Goal: Task Accomplishment & Management: Manage account settings

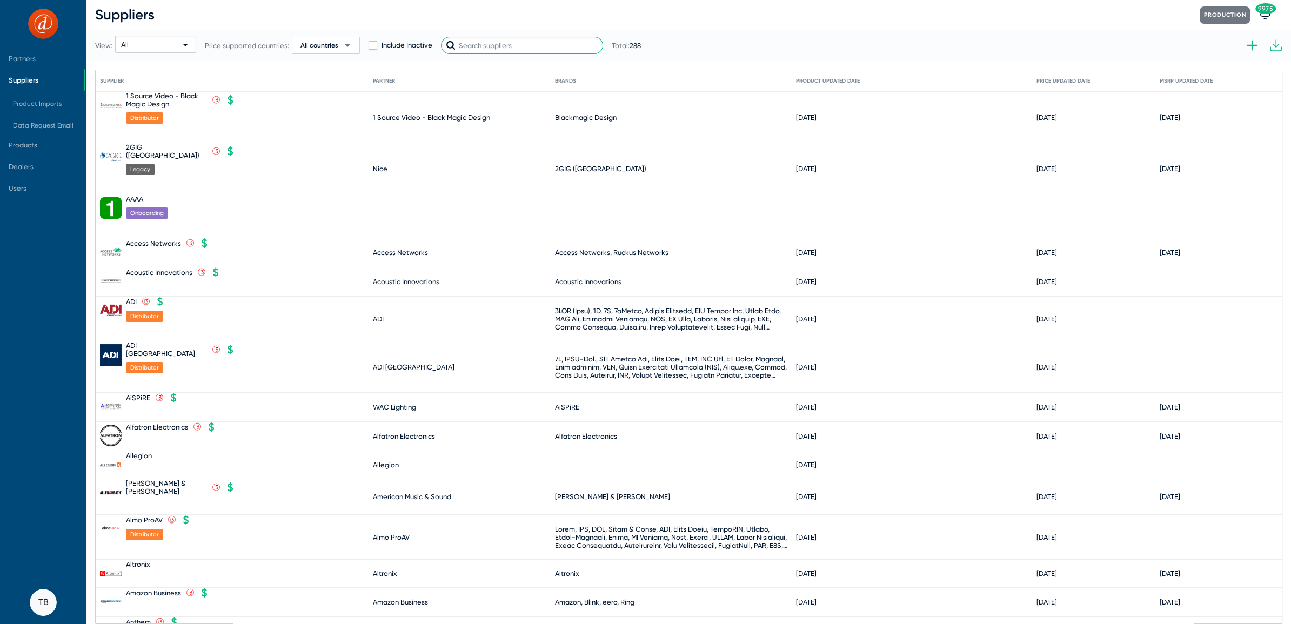
click at [479, 45] on input "text" at bounding box center [522, 45] width 162 height 17
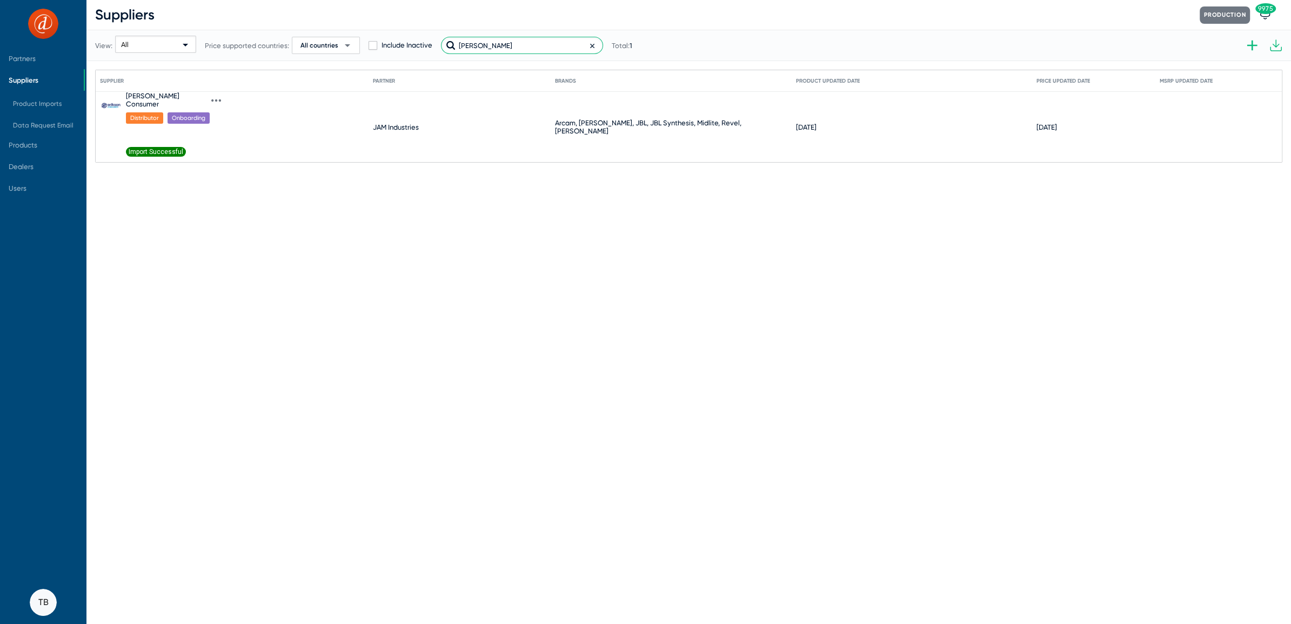
type input "[PERSON_NAME]"
click at [211, 96] on icon at bounding box center [216, 101] width 10 height 10
click at [228, 257] on button "Import product prices V2" at bounding box center [236, 255] width 96 height 22
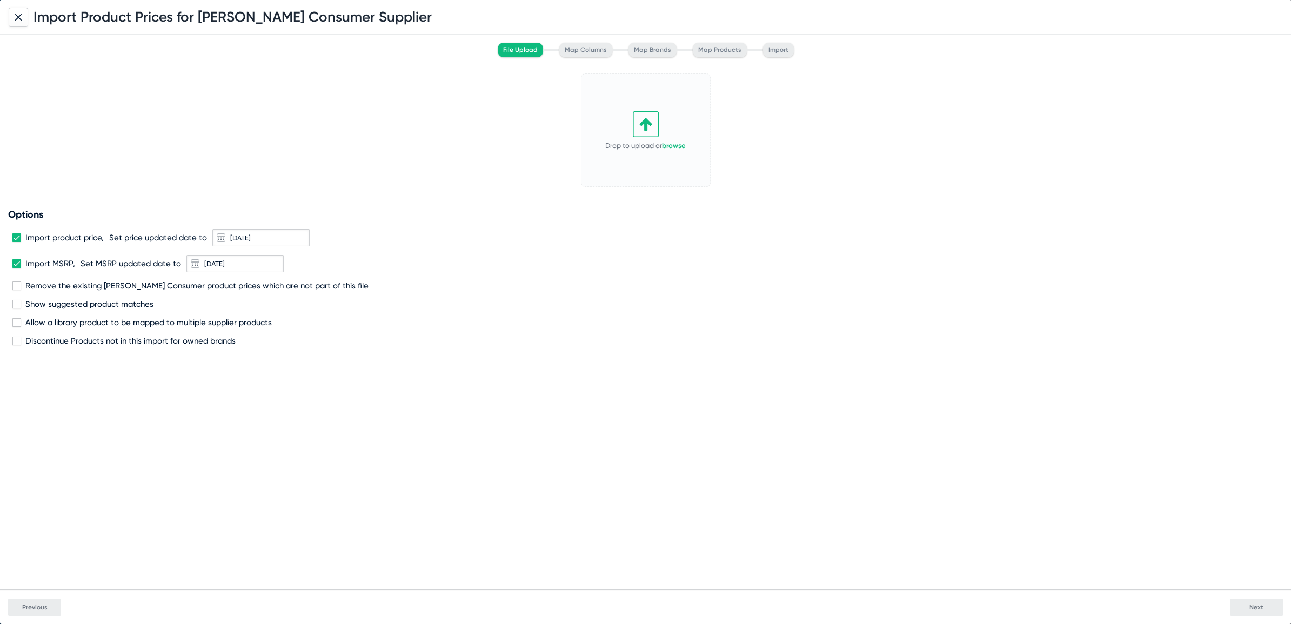
click at [18, 290] on label "Remove the existing Erikson Consumer product prices which are not part of this …" at bounding box center [190, 286] width 356 height 10
click at [17, 290] on input "Remove the existing Erikson Consumer product prices which are not part of this …" at bounding box center [16, 290] width 1 height 1
checkbox input "true"
click at [681, 147] on link "browse" at bounding box center [674, 146] width 24 height 8
click at [1247, 609] on button "Next" at bounding box center [1256, 607] width 53 height 17
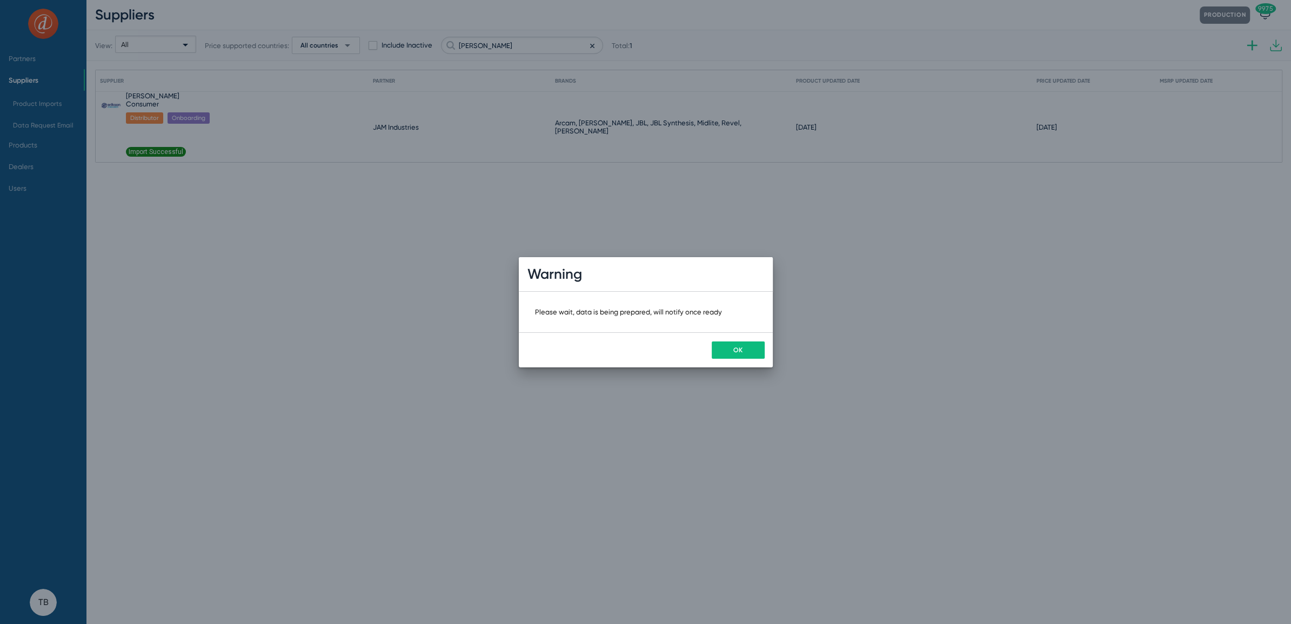
click at [735, 350] on span "OK" at bounding box center [738, 350] width 9 height 8
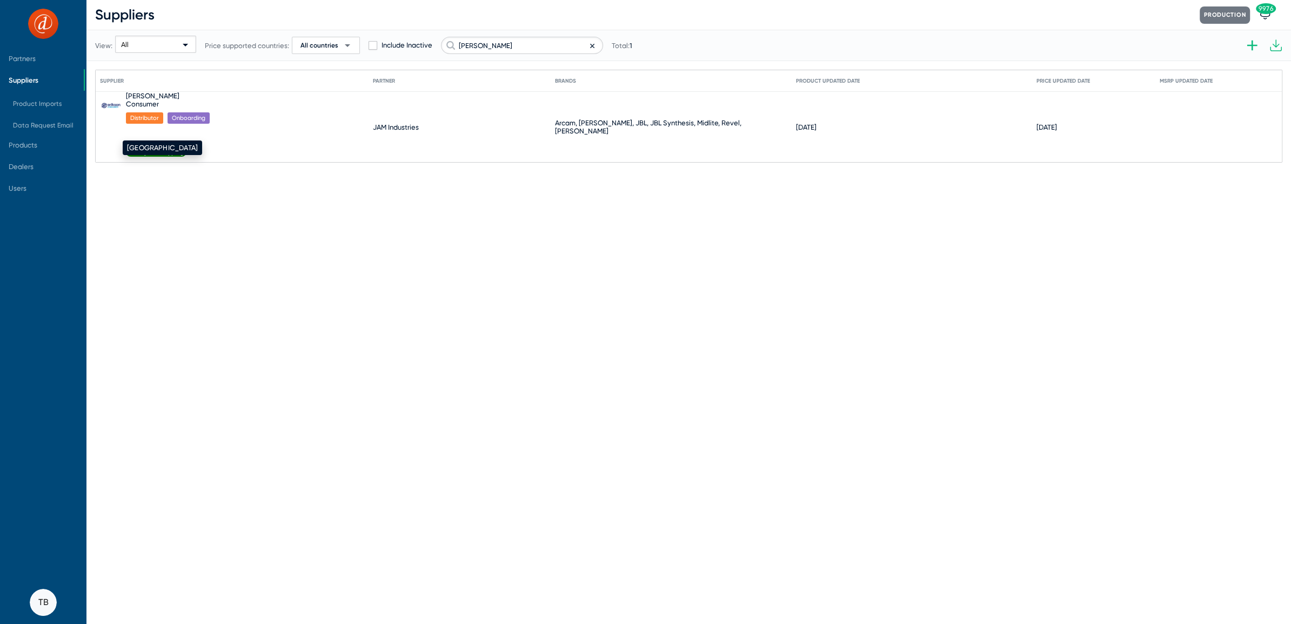
click at [152, 145] on div "[GEOGRAPHIC_DATA]" at bounding box center [162, 148] width 79 height 15
click at [180, 147] on span "Ready for Mapping" at bounding box center [156, 152] width 61 height 10
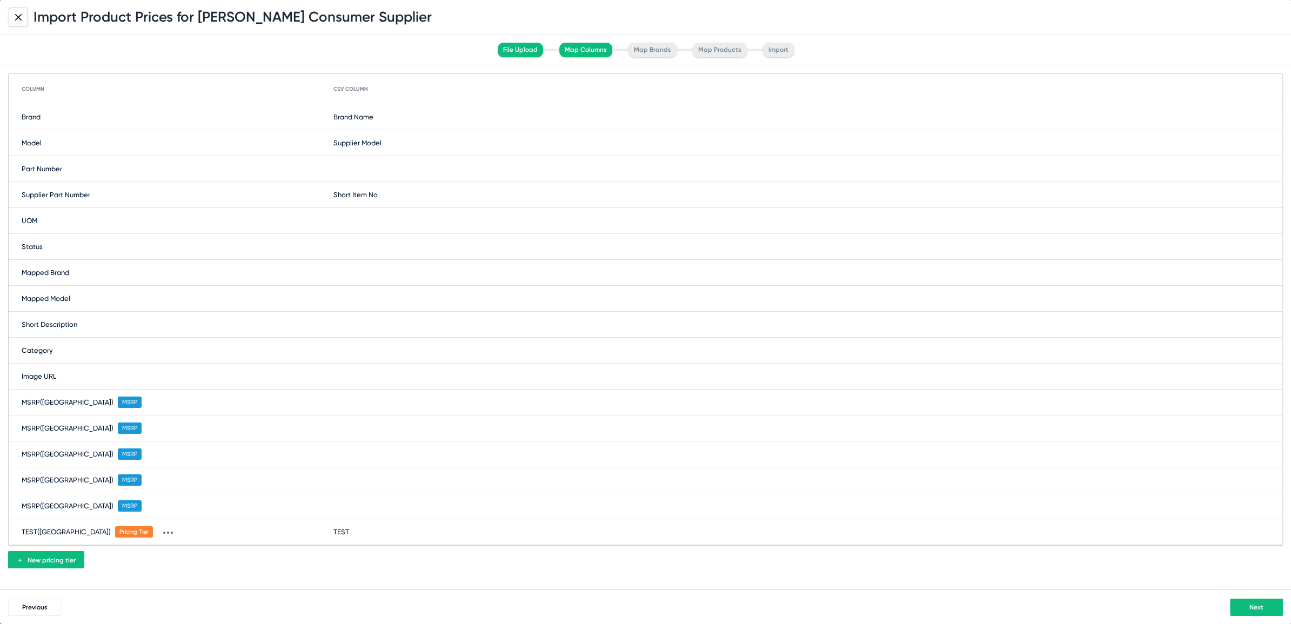
click at [1244, 608] on button "Next" at bounding box center [1256, 607] width 53 height 17
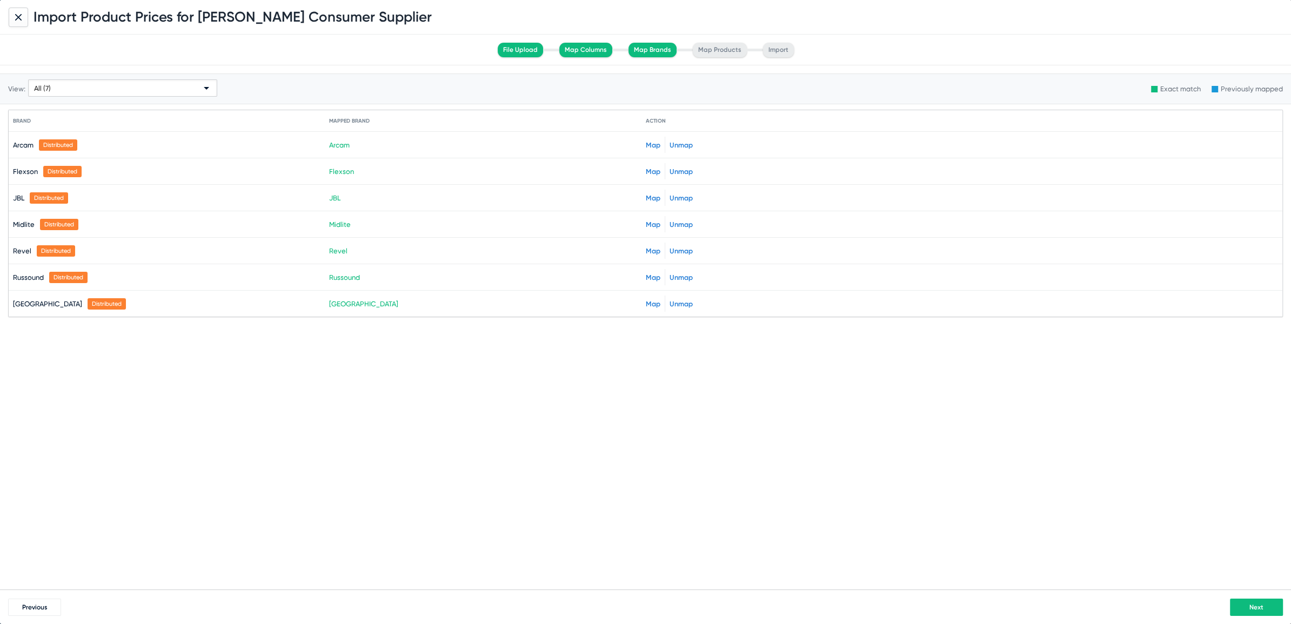
click at [1254, 611] on span "Next" at bounding box center [1257, 608] width 14 height 8
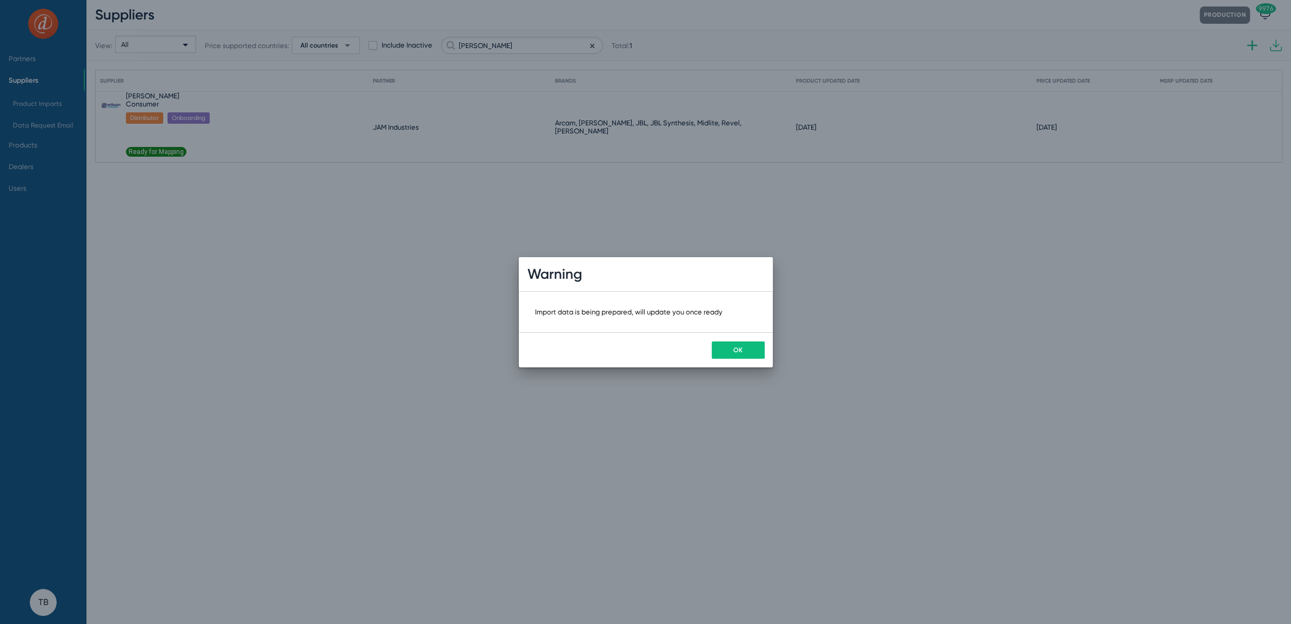
click at [739, 351] on span "OK" at bounding box center [738, 350] width 9 height 8
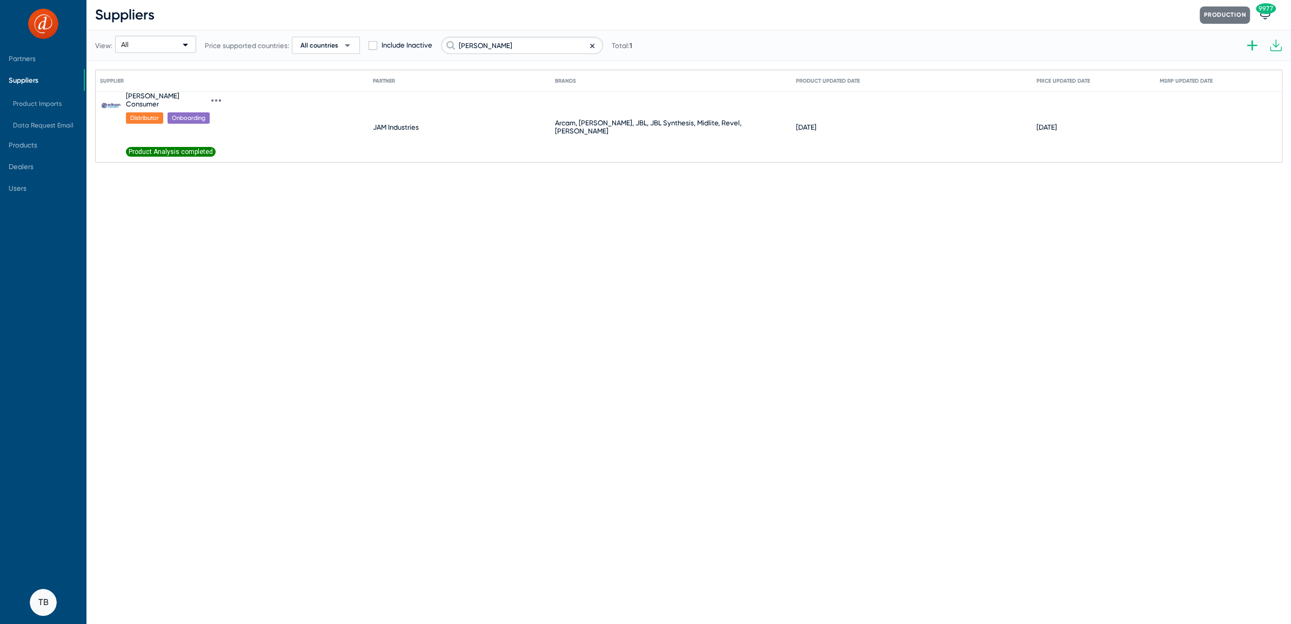
click at [176, 147] on span "Product Analysis completed" at bounding box center [171, 152] width 90 height 10
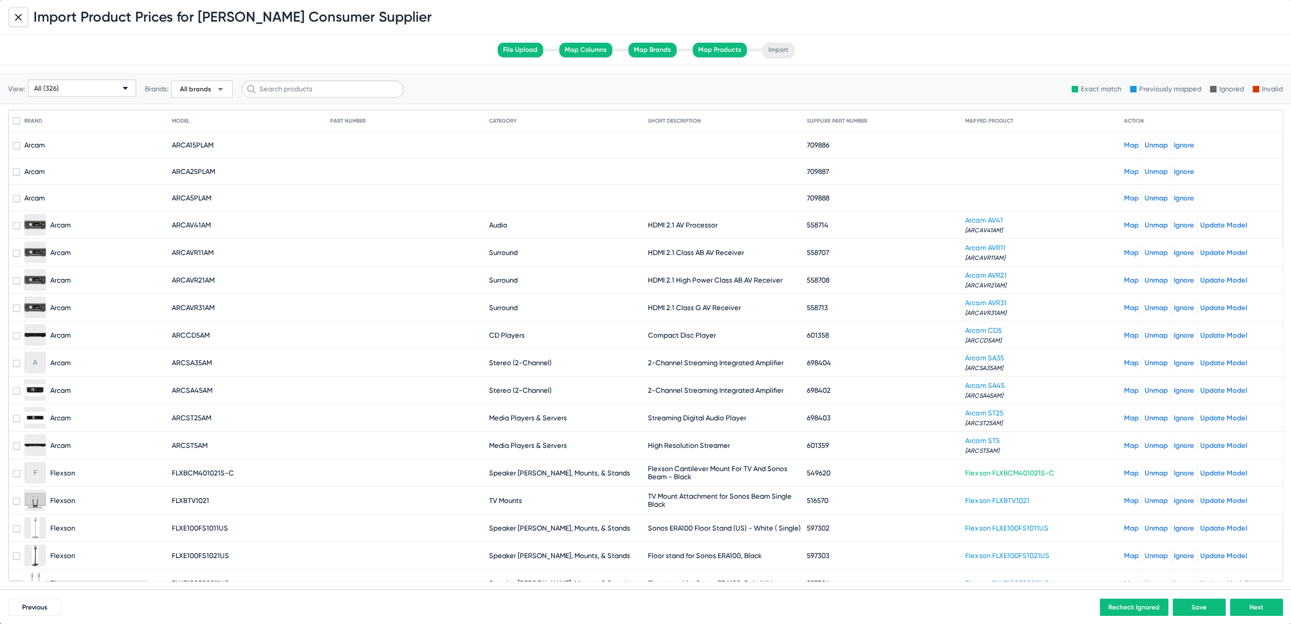
click at [1124, 145] on link "Map" at bounding box center [1131, 145] width 15 height 8
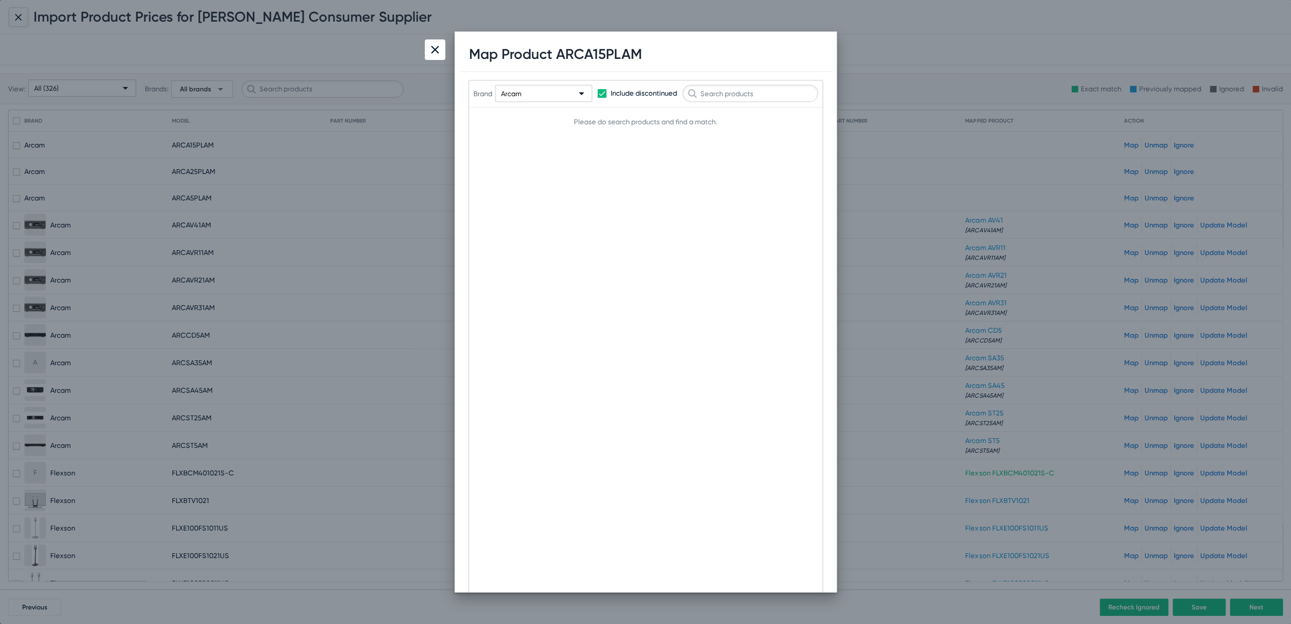
click at [430, 54] on div at bounding box center [435, 49] width 21 height 21
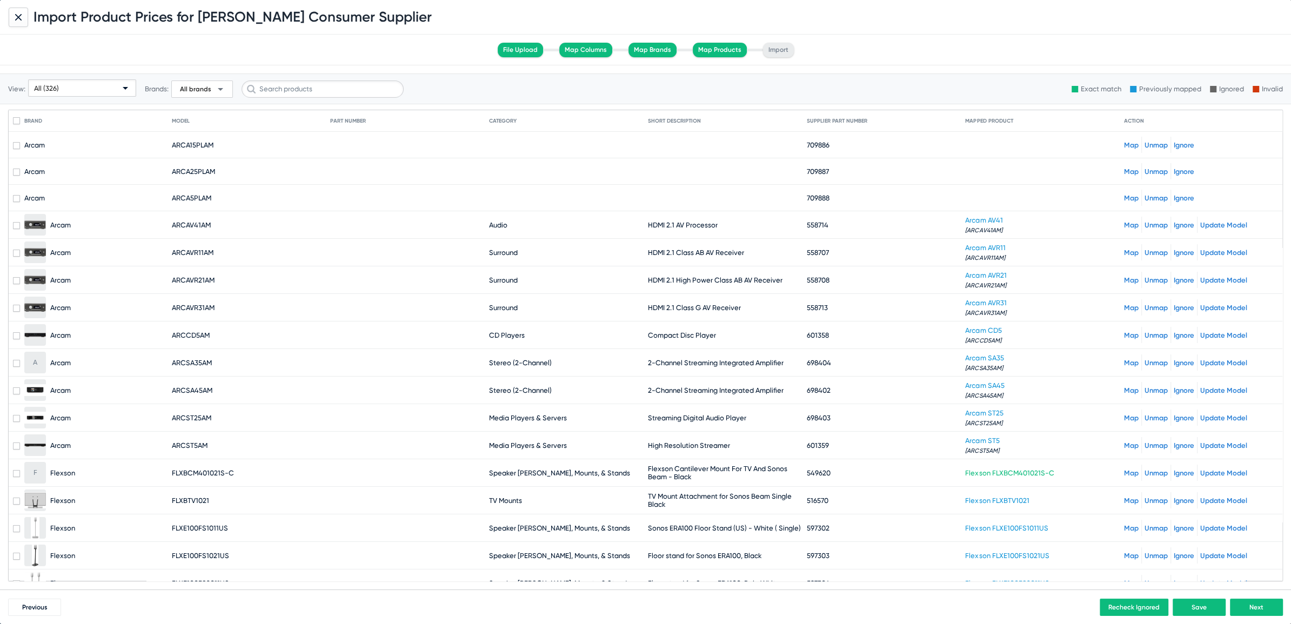
click at [1124, 141] on link "Map" at bounding box center [1131, 145] width 15 height 8
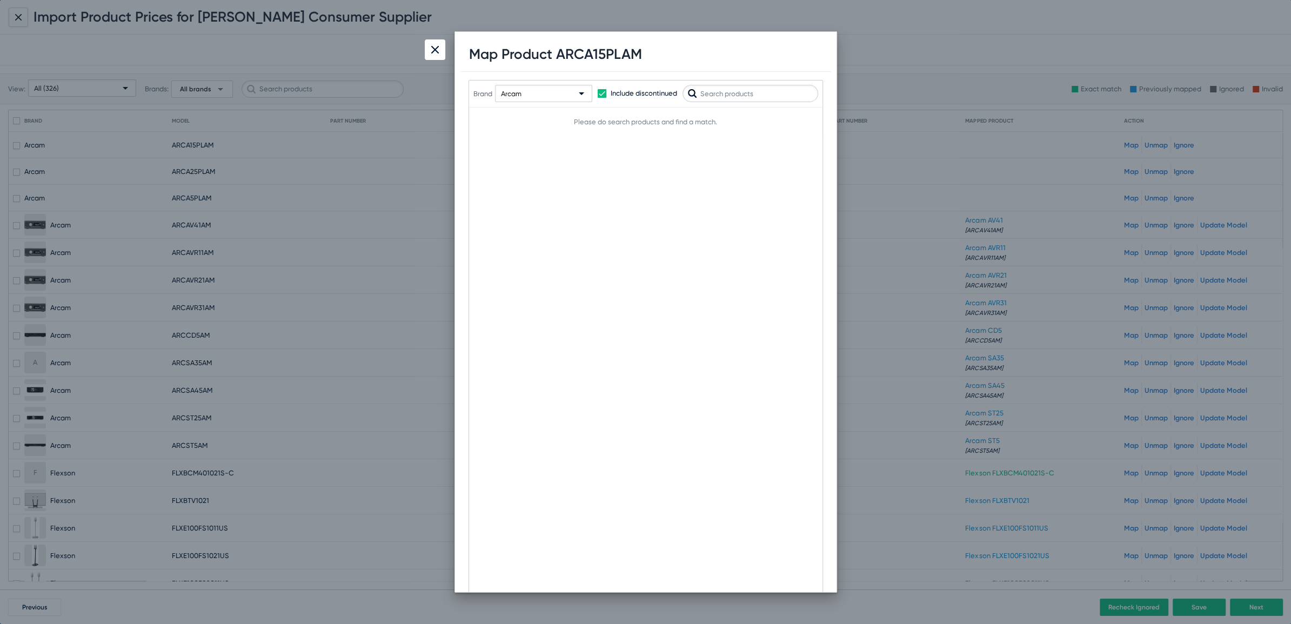
click at [754, 95] on input "text" at bounding box center [751, 93] width 136 height 17
type input "a15"
click at [801, 159] on span "Map" at bounding box center [801, 159] width 14 height 8
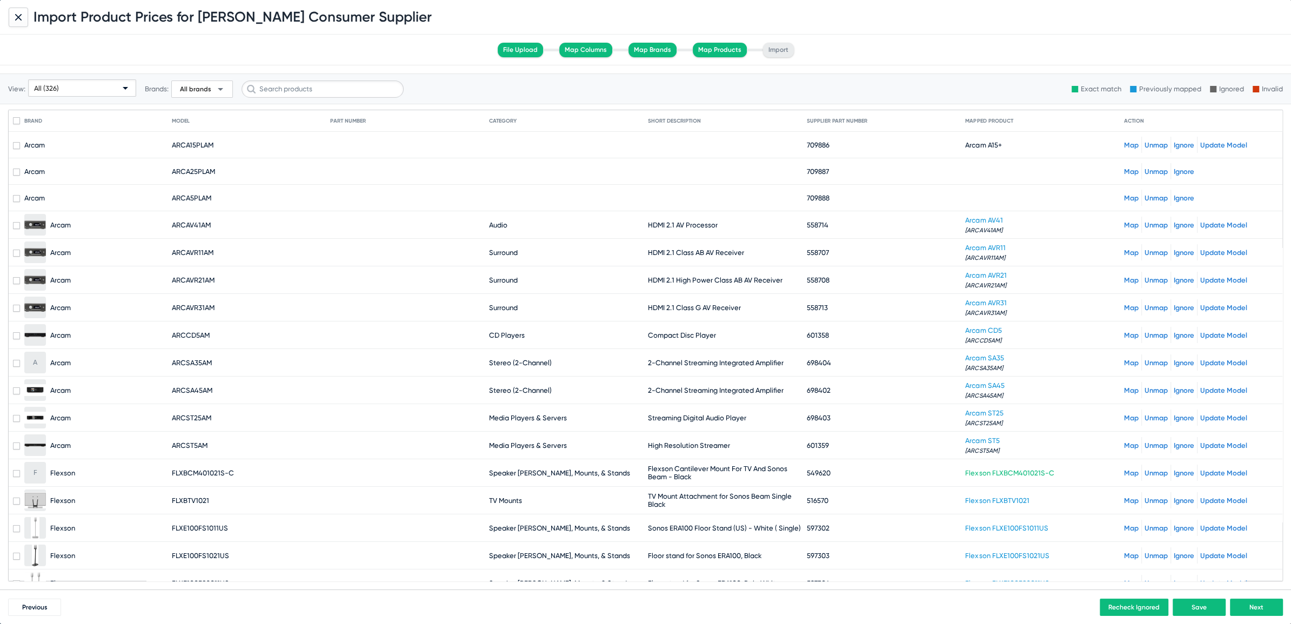
click at [1124, 171] on link "Map" at bounding box center [1131, 172] width 15 height 8
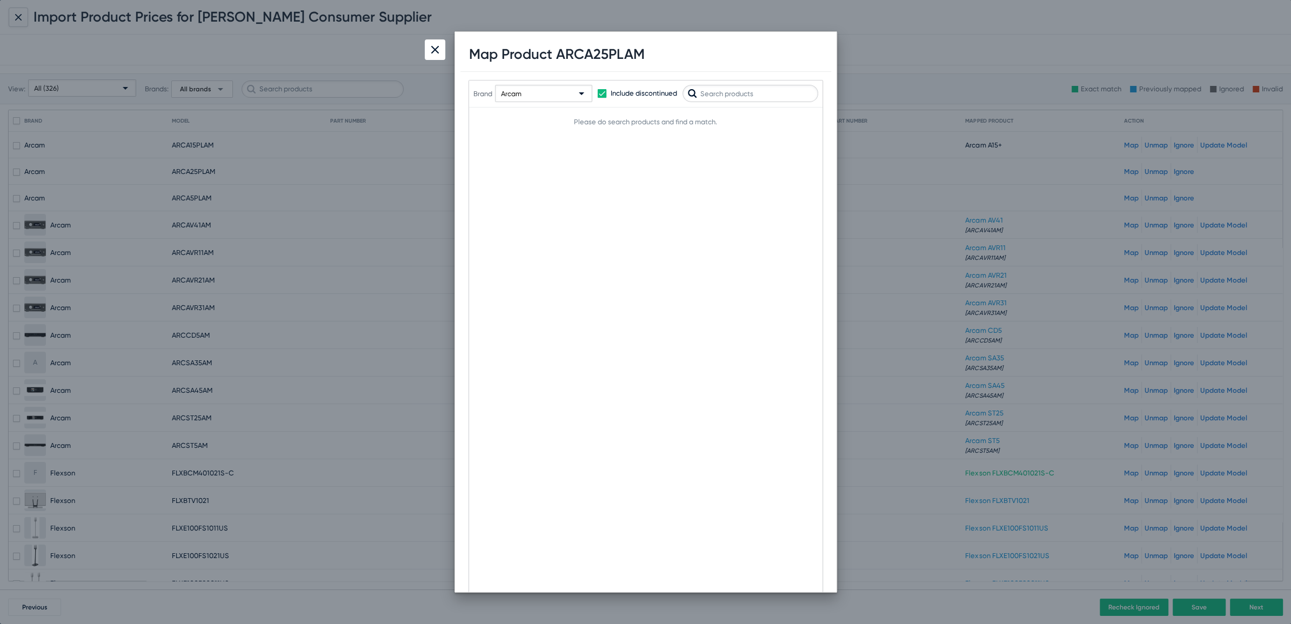
click at [772, 92] on input "text" at bounding box center [751, 93] width 136 height 17
type input "a25"
click at [802, 158] on span "Map" at bounding box center [801, 159] width 14 height 8
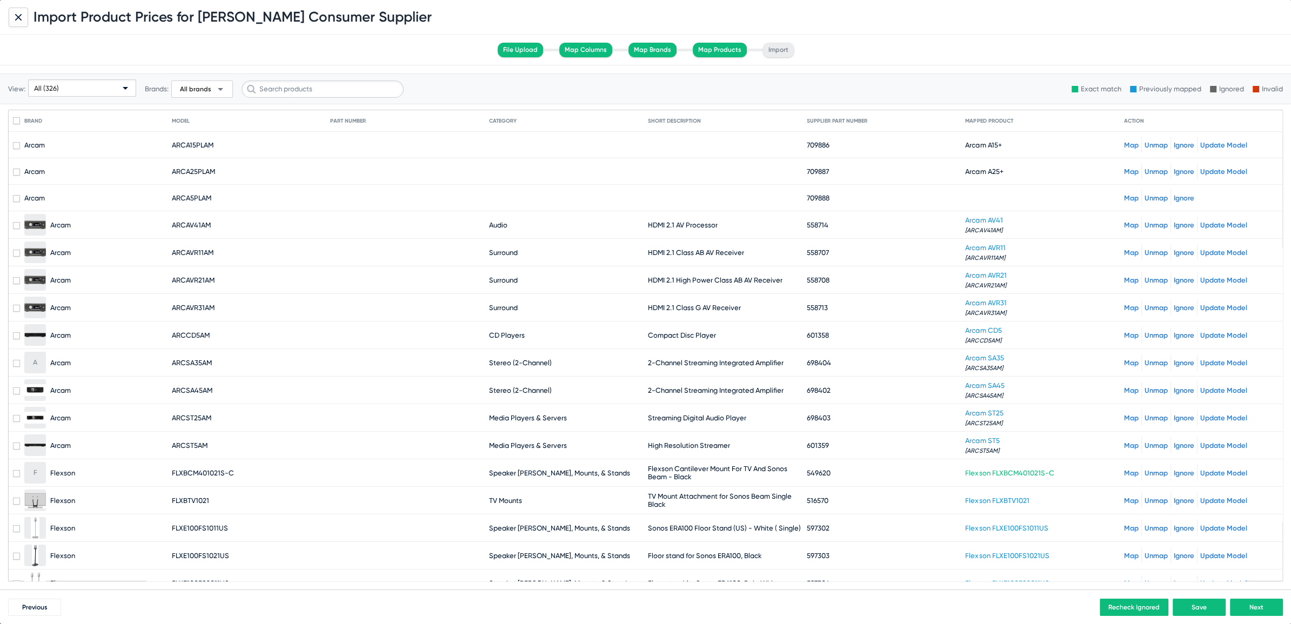
click at [1124, 196] on link "Map" at bounding box center [1131, 198] width 15 height 8
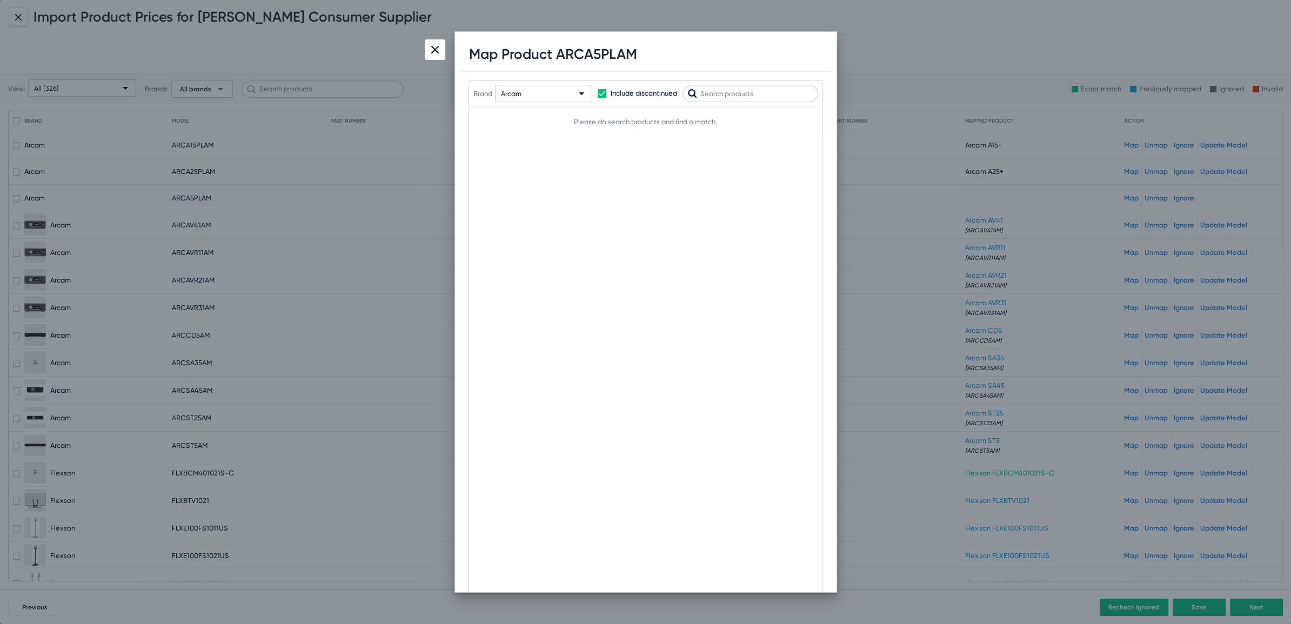
click at [738, 101] on input "text" at bounding box center [751, 93] width 136 height 17
click at [738, 93] on input "text" at bounding box center [751, 93] width 136 height 17
type input "a5"
click at [804, 163] on button "Map" at bounding box center [800, 158] width 35 height 17
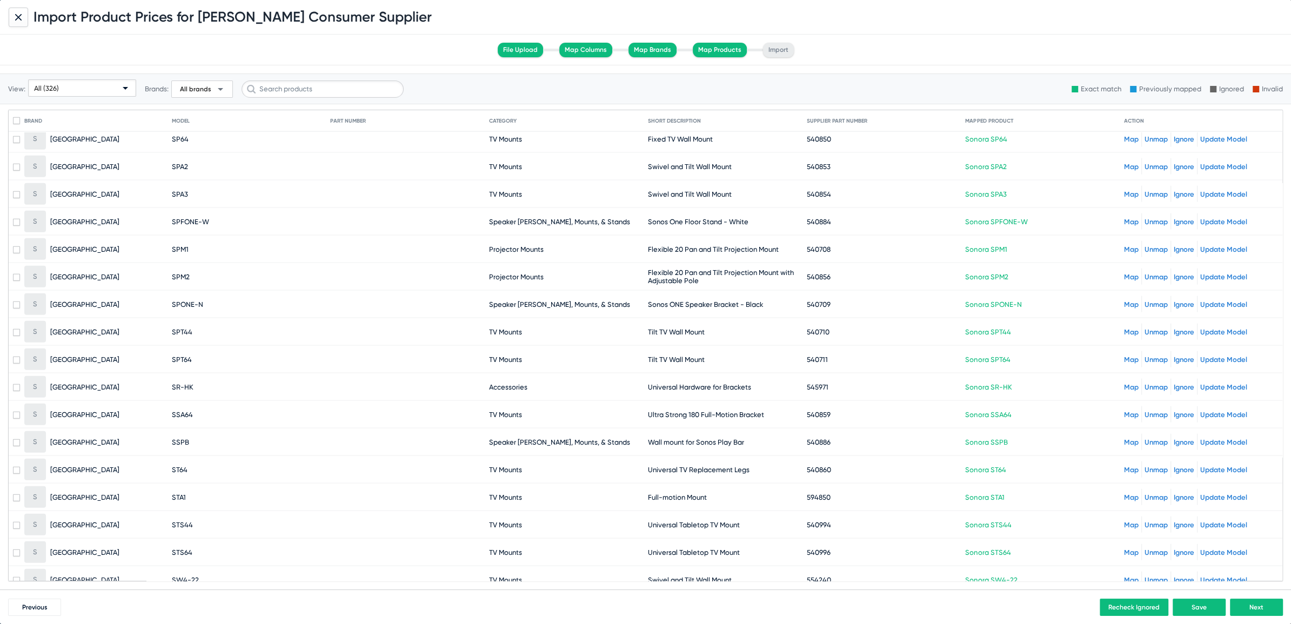
scroll to position [8468, 0]
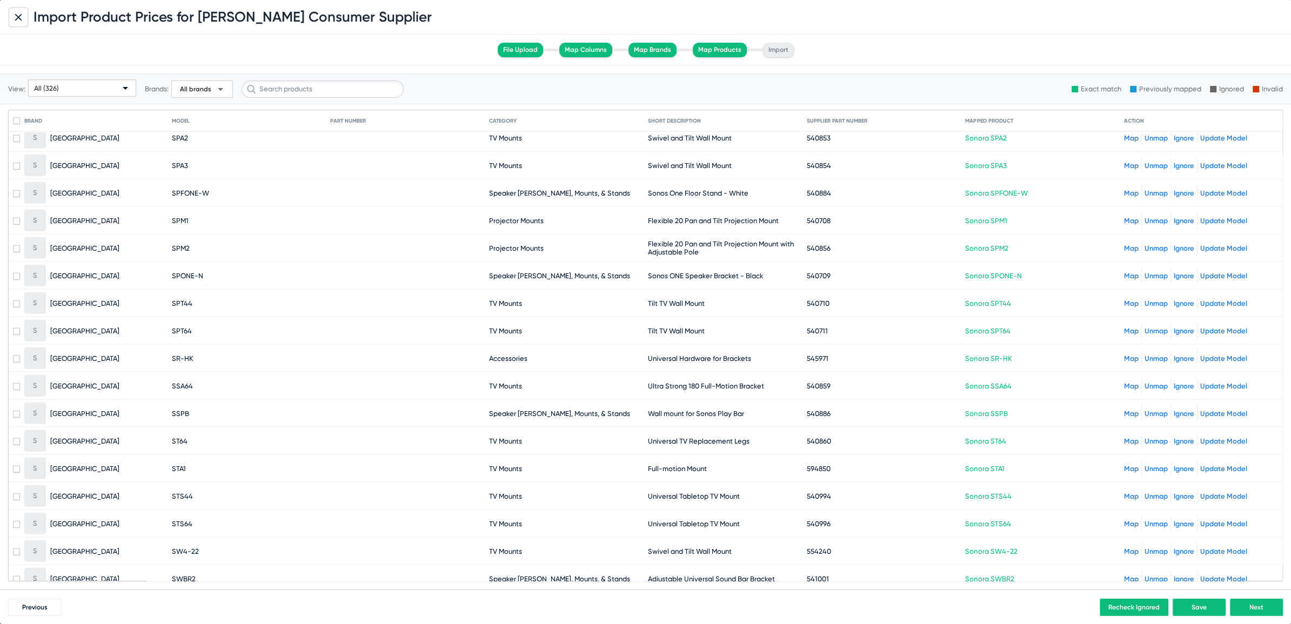
click at [1258, 605] on span "Next" at bounding box center [1257, 608] width 14 height 8
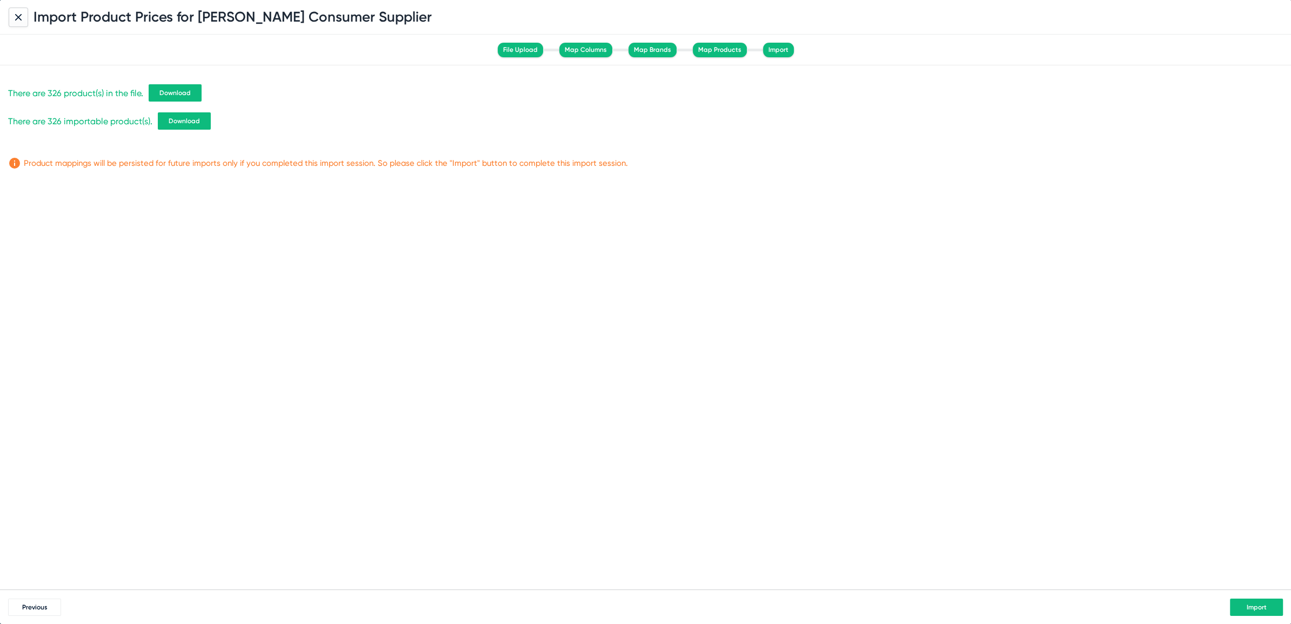
click at [174, 92] on span "Download" at bounding box center [174, 93] width 31 height 8
click at [934, 189] on div "There are 326 product(s) in the file. Download There are 326 importable product…" at bounding box center [645, 327] width 1291 height 524
click at [1238, 607] on button "Import" at bounding box center [1256, 607] width 53 height 17
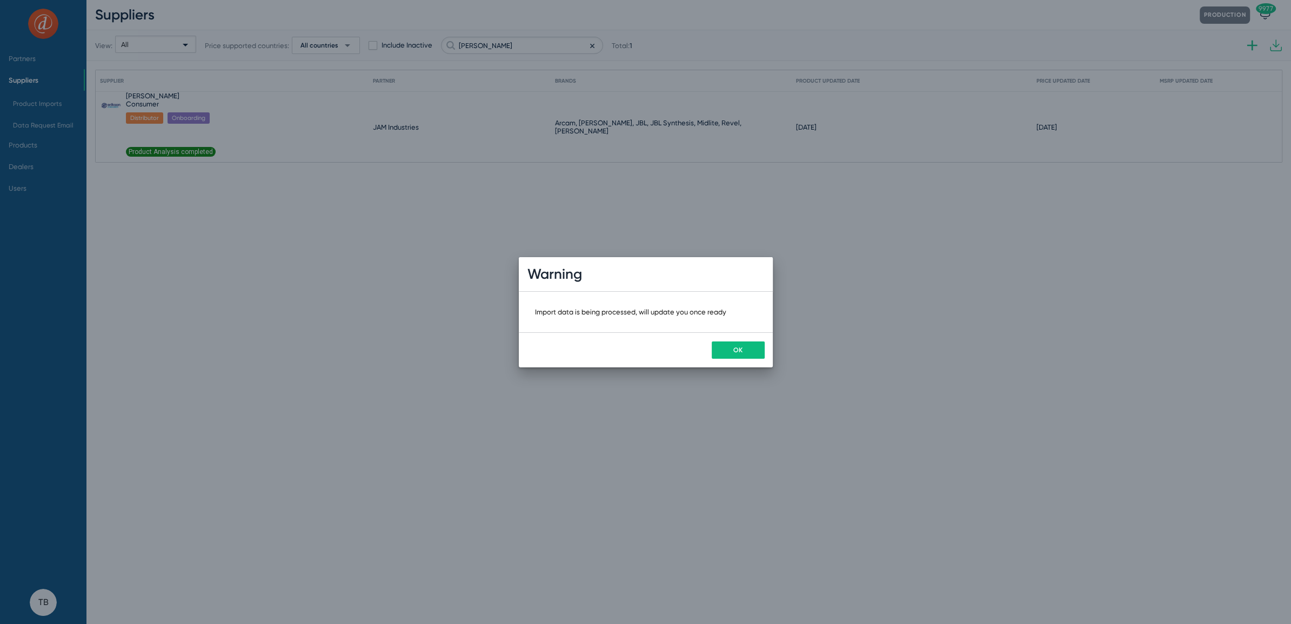
click at [723, 348] on button "OK" at bounding box center [738, 350] width 53 height 17
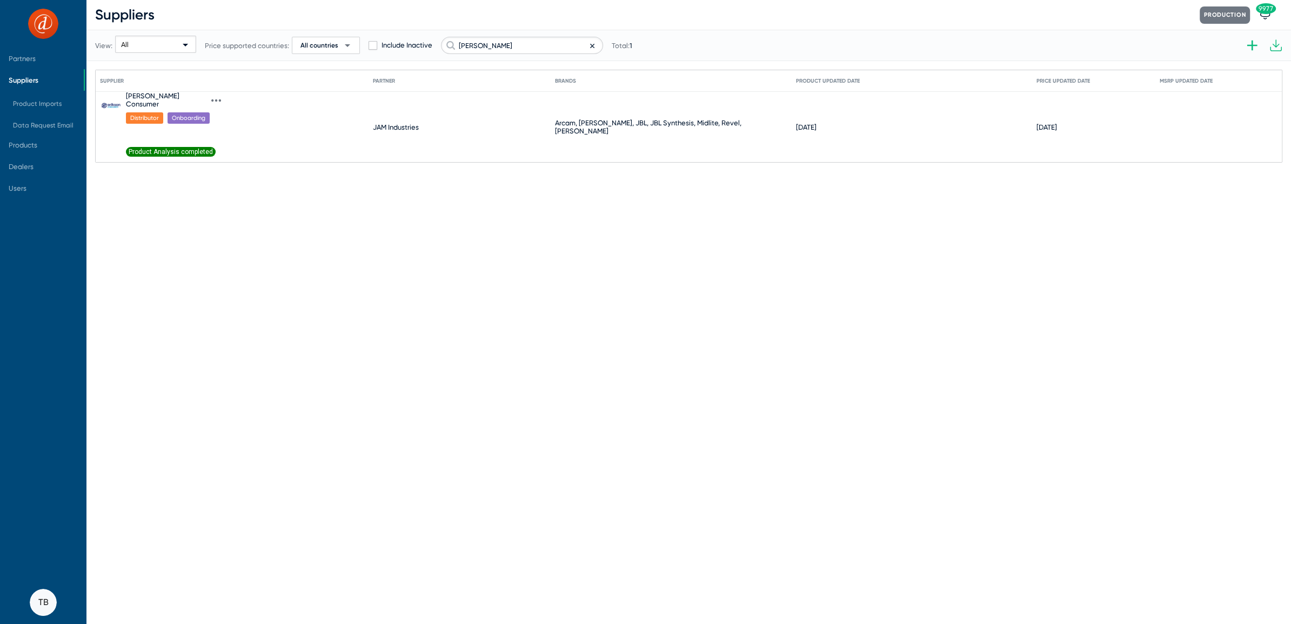
click at [211, 96] on icon at bounding box center [216, 101] width 10 height 10
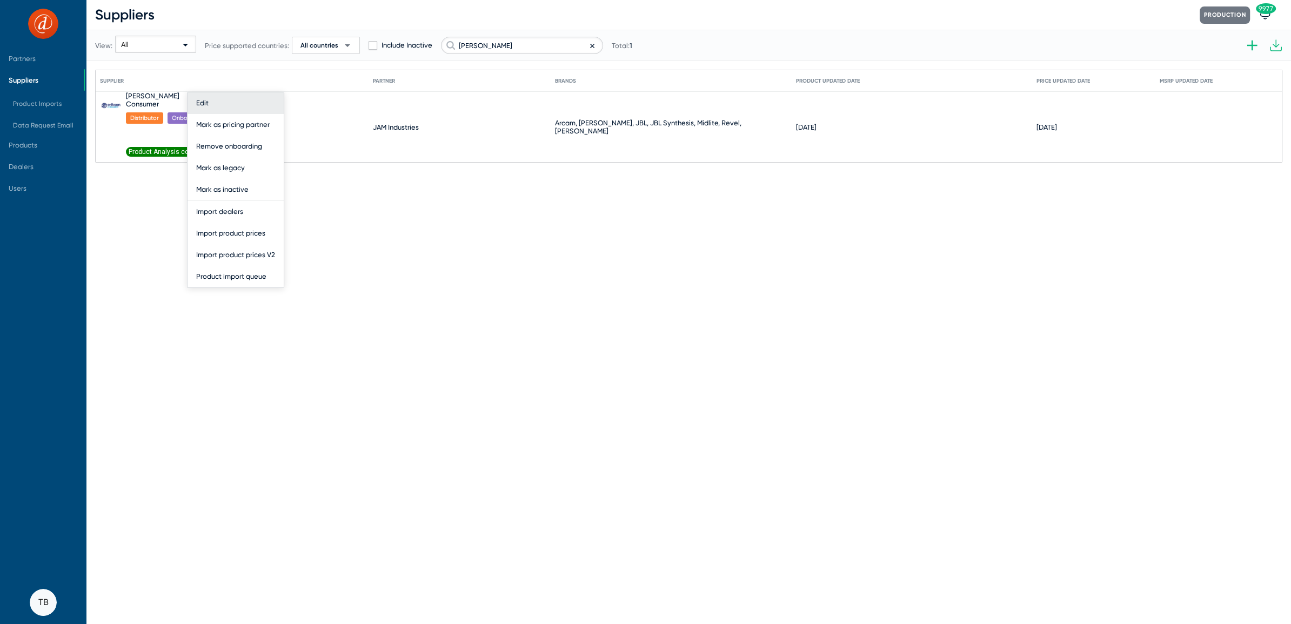
click at [197, 101] on button "Edit" at bounding box center [236, 103] width 96 height 22
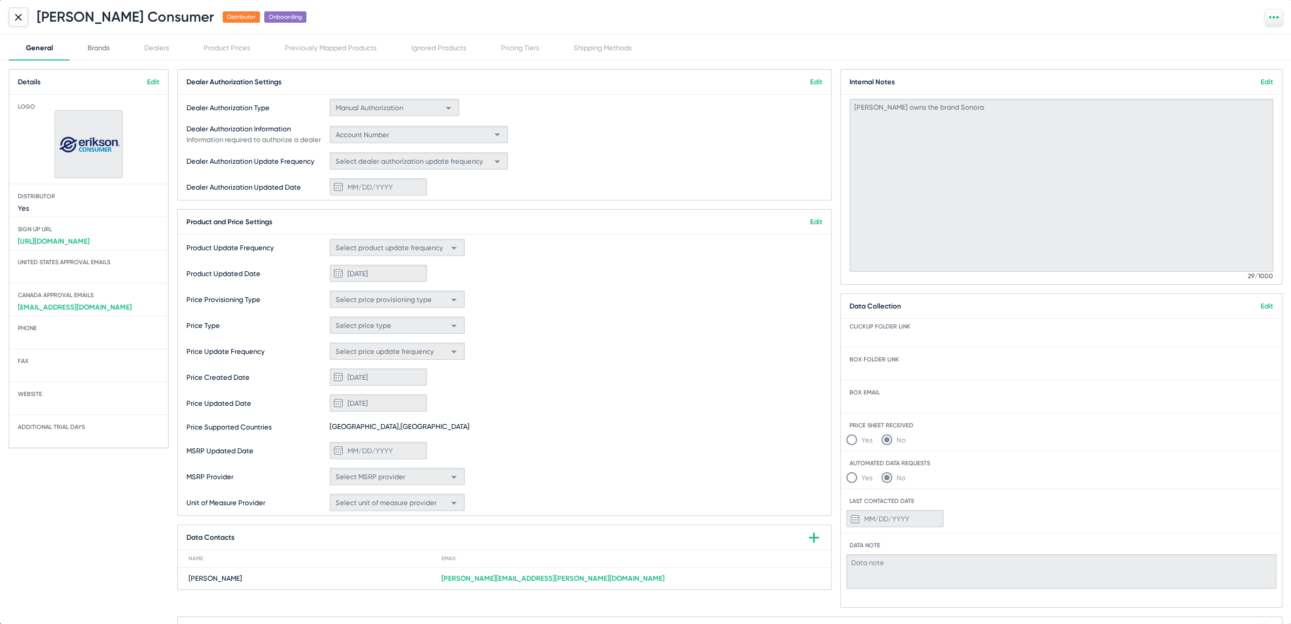
click at [102, 46] on div "Brands" at bounding box center [99, 48] width 22 height 8
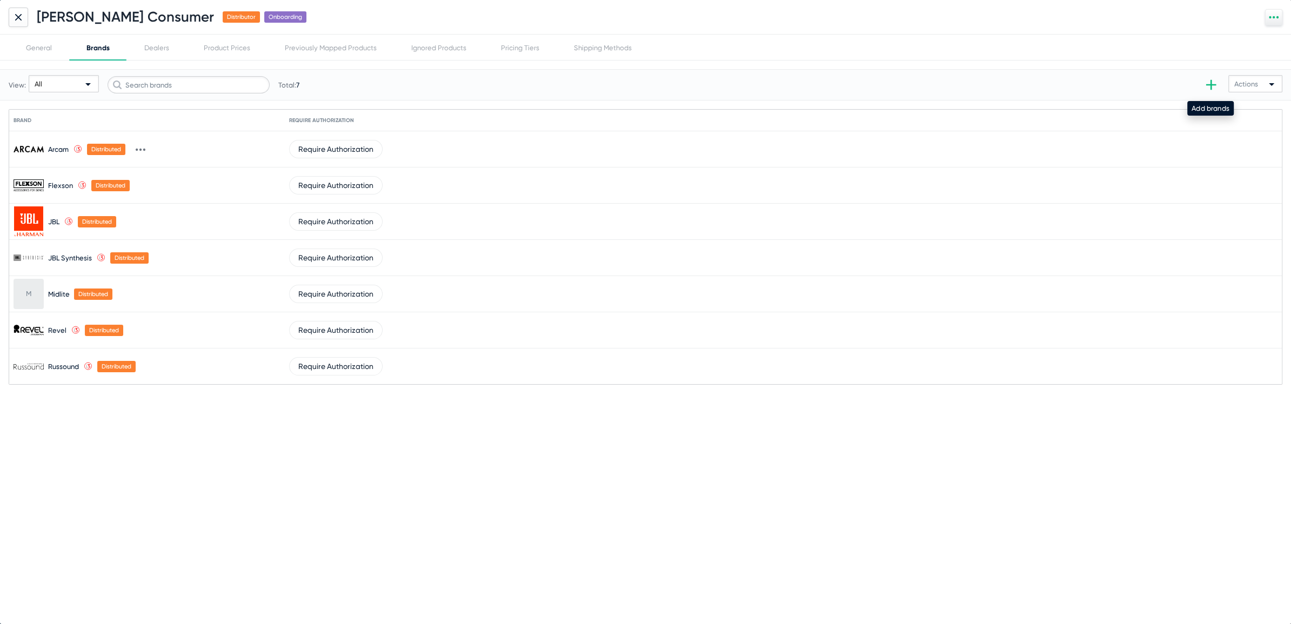
click at [1211, 84] on icon at bounding box center [1212, 85] width 10 height 10
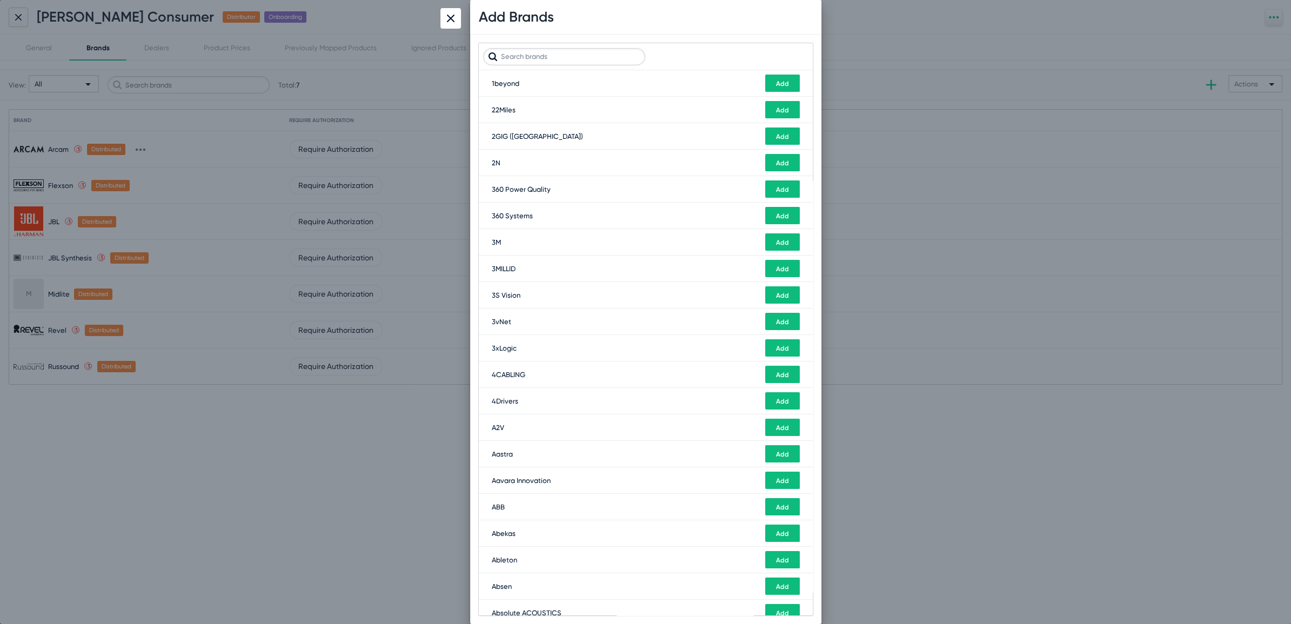
click at [527, 58] on input "text" at bounding box center [564, 56] width 162 height 17
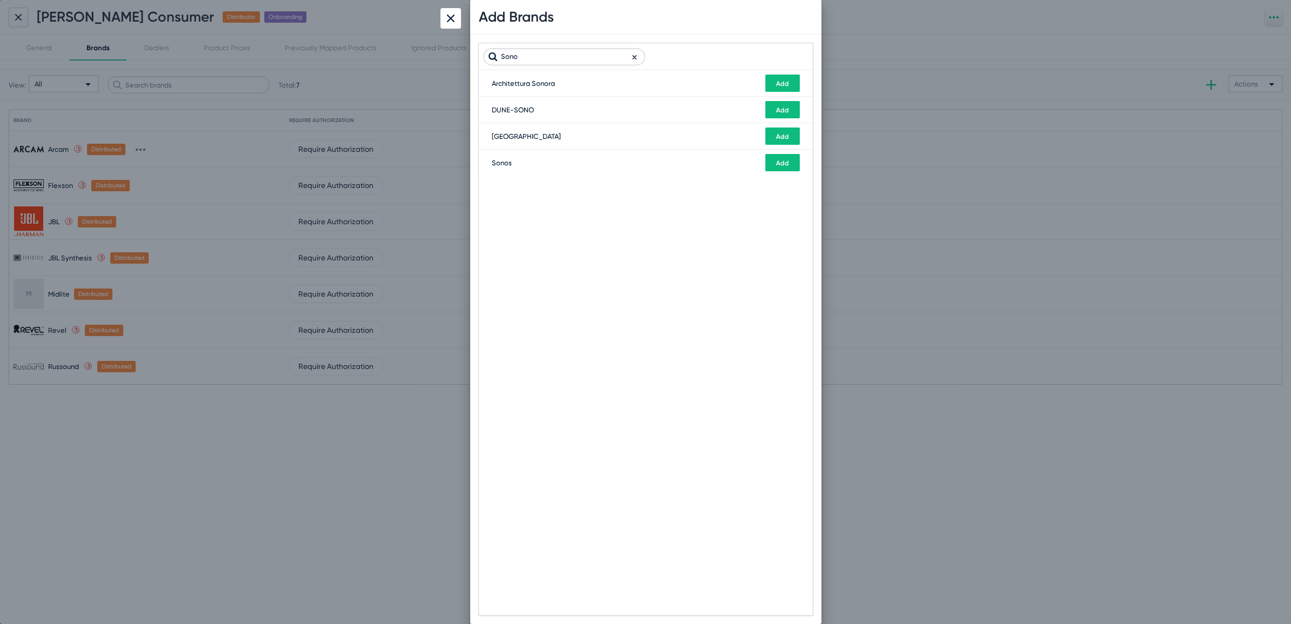
type input "Sono"
click at [778, 139] on span "Add" at bounding box center [782, 137] width 13 height 8
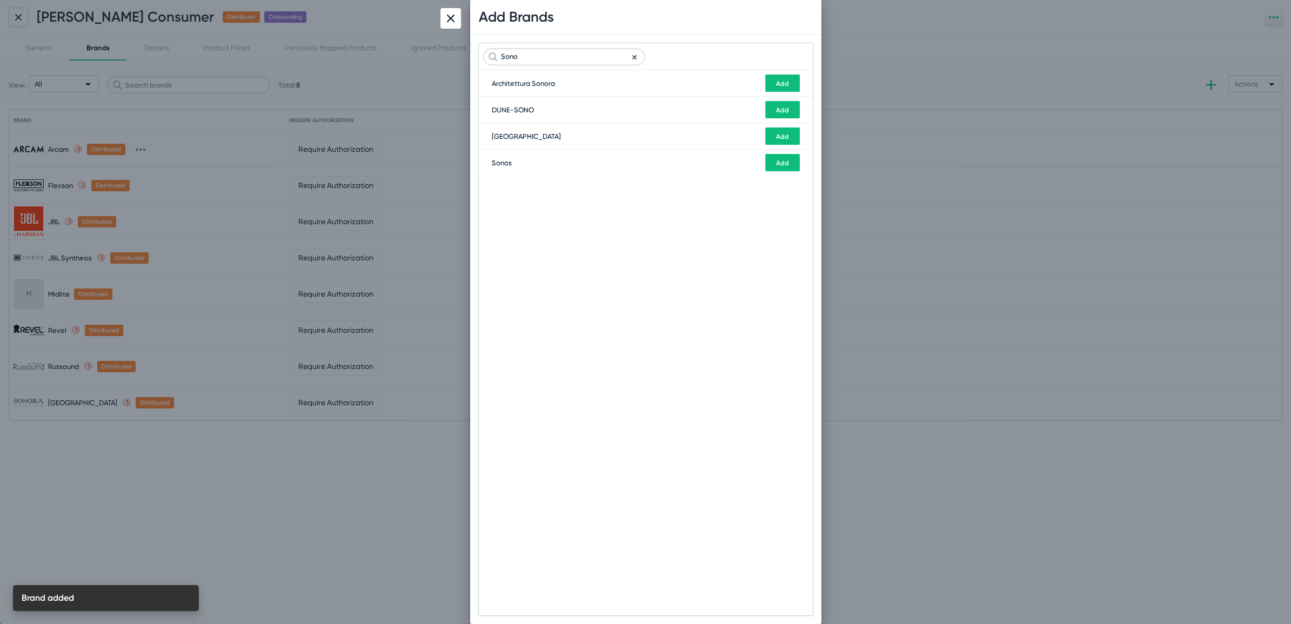
click at [343, 489] on div at bounding box center [645, 312] width 1291 height 624
click at [445, 25] on div at bounding box center [451, 18] width 21 height 21
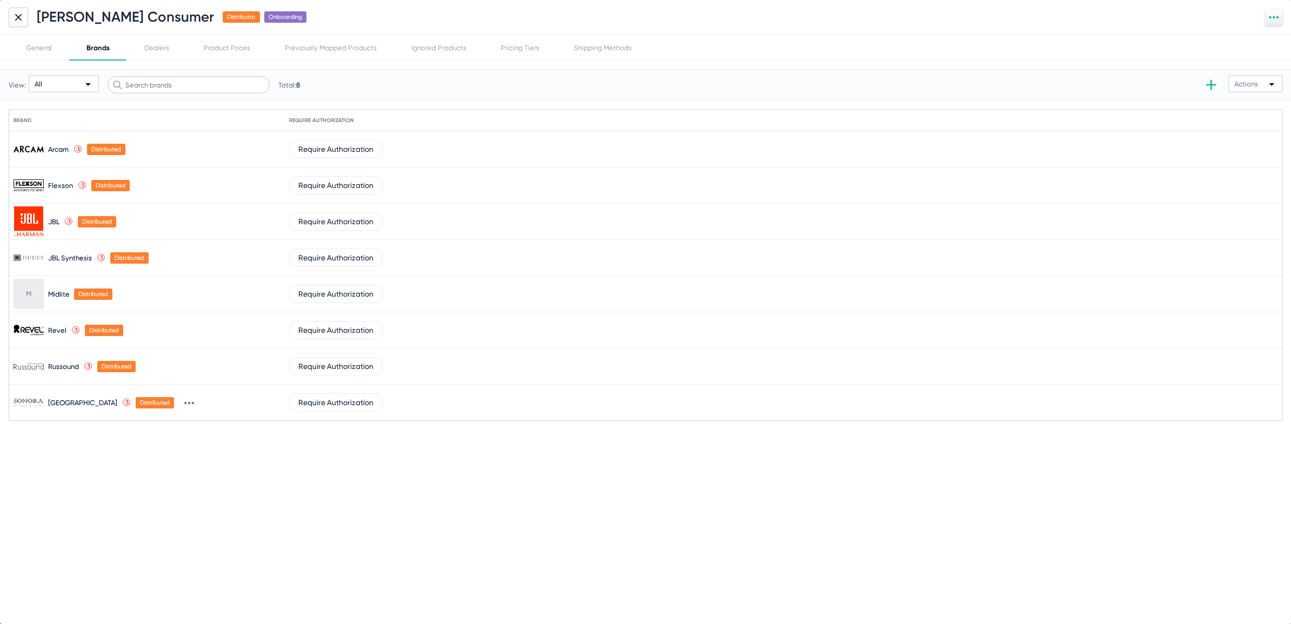
click at [184, 404] on icon at bounding box center [189, 403] width 10 height 10
click at [150, 418] on button "Mark as owned" at bounding box center [166, 423] width 66 height 22
click at [37, 41] on div "General" at bounding box center [39, 48] width 61 height 26
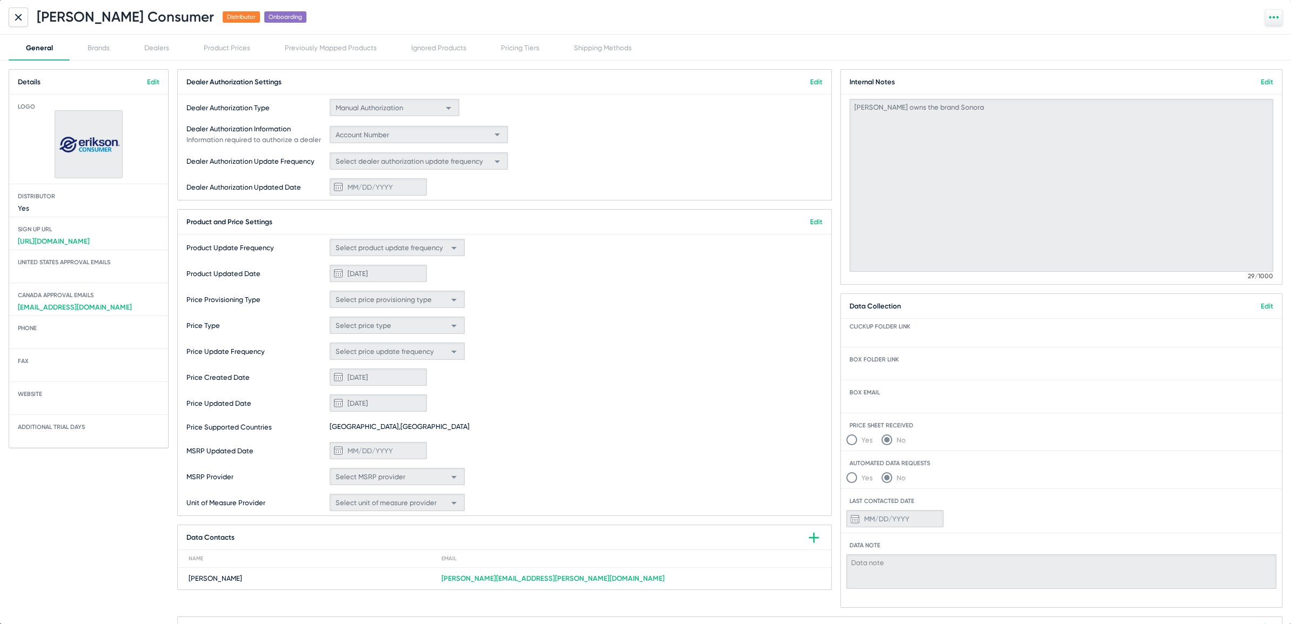
click at [894, 339] on div at bounding box center [1061, 339] width 432 height 8
click at [878, 330] on div "ClickUp folder link" at bounding box center [1061, 335] width 441 height 24
click at [1261, 307] on link "Edit" at bounding box center [1267, 306] width 12 height 8
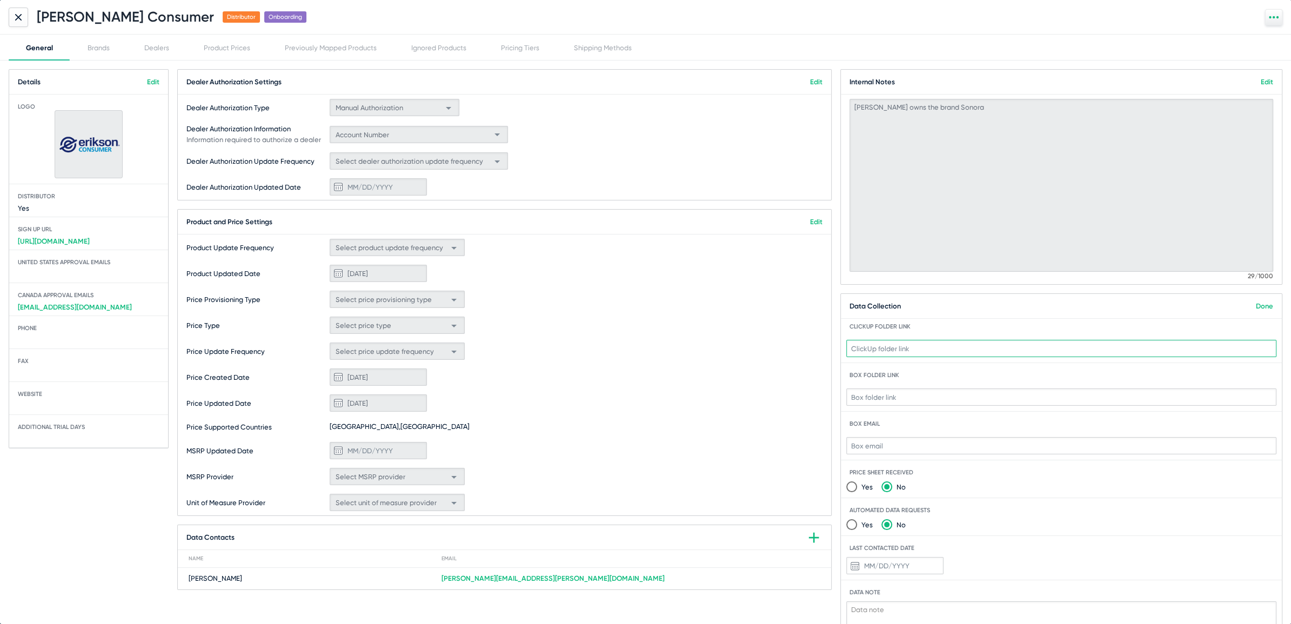
click at [899, 349] on input "text" at bounding box center [1062, 348] width 430 height 17
paste input "[URL][DOMAIN_NAME]"
type input "[URL][DOMAIN_NAME]"
click at [928, 401] on input at bounding box center [1062, 397] width 430 height 17
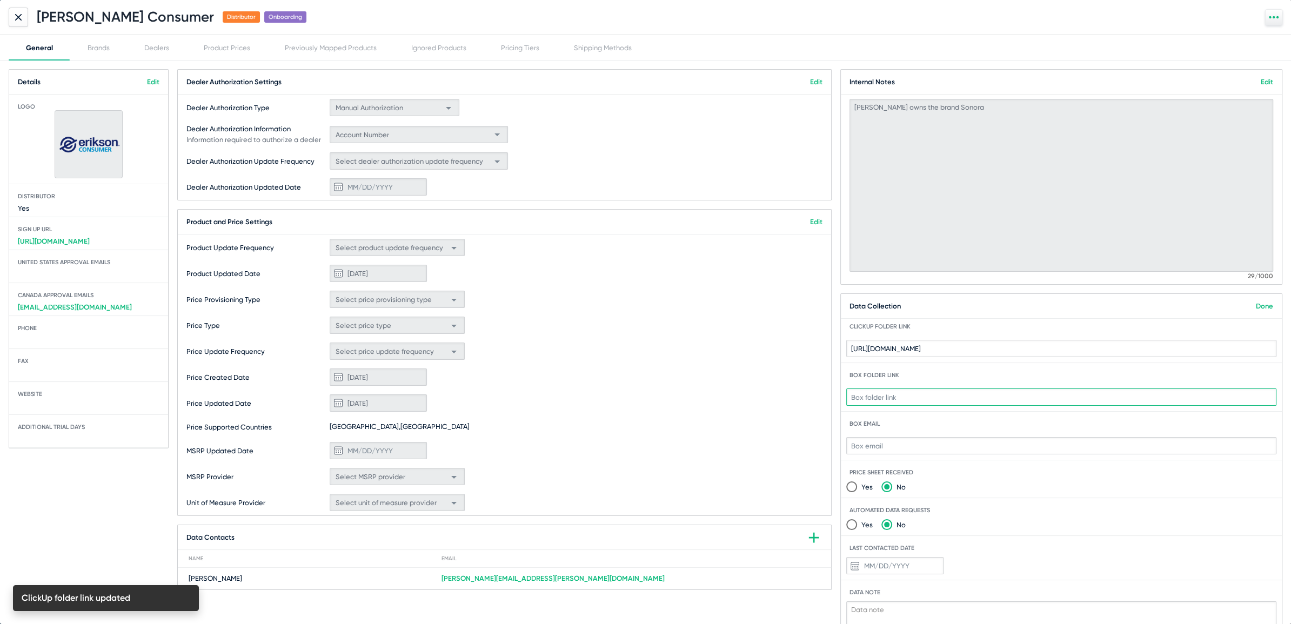
paste input "[URL][DOMAIN_NAME]"
type input "[URL][DOMAIN_NAME]"
drag, startPoint x: 1091, startPoint y: 351, endPoint x: 673, endPoint y: 291, distance: 422.2
click at [673, 291] on div "Dealer Authorization Settings Edit Dealer Authorization Type Manual Authorizati…" at bounding box center [729, 362] width 1105 height 586
paste input "app.clickup.com/t/86b70ndjd"
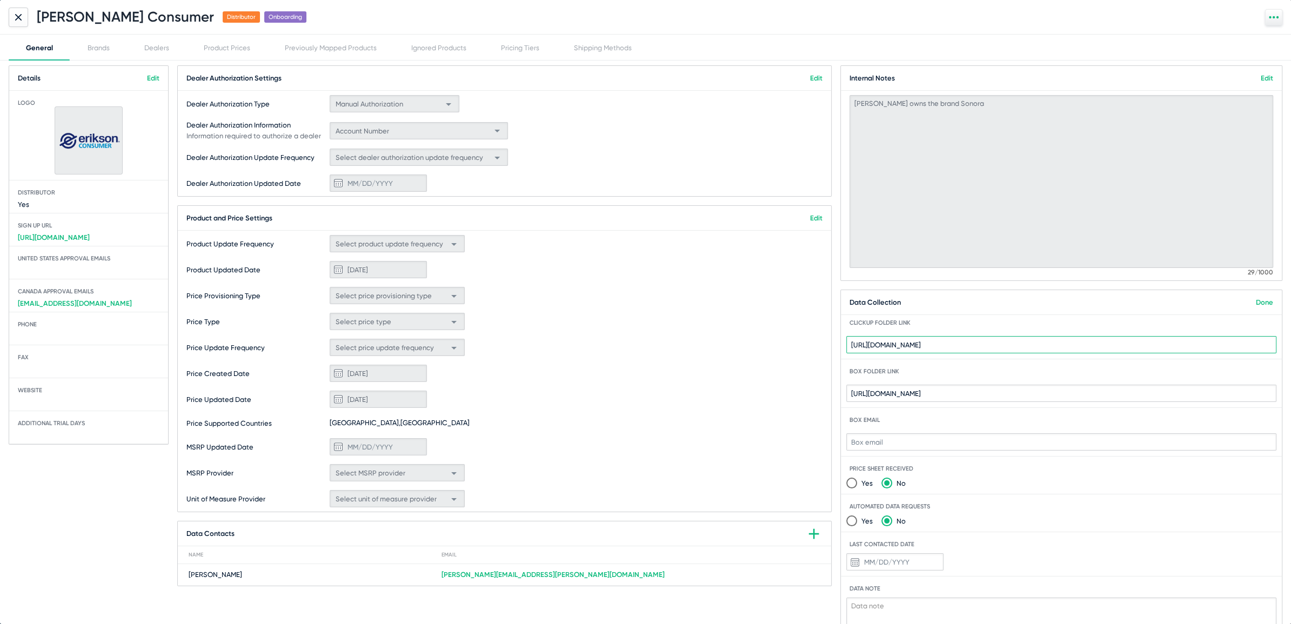
scroll to position [0, 0]
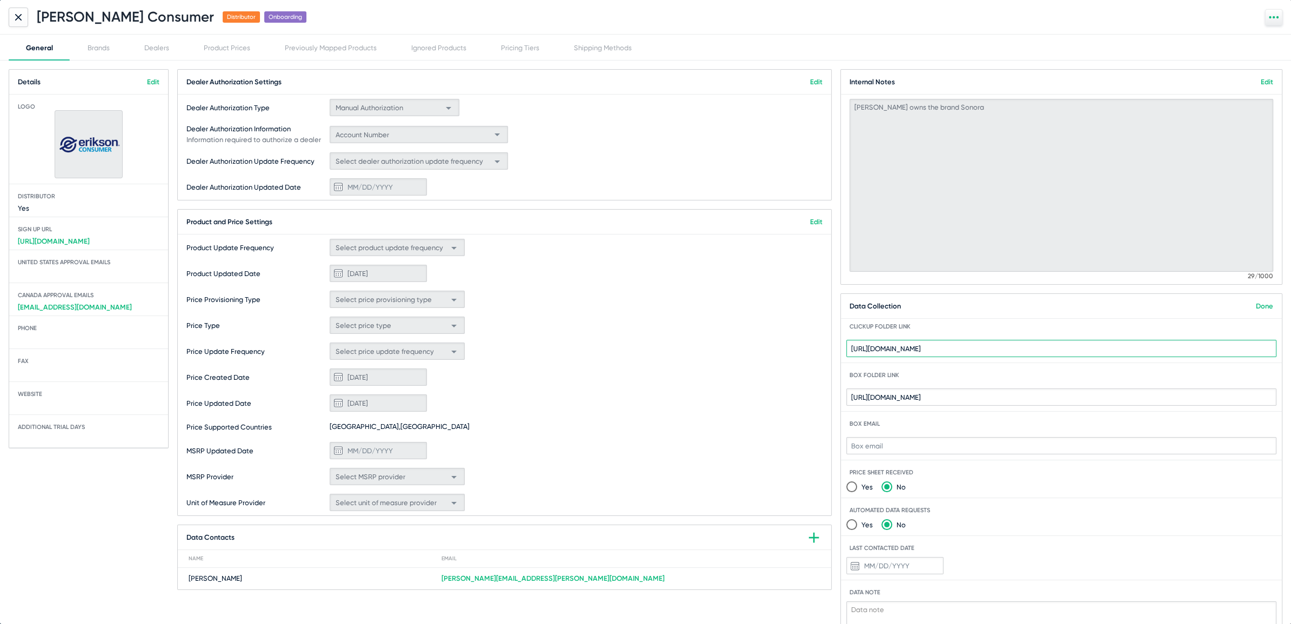
type input "[URL][DOMAIN_NAME]"
click at [423, 299] on span "Select price provisioning type" at bounding box center [384, 300] width 96 height 8
click at [818, 223] on link "Edit" at bounding box center [816, 222] width 12 height 8
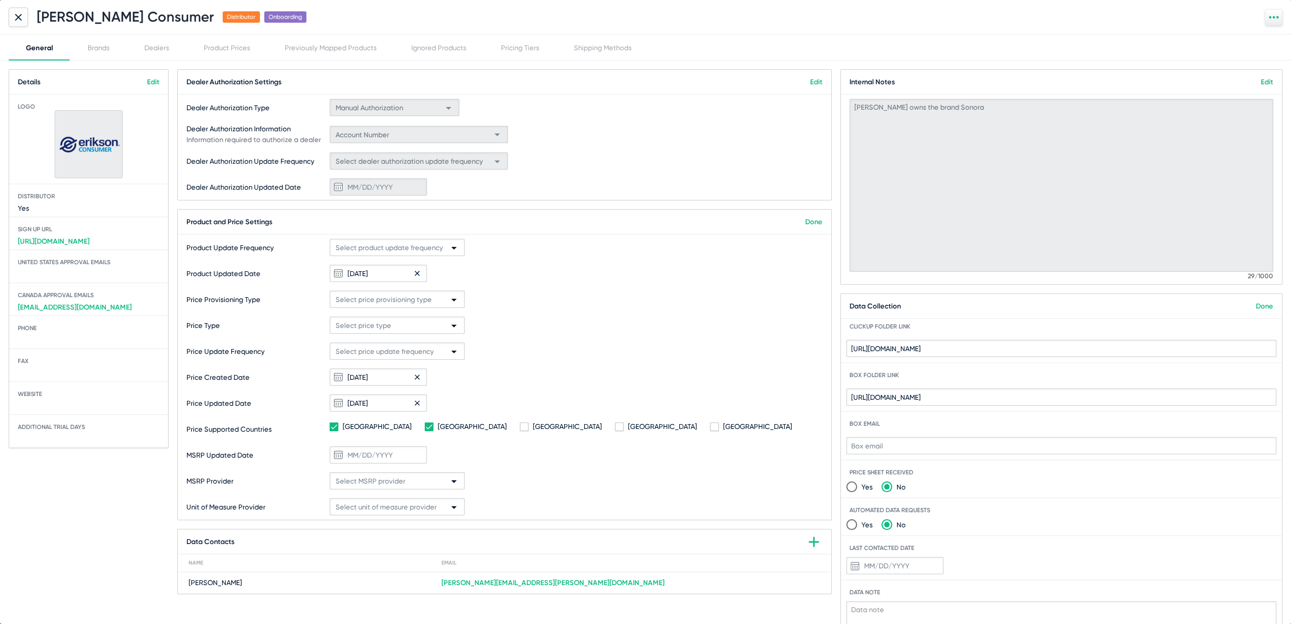
click at [429, 300] on span "Select price provisioning type" at bounding box center [384, 300] width 96 height 8
click at [368, 358] on span "Direct API Pricing" at bounding box center [397, 360] width 130 height 21
click at [556, 290] on div "Price Provisioning Type Direct API Pricing" at bounding box center [505, 299] width 654 height 26
click at [1258, 308] on link "Done" at bounding box center [1264, 306] width 17 height 8
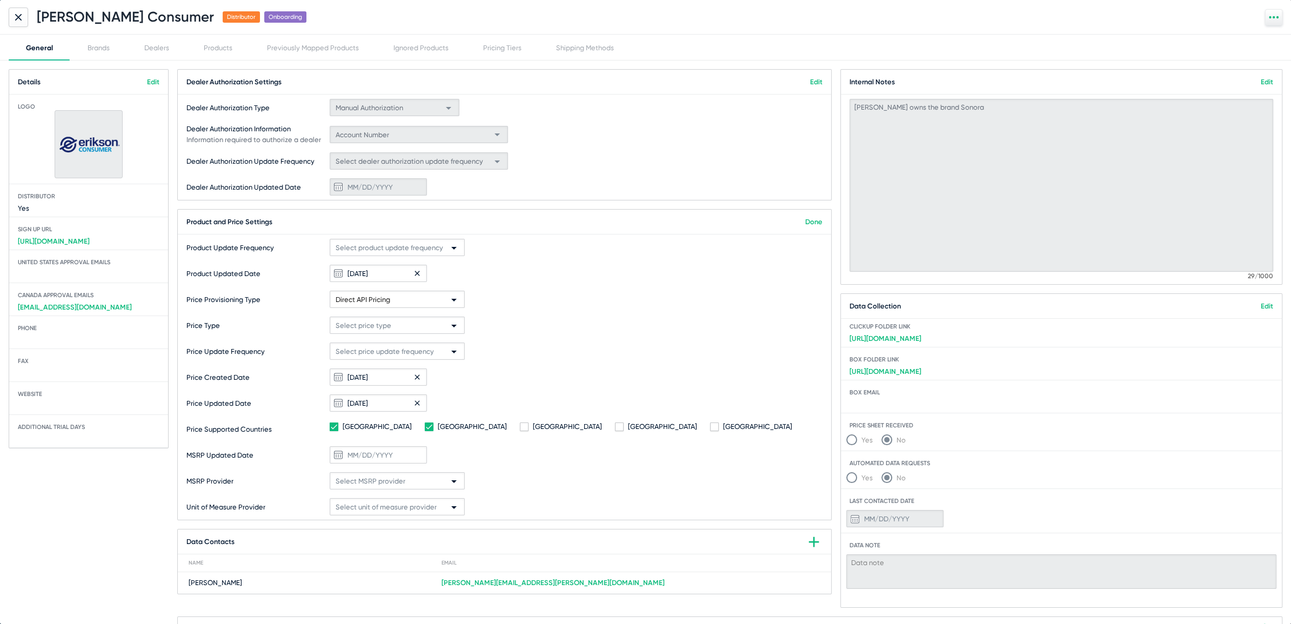
click at [932, 402] on div at bounding box center [1061, 405] width 432 height 8
click at [1262, 304] on link "Edit" at bounding box center [1267, 306] width 12 height 8
click at [1261, 303] on link "Edit" at bounding box center [1267, 306] width 12 height 8
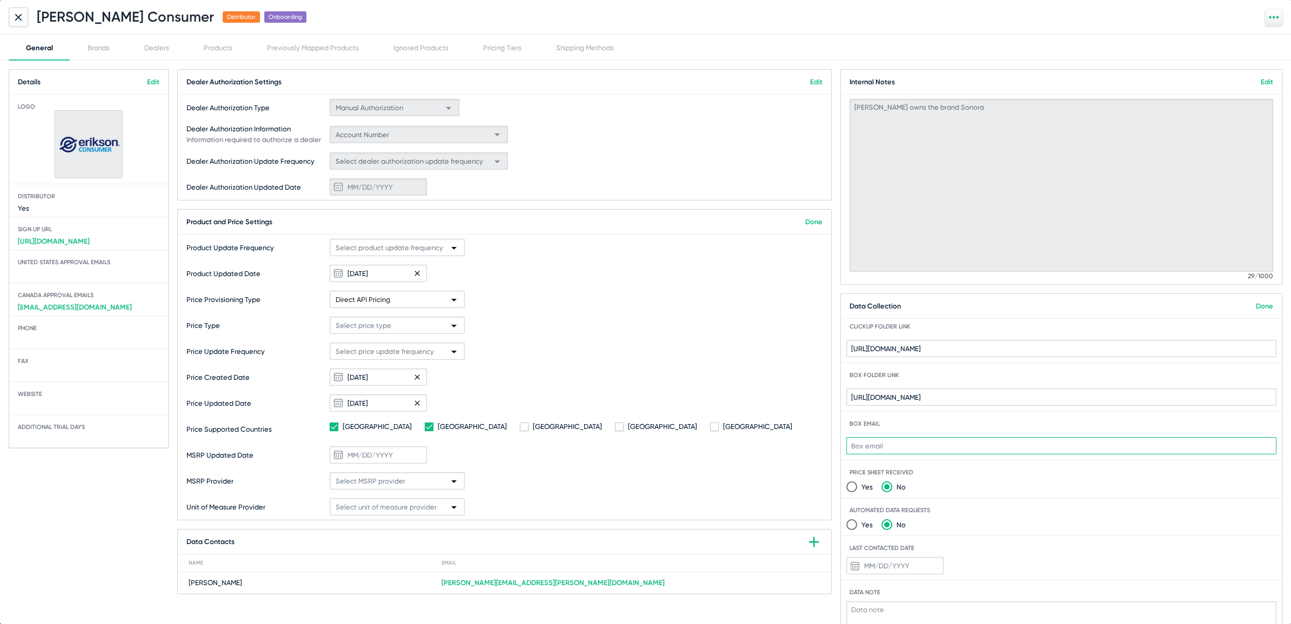
click at [852, 450] on input "email" at bounding box center [1062, 445] width 430 height 17
paste input "Erikson.26dbj6rvhdq4bbgh@u.box.com"
type input "Erikson.26dbj6rvhdq4bbgh@u.box.com"
click at [1257, 305] on link "Done" at bounding box center [1264, 306] width 17 height 8
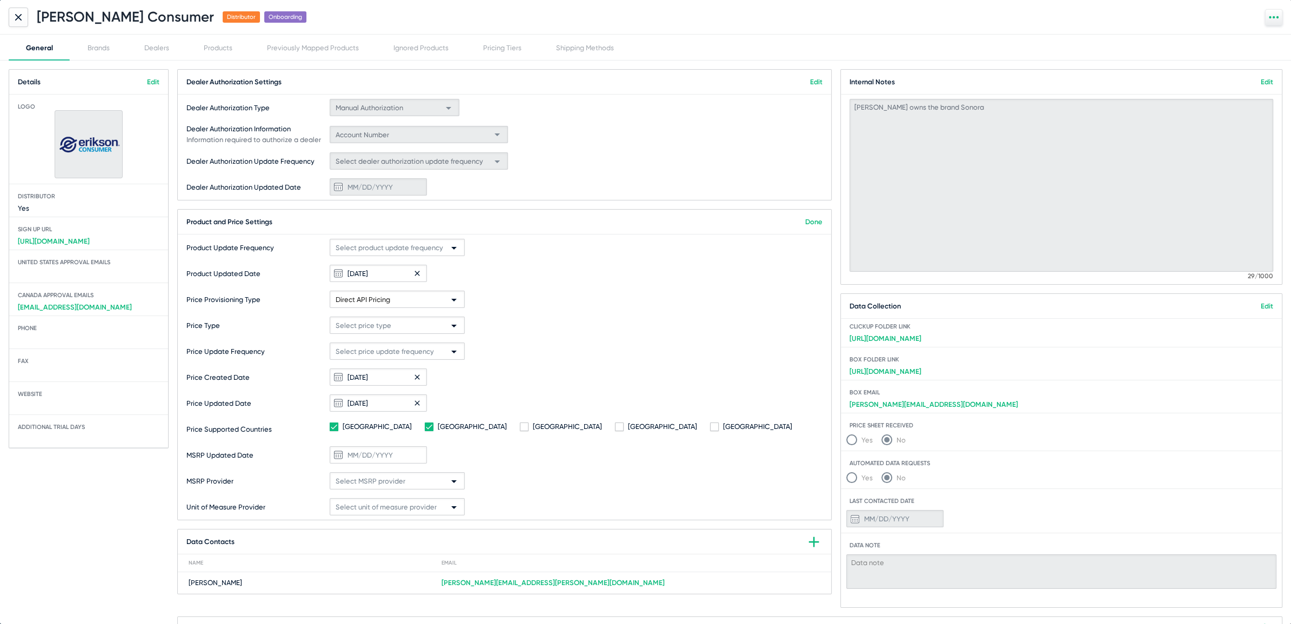
click at [23, 16] on div at bounding box center [18, 17] width 19 height 19
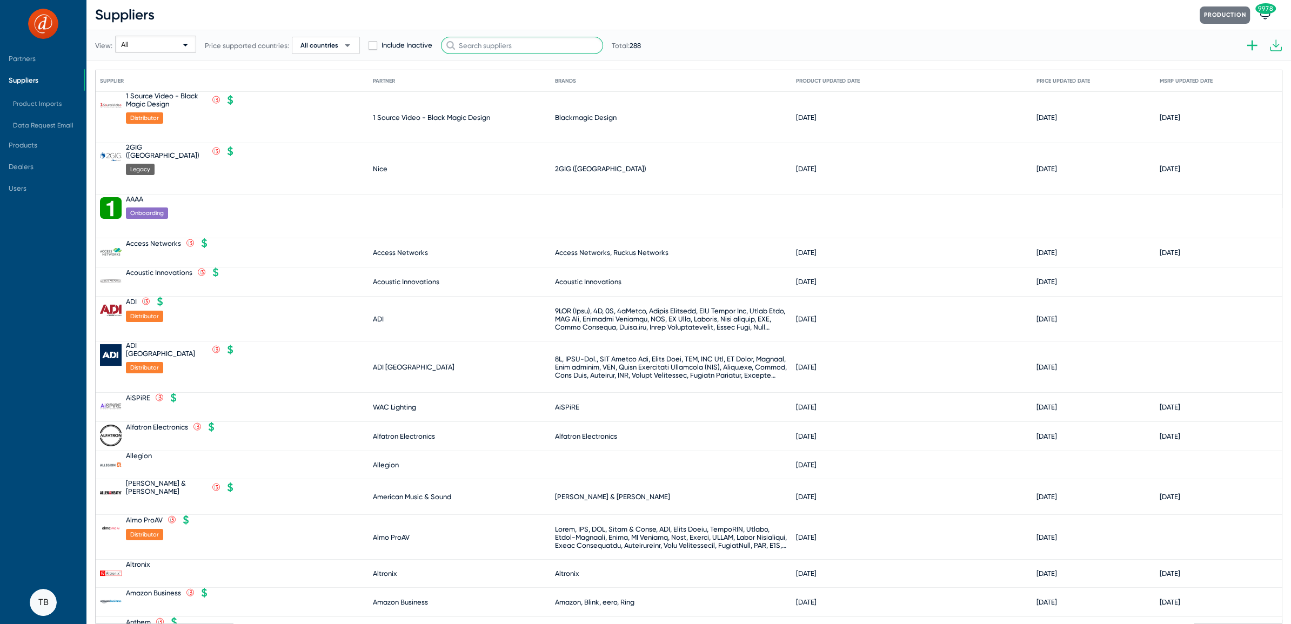
click at [464, 40] on input "text" at bounding box center [522, 45] width 162 height 17
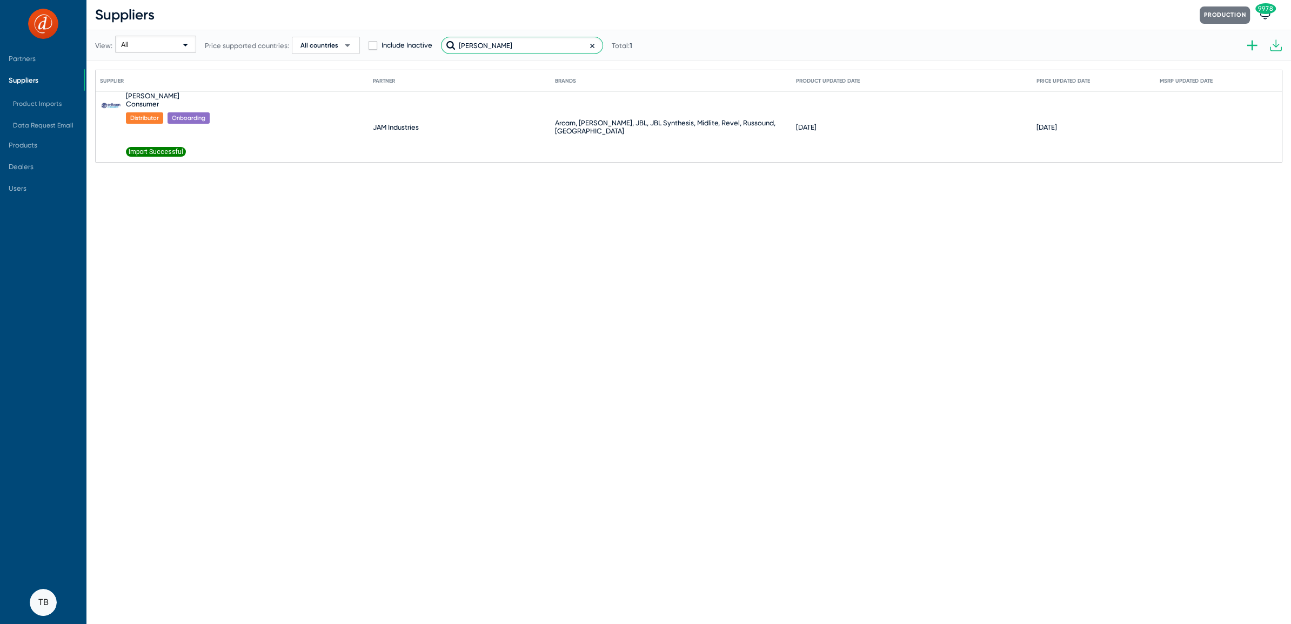
drag, startPoint x: 487, startPoint y: 46, endPoint x: 344, endPoint y: 6, distance: 148.4
click at [355, 8] on div "Suppliers Production 9978 View: All Price supported countries: All countries ar…" at bounding box center [688, 81] width 1205 height 163
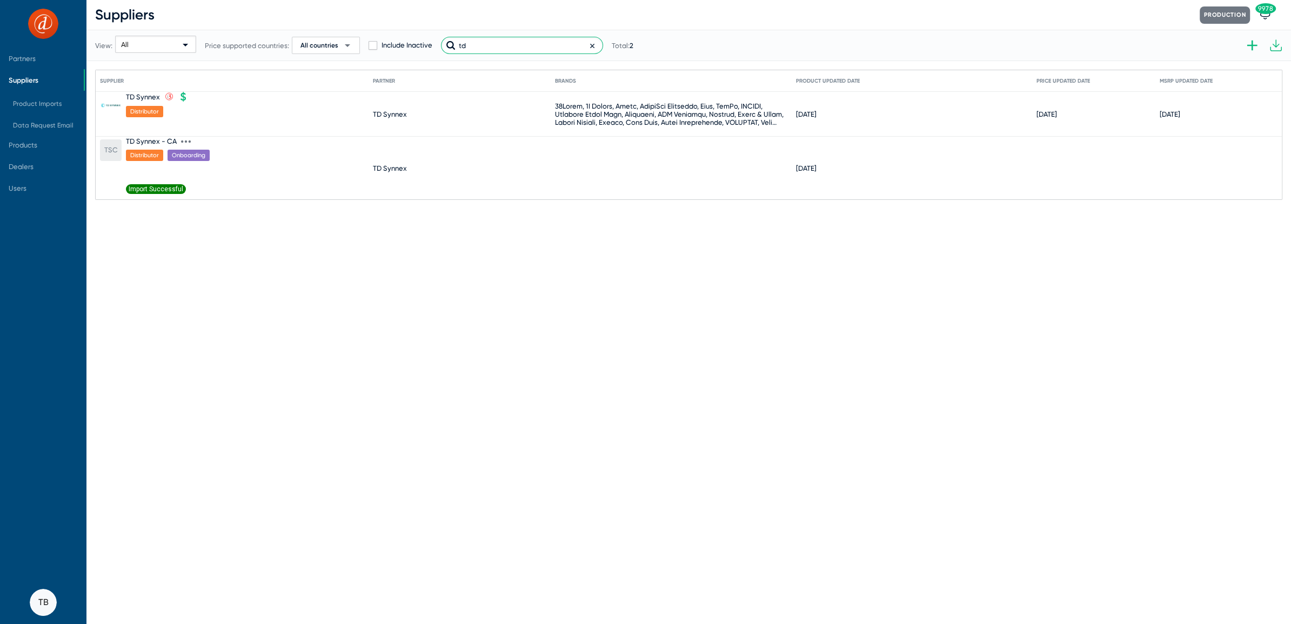
type input "td"
click at [181, 139] on icon at bounding box center [186, 142] width 10 height 10
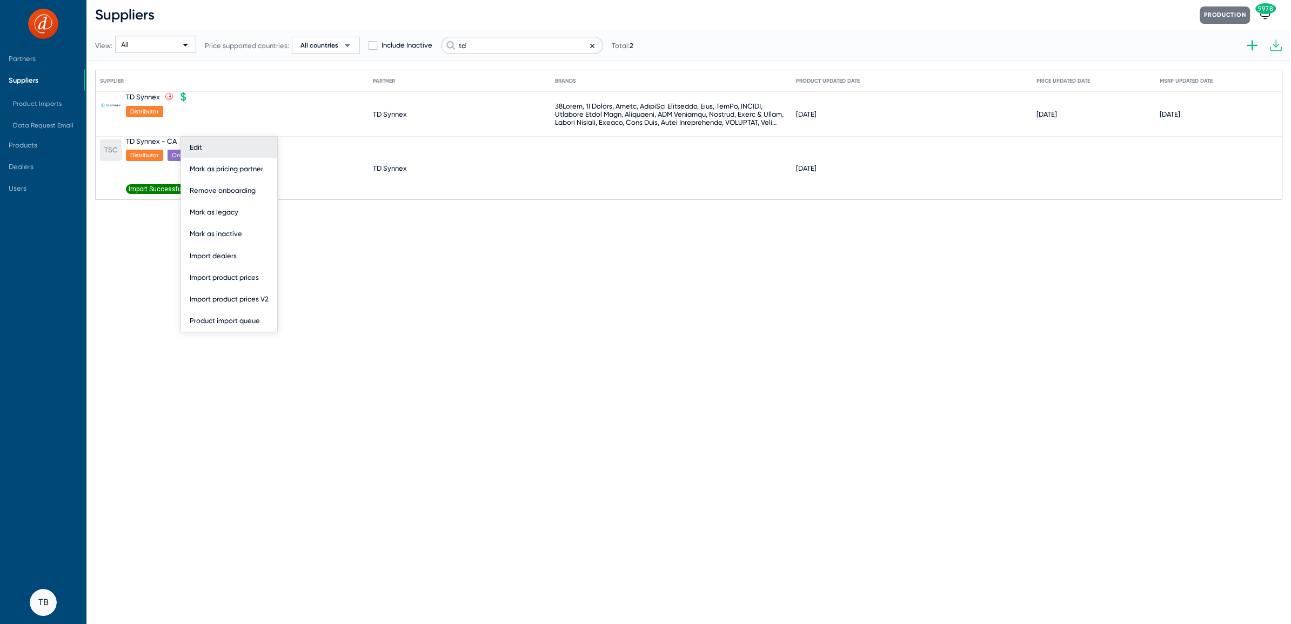
click at [192, 144] on button "Edit" at bounding box center [229, 148] width 96 height 22
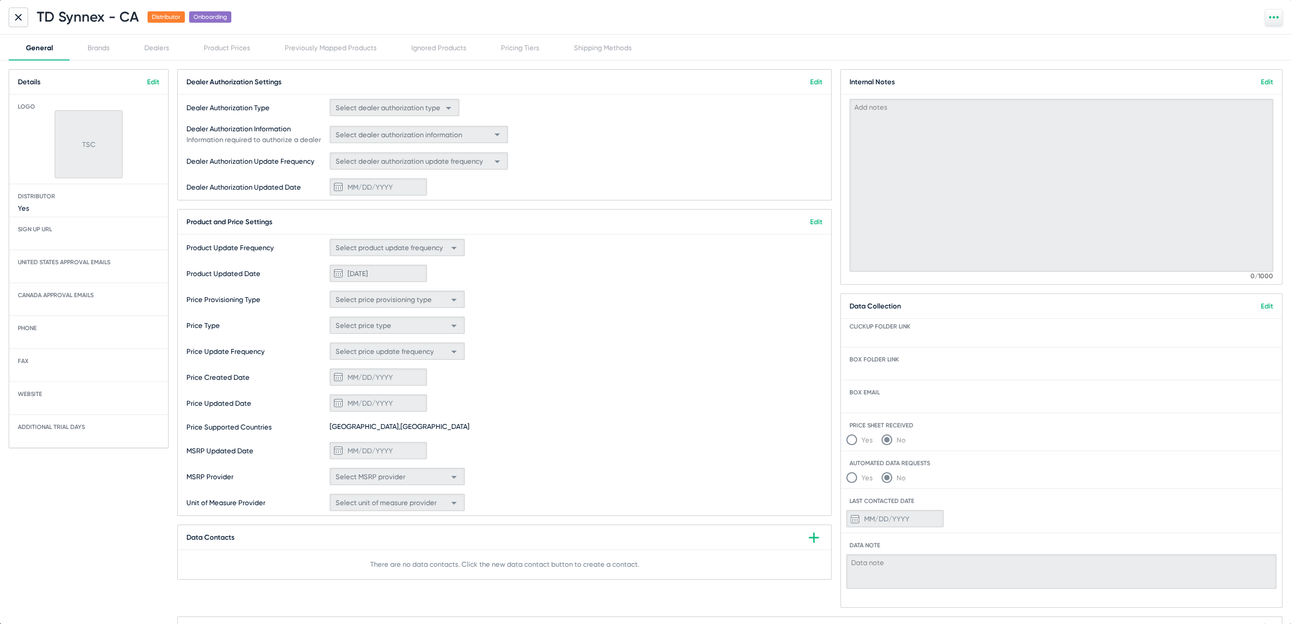
click at [1264, 303] on link "Edit" at bounding box center [1267, 306] width 12 height 8
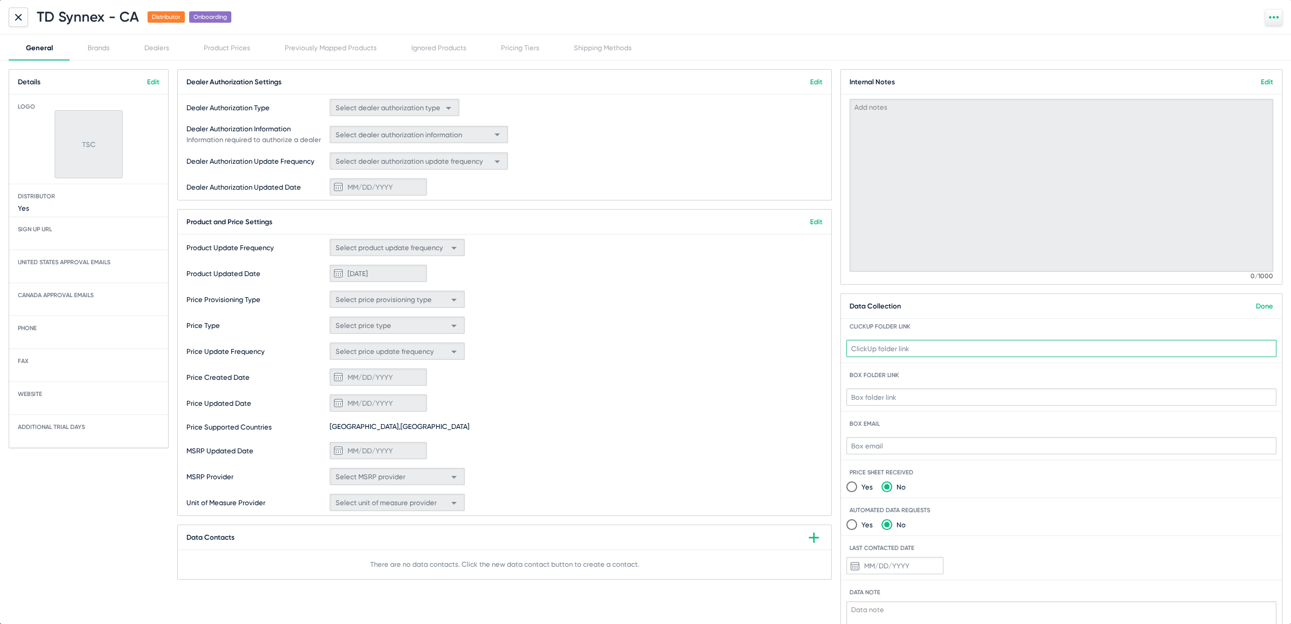
click at [879, 353] on input "text" at bounding box center [1062, 348] width 430 height 17
paste input "[URL][DOMAIN_NAME]"
type input "[URL][DOMAIN_NAME]"
click at [155, 82] on link "Edit" at bounding box center [153, 82] width 12 height 8
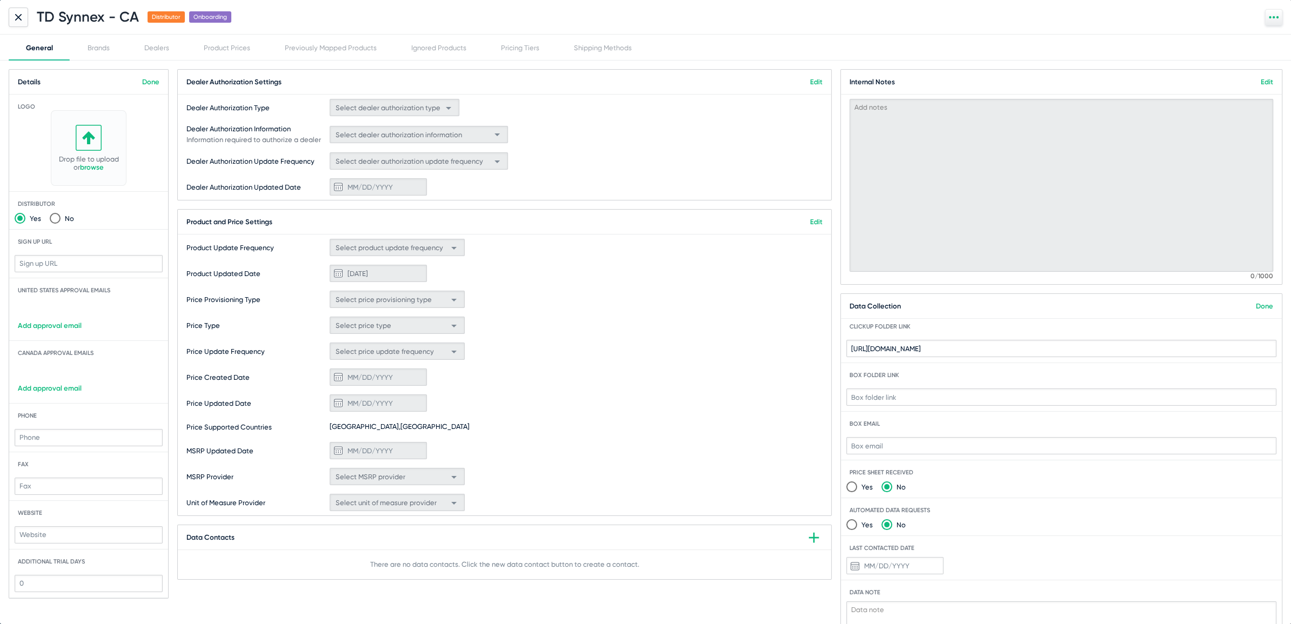
click at [96, 168] on link "browse" at bounding box center [92, 167] width 24 height 8
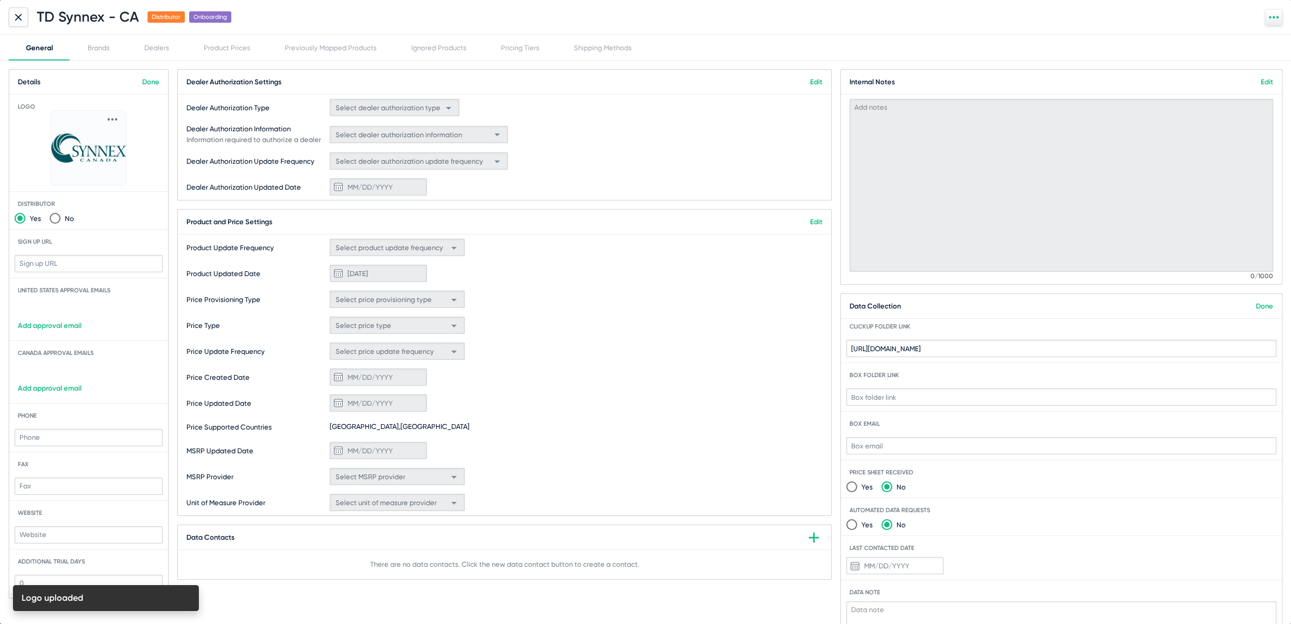
click at [95, 158] on img at bounding box center [88, 148] width 75 height 29
click at [91, 141] on img at bounding box center [88, 148] width 75 height 29
click at [112, 116] on icon at bounding box center [113, 120] width 10 height 10
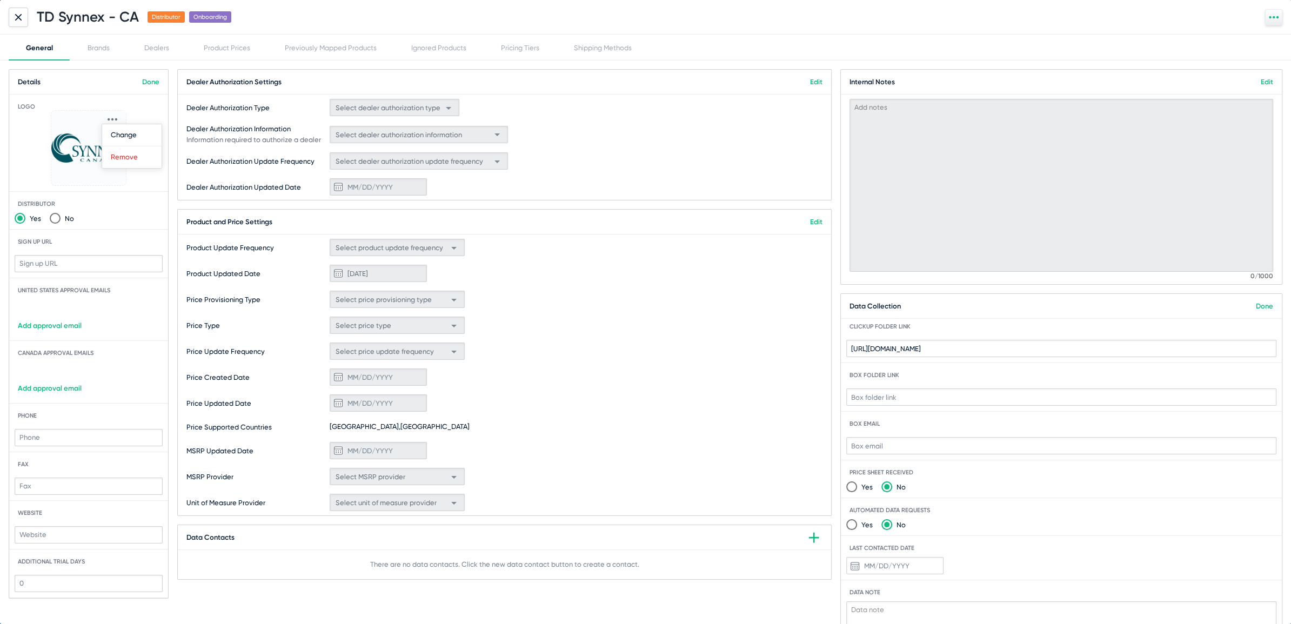
click at [155, 83] on div at bounding box center [645, 312] width 1291 height 624
click at [155, 83] on link "Done" at bounding box center [150, 82] width 17 height 8
click at [813, 224] on link "Edit" at bounding box center [816, 222] width 12 height 8
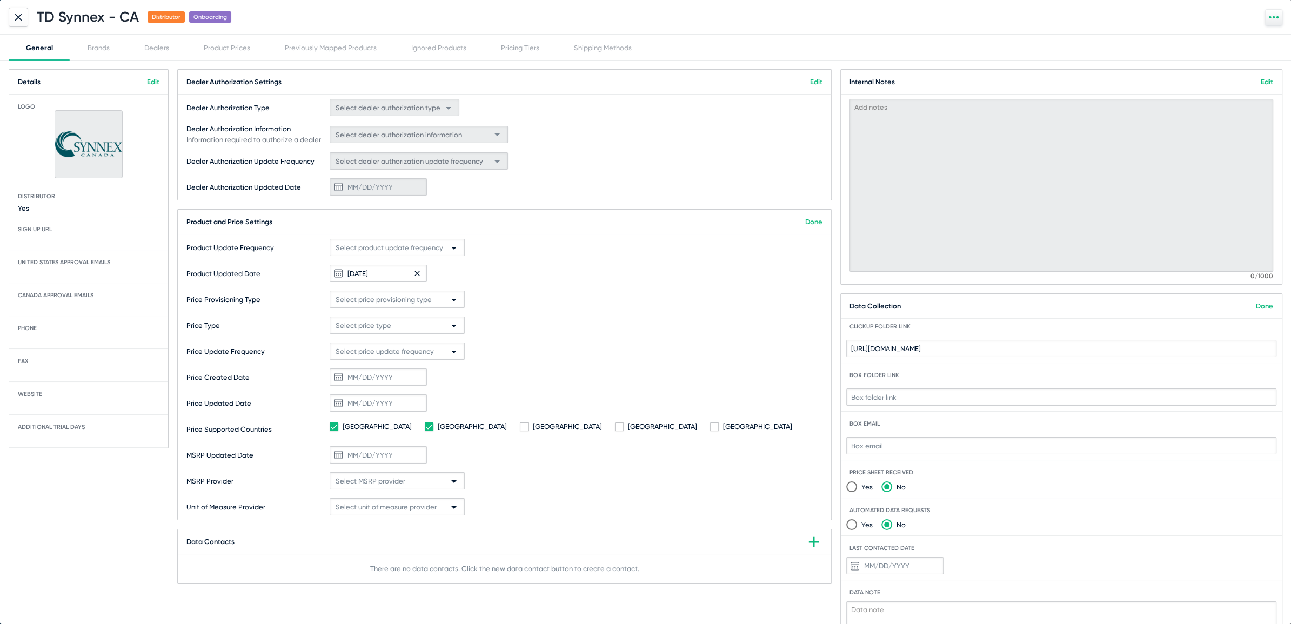
click at [422, 301] on span "Select price provisioning type" at bounding box center [384, 300] width 96 height 8
click at [362, 357] on span "Direct API Pricing" at bounding box center [397, 360] width 130 height 21
click at [18, 16] on icon at bounding box center [18, 17] width 6 height 6
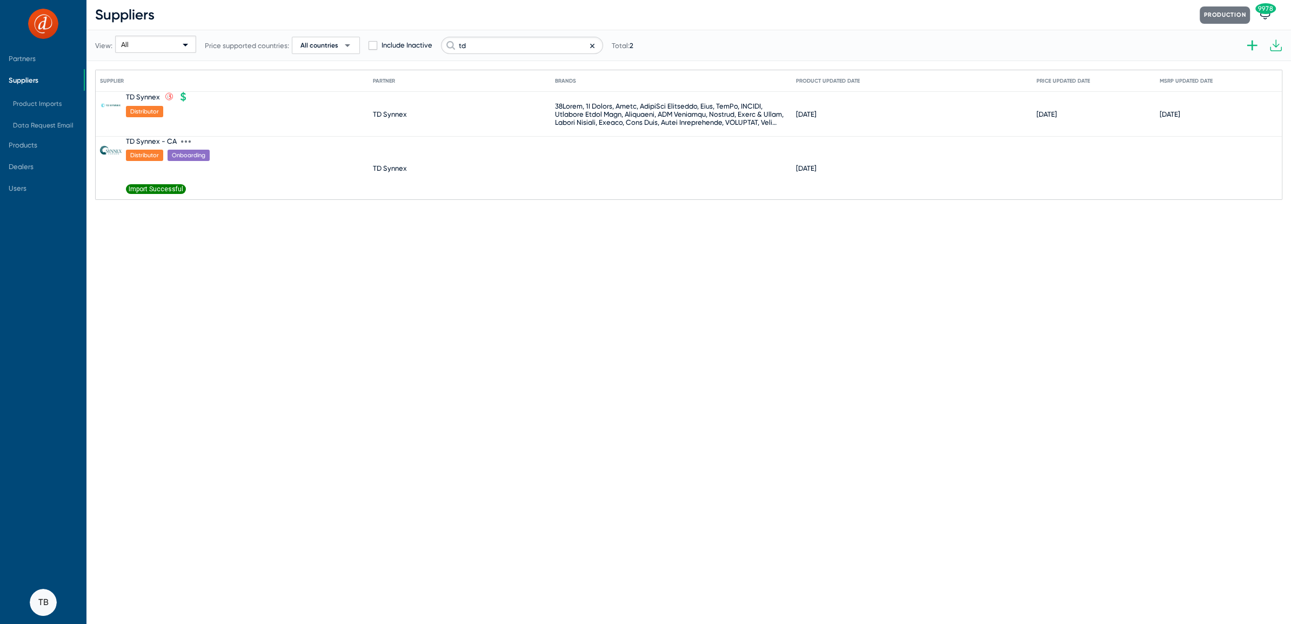
click at [224, 141] on mat-cell "TD Synnex - CA Distributor Onboarding Import Successful" at bounding box center [236, 168] width 273 height 63
click at [183, 139] on icon at bounding box center [186, 142] width 10 height 10
click at [364, 312] on div at bounding box center [645, 312] width 1291 height 624
click at [183, 138] on icon at bounding box center [186, 142] width 10 height 10
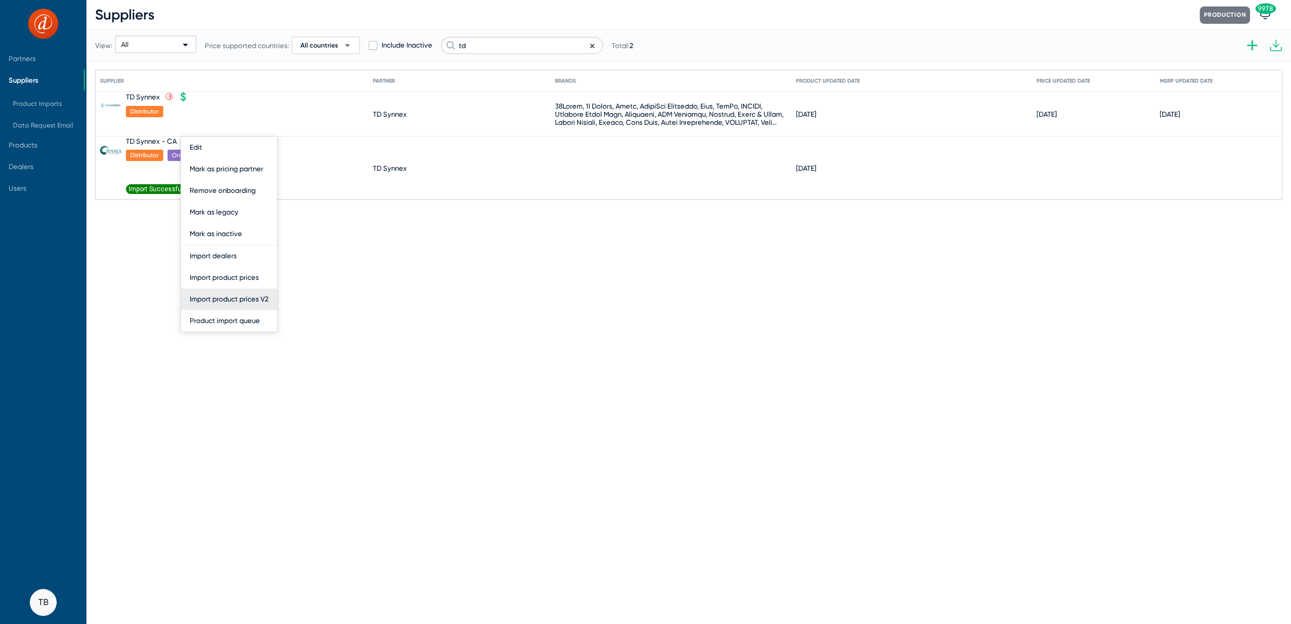
click at [202, 299] on button "Import product prices V2" at bounding box center [229, 300] width 96 height 22
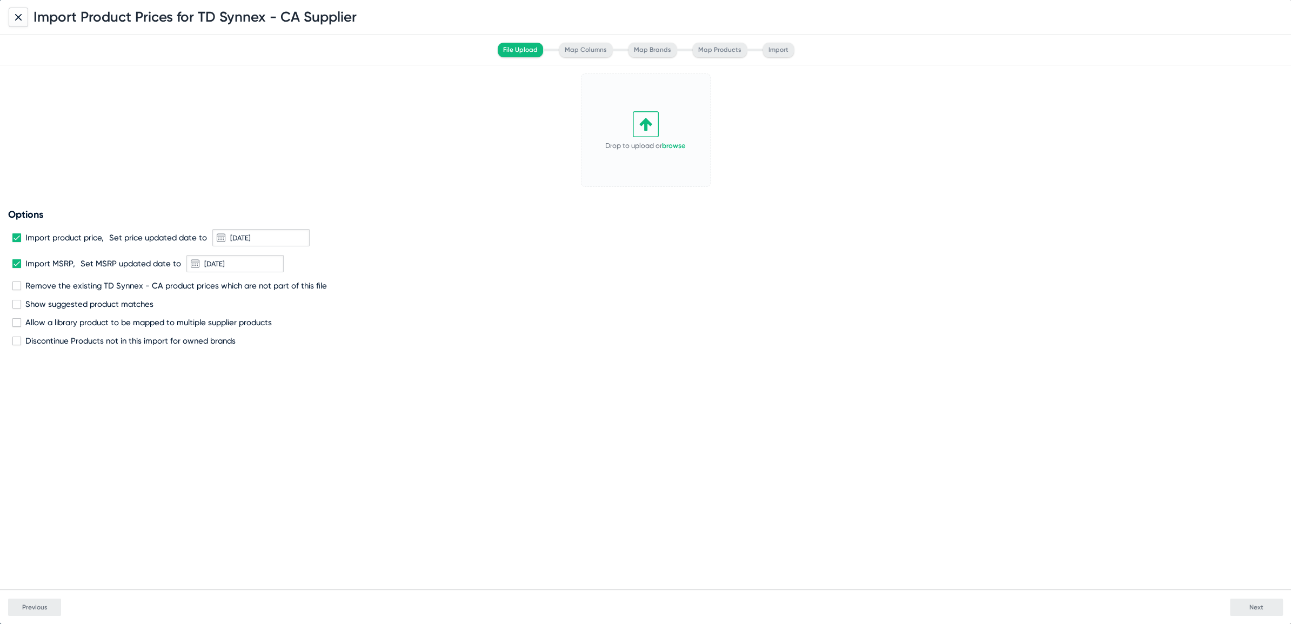
click at [26, 266] on span "Import MSRP," at bounding box center [50, 264] width 50 height 10
click at [17, 268] on input "Import MSRP," at bounding box center [16, 268] width 1 height 1
checkbox input "false"
click at [18, 235] on span at bounding box center [16, 238] width 9 height 9
click at [17, 242] on input "Import product price," at bounding box center [16, 242] width 1 height 1
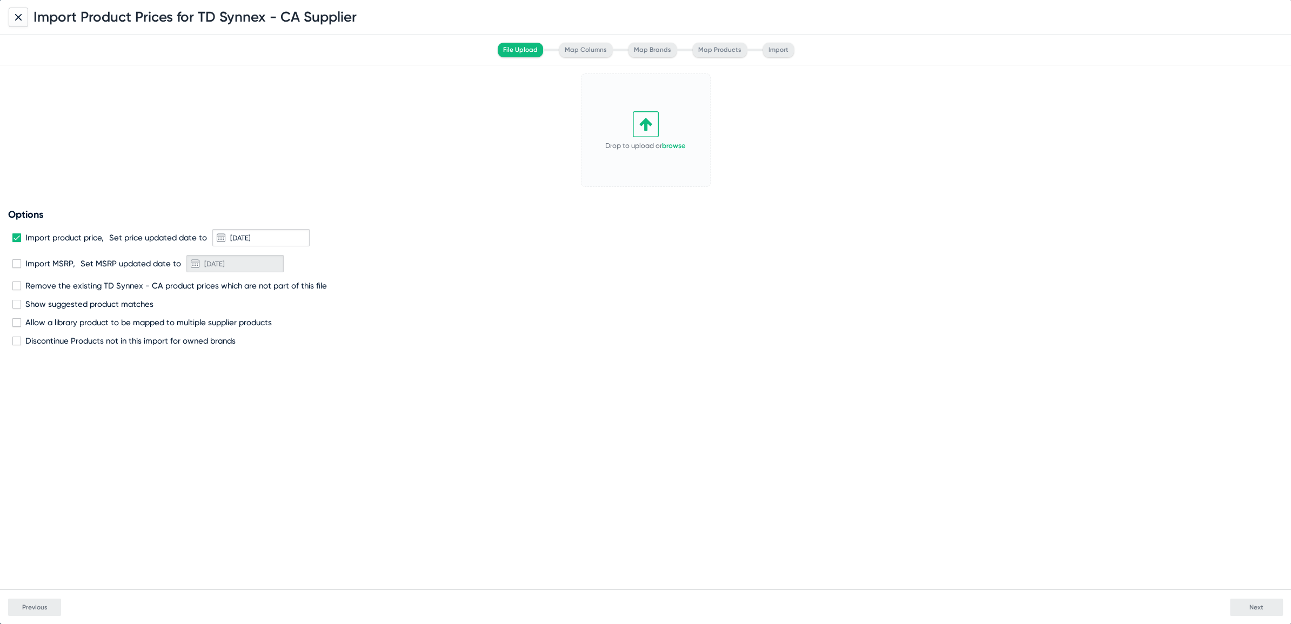
checkbox input "false"
click at [671, 146] on link "browse" at bounding box center [674, 146] width 24 height 8
click at [1254, 613] on button "Next" at bounding box center [1256, 607] width 53 height 17
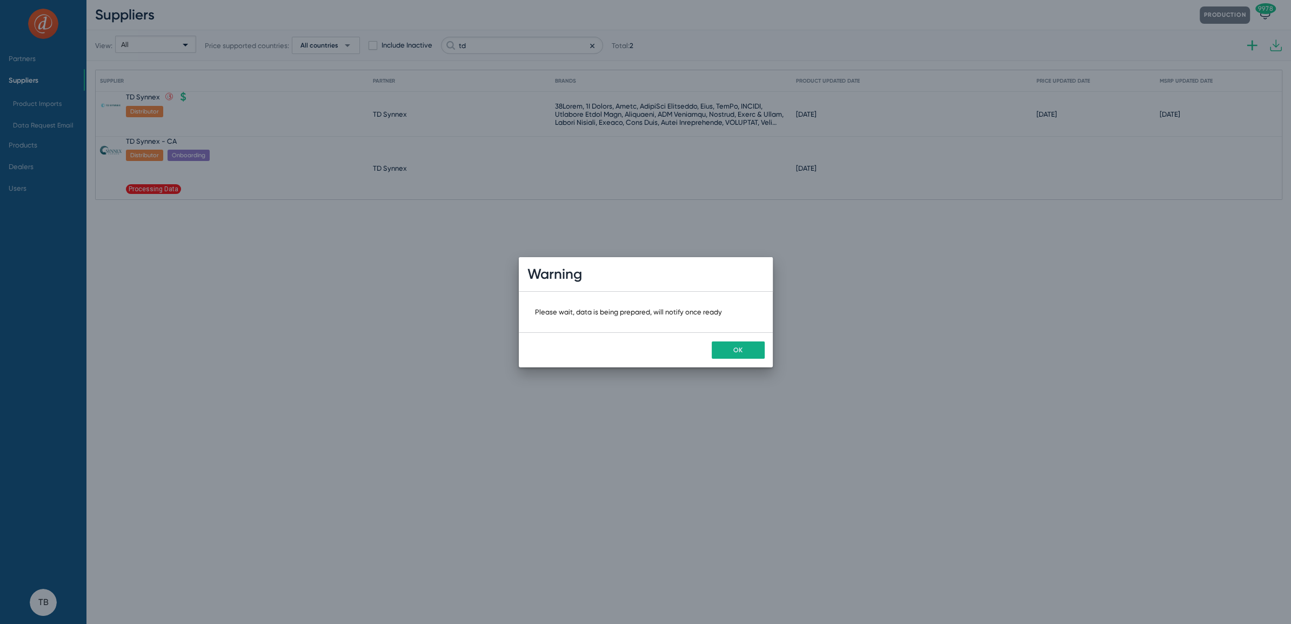
click at [731, 361] on div "OK" at bounding box center [646, 349] width 254 height 35
click at [737, 350] on span "OK" at bounding box center [738, 350] width 9 height 8
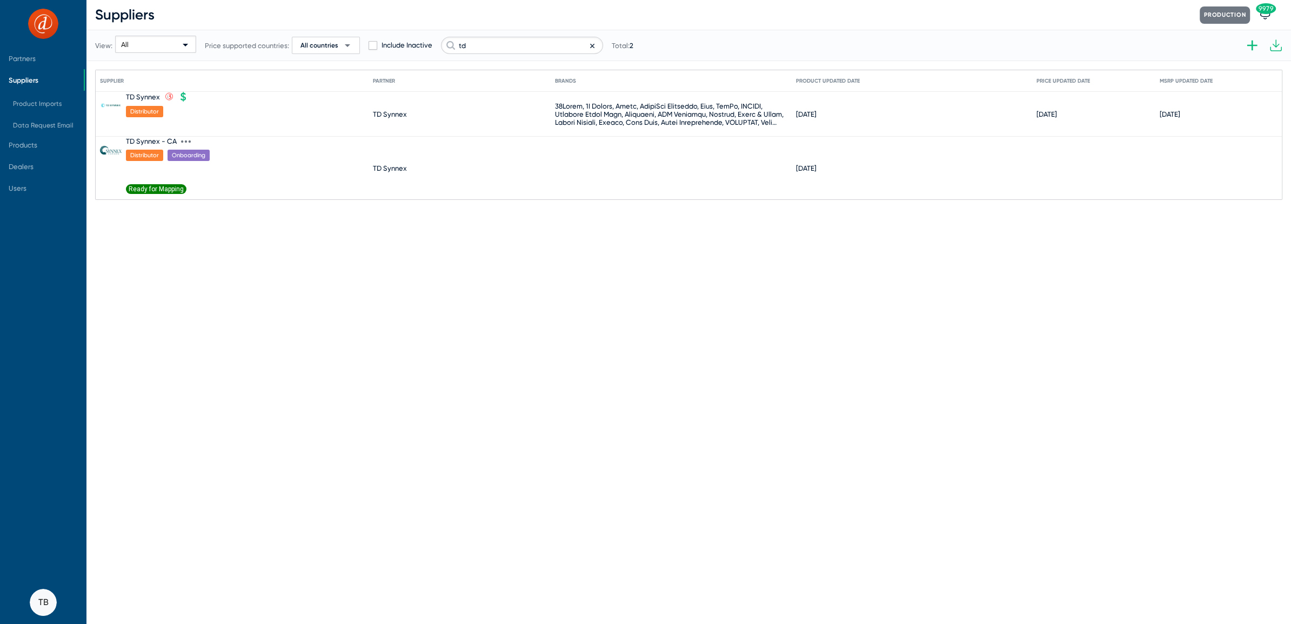
click at [156, 189] on span "Ready for Mapping" at bounding box center [156, 189] width 61 height 10
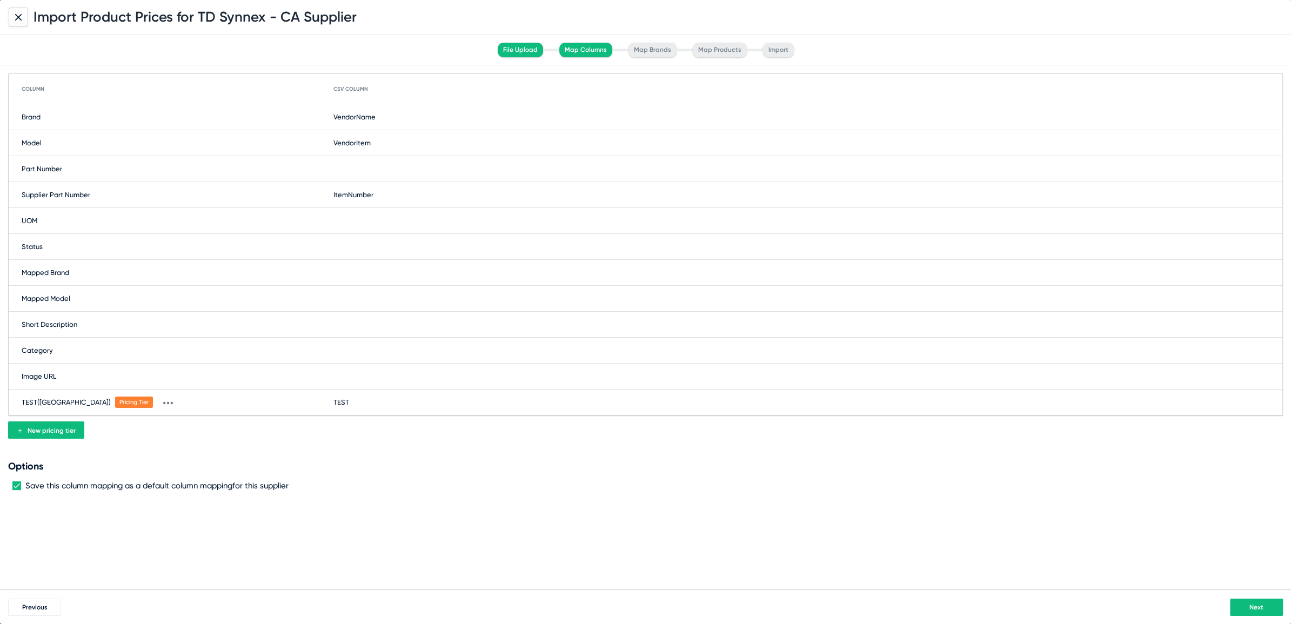
click at [1260, 612] on button "Next" at bounding box center [1256, 607] width 53 height 17
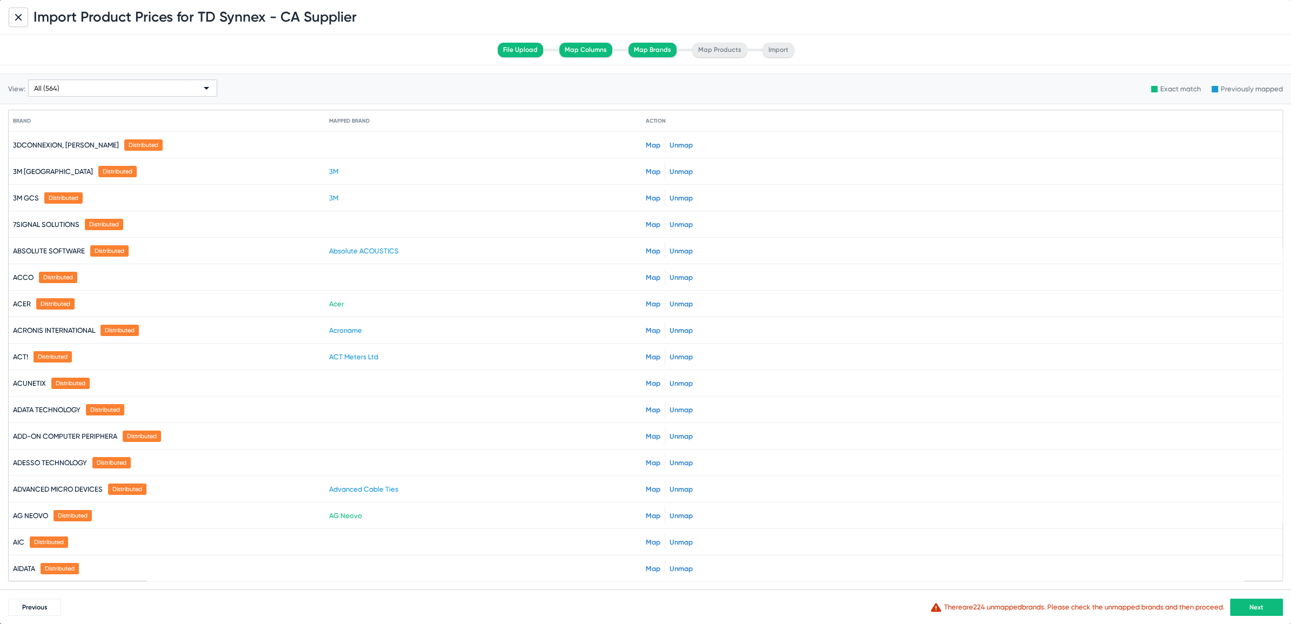
click at [138, 85] on div "All (564)" at bounding box center [118, 88] width 168 height 17
click at [320, 81] on div at bounding box center [645, 312] width 1291 height 624
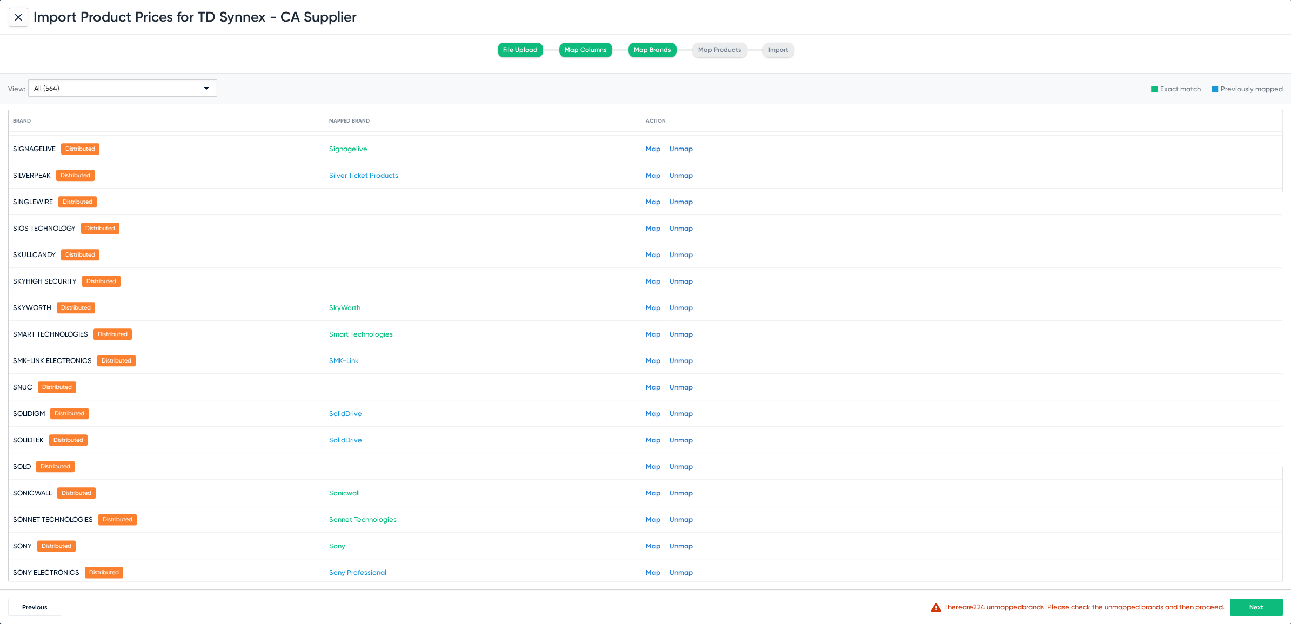
scroll to position [11876, 0]
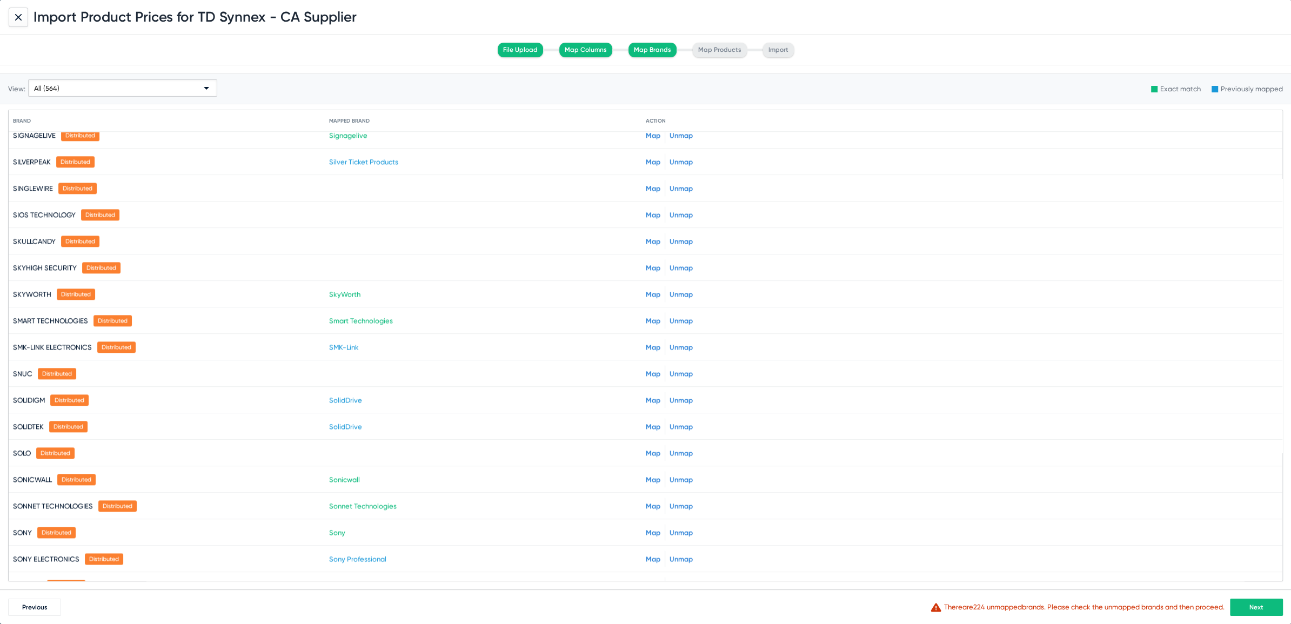
click at [442, 467] on mat-cell "Sonicwall" at bounding box center [487, 480] width 316 height 26
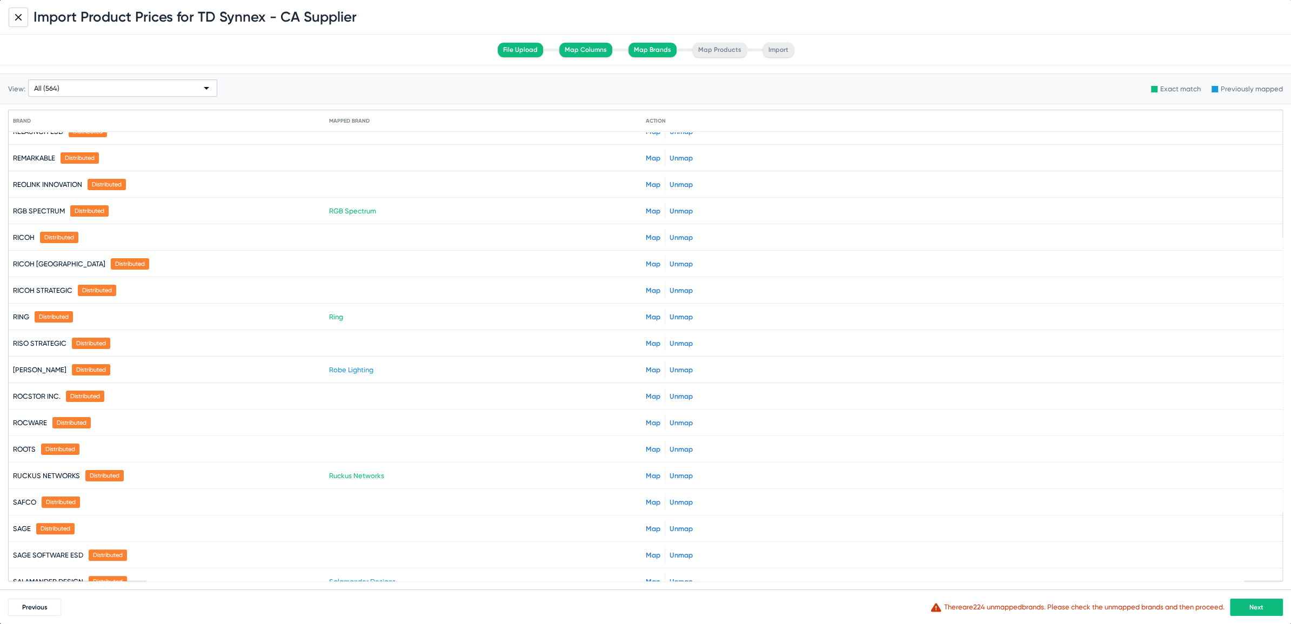
scroll to position [10575, 0]
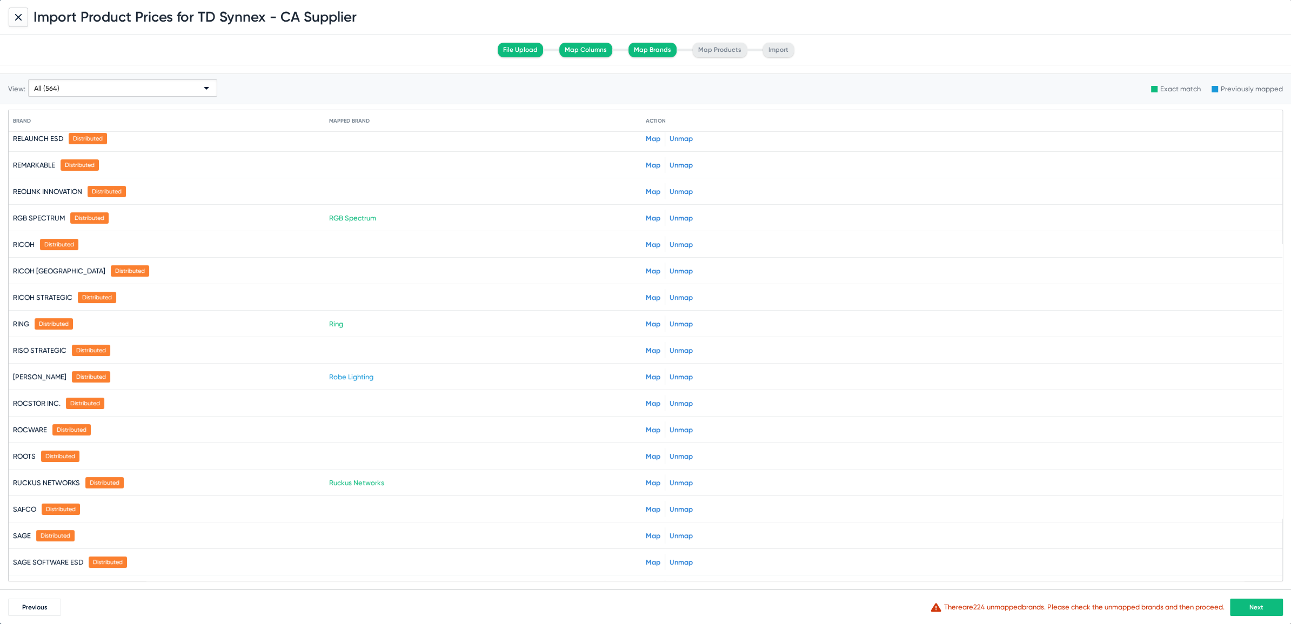
click at [352, 496] on mat-cell at bounding box center [487, 509] width 316 height 26
click at [649, 505] on link "Map" at bounding box center [653, 509] width 15 height 8
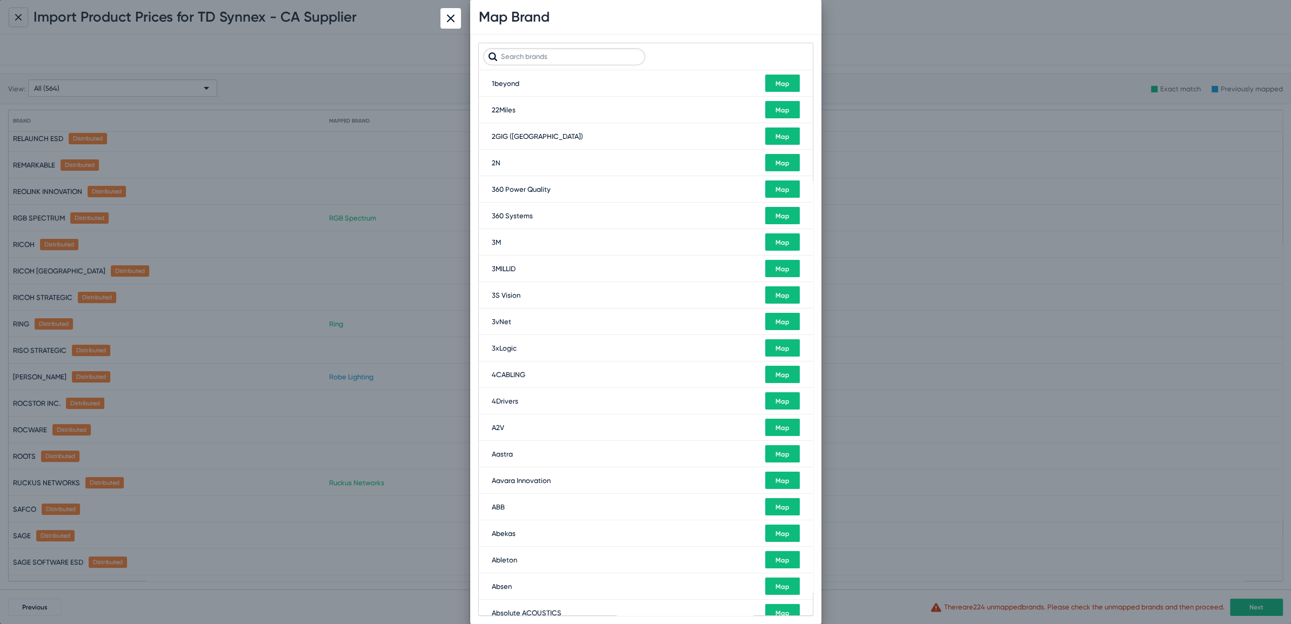
click at [557, 52] on input "text" at bounding box center [564, 56] width 162 height 17
type input "s"
click at [304, 103] on div at bounding box center [645, 312] width 1291 height 624
click at [448, 22] on img at bounding box center [451, 19] width 8 height 8
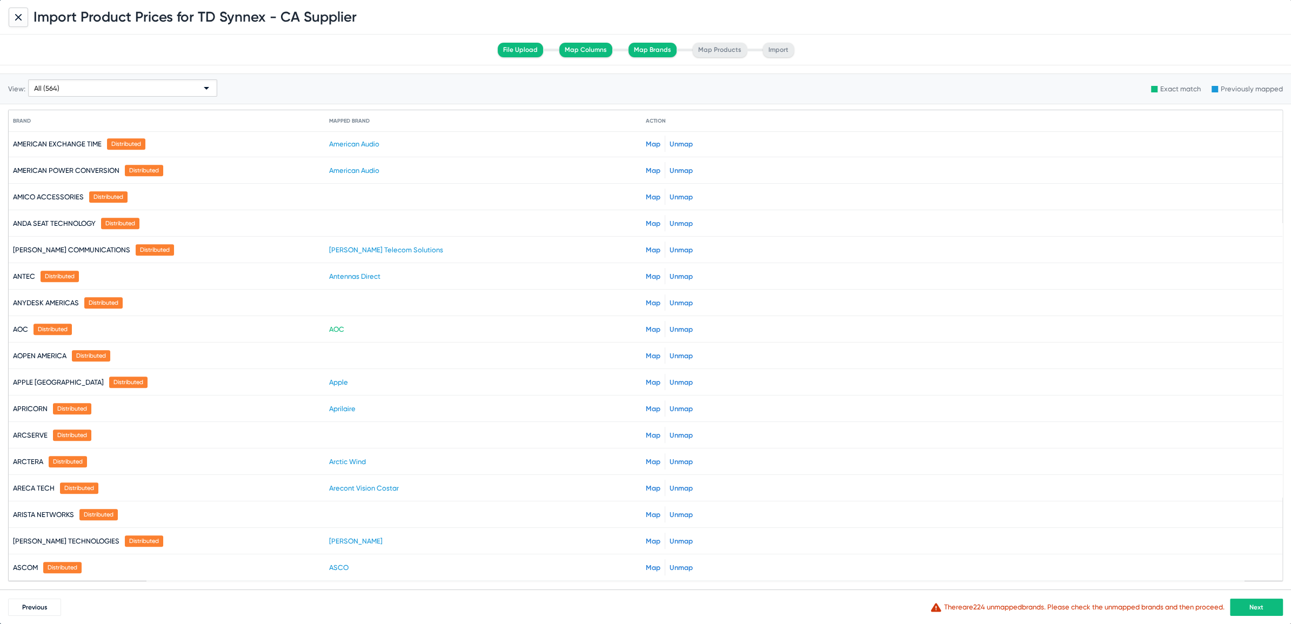
scroll to position [857, 0]
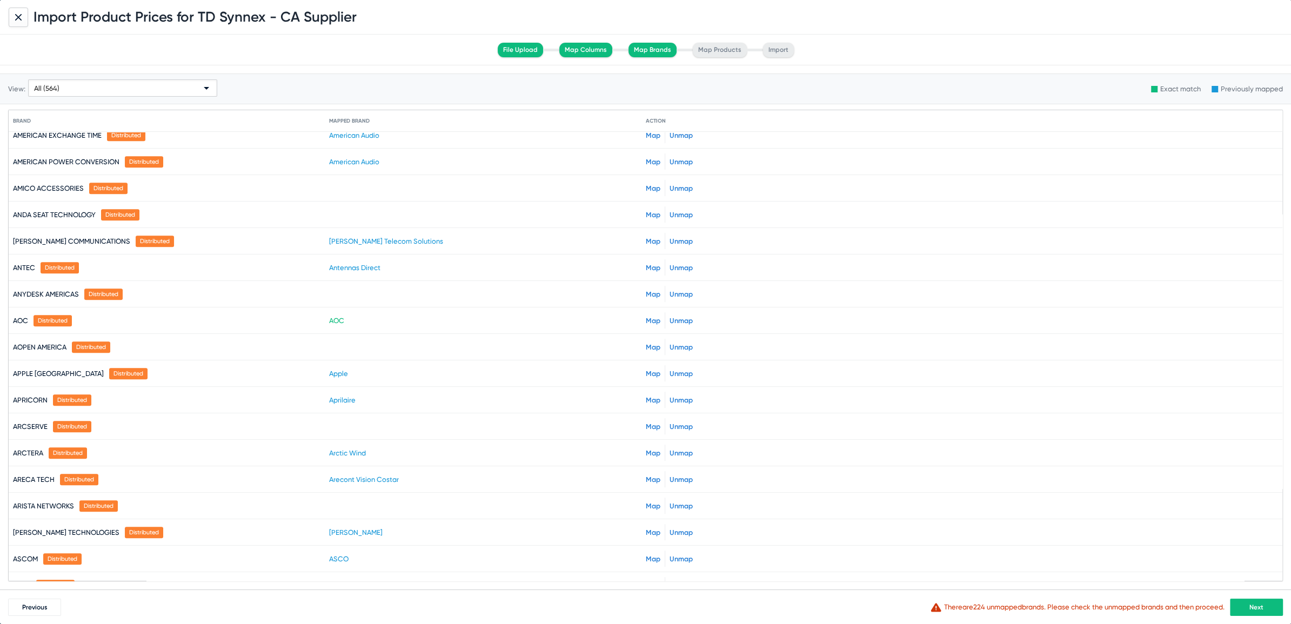
click at [1262, 607] on span "Next" at bounding box center [1257, 608] width 14 height 8
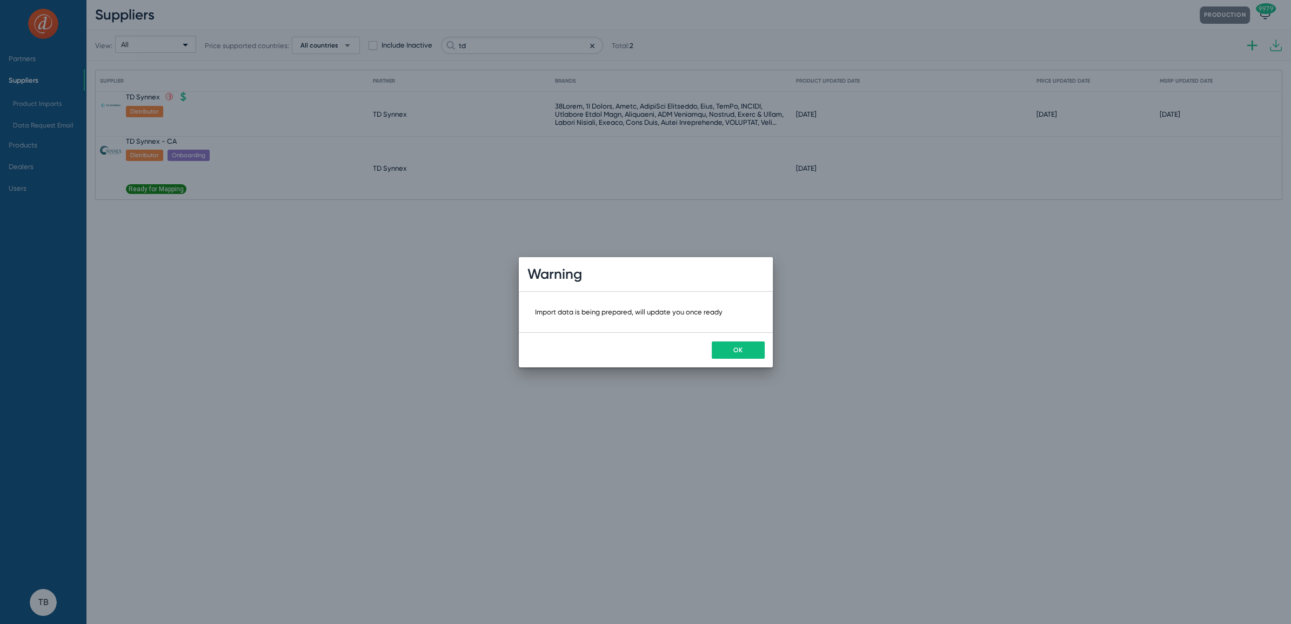
click at [750, 355] on button "OK" at bounding box center [738, 350] width 53 height 17
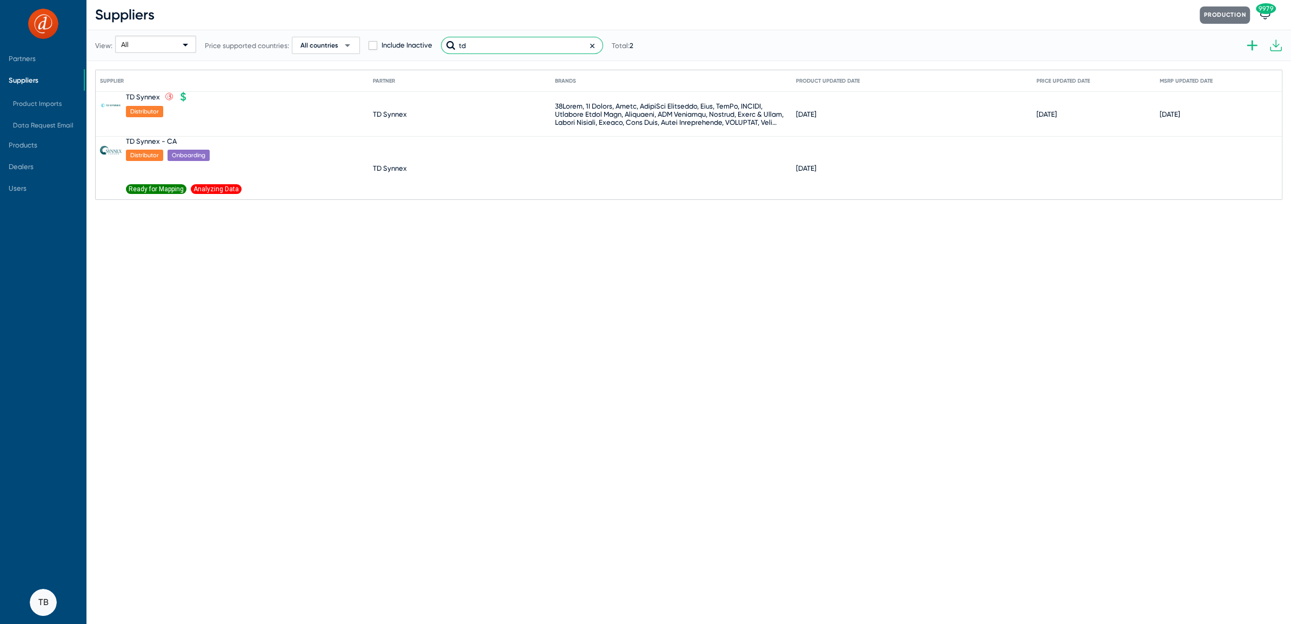
click at [535, 50] on input "td" at bounding box center [522, 45] width 162 height 17
drag, startPoint x: 535, startPoint y: 50, endPoint x: 273, endPoint y: -9, distance: 268.7
click at [273, 0] on html "Partners Suppliers Product Imports Data Request Email Products Dealers Users TB…" at bounding box center [645, 312] width 1291 height 624
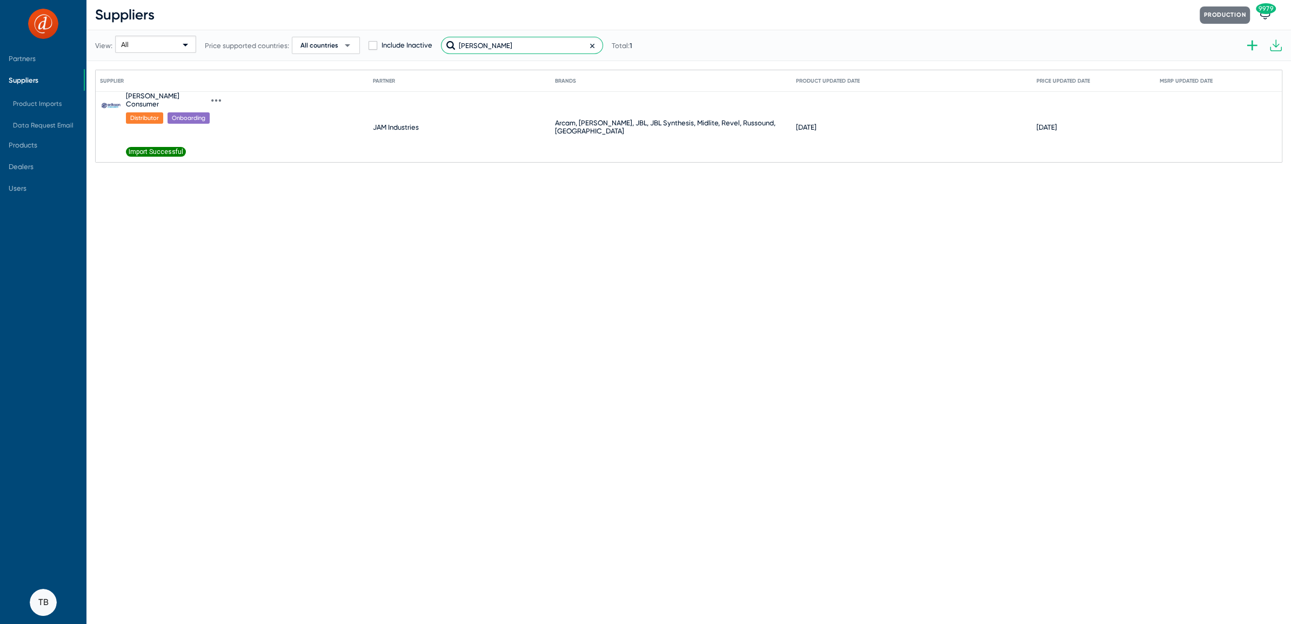
type input "[PERSON_NAME]"
click at [211, 96] on icon at bounding box center [216, 101] width 10 height 10
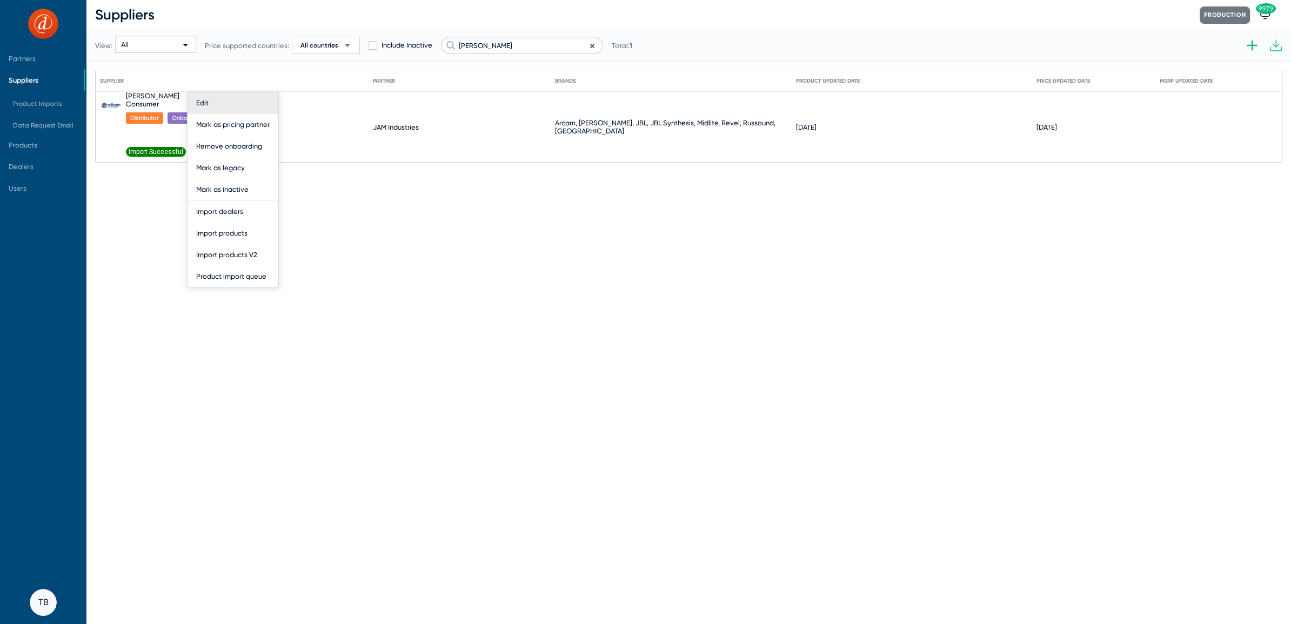
click at [210, 99] on button "Edit" at bounding box center [233, 103] width 91 height 22
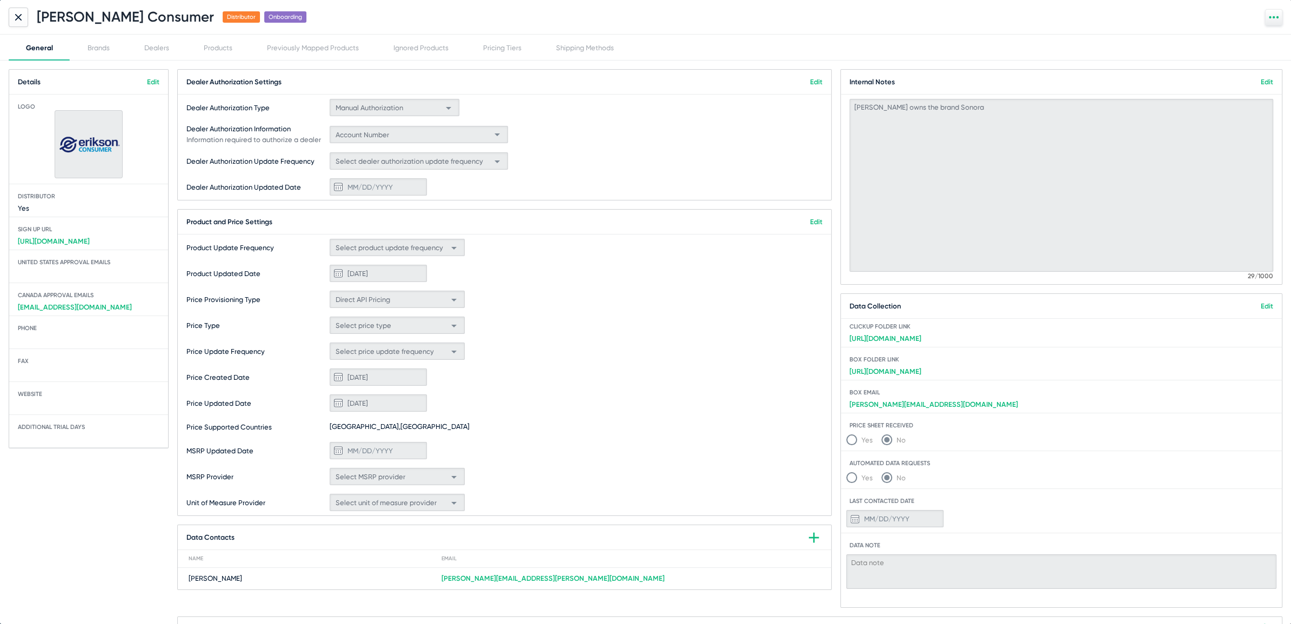
click at [1264, 305] on link "Edit" at bounding box center [1267, 306] width 12 height 8
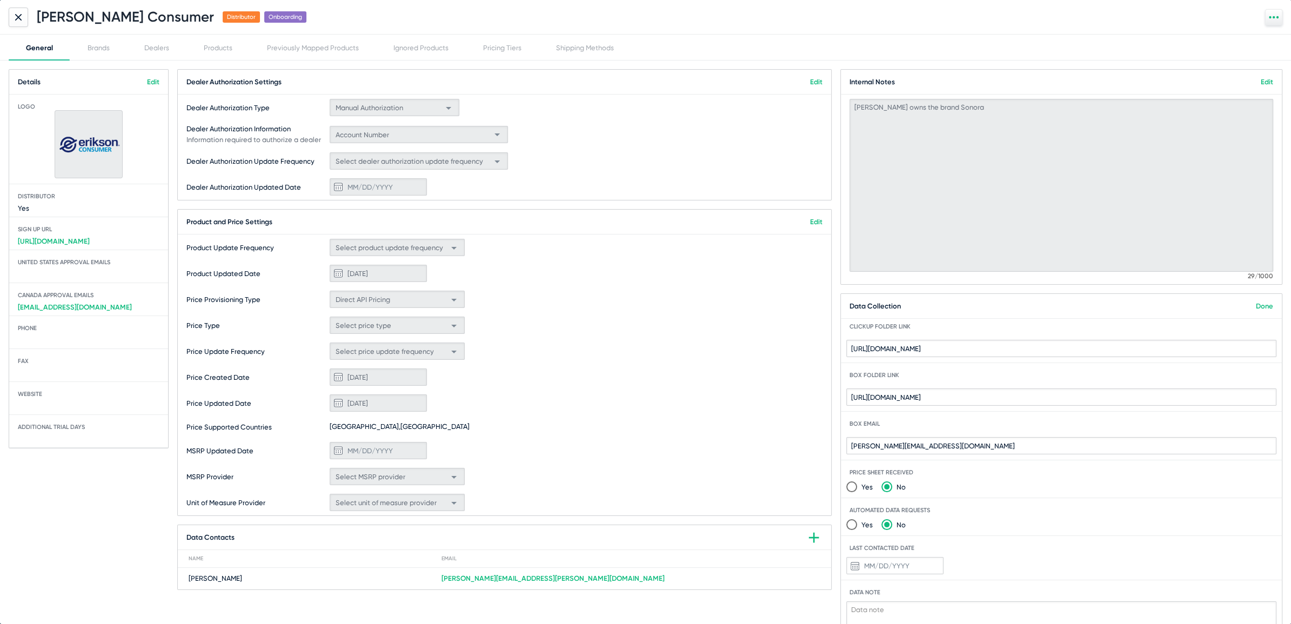
drag, startPoint x: 1040, startPoint y: 454, endPoint x: 727, endPoint y: 424, distance: 314.4
click at [727, 424] on div "Dealer Authorization Settings Edit Dealer Authorization Type Manual Authorizati…" at bounding box center [729, 362] width 1105 height 586
click at [1022, 437] on input "[PERSON_NAME][EMAIL_ADDRESS][DOMAIN_NAME]" at bounding box center [1062, 445] width 430 height 17
drag, startPoint x: 1018, startPoint y: 447, endPoint x: 790, endPoint y: 431, distance: 228.7
click at [790, 431] on div "Dealer Authorization Settings Edit Dealer Authorization Type Manual Authorizati…" at bounding box center [729, 362] width 1105 height 586
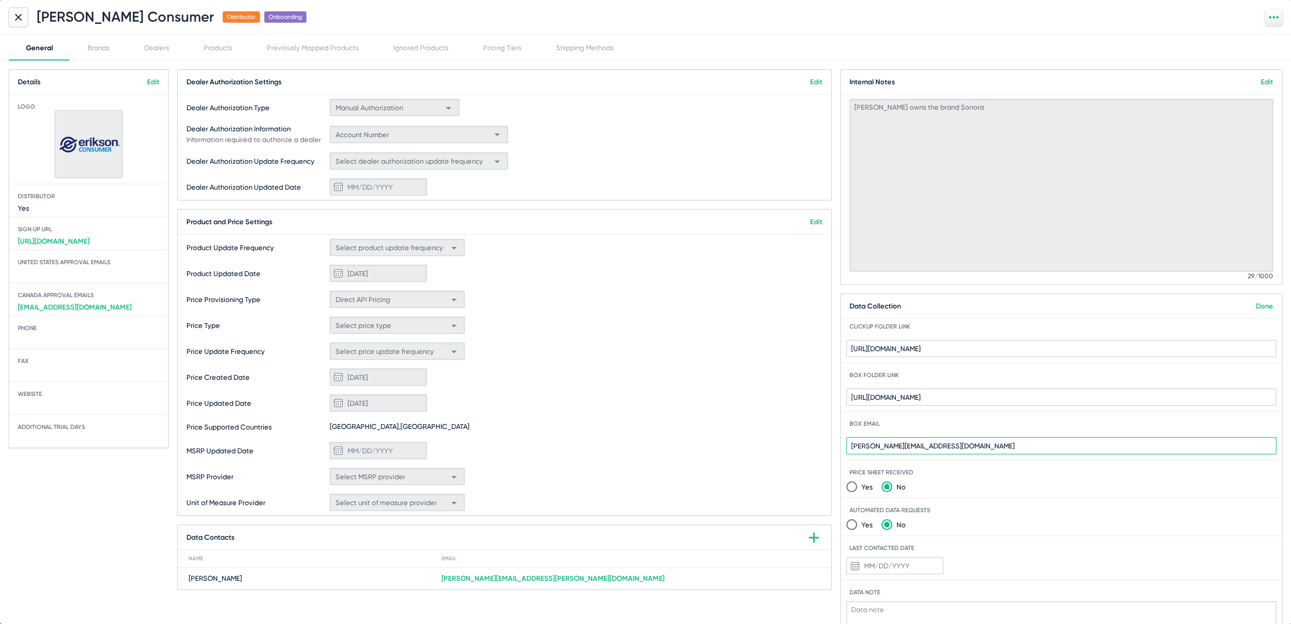
paste input "data@d-tools"
type input "[PERSON_NAME][DOMAIN_NAME][EMAIL_ADDRESS][DOMAIN_NAME]"
click at [1256, 307] on link "Done" at bounding box center [1264, 306] width 17 height 8
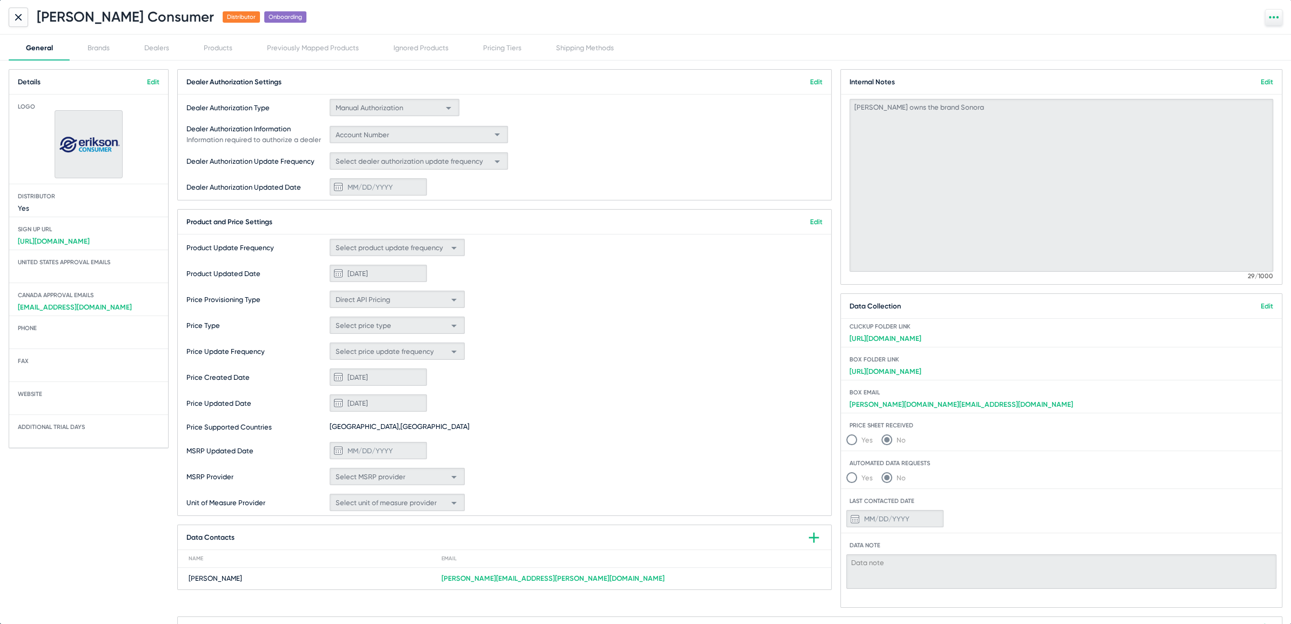
click at [17, 17] on icon at bounding box center [18, 16] width 5 height 5
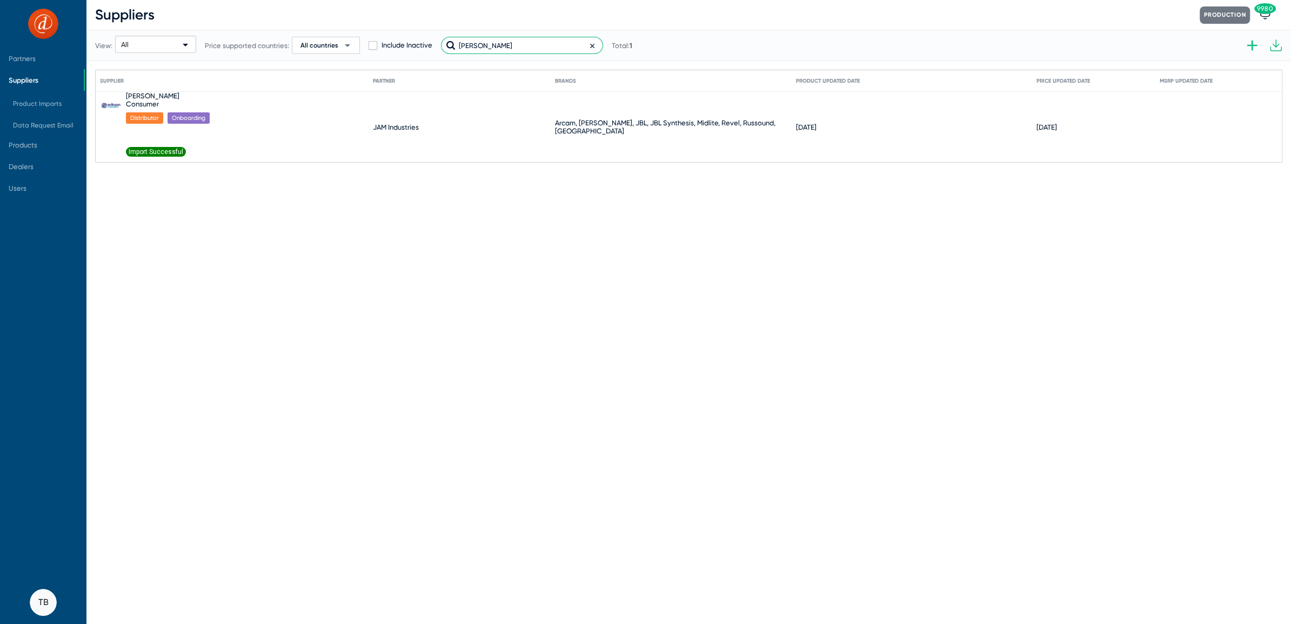
drag, startPoint x: 504, startPoint y: 48, endPoint x: 320, endPoint y: 11, distance: 188.0
click at [330, 17] on div "Suppliers Production 9980 View: All Price supported countries: All countries ar…" at bounding box center [688, 81] width 1205 height 163
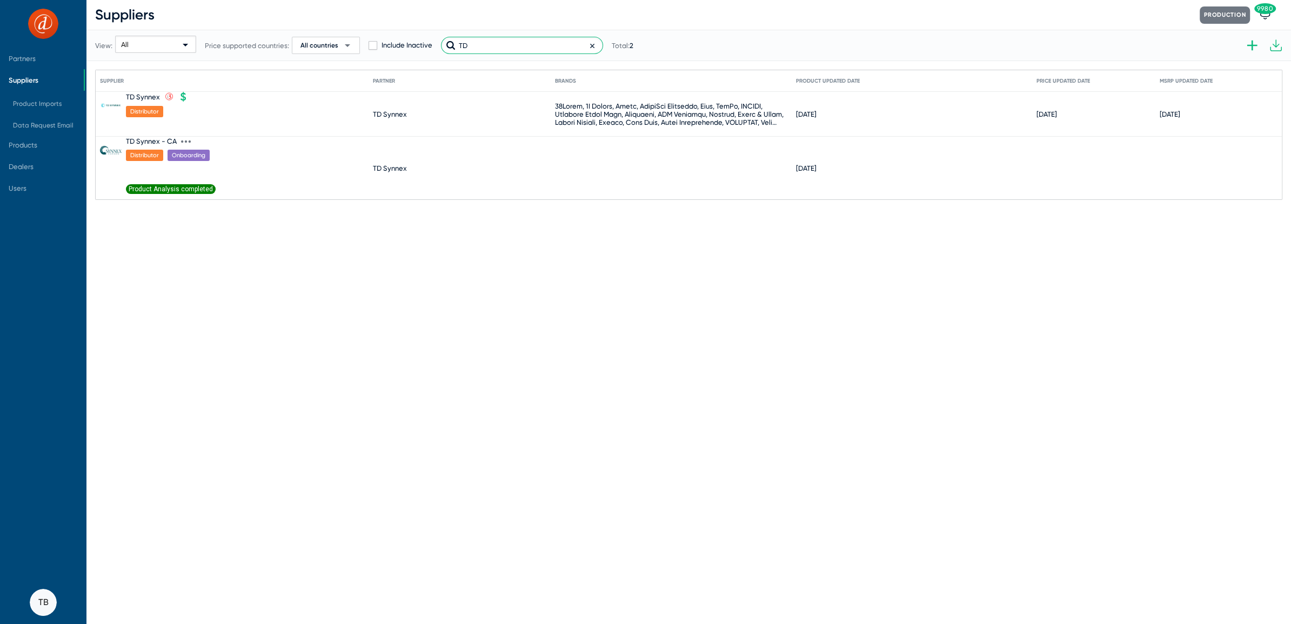
type input "TD"
click at [176, 186] on span "Product Analysis completed" at bounding box center [171, 189] width 90 height 10
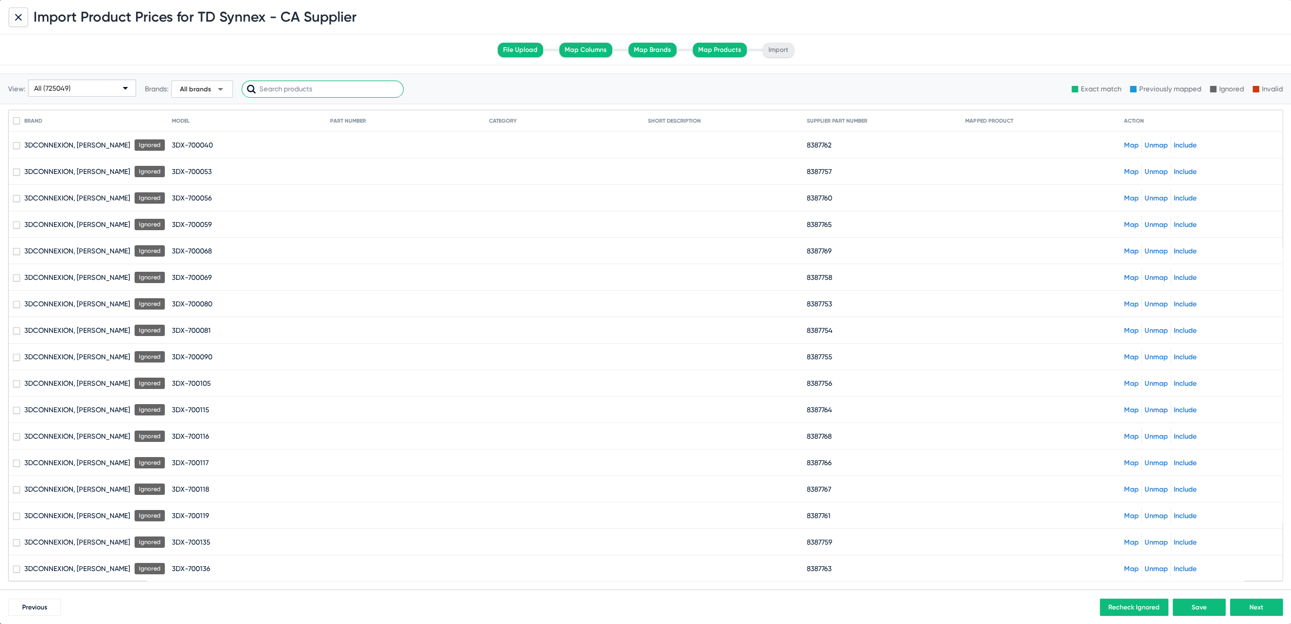
click at [266, 89] on input "text" at bounding box center [323, 89] width 162 height 17
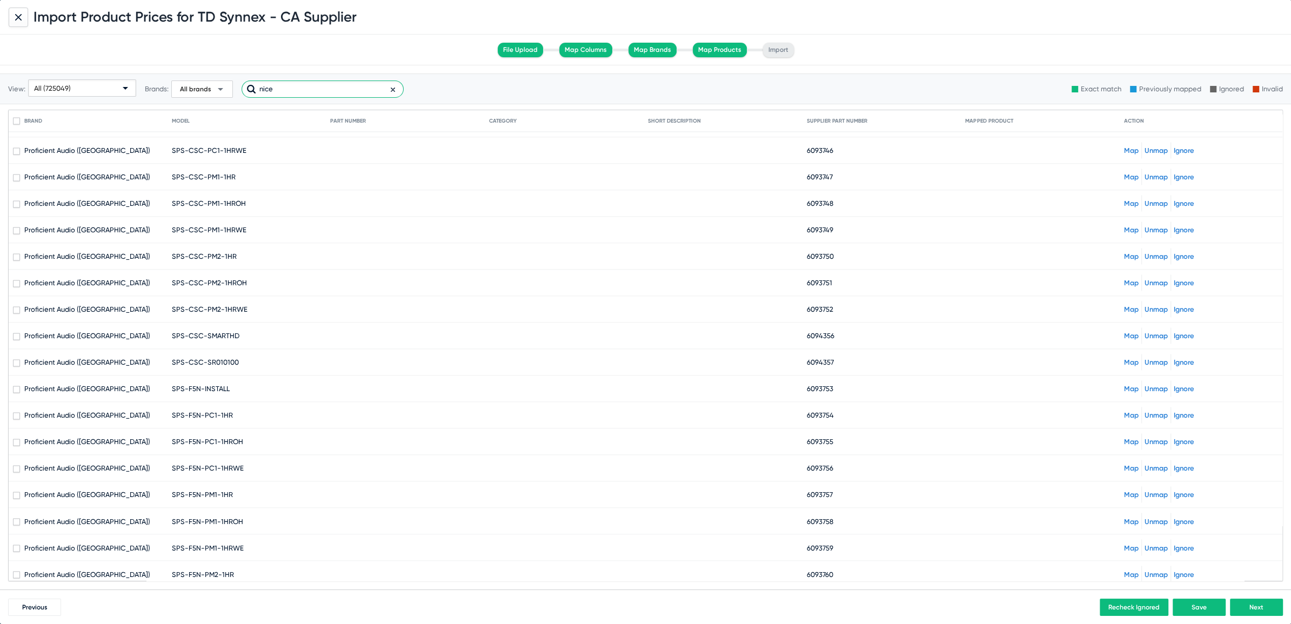
scroll to position [2195, 0]
type input "nice"
click at [22, 11] on div at bounding box center [18, 17] width 19 height 19
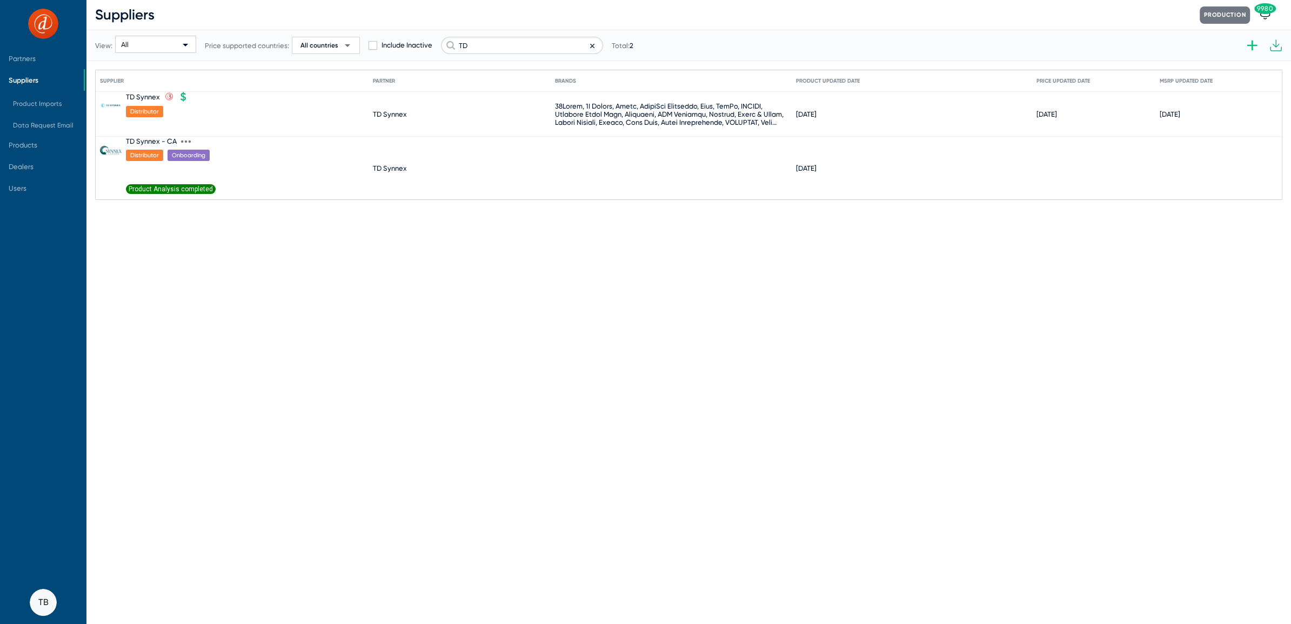
click at [188, 139] on icon at bounding box center [186, 142] width 10 height 10
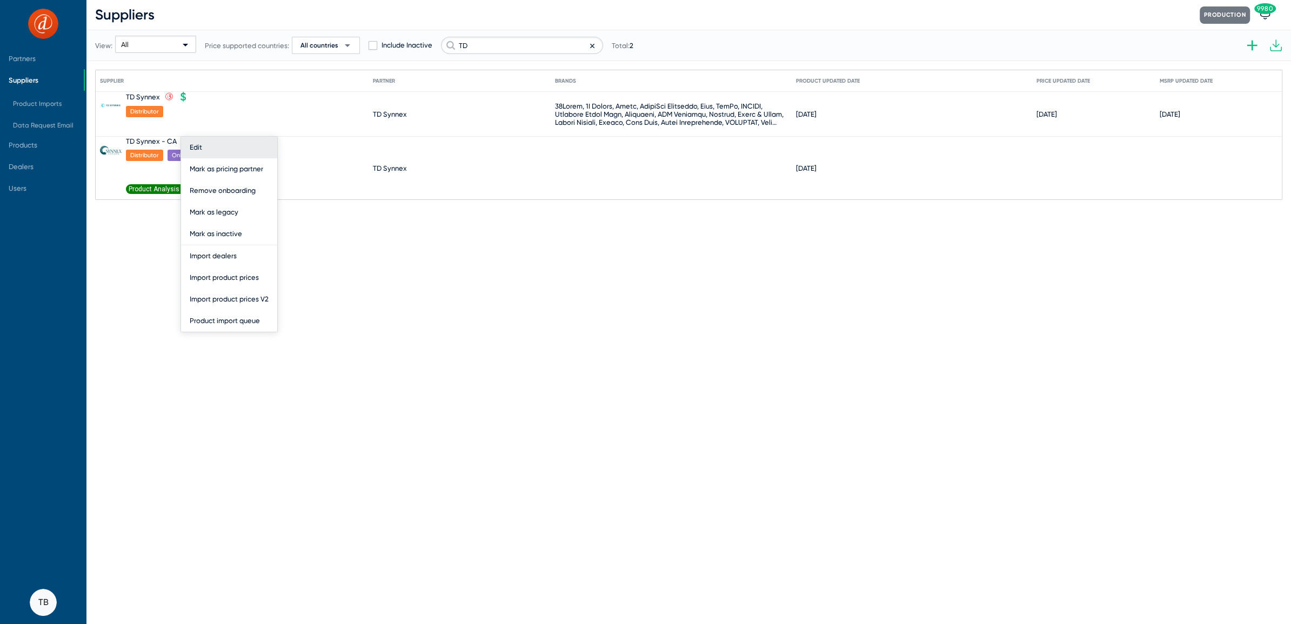
click at [198, 142] on button "Edit" at bounding box center [229, 148] width 96 height 22
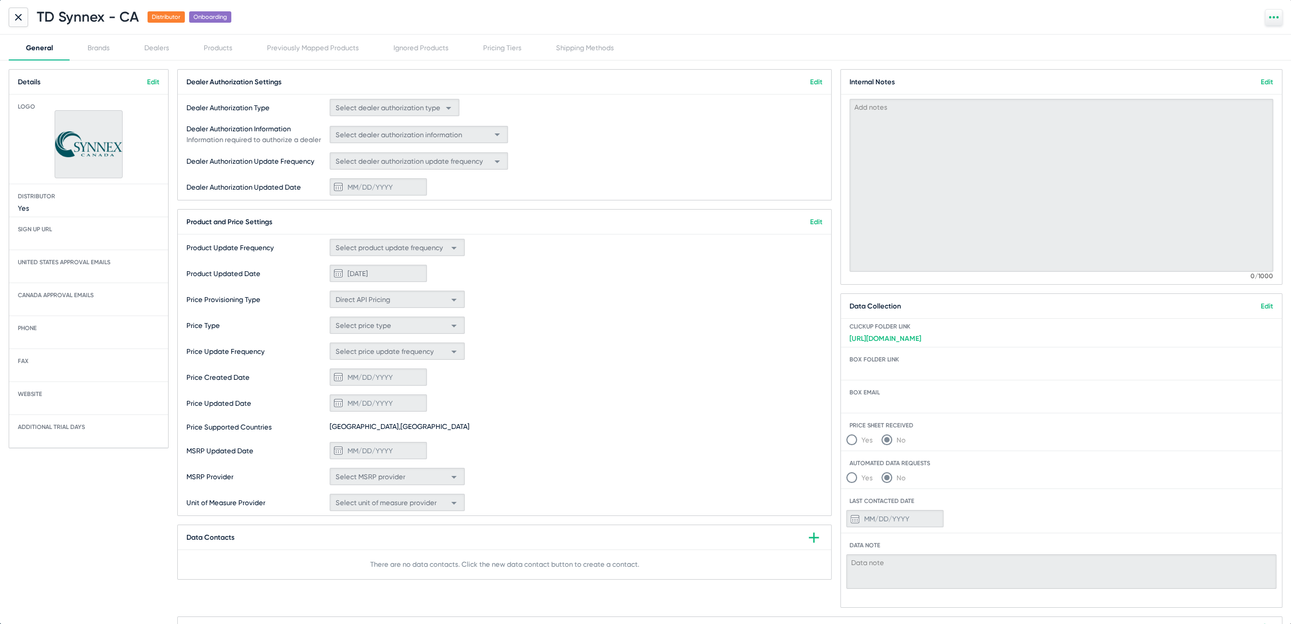
click at [1261, 306] on link "Edit" at bounding box center [1267, 306] width 12 height 8
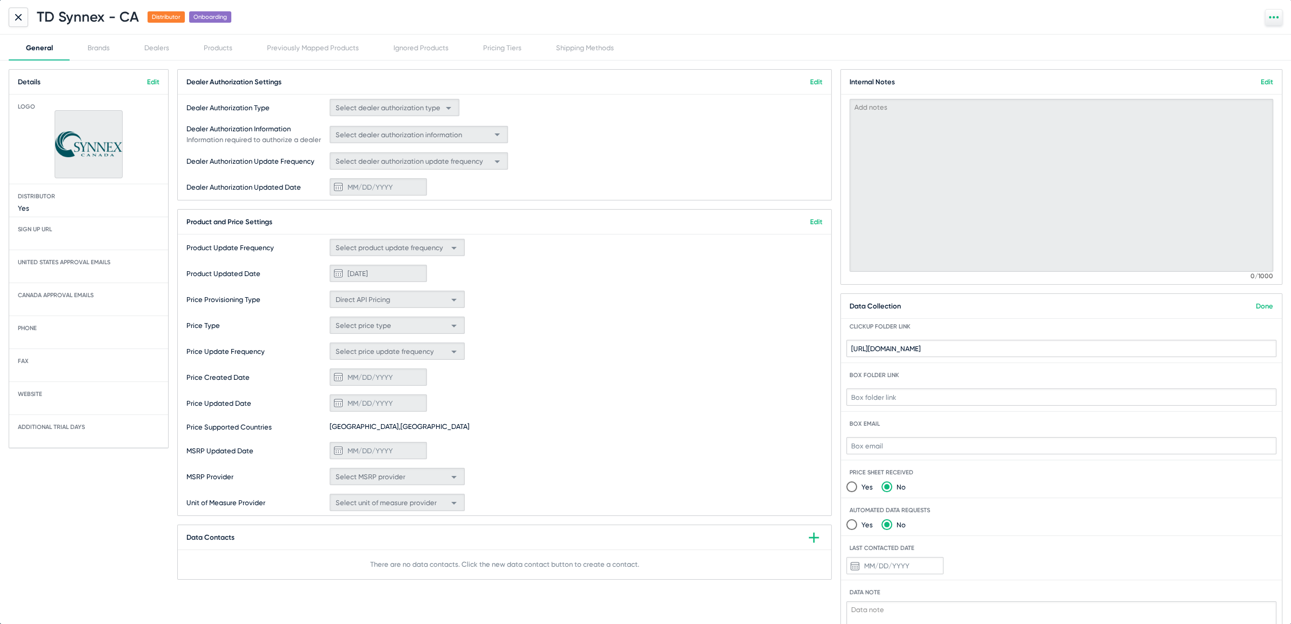
click at [24, 18] on div at bounding box center [18, 17] width 19 height 19
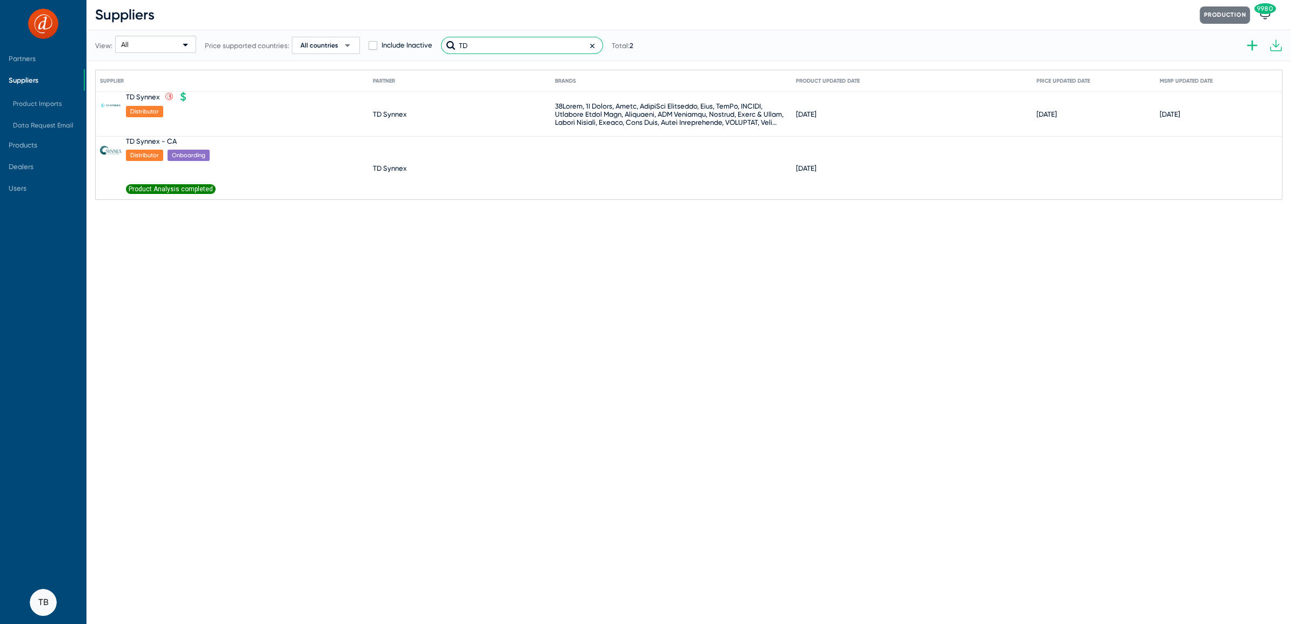
drag, startPoint x: 491, startPoint y: 52, endPoint x: 317, endPoint y: -9, distance: 184.6
click at [317, 0] on html "Partners Suppliers Product Imports Data Request Email Products Dealers Users TB…" at bounding box center [645, 312] width 1291 height 624
type input "Tele"
click at [179, 99] on icon at bounding box center [180, 97] width 10 height 10
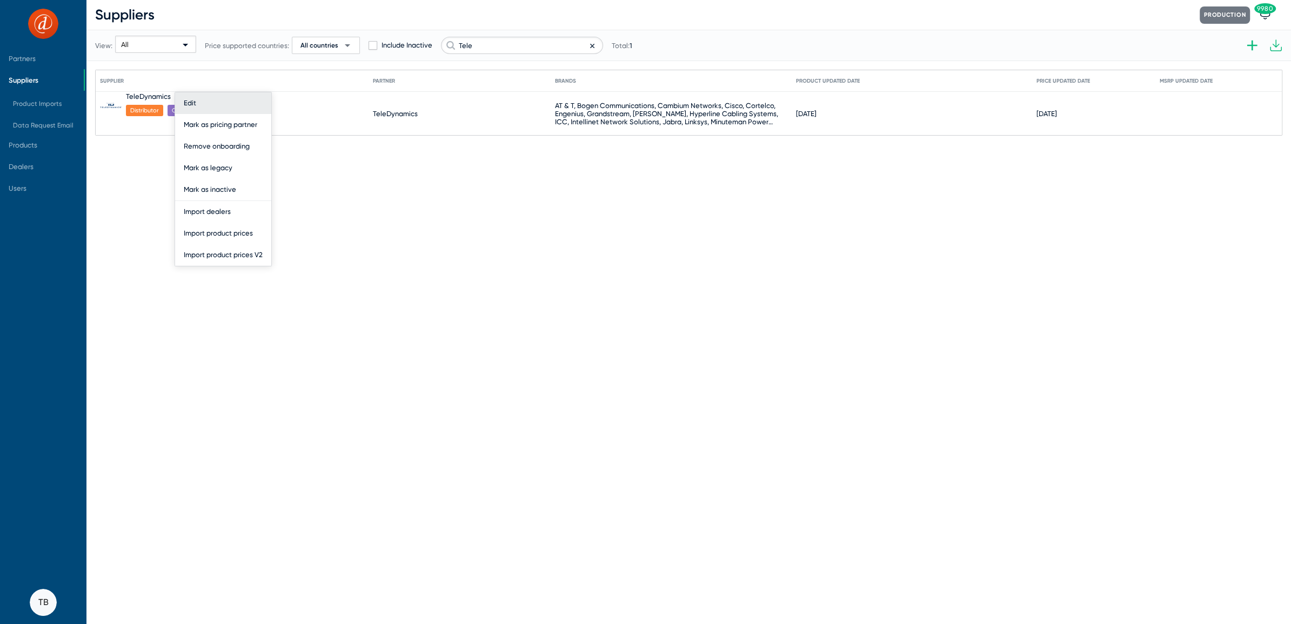
click at [190, 102] on button "Edit" at bounding box center [223, 103] width 96 height 22
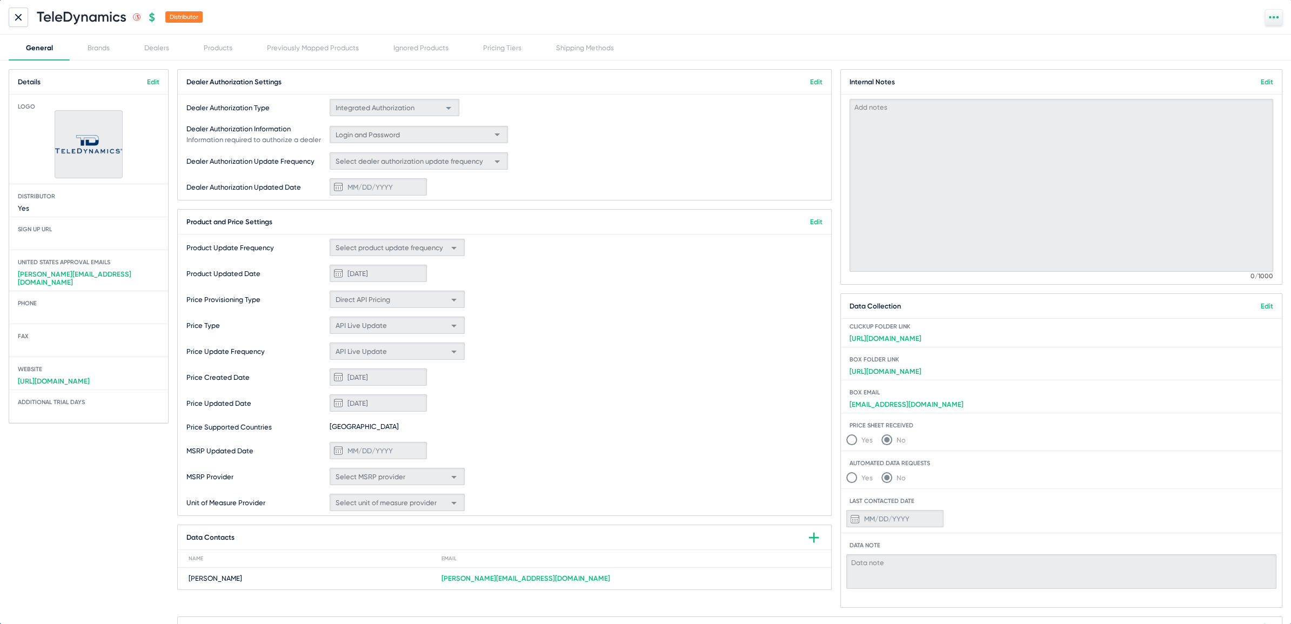
click at [1264, 305] on link "Edit" at bounding box center [1267, 306] width 12 height 8
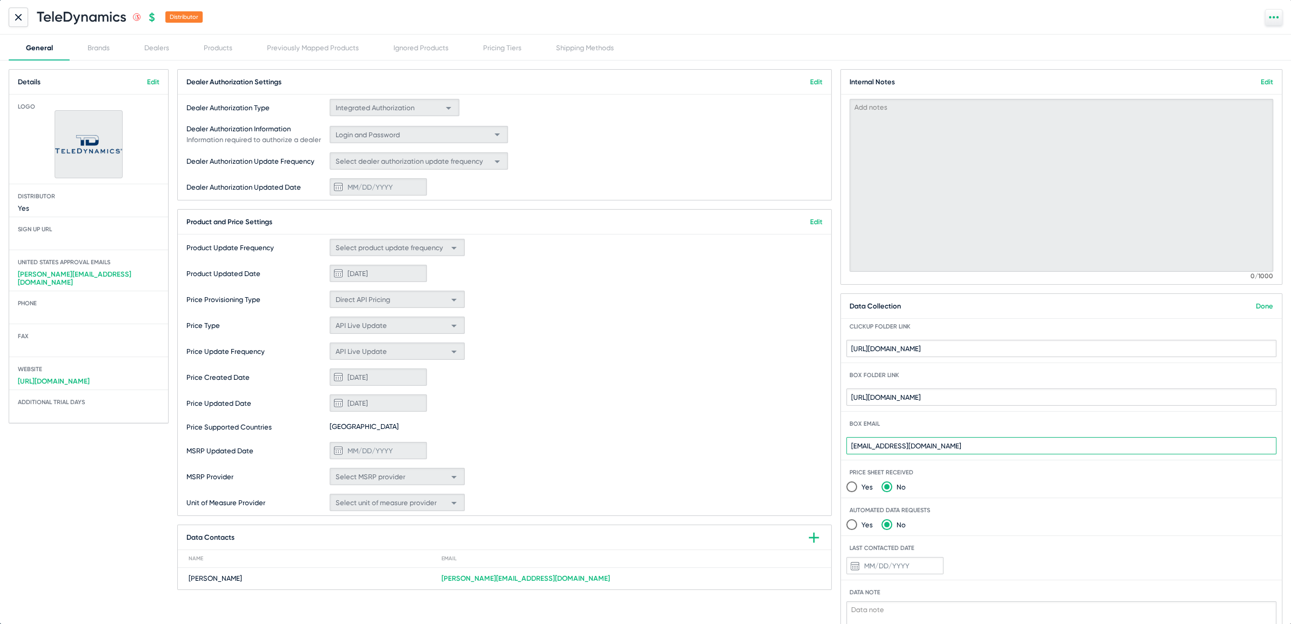
drag, startPoint x: 1022, startPoint y: 442, endPoint x: 671, endPoint y: 416, distance: 351.8
click at [694, 422] on div "Dealer Authorization Settings Edit Dealer Authorization Type Integrated Authori…" at bounding box center [729, 362] width 1105 height 586
paste input "[DOMAIN_NAME]@d-tools"
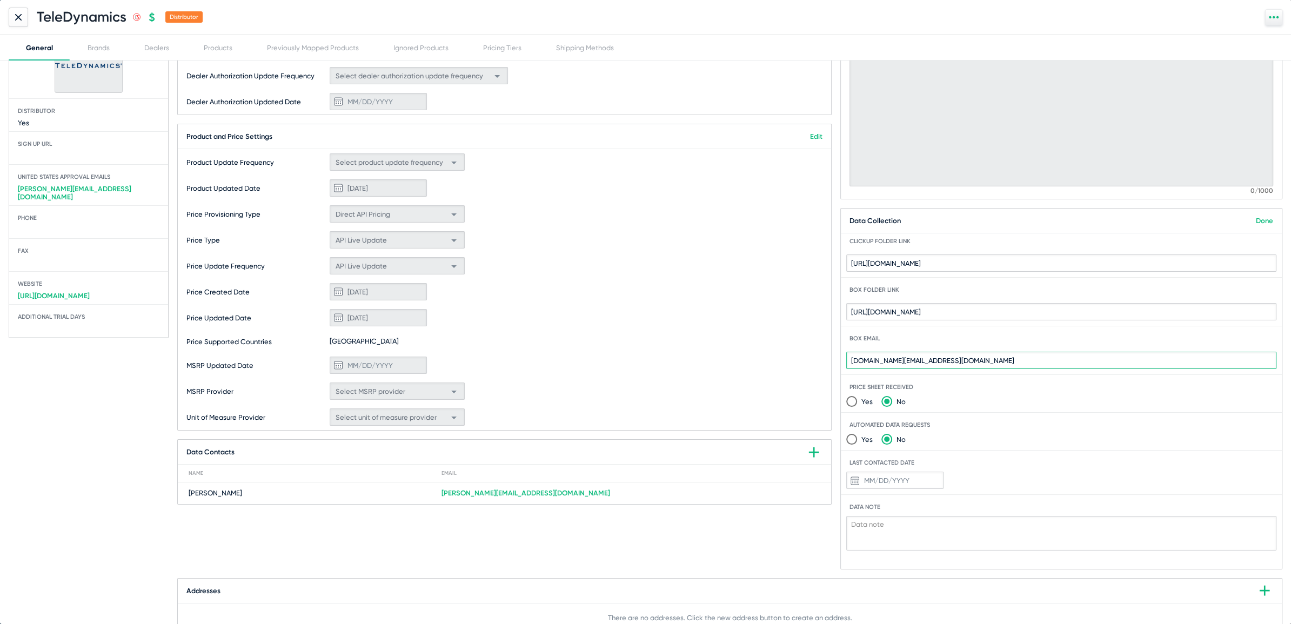
scroll to position [90, 0]
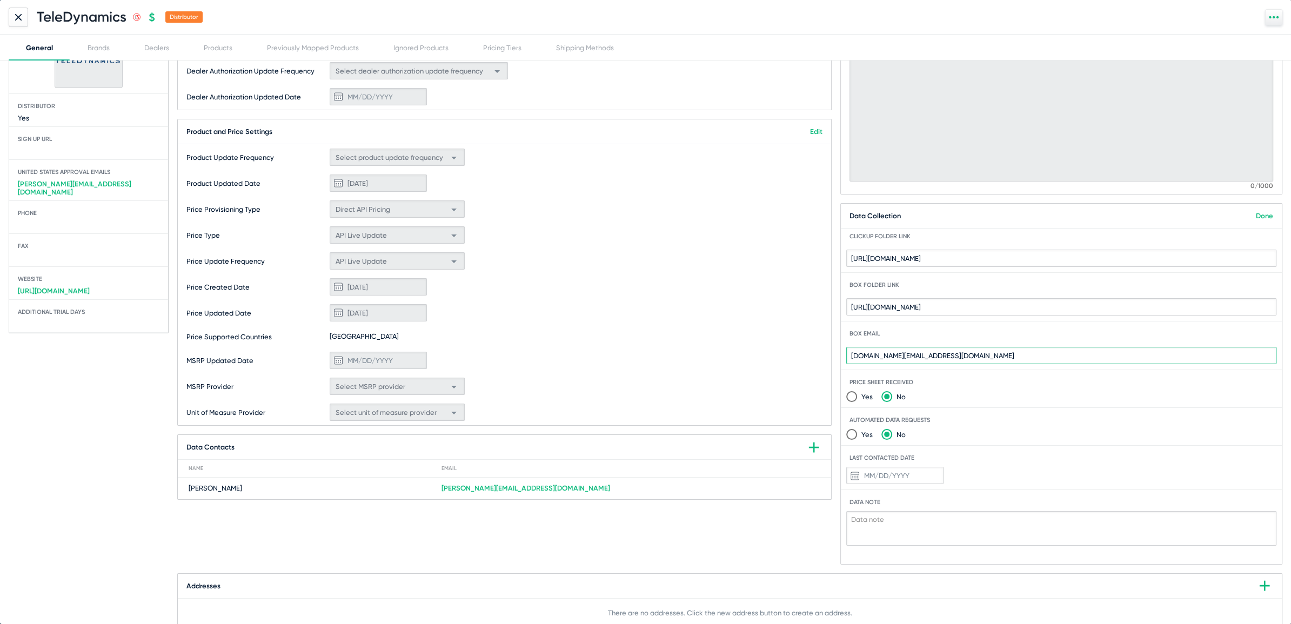
type input "[DOMAIN_NAME][EMAIL_ADDRESS][DOMAIN_NAME]"
click at [1256, 216] on link "Done" at bounding box center [1264, 216] width 17 height 8
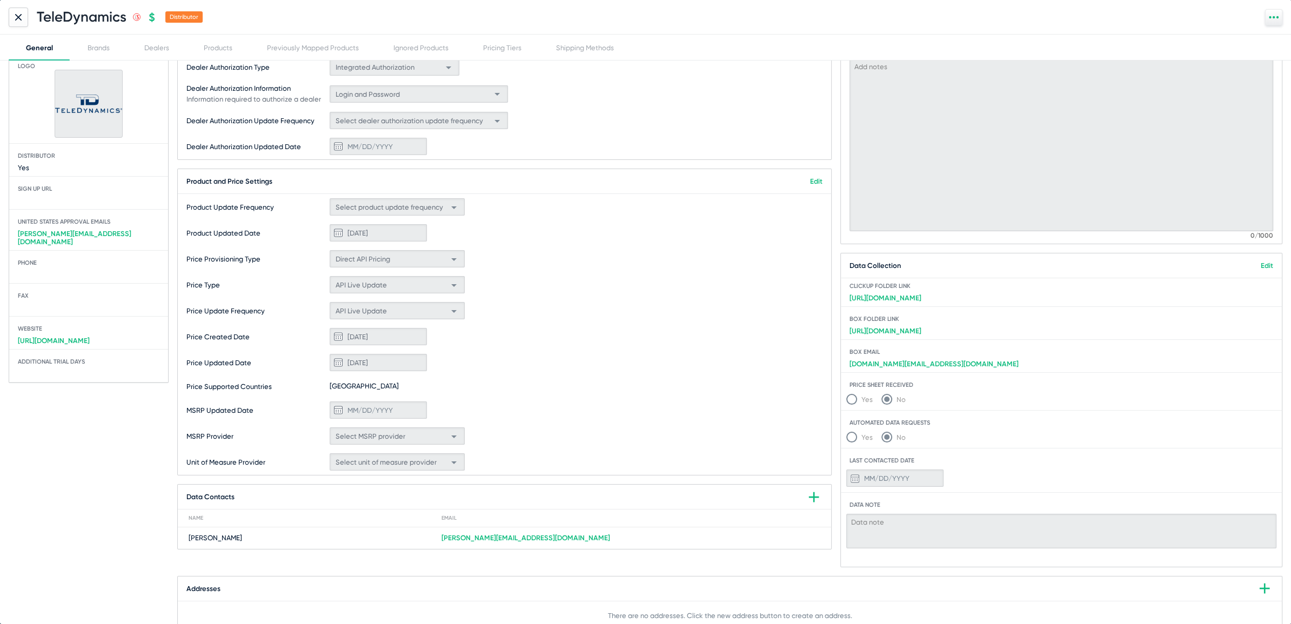
scroll to position [54, 0]
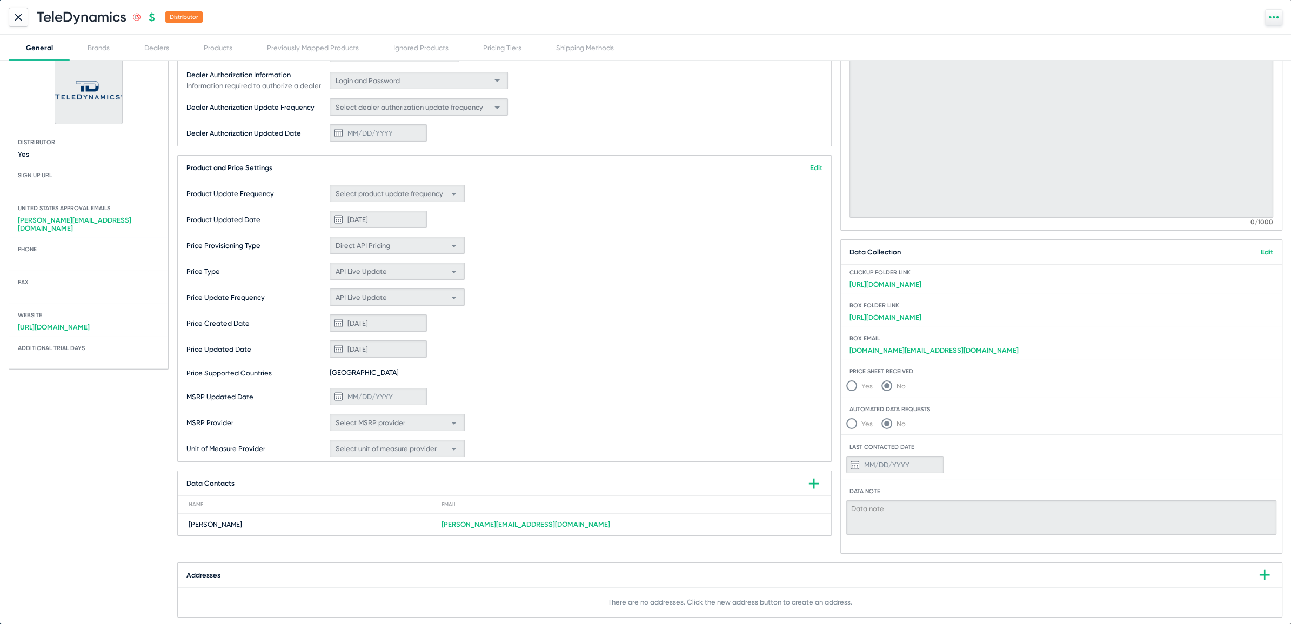
click at [18, 16] on icon at bounding box center [18, 16] width 5 height 5
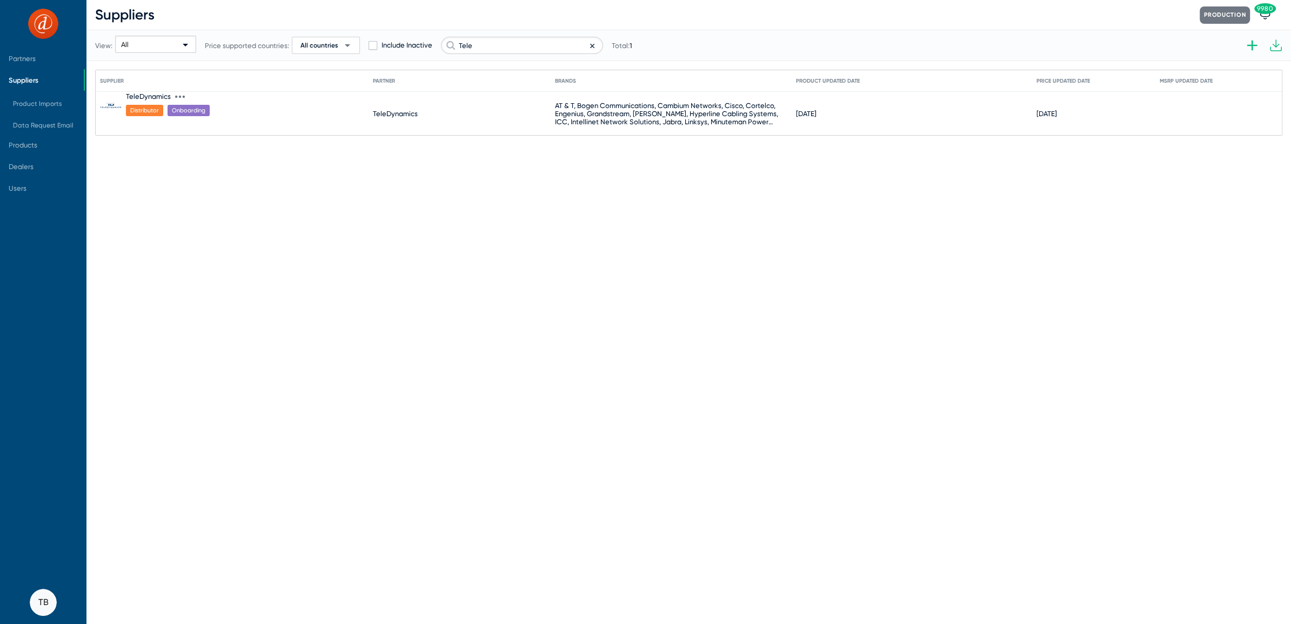
click at [180, 98] on icon at bounding box center [180, 97] width 10 height 10
click at [398, 224] on div at bounding box center [645, 312] width 1291 height 624
click at [540, 43] on input "Tele" at bounding box center [522, 45] width 162 height 17
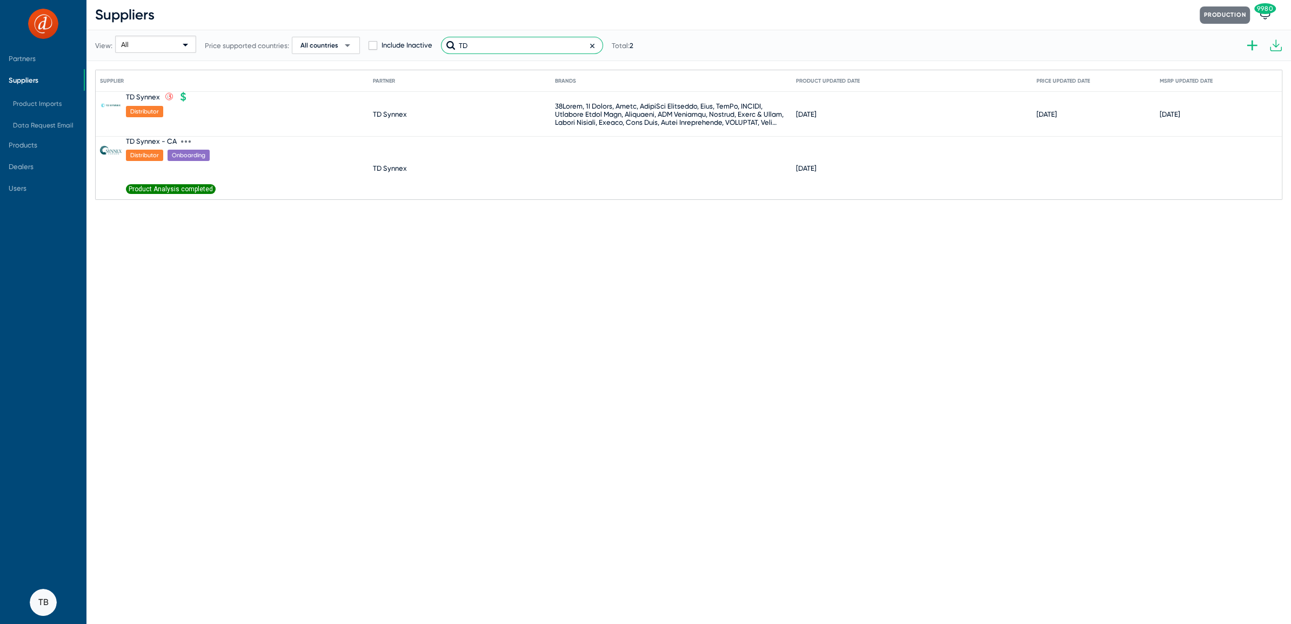
type input "TD"
click at [195, 187] on span "Product Analysis completed" at bounding box center [171, 189] width 90 height 10
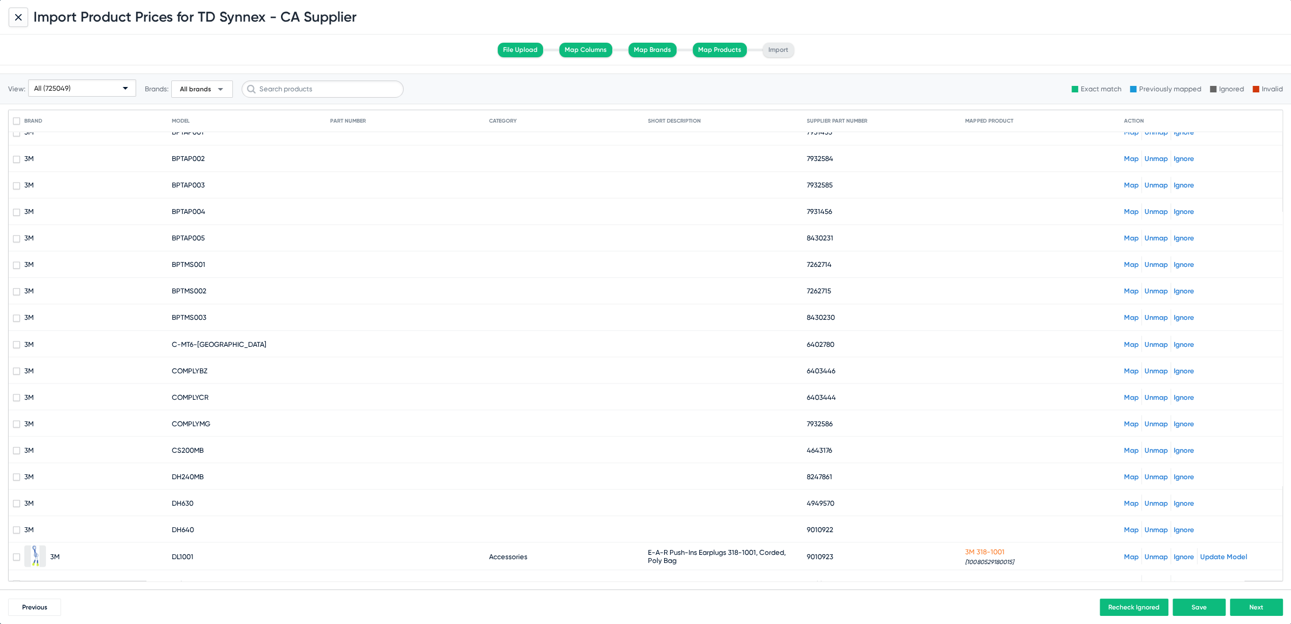
scroll to position [2475, 0]
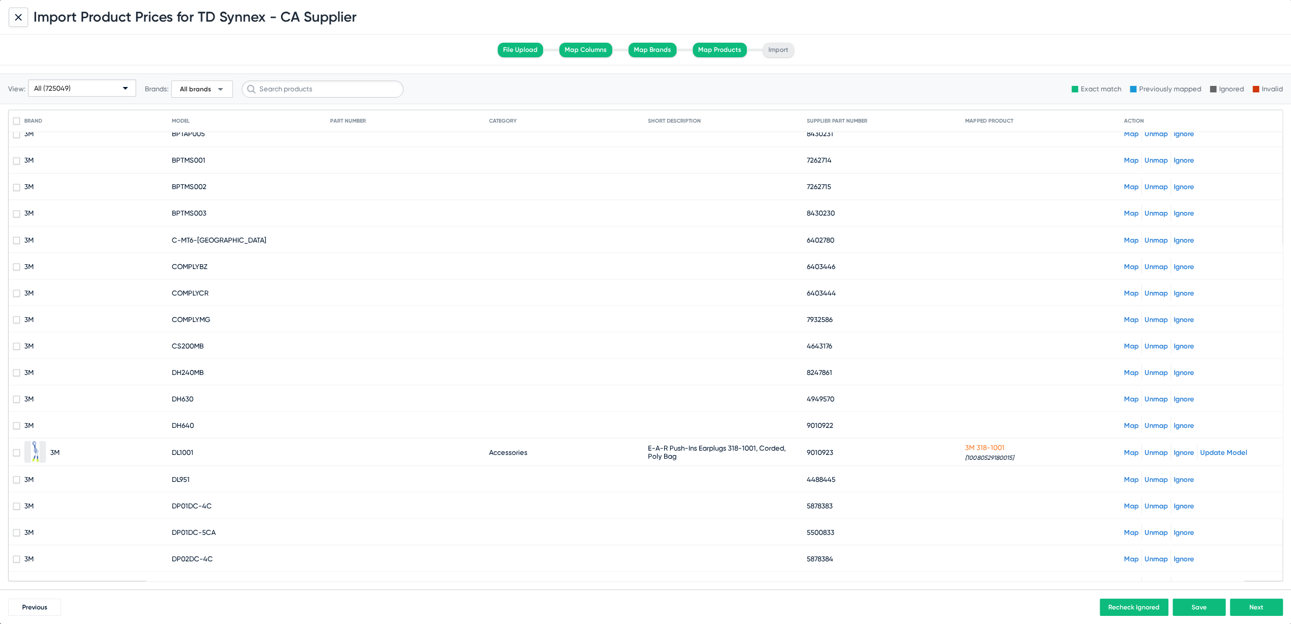
click at [1141, 444] on div "Map Unmap Ignore Update Model" at bounding box center [1201, 452] width 154 height 16
click at [1145, 448] on link "Unmap" at bounding box center [1156, 452] width 23 height 8
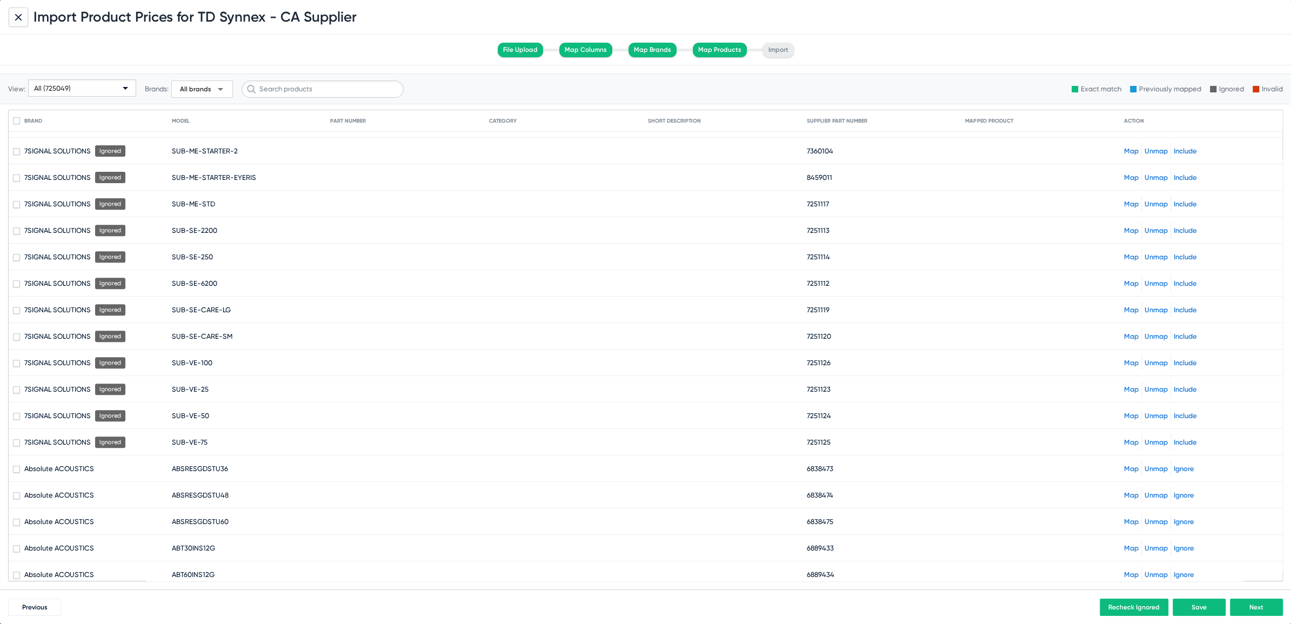
scroll to position [5728, 0]
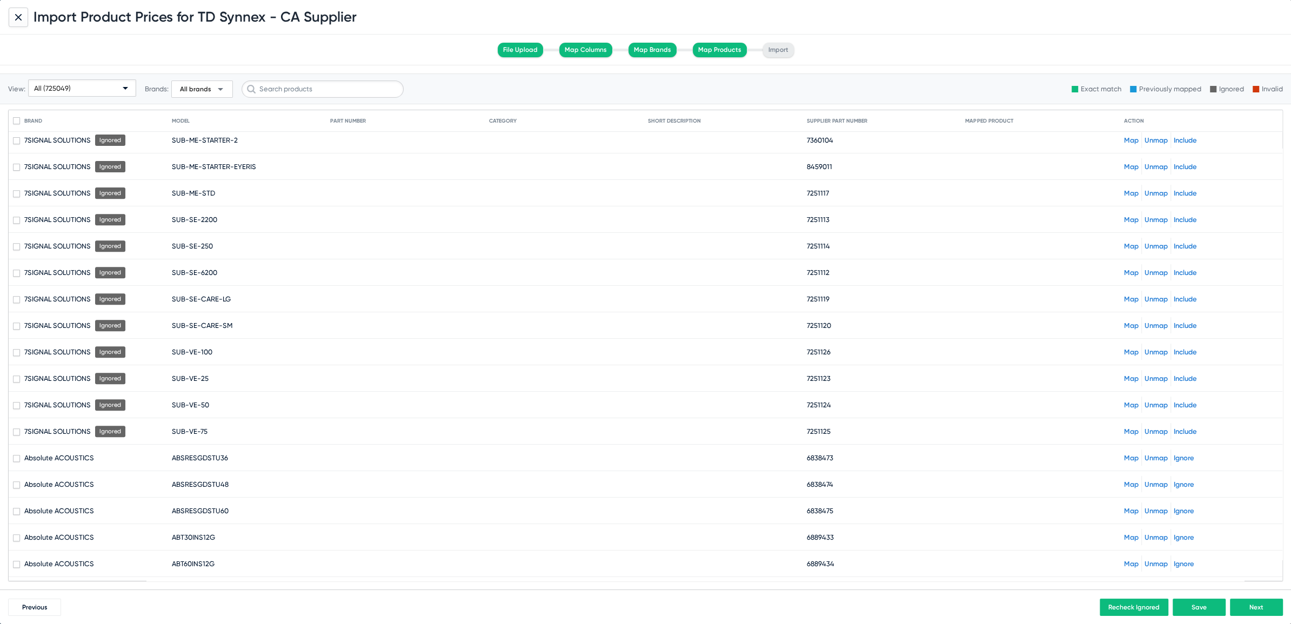
click at [199, 91] on span "All brands" at bounding box center [195, 89] width 31 height 9
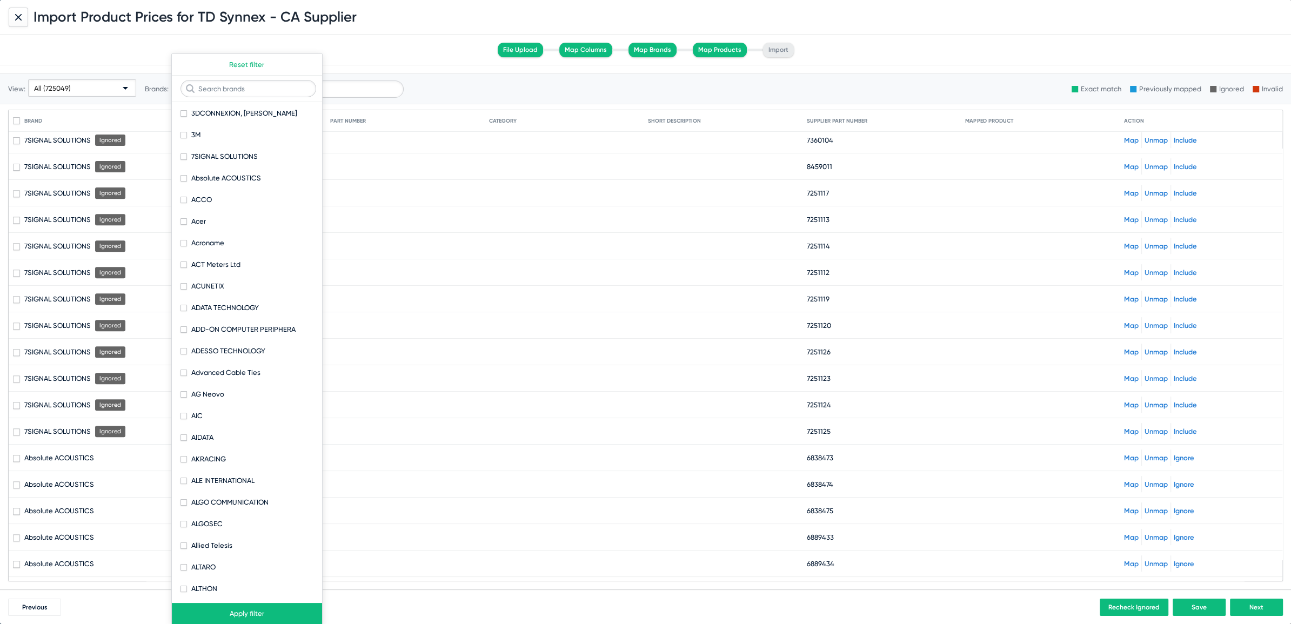
click at [354, 84] on div at bounding box center [645, 312] width 1291 height 624
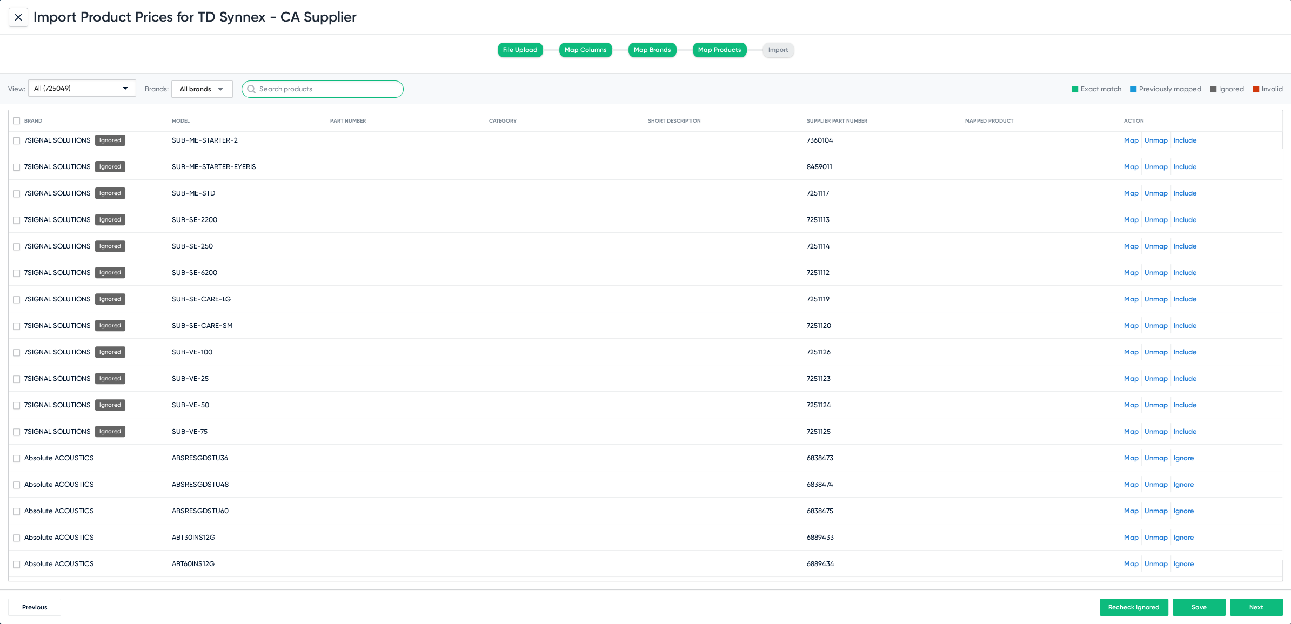
click at [349, 85] on input "text" at bounding box center [323, 89] width 162 height 17
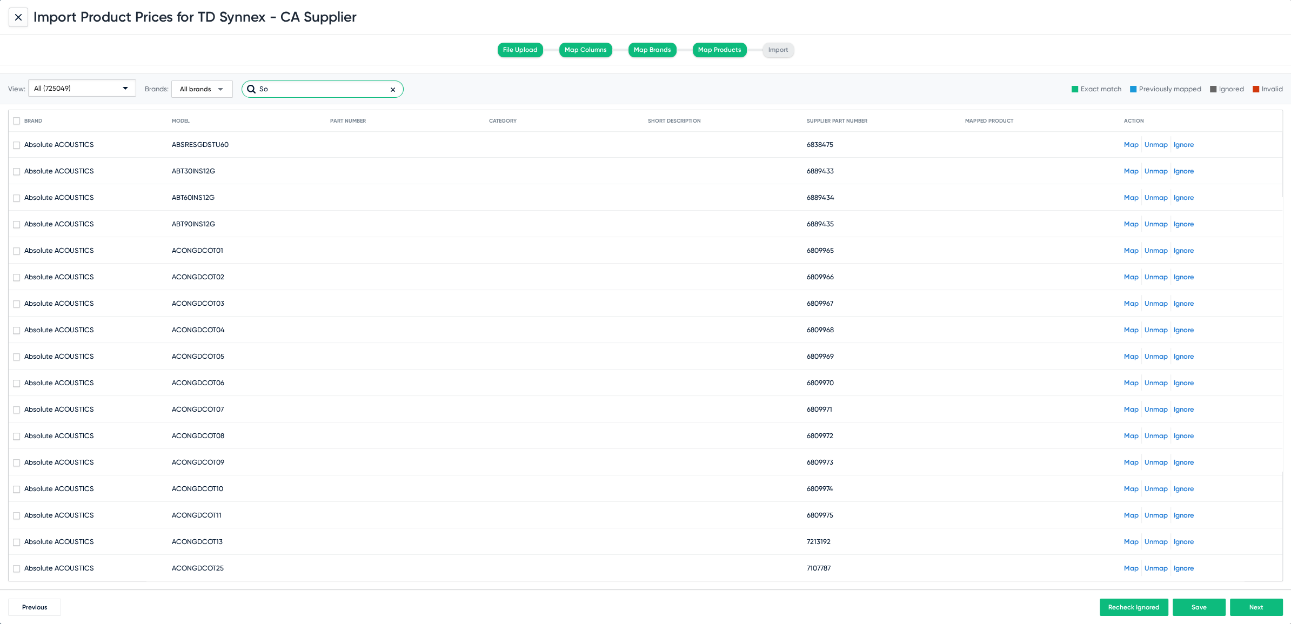
scroll to position [0, 0]
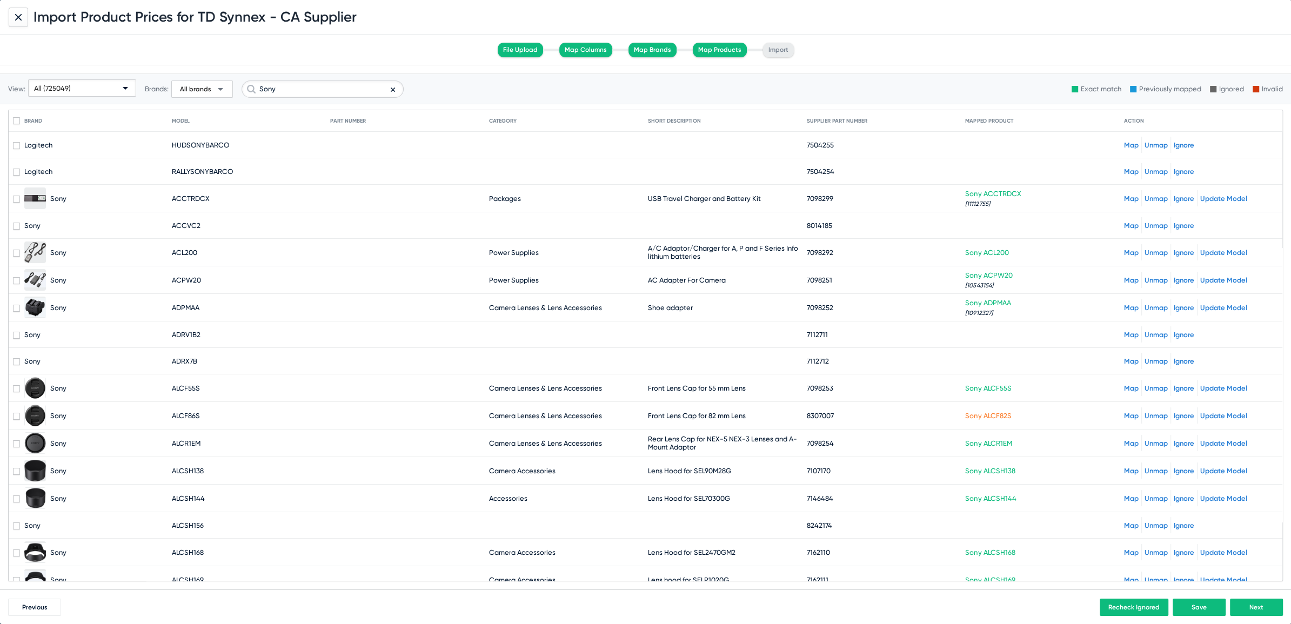
click at [1174, 144] on link "Ignore" at bounding box center [1184, 145] width 21 height 8
click at [1174, 174] on link "Ignore" at bounding box center [1184, 172] width 21 height 8
click at [1126, 222] on link "Map" at bounding box center [1131, 226] width 15 height 8
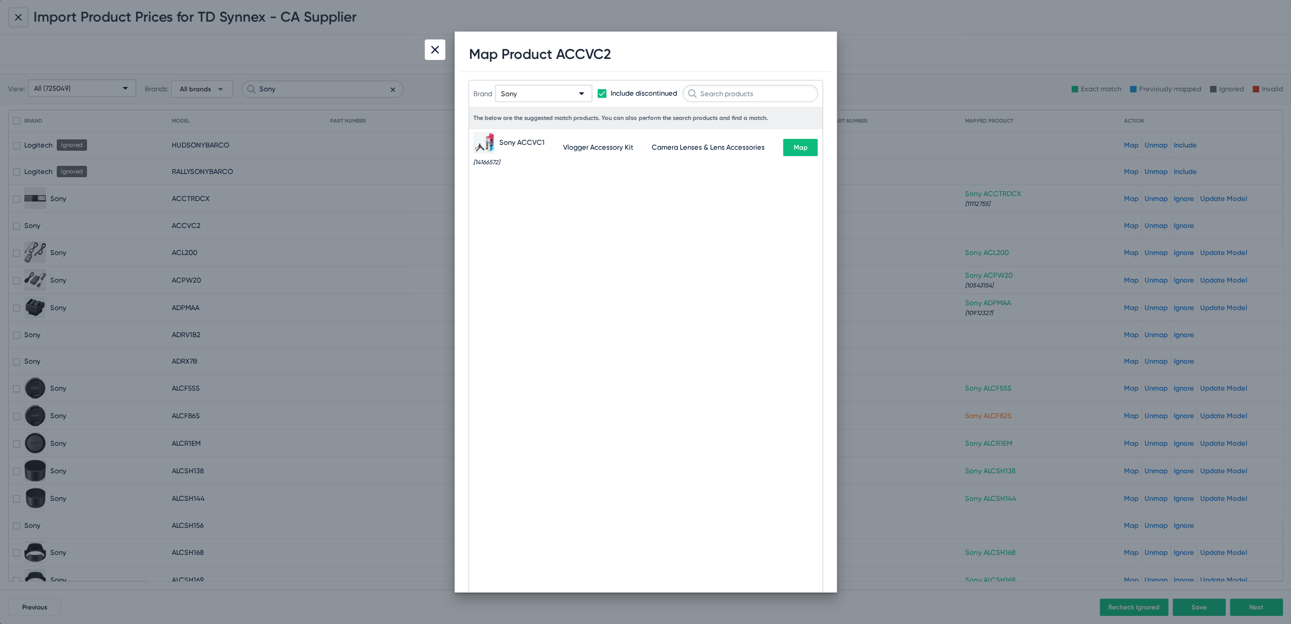
click at [432, 45] on div at bounding box center [435, 49] width 21 height 21
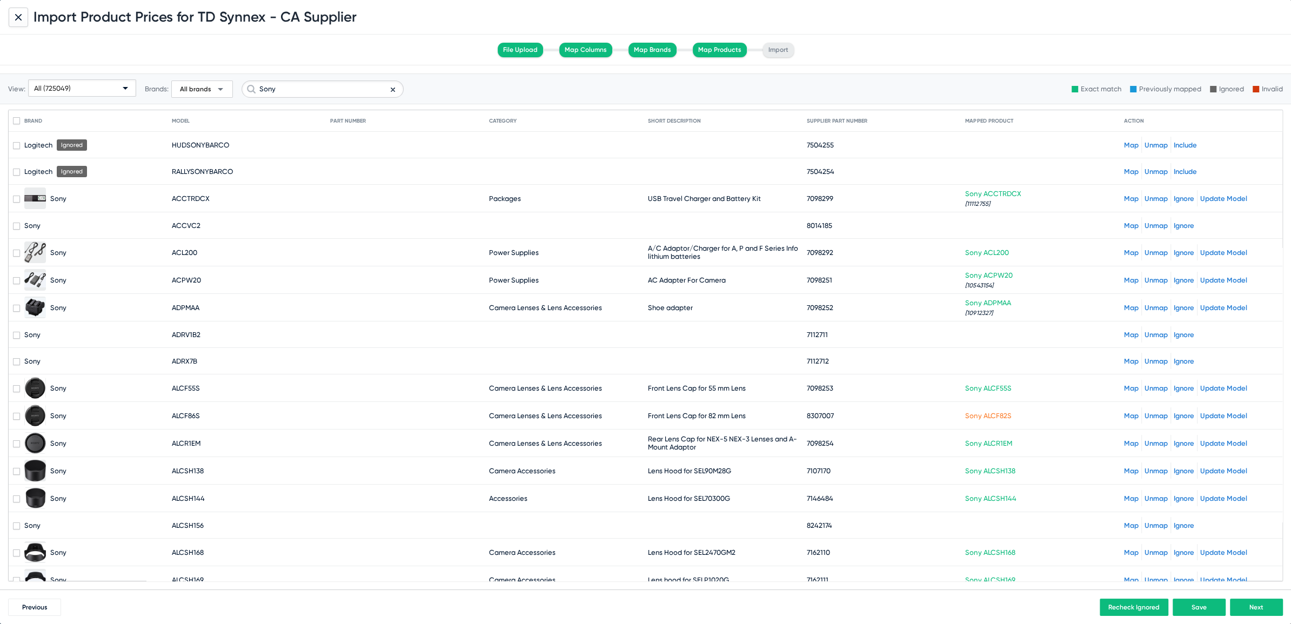
click at [1156, 415] on link "Unmap" at bounding box center [1156, 416] width 23 height 8
click at [1182, 413] on link "Ignore" at bounding box center [1184, 416] width 21 height 8
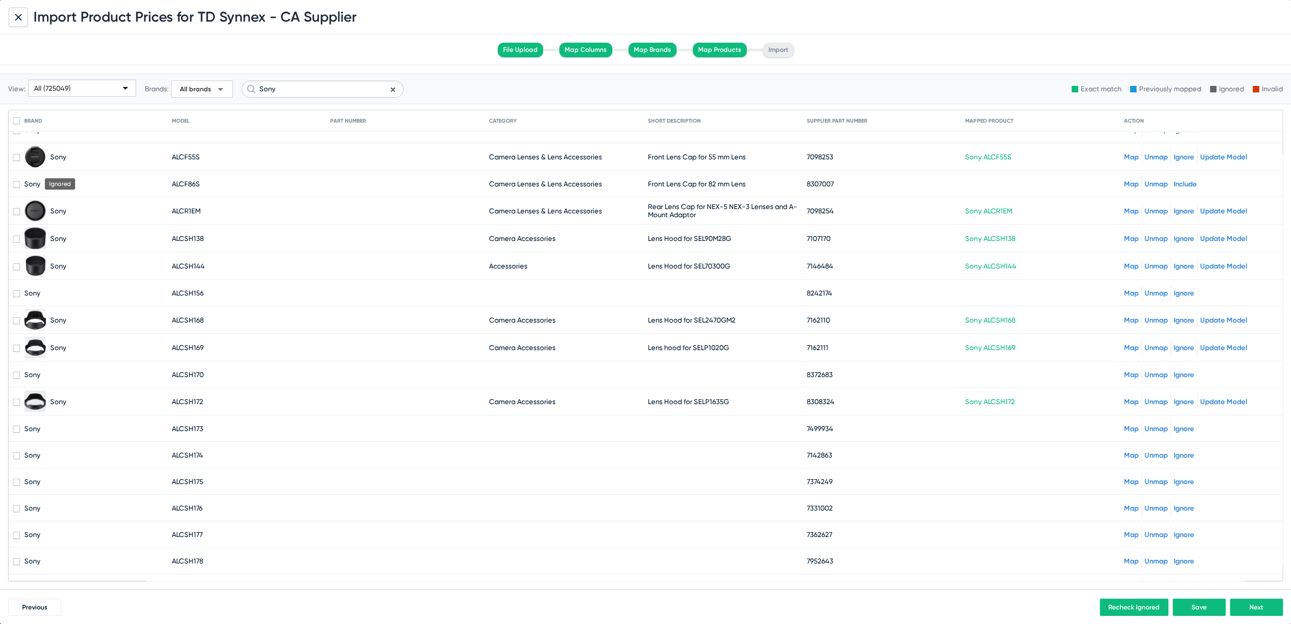
scroll to position [233, 0]
click at [363, 94] on input "Sony" at bounding box center [323, 89] width 162 height 17
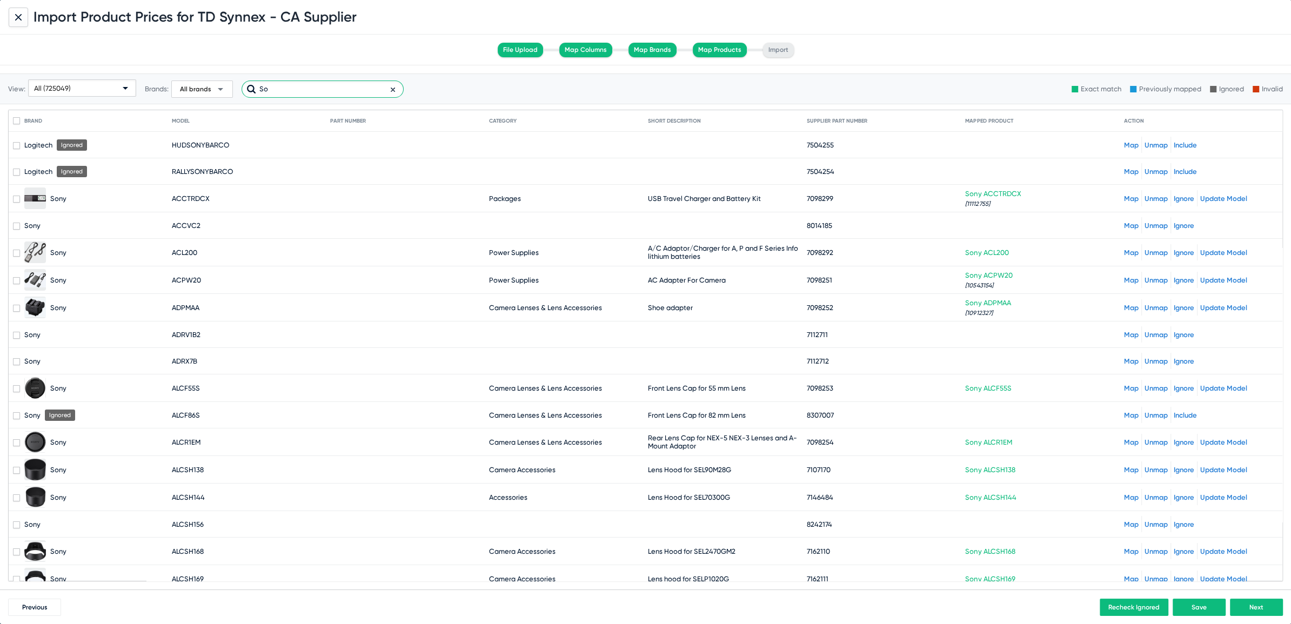
type input "S"
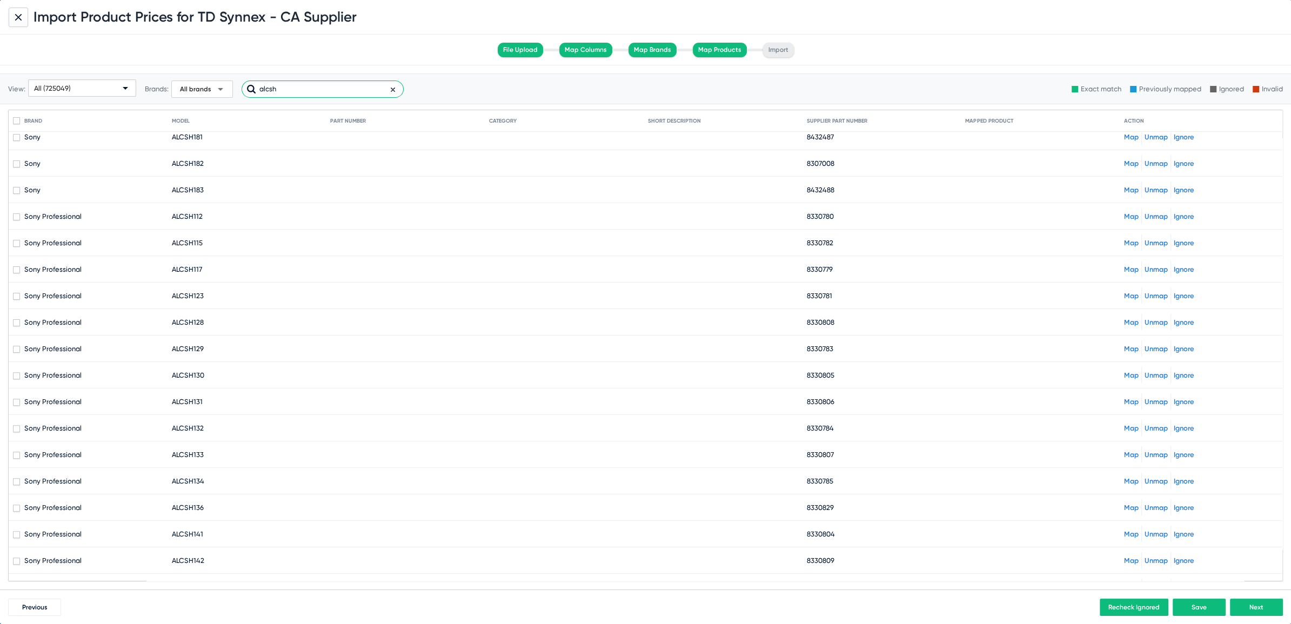
scroll to position [843, 0]
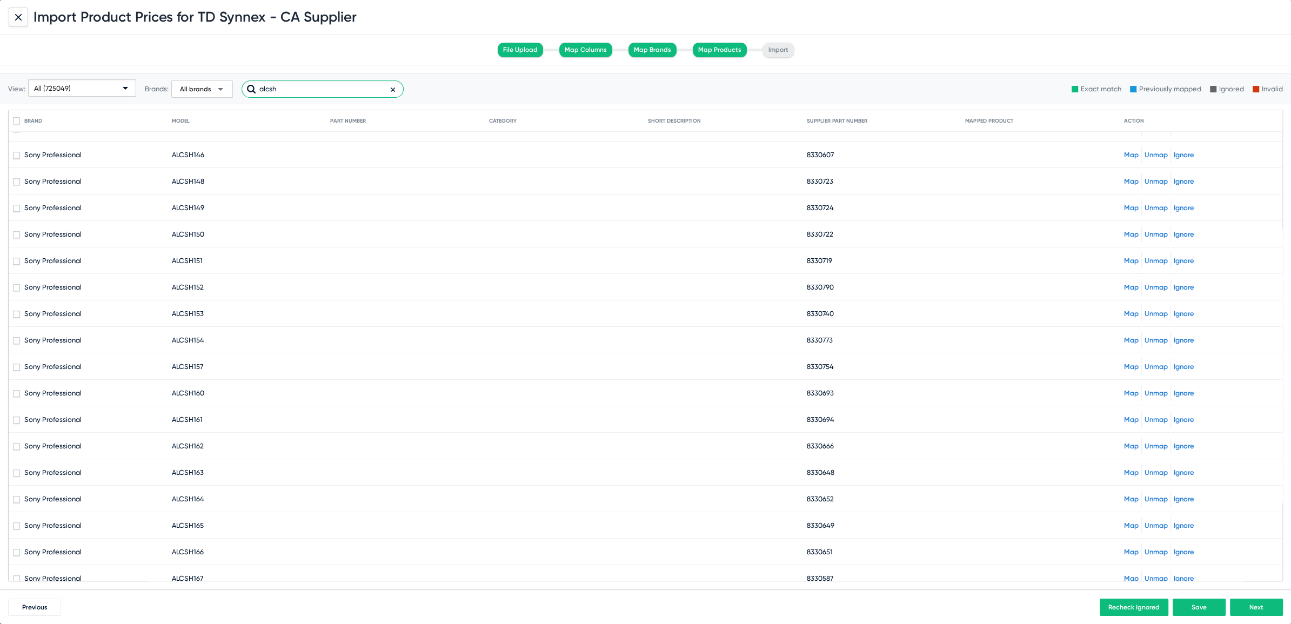
type input "alcsh"
click at [9, 118] on mat-header-row "Brand Model Part Number Category Short Description Supplier Part Number Mapped …" at bounding box center [646, 121] width 1274 height 22
click at [16, 119] on span at bounding box center [16, 120] width 7 height 7
click at [16, 124] on input "checkbox" at bounding box center [16, 124] width 1 height 1
checkbox input "true"
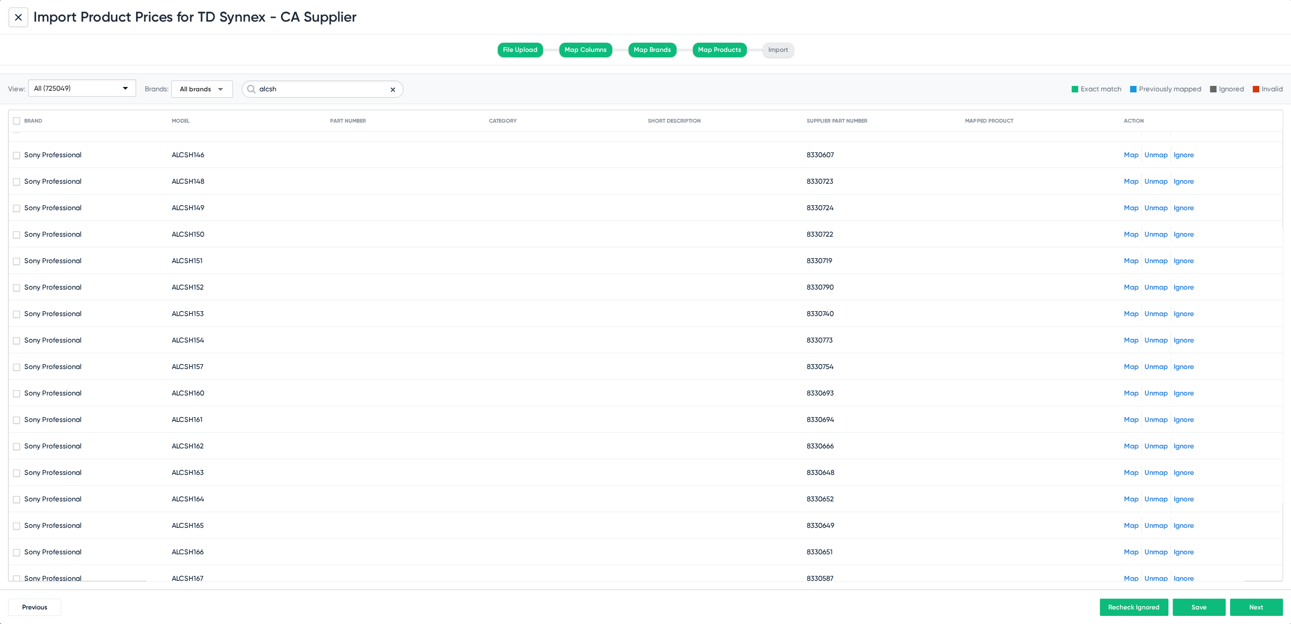
checkbox input "true"
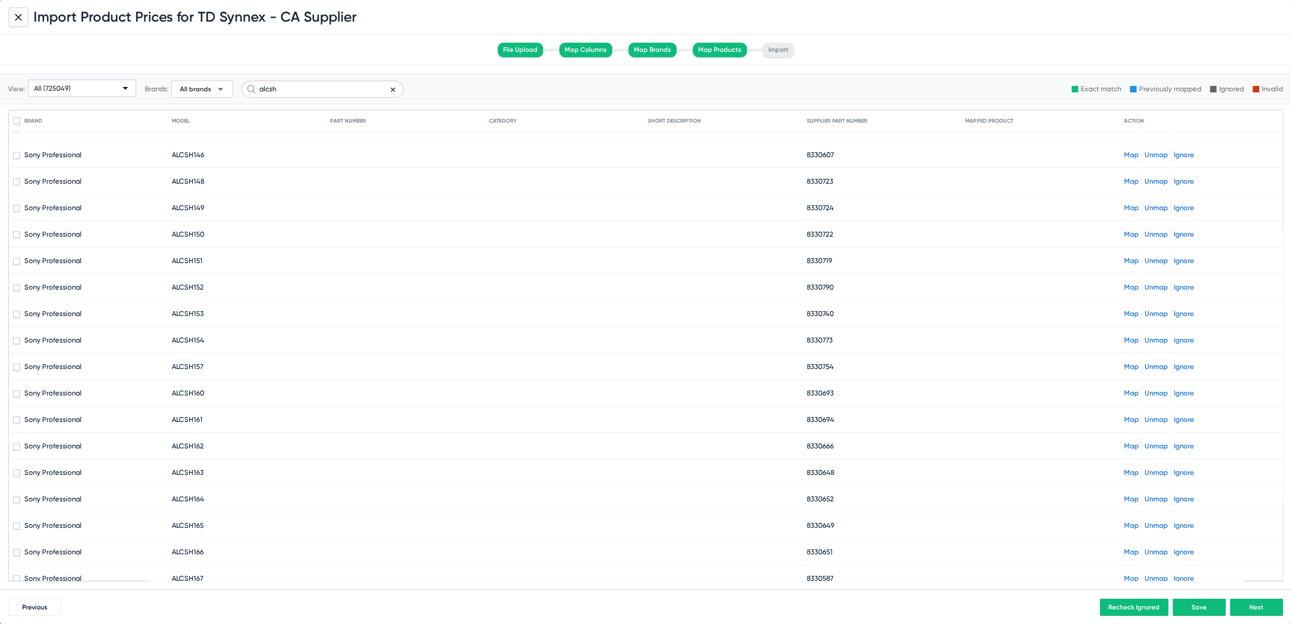
checkbox input "true"
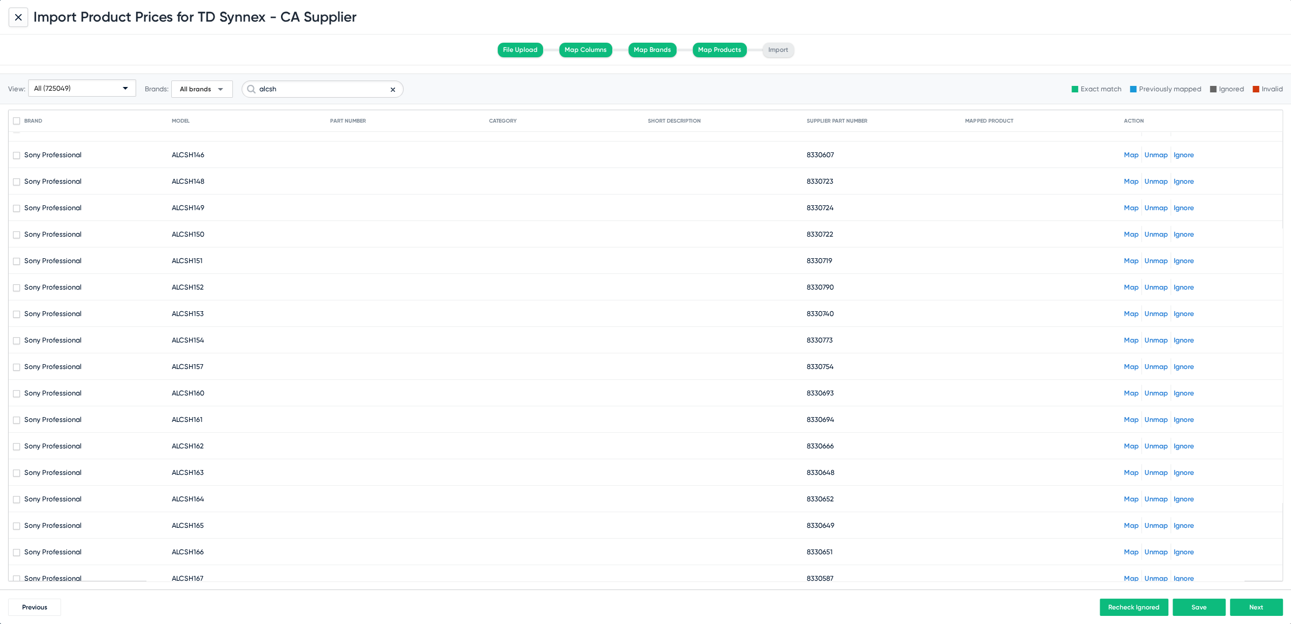
checkbox input "true"
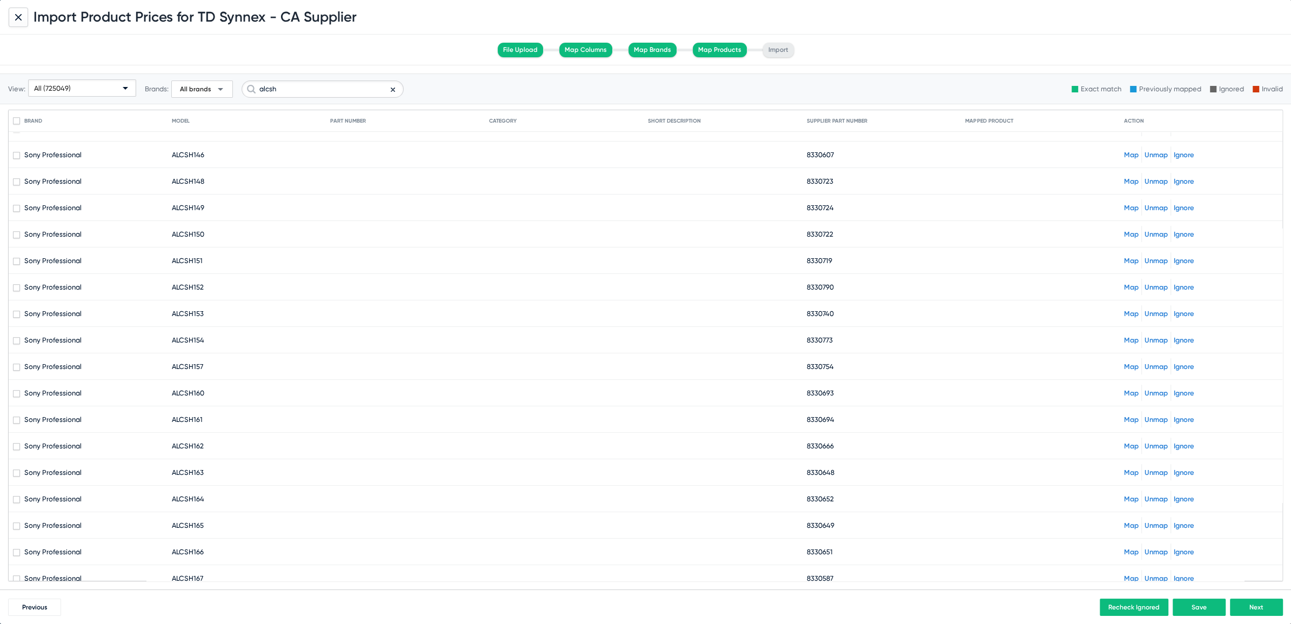
checkbox input "true"
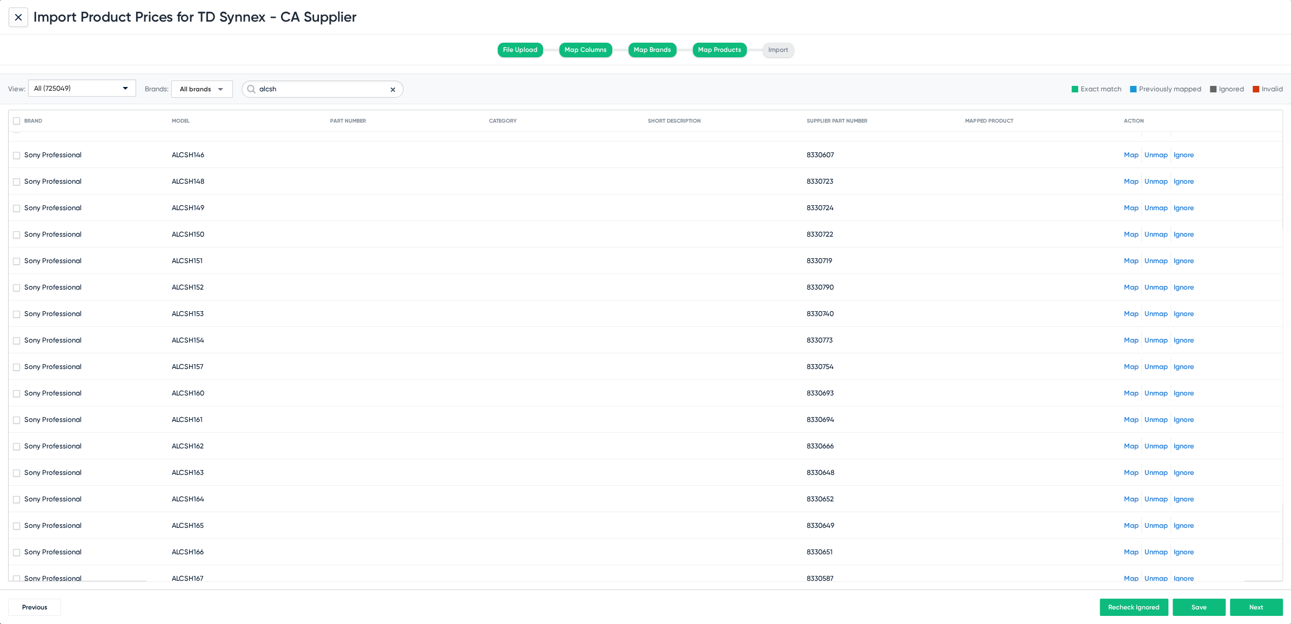
checkbox input "true"
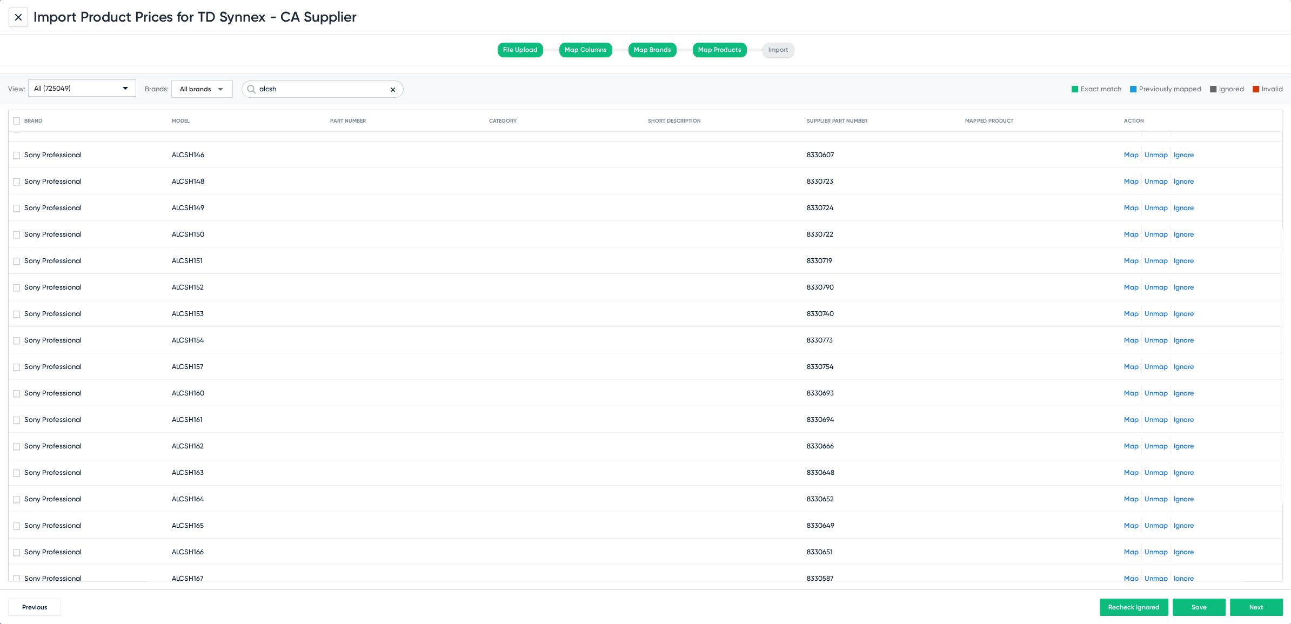
checkbox input "true"
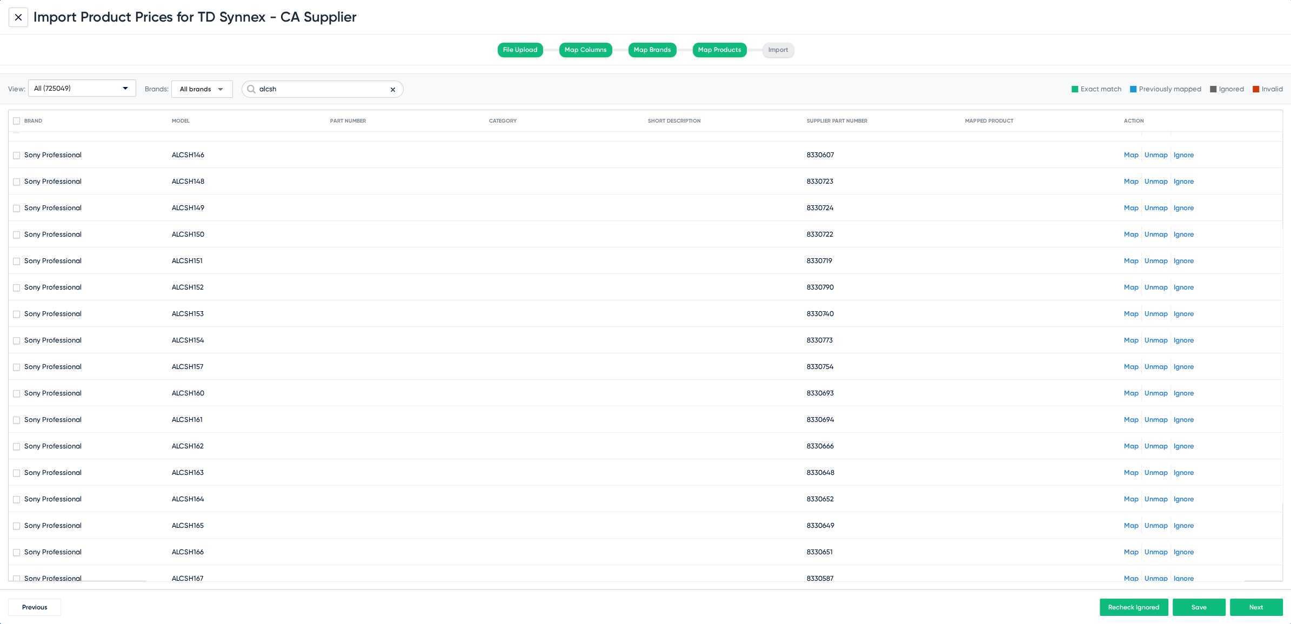
checkbox input "true"
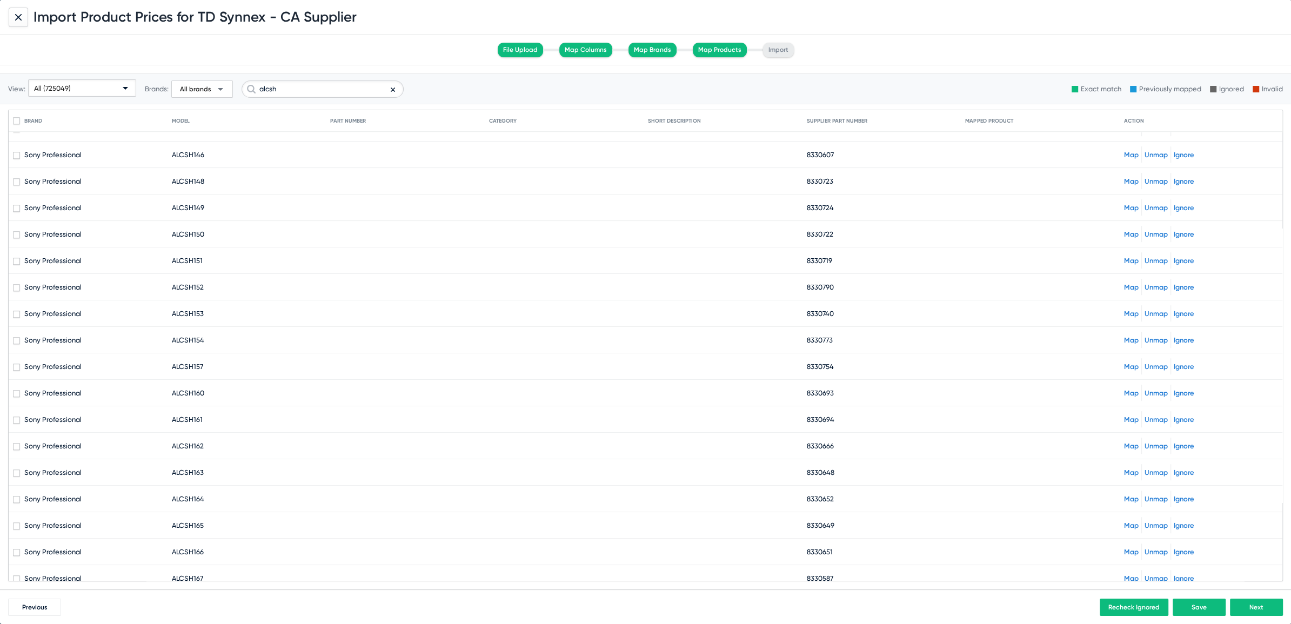
checkbox input "true"
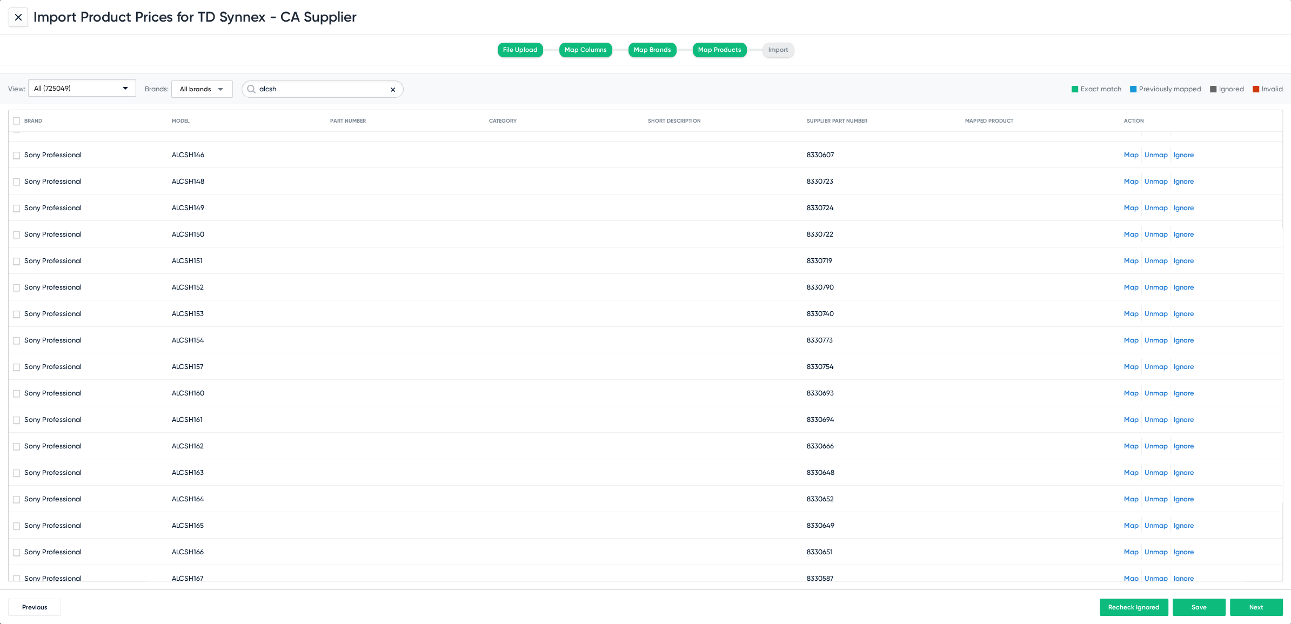
checkbox input "true"
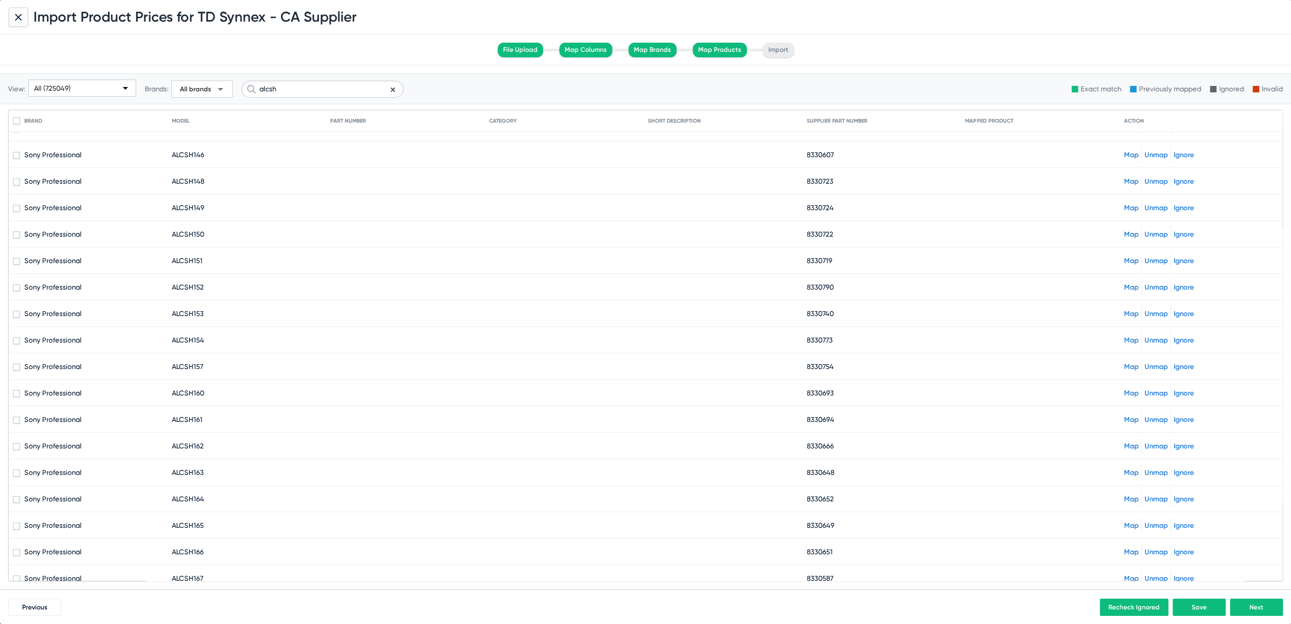
checkbox input "true"
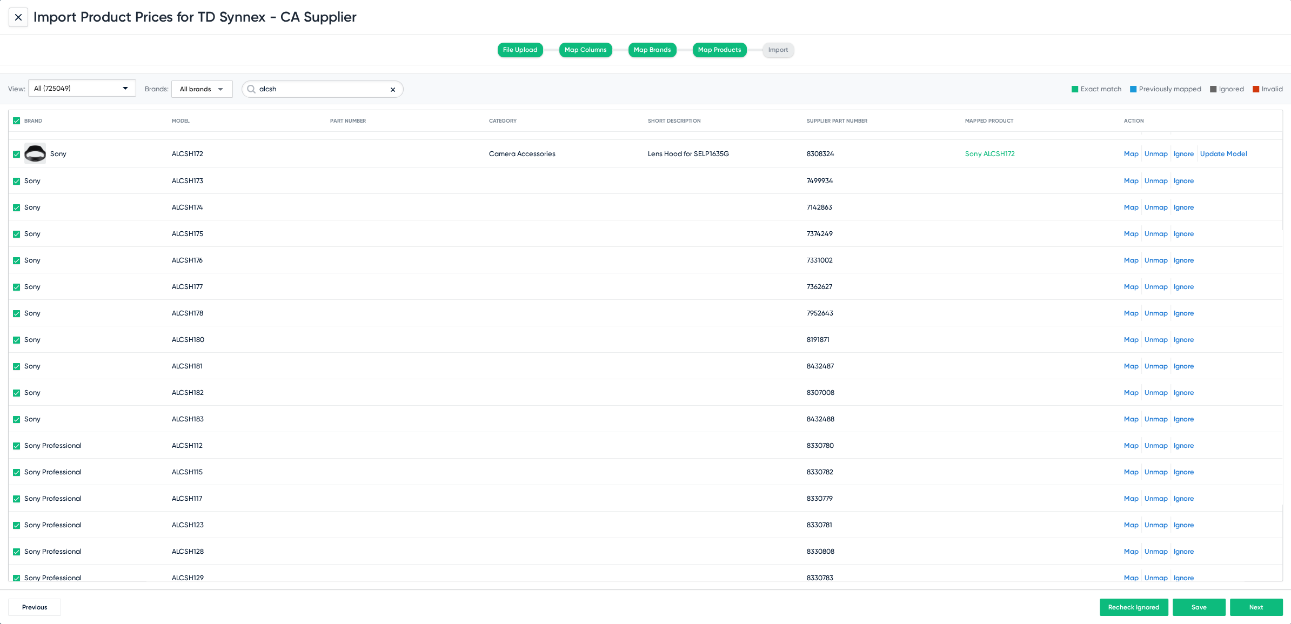
scroll to position [0, 0]
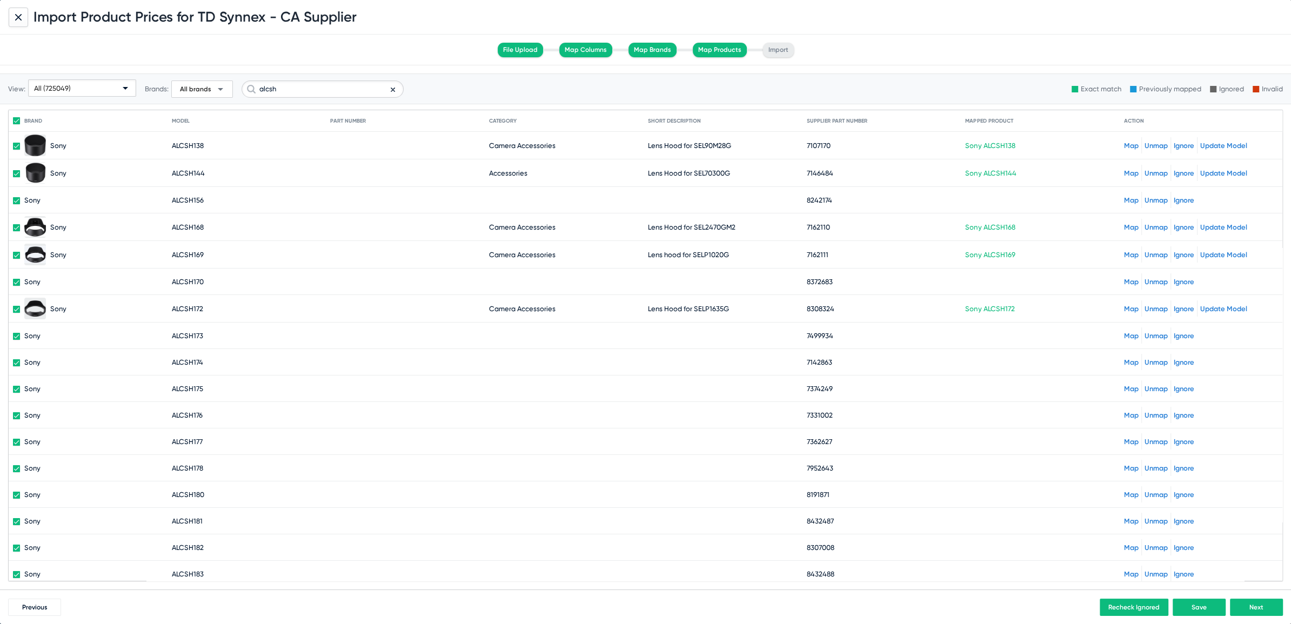
click at [18, 171] on span at bounding box center [16, 173] width 7 height 7
click at [17, 177] on input "checkbox" at bounding box center [16, 177] width 1 height 1
checkbox input "false"
click at [17, 151] on mat-cell "Sony" at bounding box center [92, 145] width 159 height 27
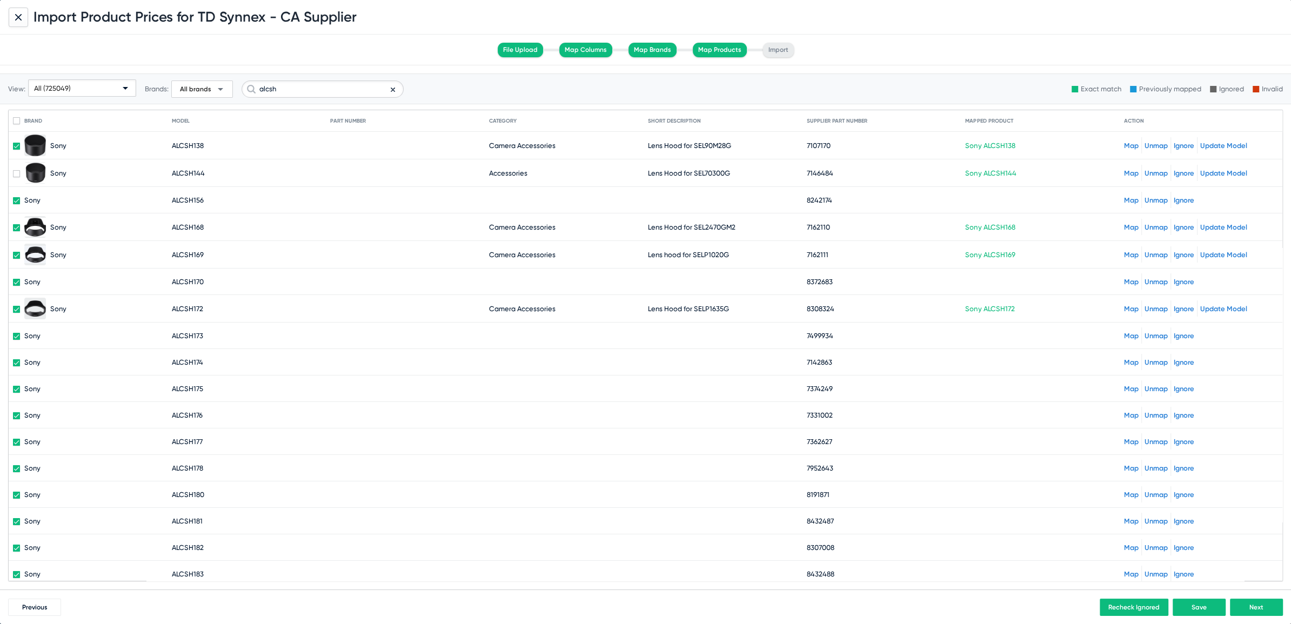
click at [16, 144] on span at bounding box center [16, 146] width 7 height 7
click at [16, 150] on input "checkbox" at bounding box center [16, 150] width 1 height 1
checkbox input "false"
click at [15, 226] on span at bounding box center [16, 227] width 7 height 7
click at [16, 231] on input "checkbox" at bounding box center [16, 231] width 1 height 1
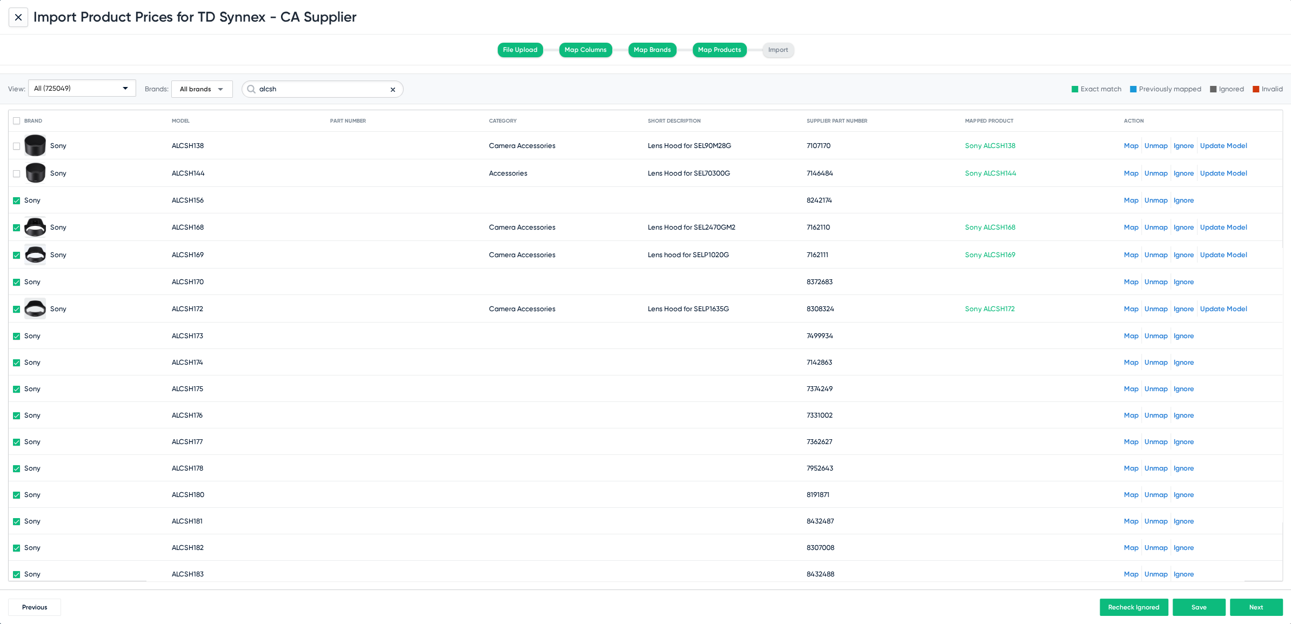
checkbox input "false"
click at [15, 252] on span at bounding box center [16, 255] width 7 height 7
click at [16, 259] on input "checkbox" at bounding box center [16, 259] width 1 height 1
checkbox input "false"
click at [13, 309] on span at bounding box center [16, 309] width 7 height 7
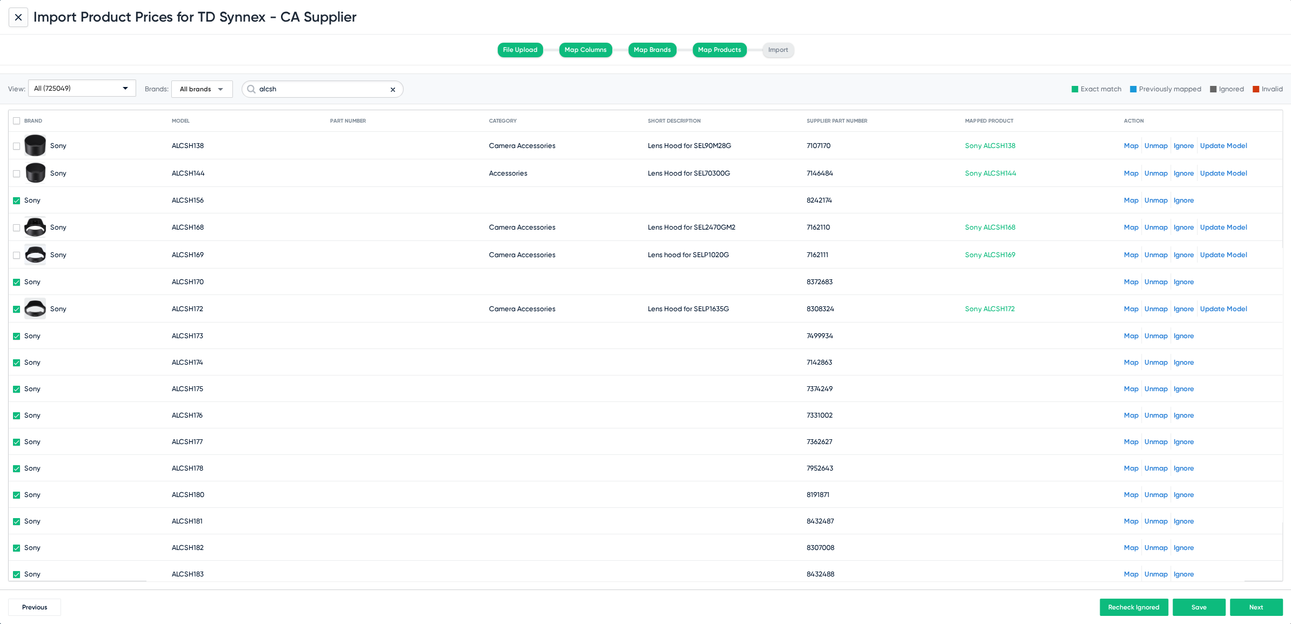
click at [16, 313] on input "checkbox" at bounding box center [16, 313] width 1 height 1
checkbox input "false"
click at [391, 90] on icon at bounding box center [393, 89] width 4 height 13
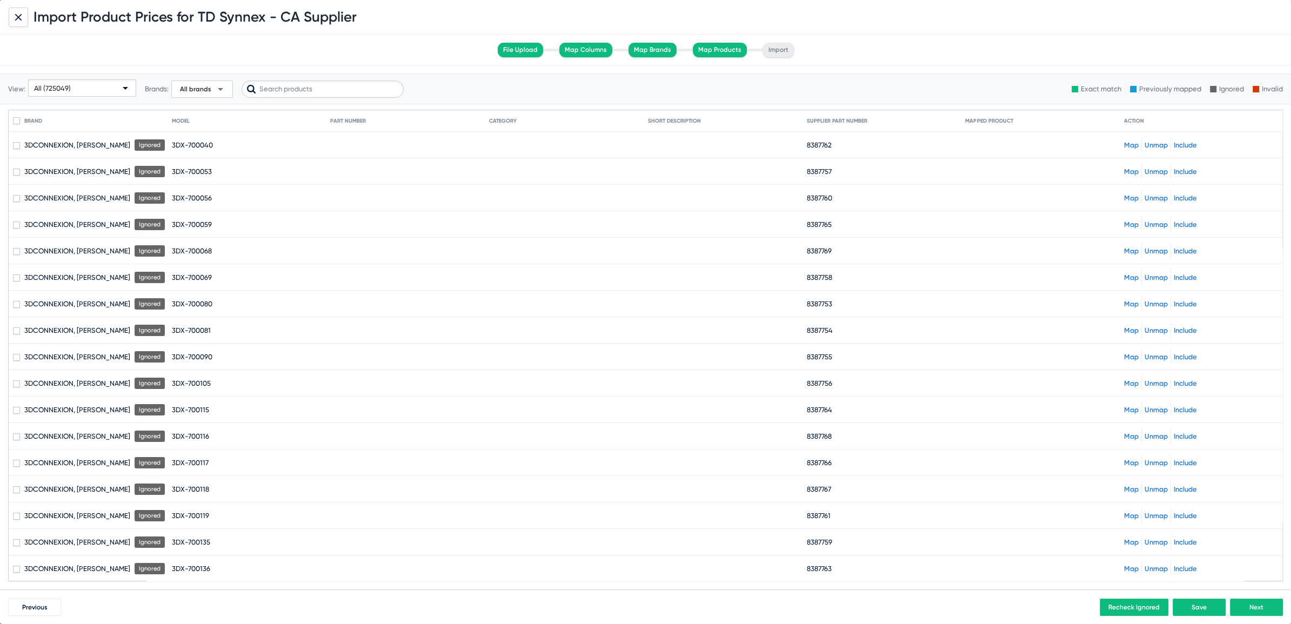
click at [204, 91] on span "All brands" at bounding box center [195, 89] width 31 height 9
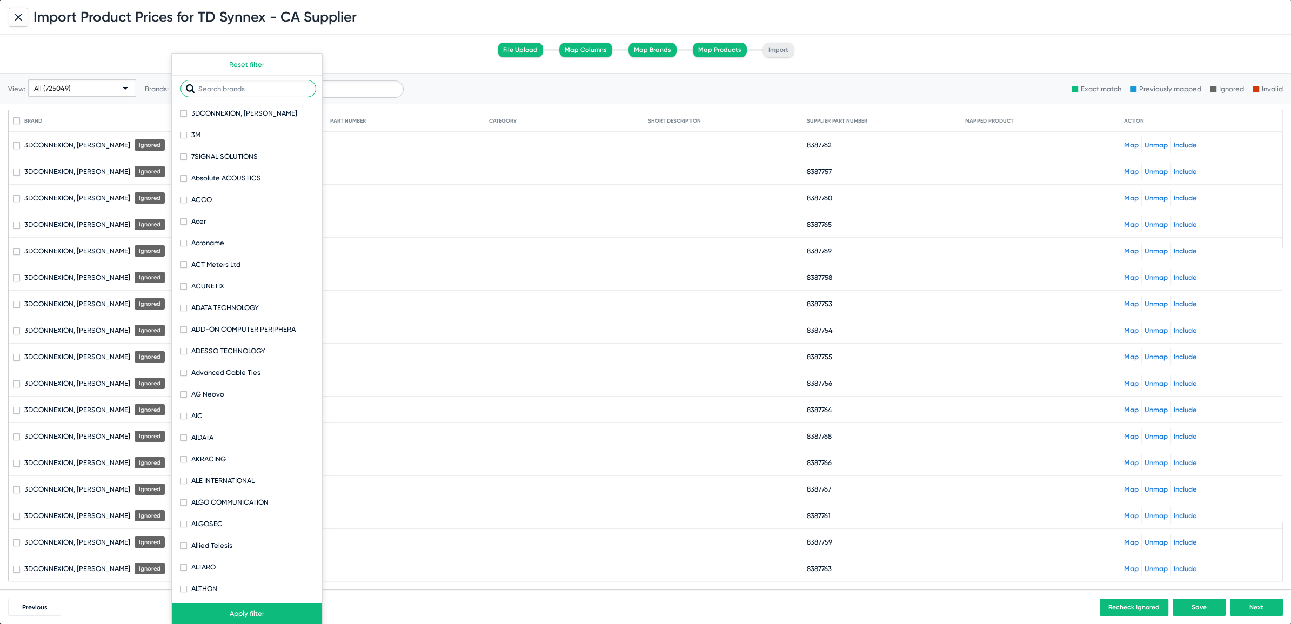
click at [217, 92] on input "text" at bounding box center [249, 88] width 136 height 17
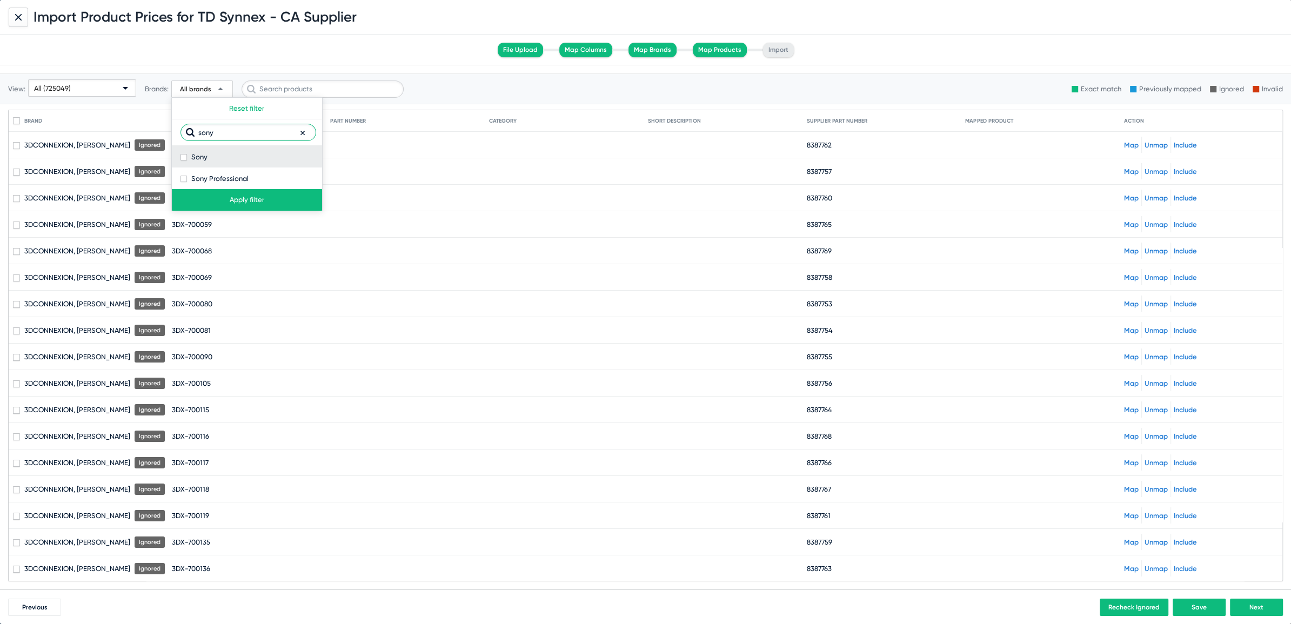
type input "sony"
click at [186, 156] on span at bounding box center [184, 157] width 6 height 6
click at [184, 161] on input "Sony" at bounding box center [183, 161] width 1 height 1
checkbox input "true"
click at [183, 179] on span at bounding box center [184, 179] width 6 height 6
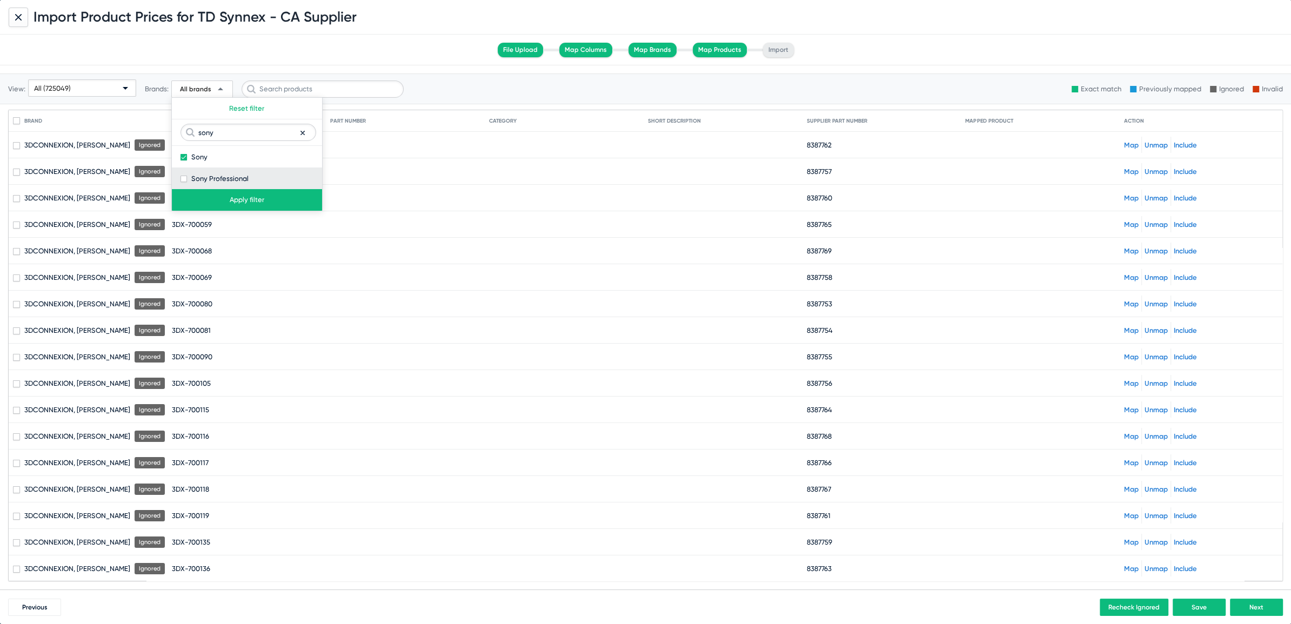
click at [183, 182] on input "Sony Professional" at bounding box center [183, 182] width 1 height 1
checkbox input "true"
click at [301, 195] on button "Apply filter" at bounding box center [247, 200] width 150 height 22
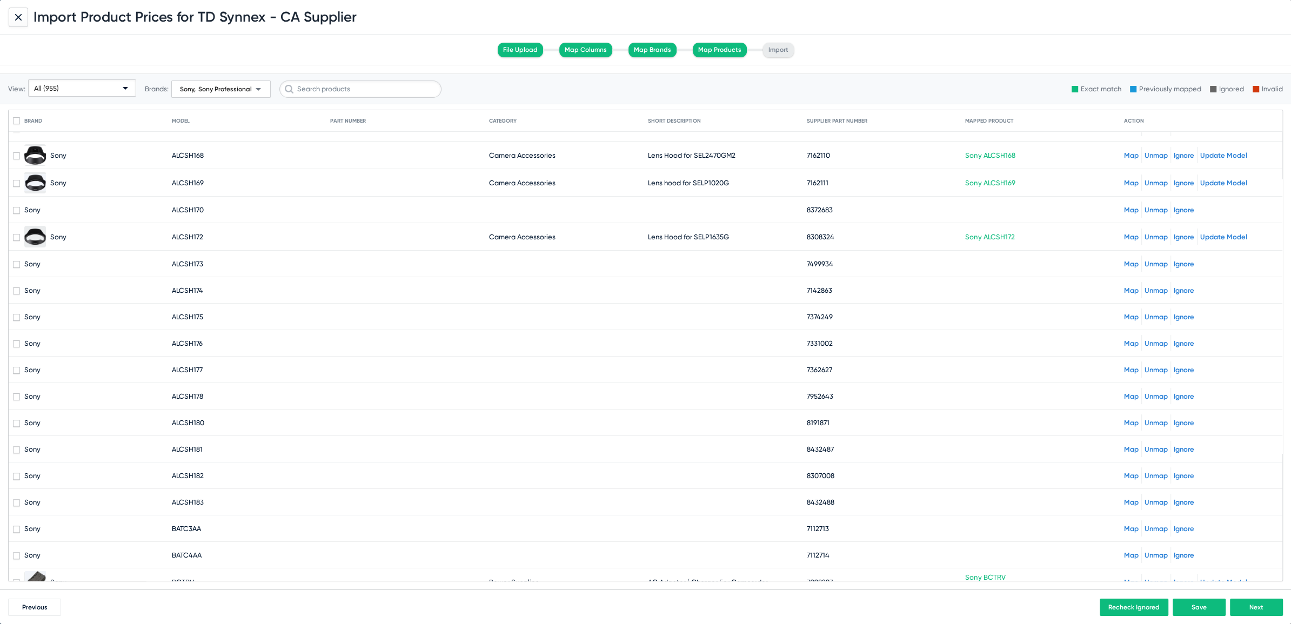
scroll to position [346, 0]
click at [335, 87] on input "text" at bounding box center [360, 89] width 162 height 17
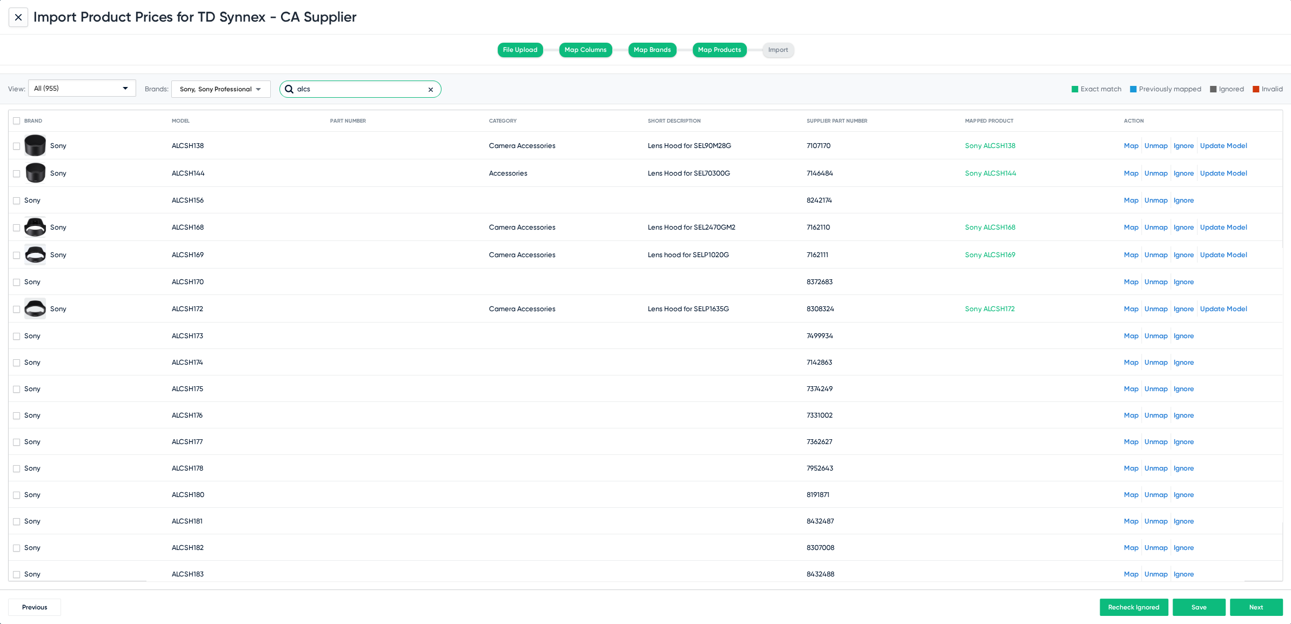
type input "alcs"
click at [14, 119] on span at bounding box center [16, 120] width 7 height 7
click at [16, 124] on input "checkbox" at bounding box center [16, 124] width 1 height 1
checkbox input "true"
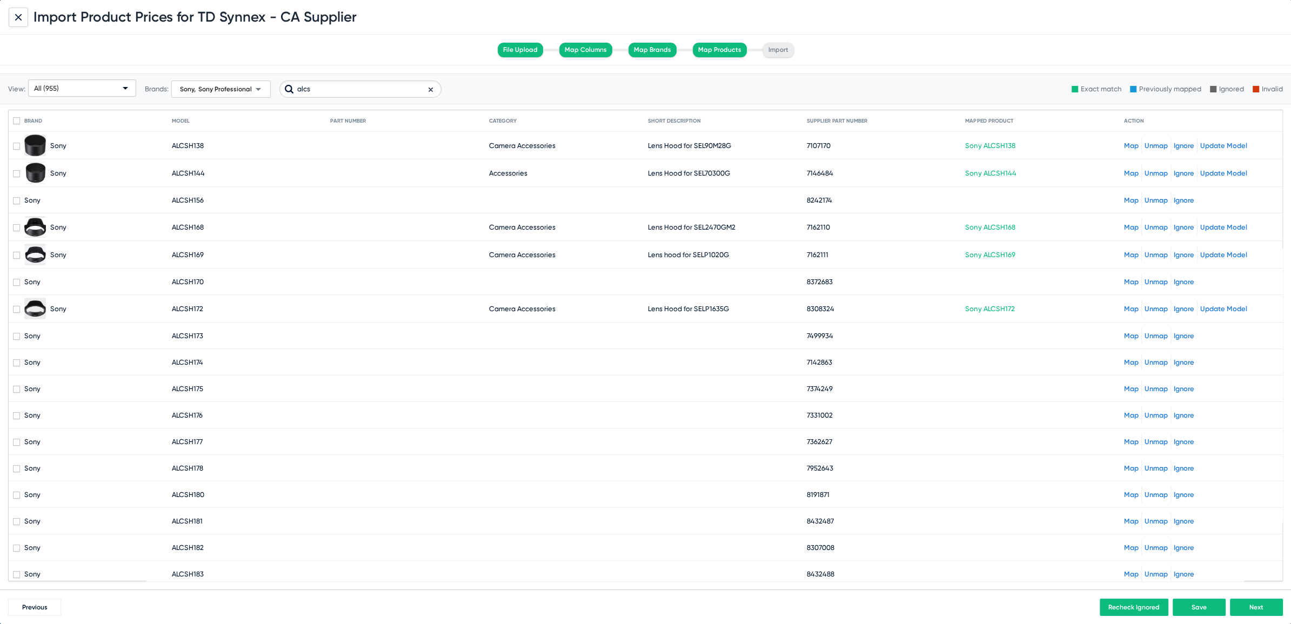
checkbox input "true"
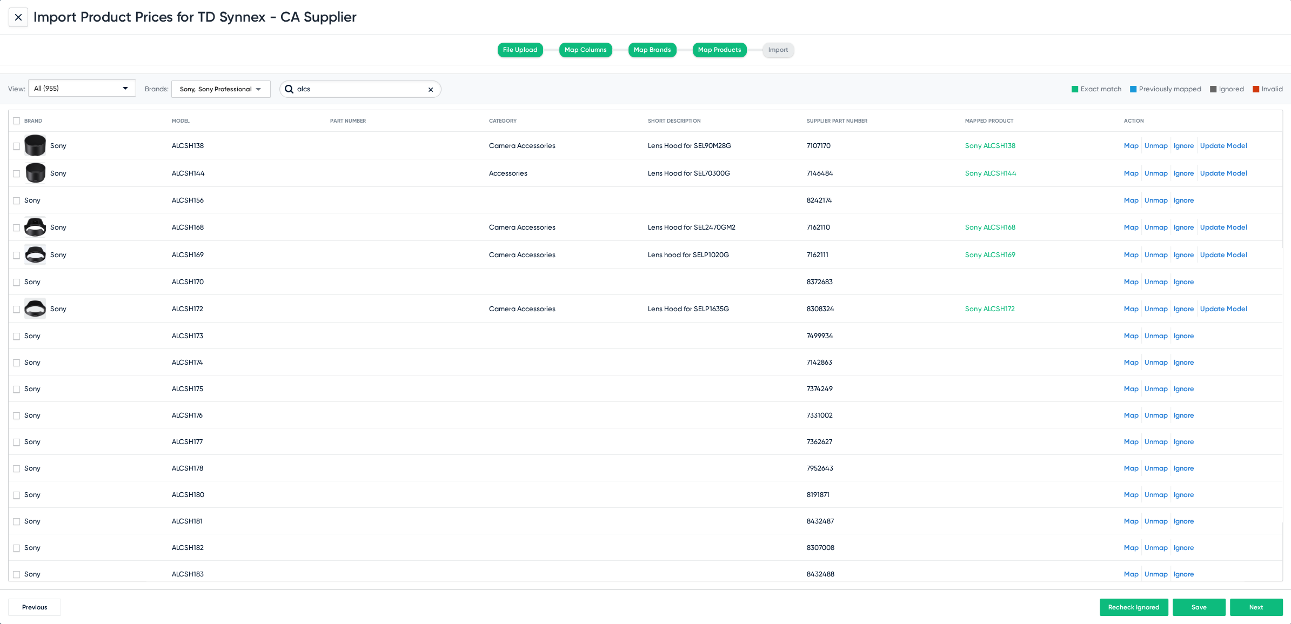
checkbox input "true"
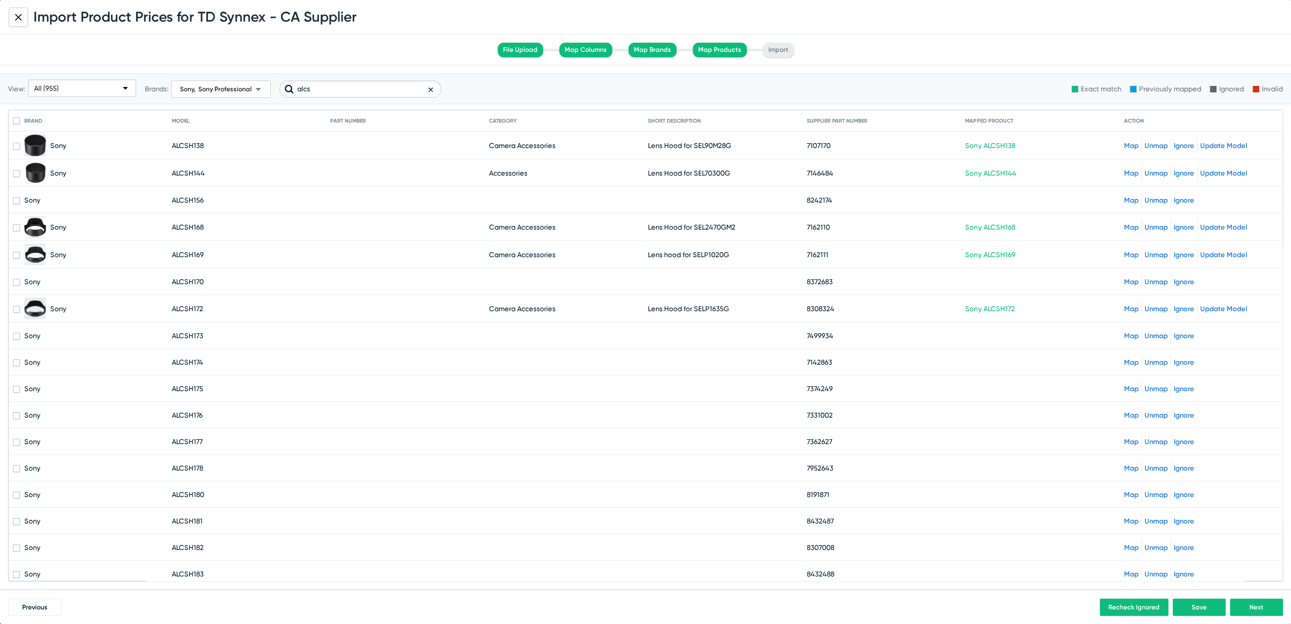
checkbox input "true"
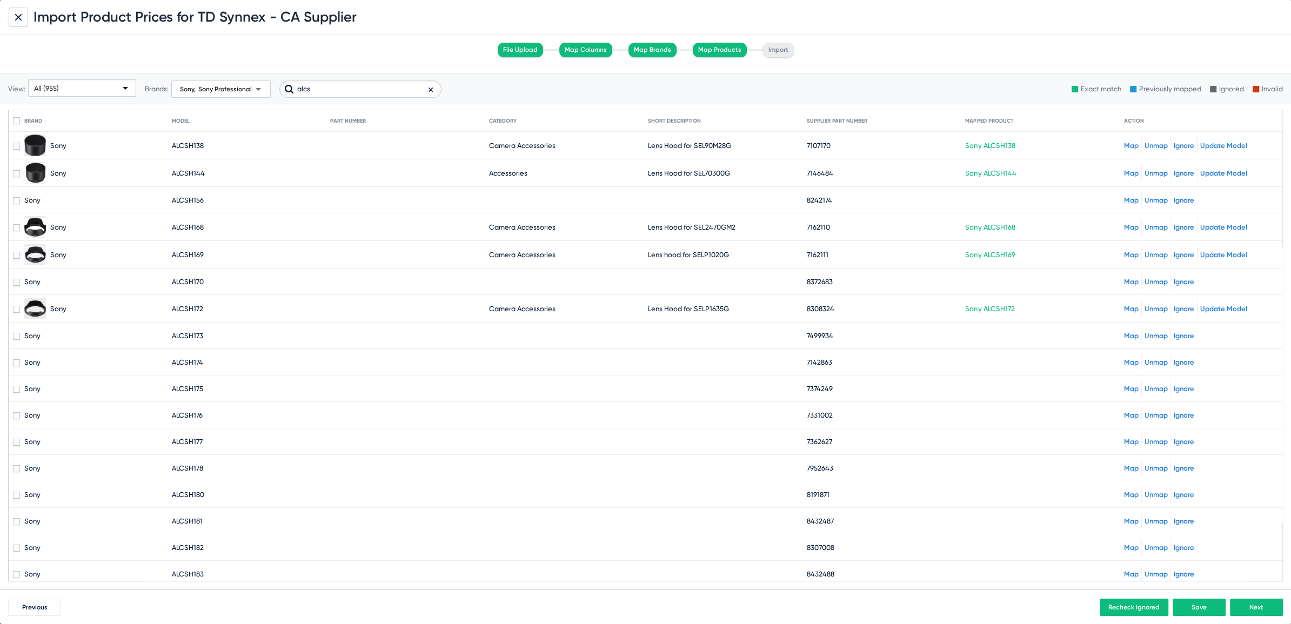
checkbox input "true"
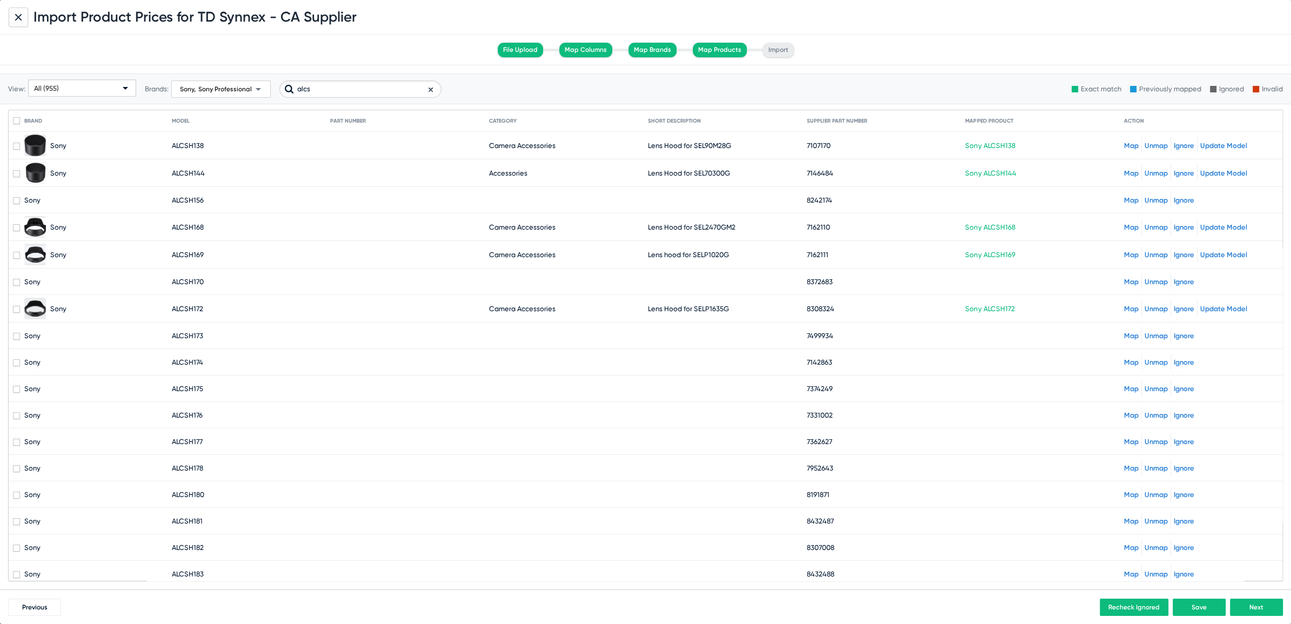
checkbox input "true"
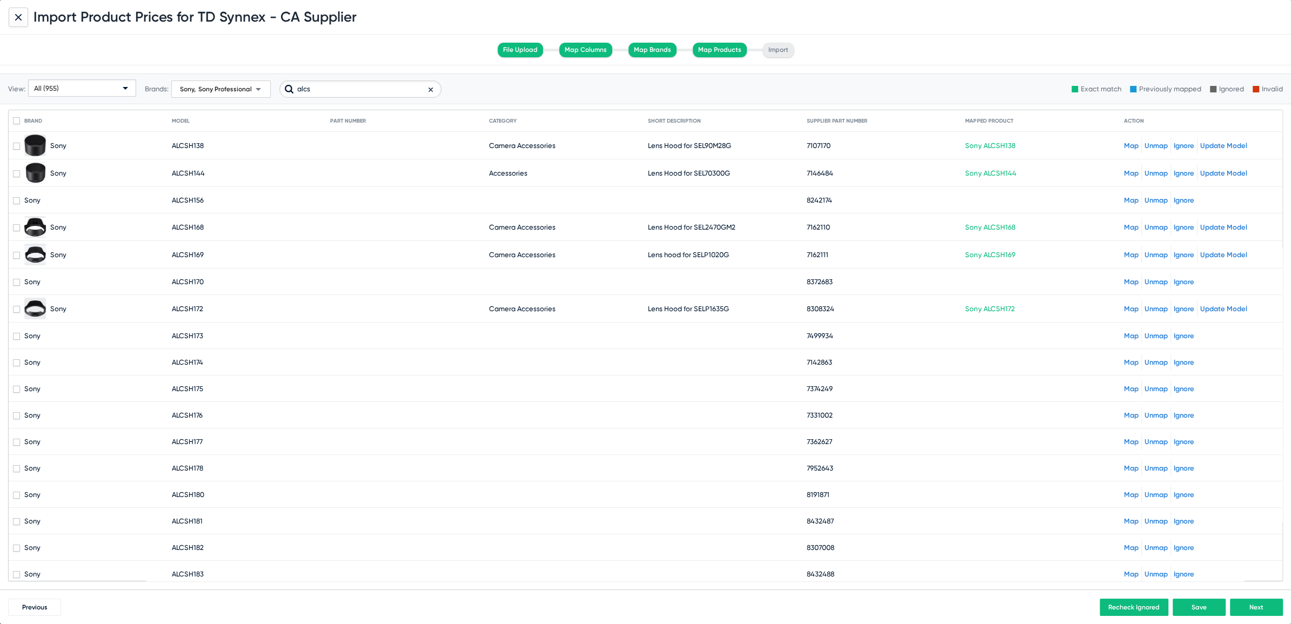
checkbox input "true"
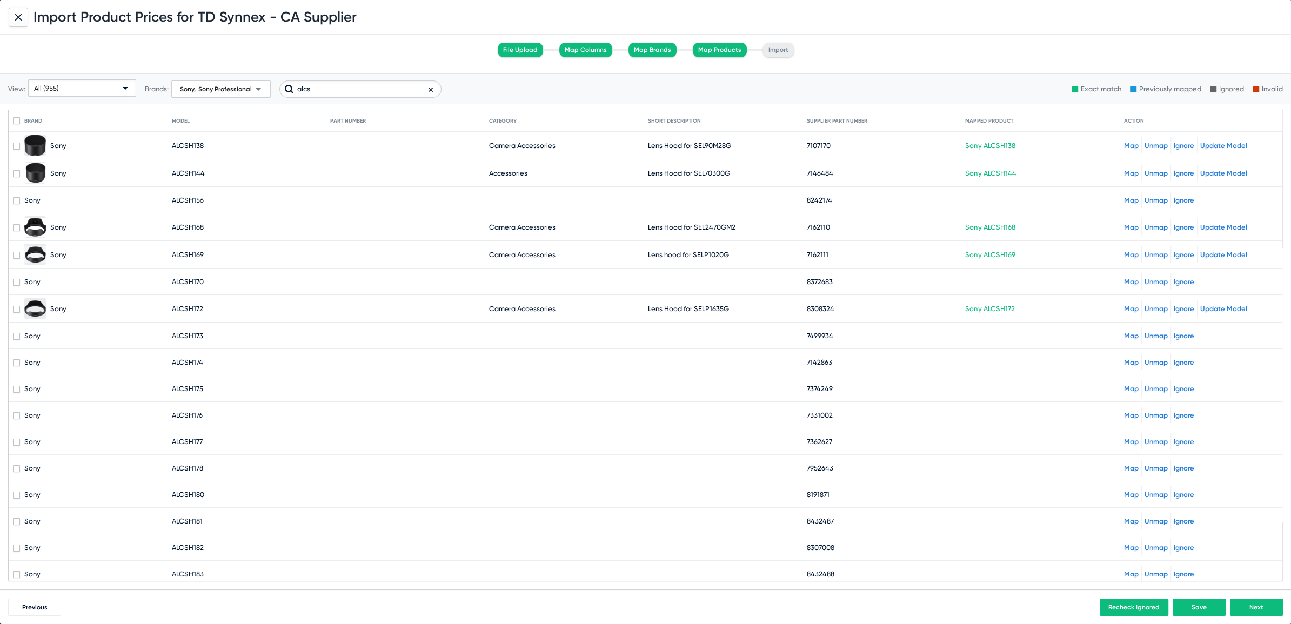
checkbox input "true"
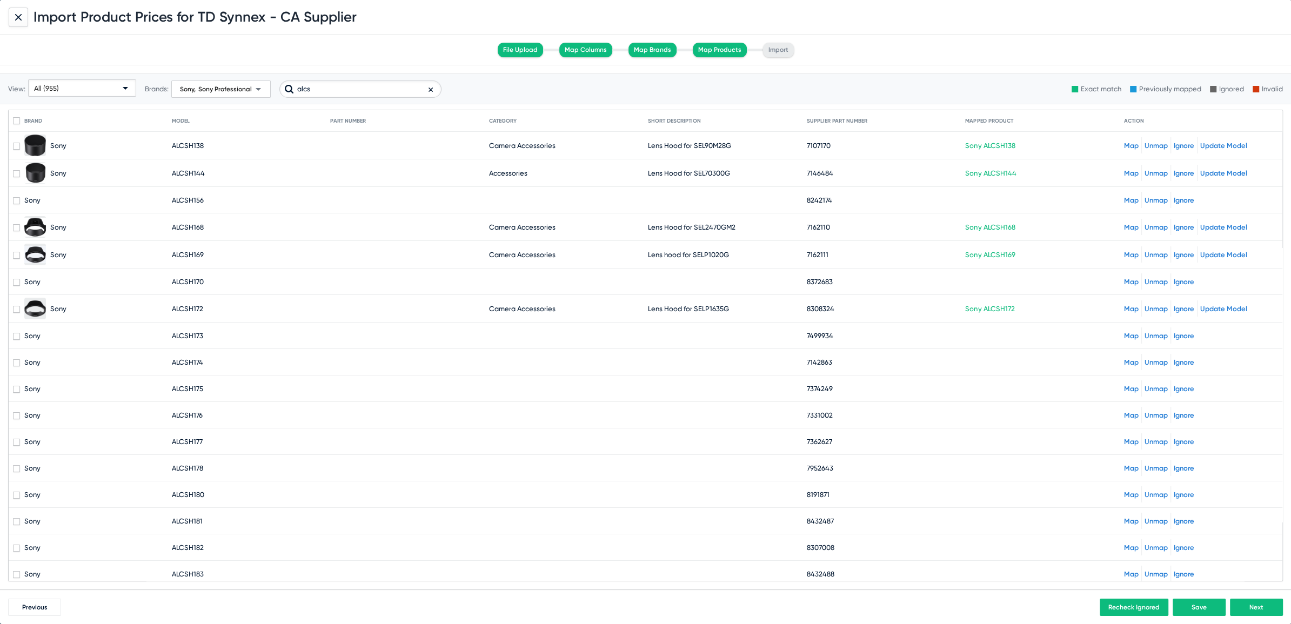
checkbox input "true"
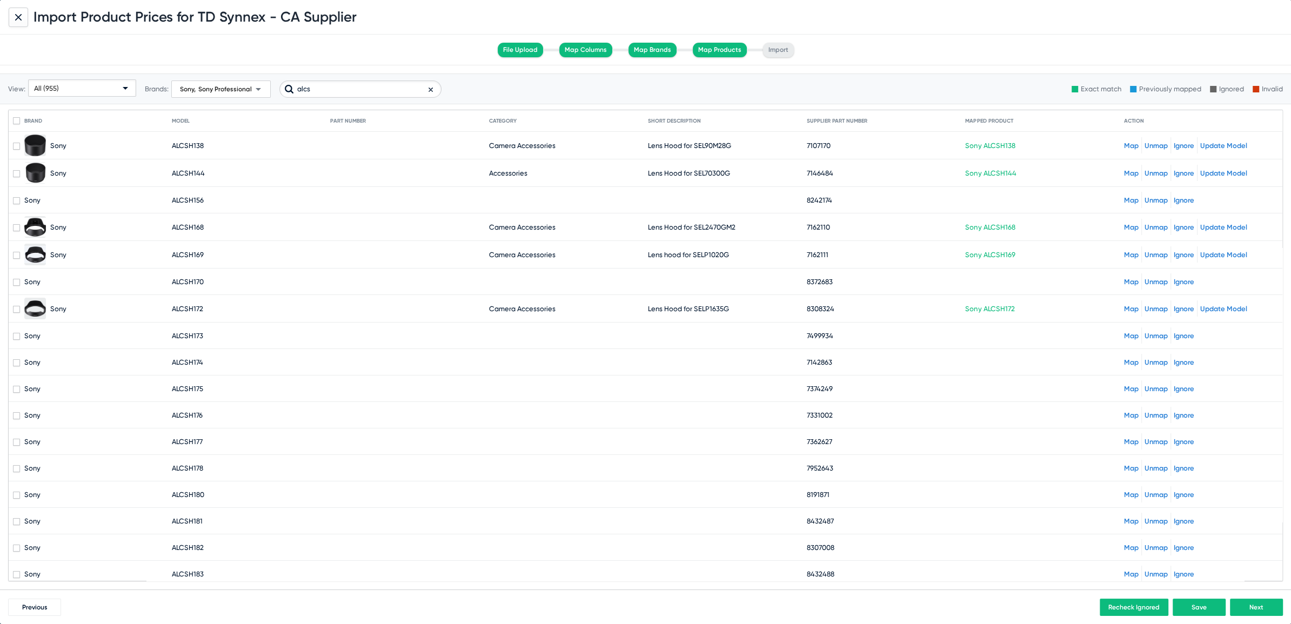
checkbox input "true"
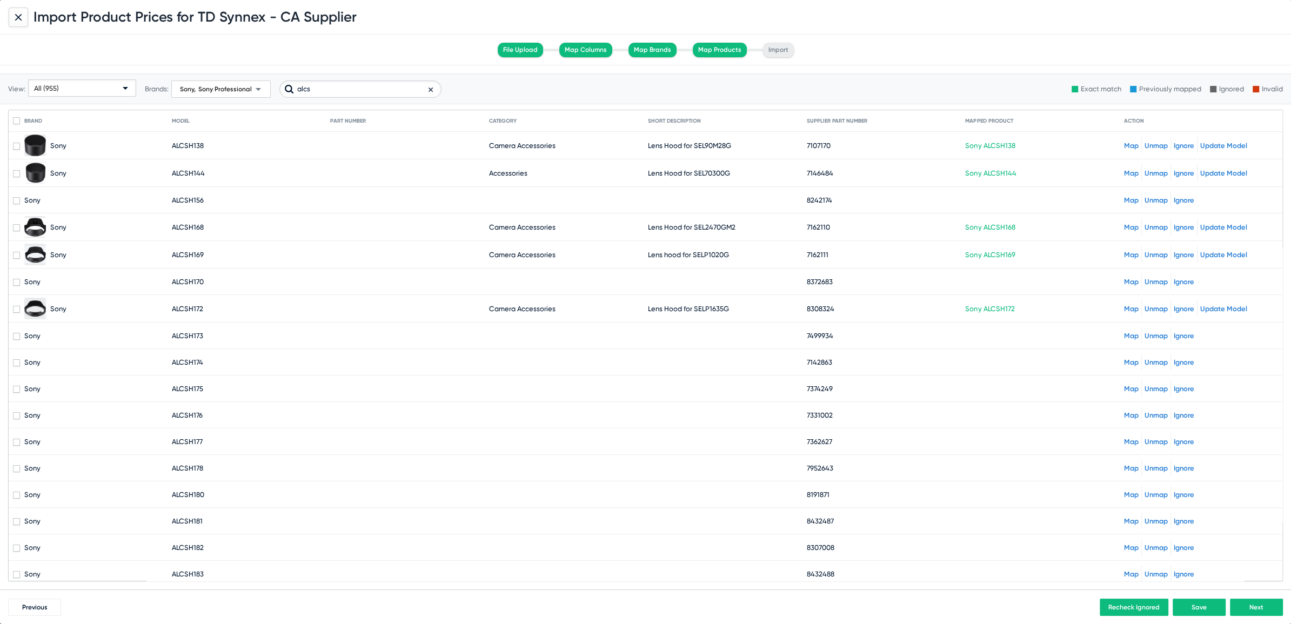
checkbox input "true"
click at [14, 143] on span at bounding box center [16, 146] width 7 height 7
click at [16, 150] on input "checkbox" at bounding box center [16, 150] width 1 height 1
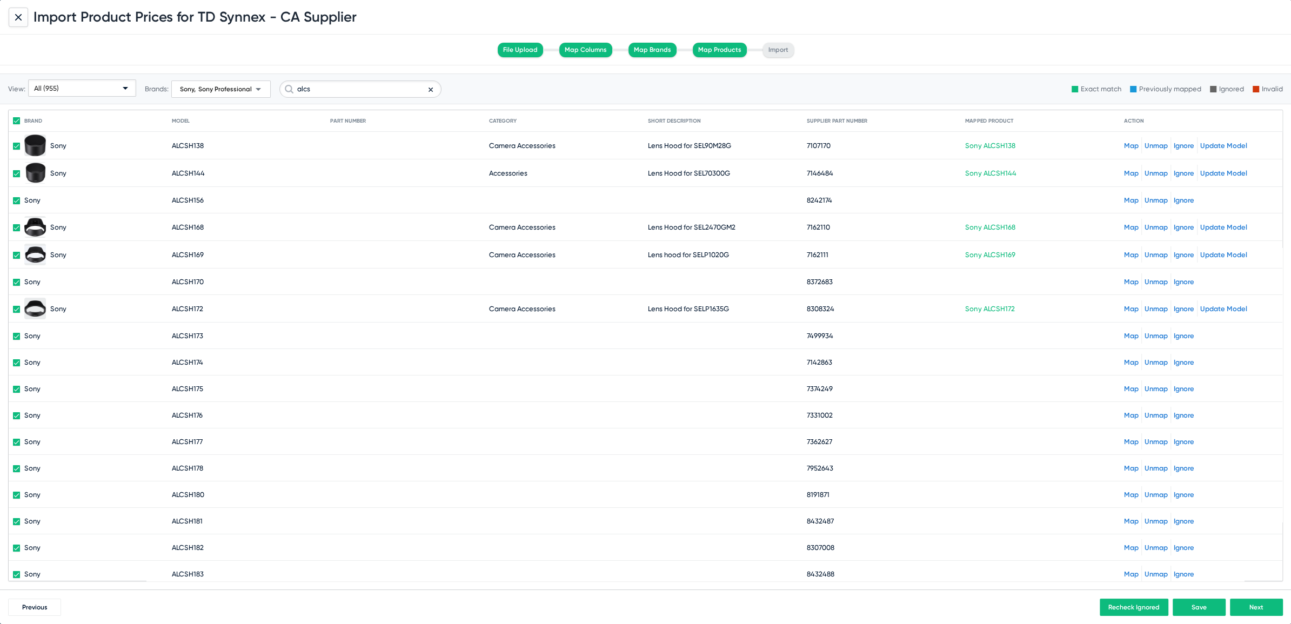
checkbox input "false"
click at [14, 171] on span at bounding box center [16, 173] width 7 height 7
click at [16, 177] on input "checkbox" at bounding box center [16, 177] width 1 height 1
checkbox input "false"
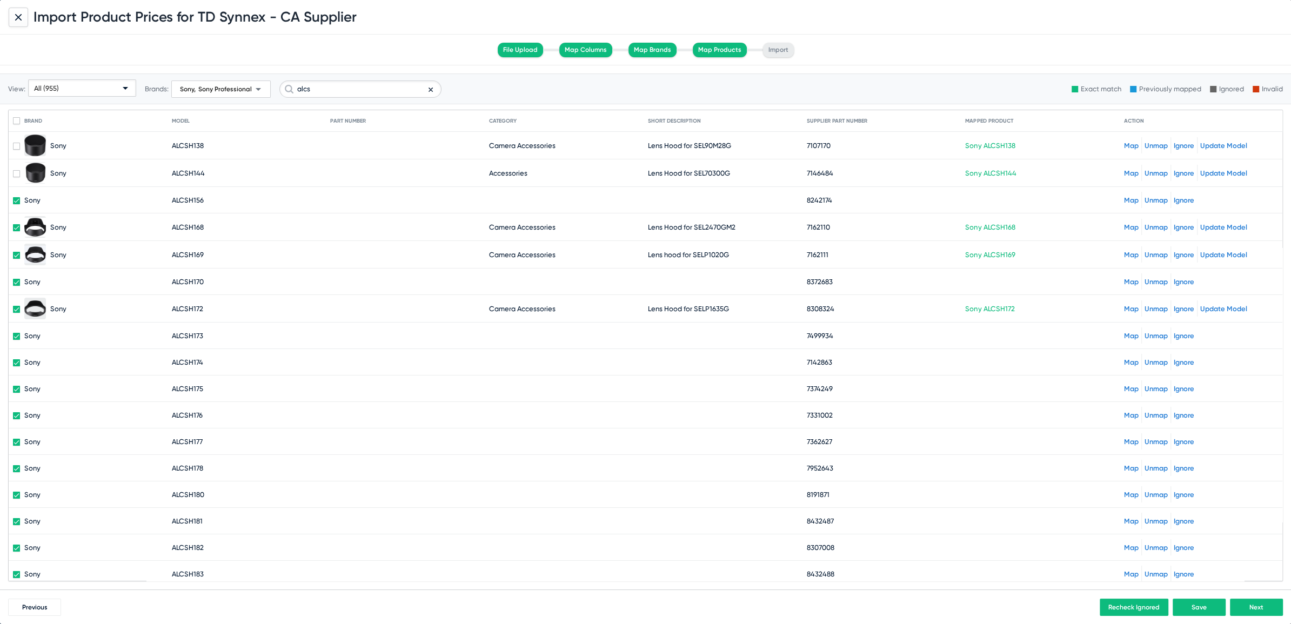
click at [17, 223] on mat-checkbox at bounding box center [16, 227] width 7 height 9
click at [16, 228] on span at bounding box center [16, 227] width 7 height 7
click at [16, 231] on input "checkbox" at bounding box center [16, 231] width 1 height 1
checkbox input "false"
click at [15, 256] on span at bounding box center [16, 255] width 7 height 7
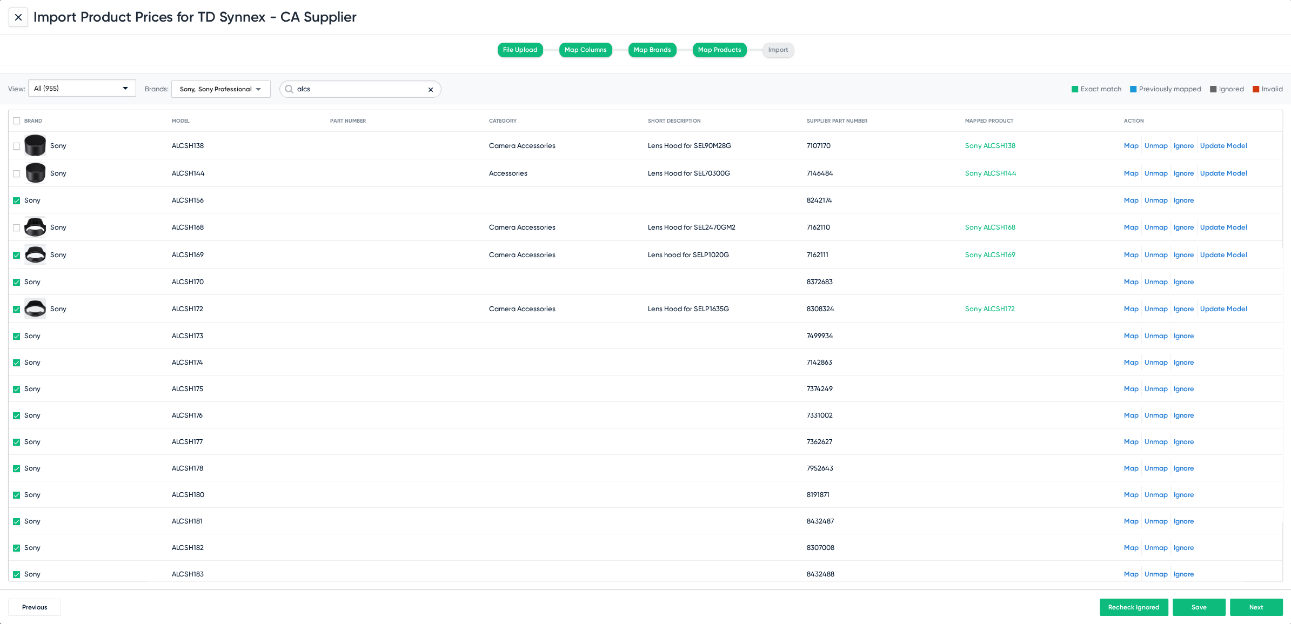
click at [16, 259] on input "checkbox" at bounding box center [16, 259] width 1 height 1
checkbox input "false"
click at [16, 308] on span at bounding box center [16, 309] width 7 height 7
click at [16, 313] on input "checkbox" at bounding box center [16, 313] width 1 height 1
checkbox input "false"
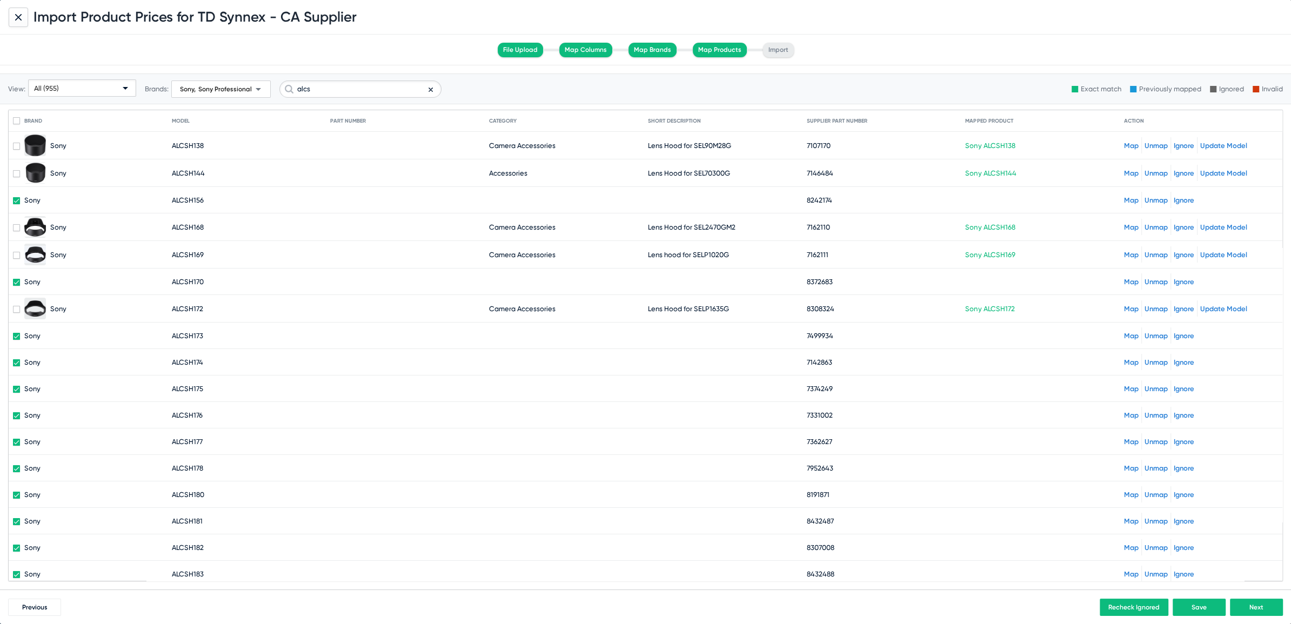
click at [1175, 332] on link "Ignore" at bounding box center [1184, 336] width 21 height 8
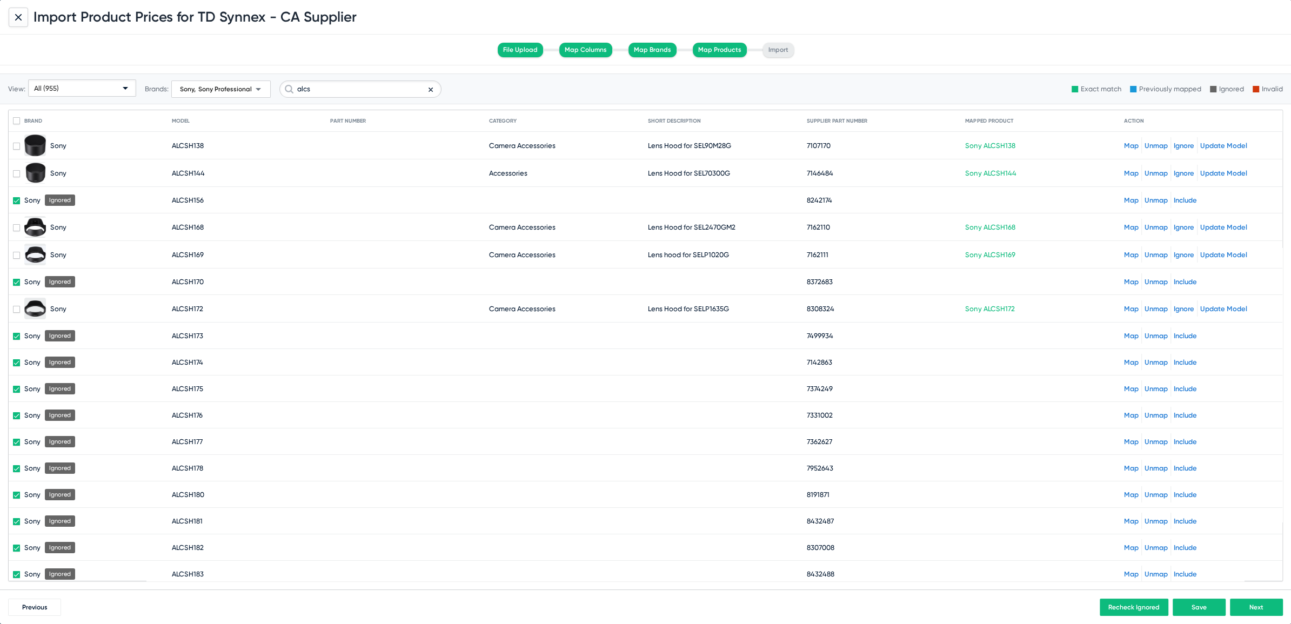
click at [429, 91] on icon at bounding box center [431, 89] width 4 height 13
checkbox input "false"
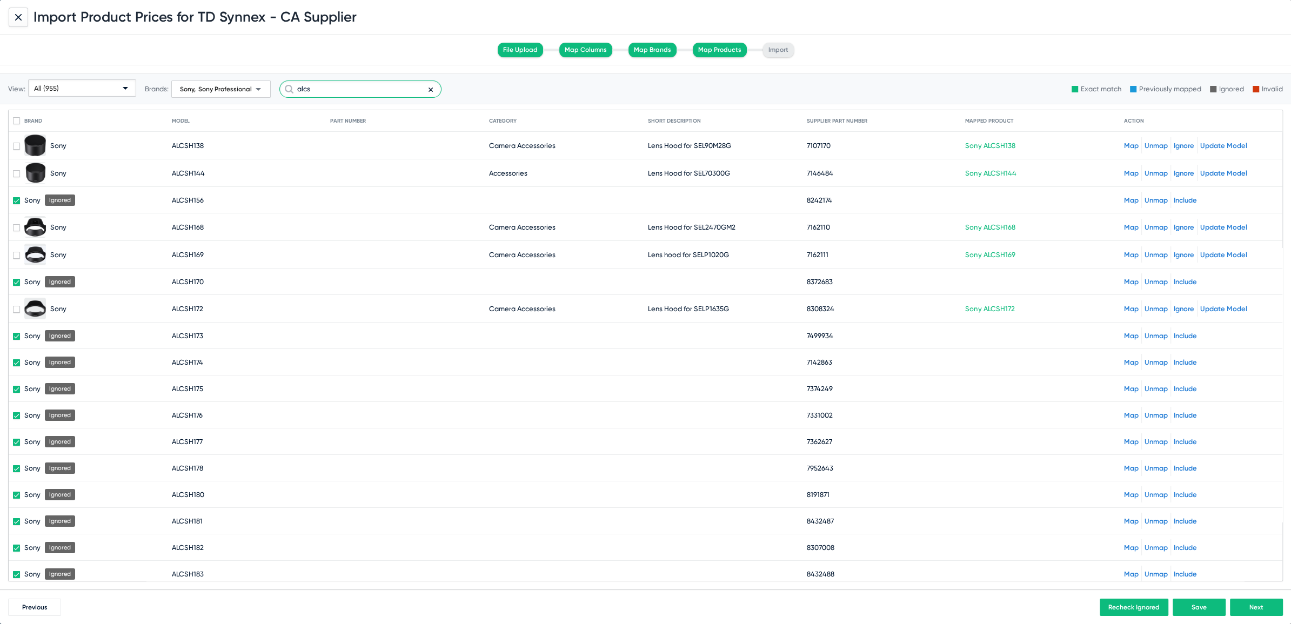
checkbox input "false"
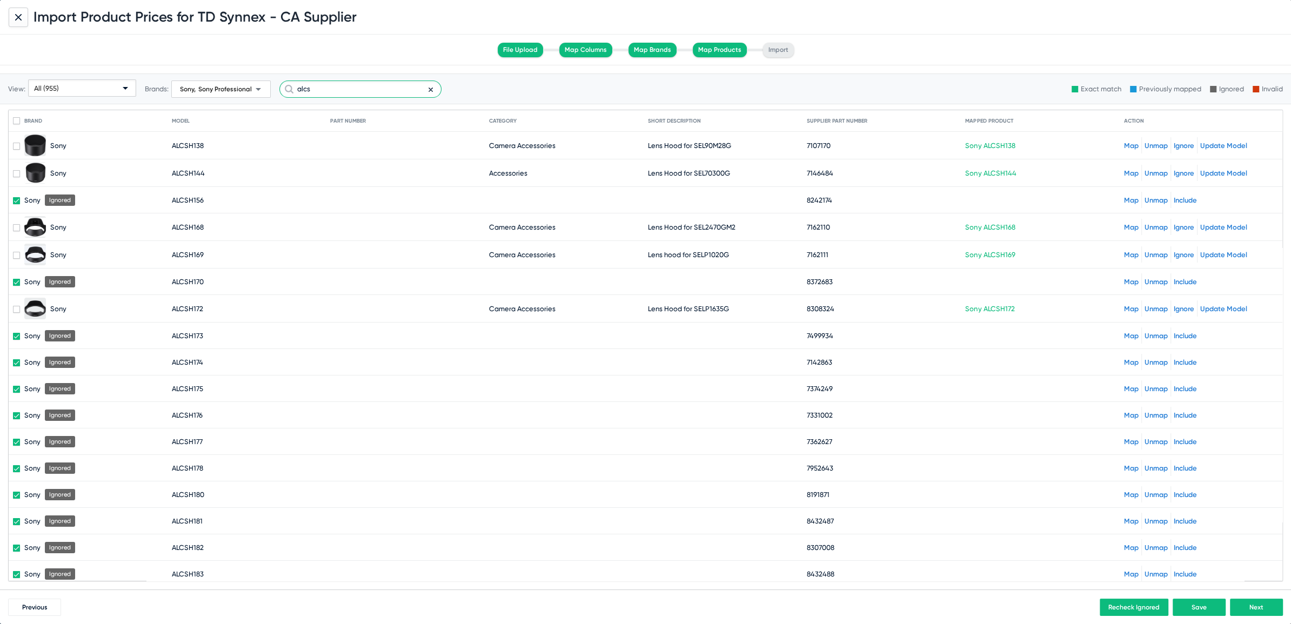
checkbox input "false"
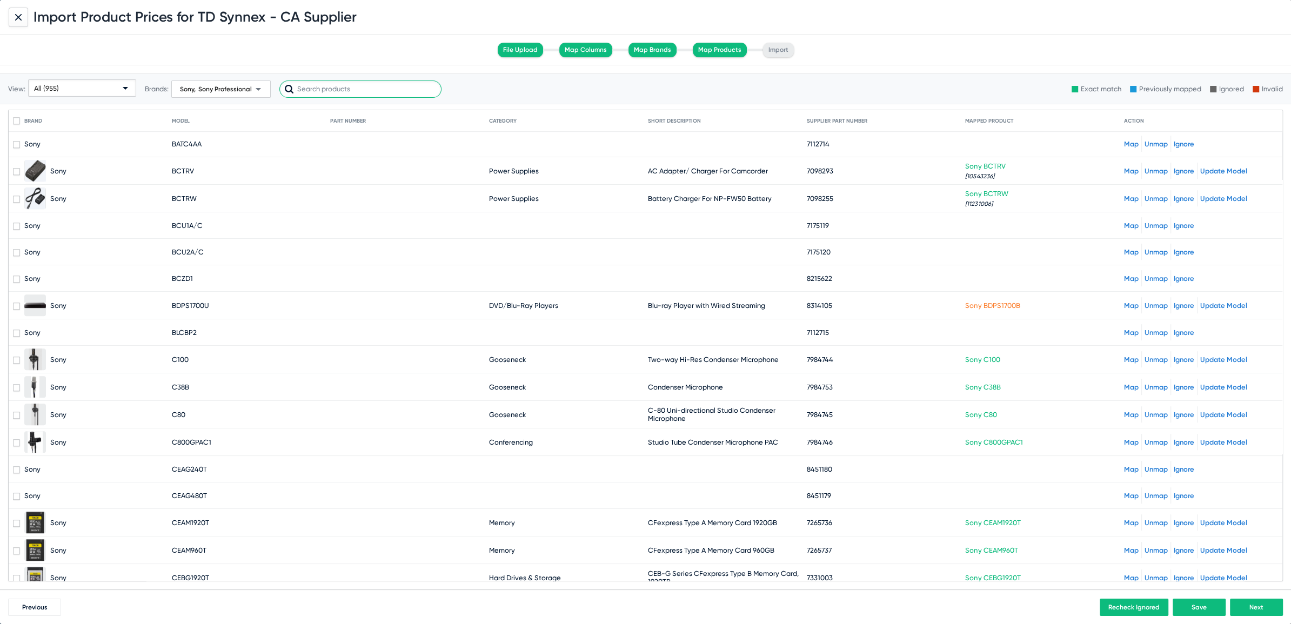
scroll to position [752, 0]
click at [1124, 219] on div "Map Unmap Ignore" at bounding box center [1201, 227] width 154 height 16
click at [1124, 224] on link "Map" at bounding box center [1131, 228] width 15 height 8
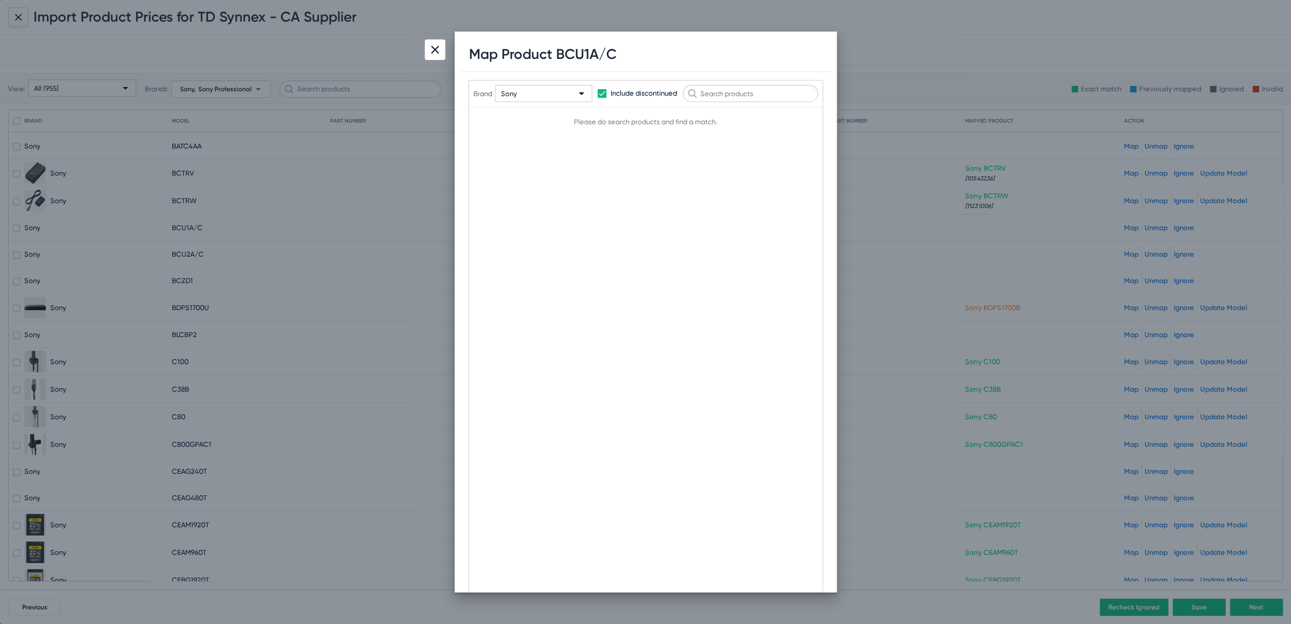
click at [528, 100] on div "Sony" at bounding box center [539, 93] width 76 height 17
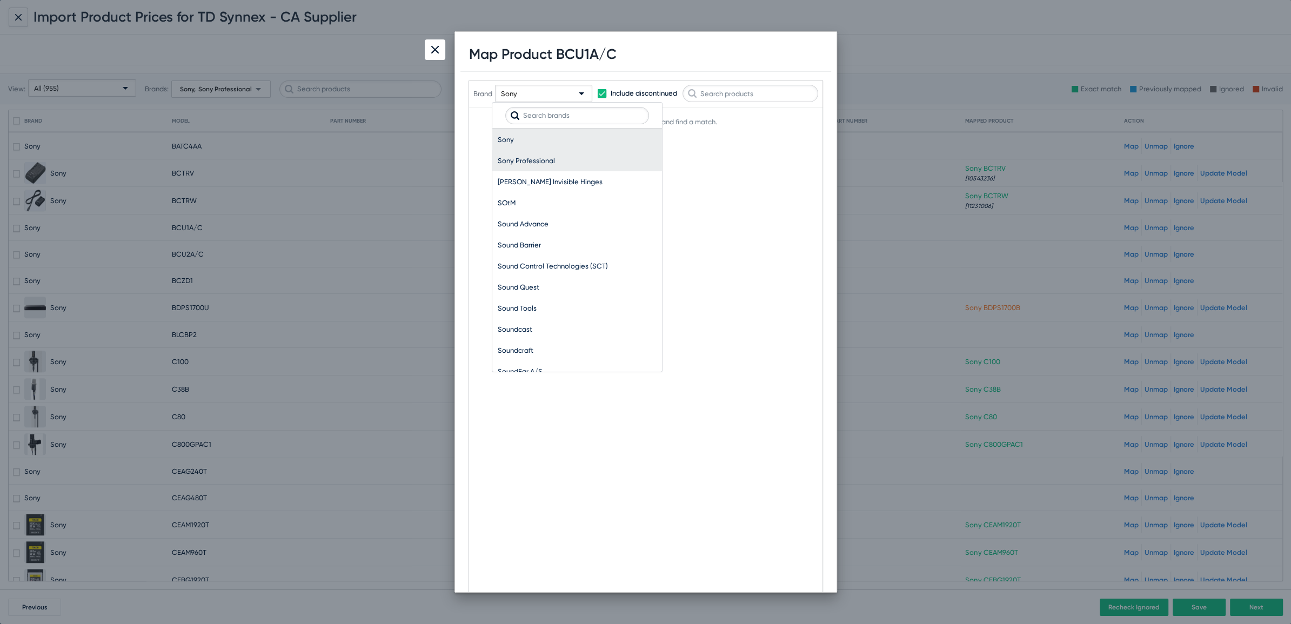
click at [529, 154] on span "Sony Professional" at bounding box center [577, 160] width 159 height 21
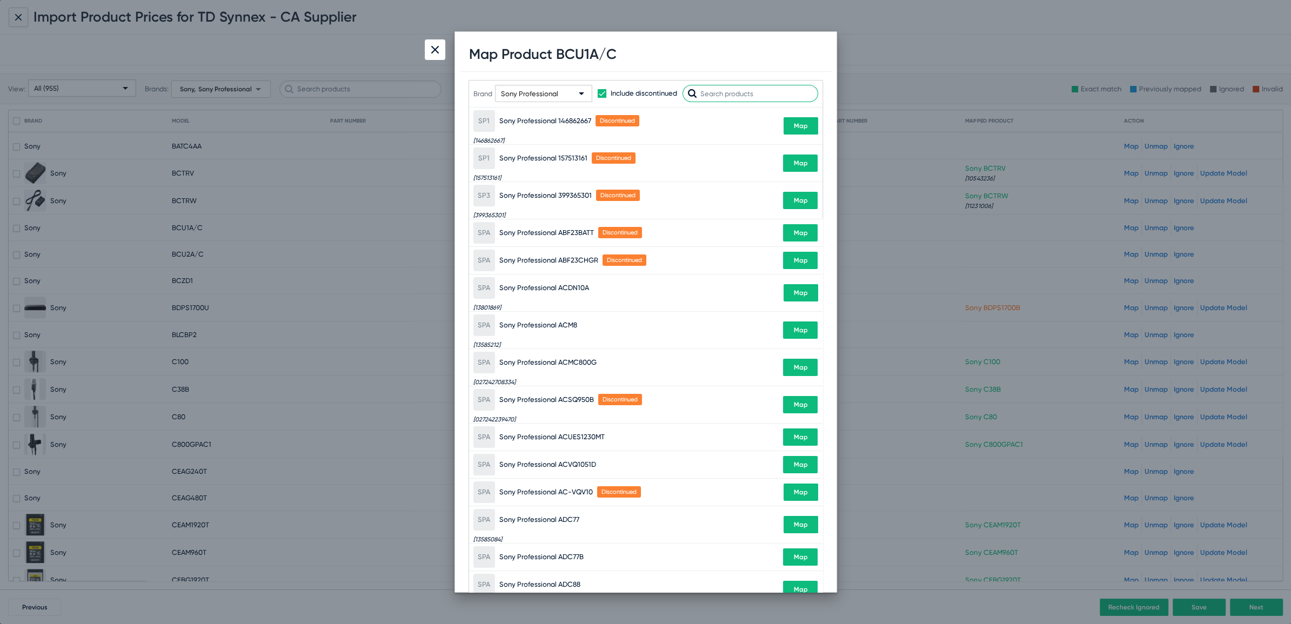
click at [734, 97] on input "text" at bounding box center [751, 93] width 136 height 17
click at [705, 97] on input "text" at bounding box center [751, 93] width 136 height 17
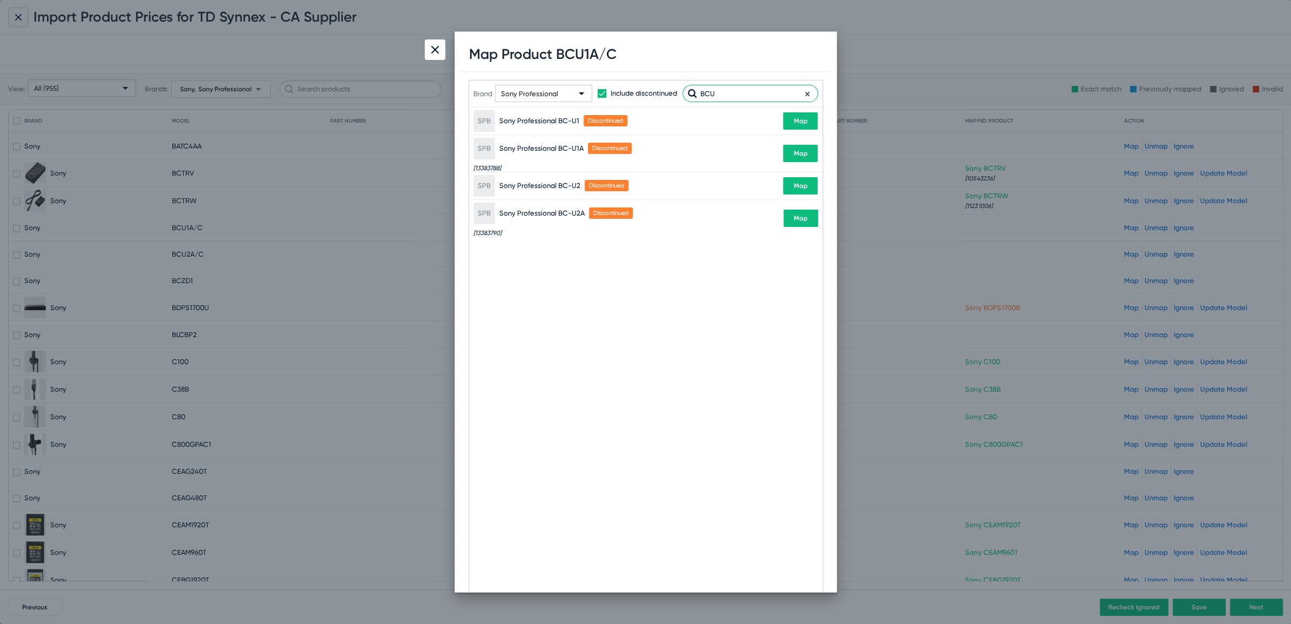
type input "BCU"
click at [804, 156] on span "Map" at bounding box center [801, 154] width 14 height 8
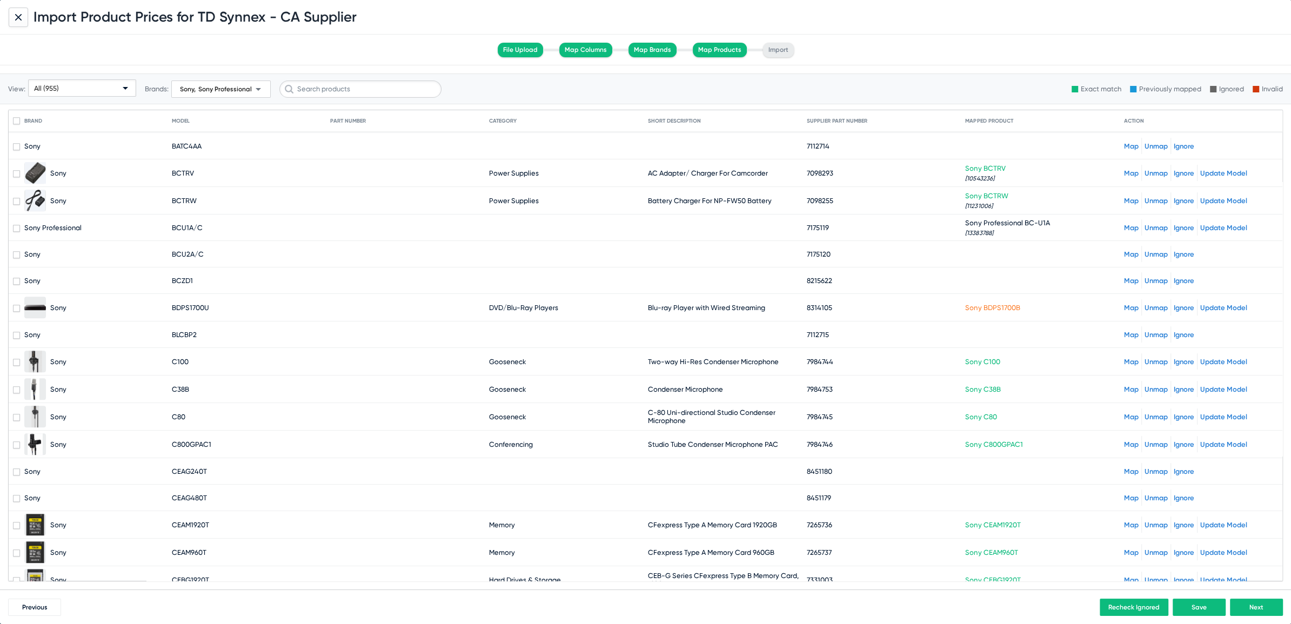
click at [1124, 331] on link "Map" at bounding box center [1131, 335] width 15 height 8
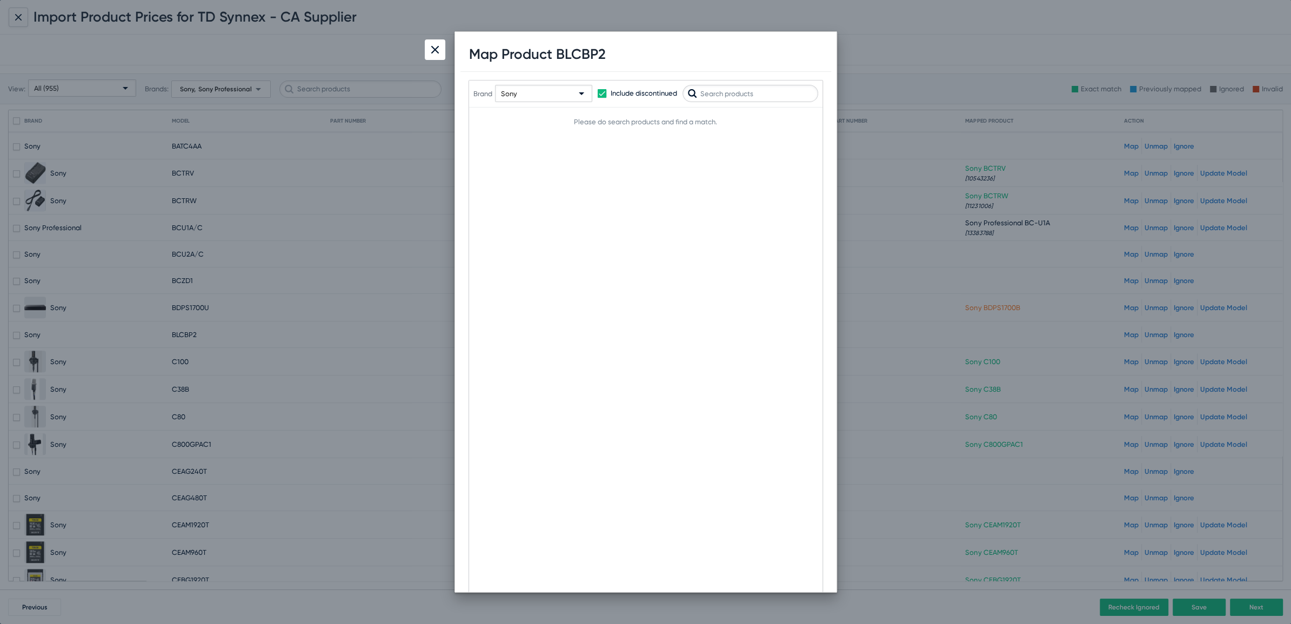
click at [559, 88] on div "Sony" at bounding box center [539, 93] width 76 height 17
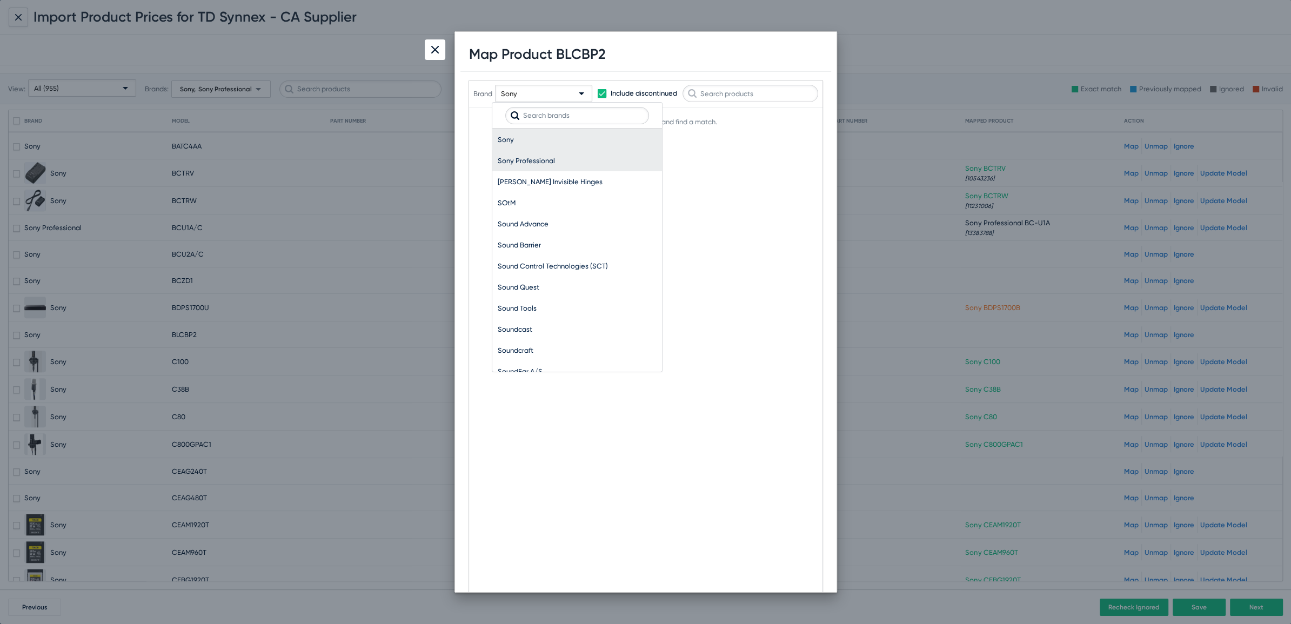
click at [517, 155] on span "Sony Professional" at bounding box center [577, 160] width 159 height 21
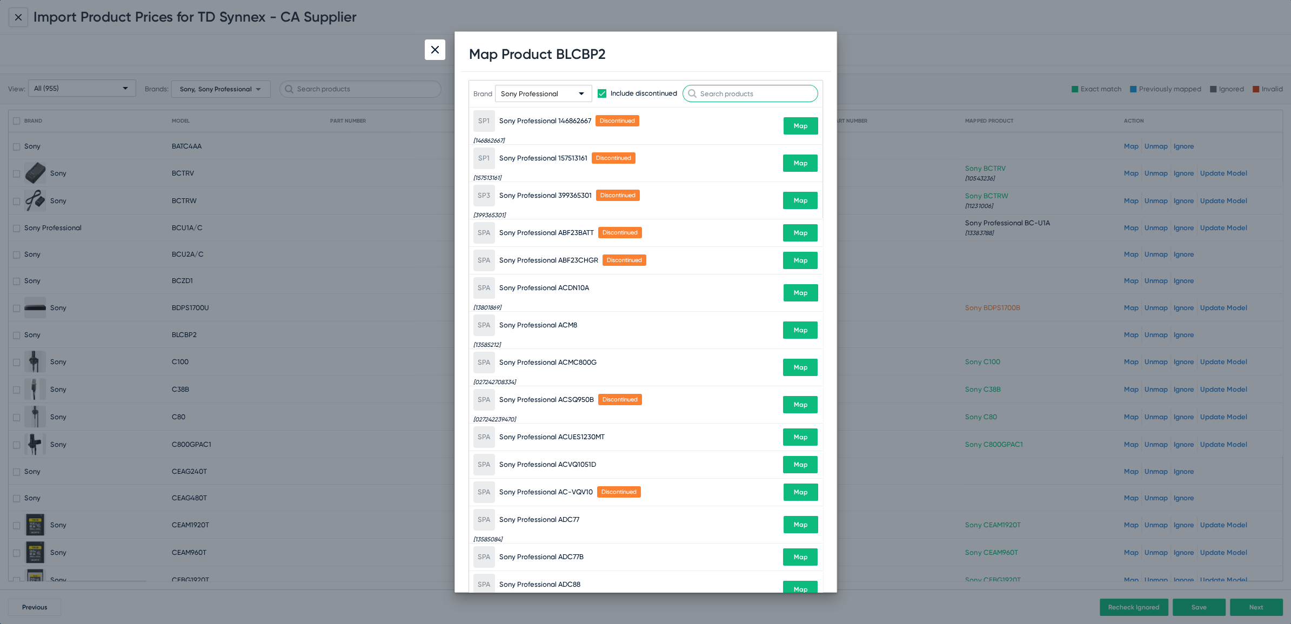
click at [754, 93] on input "text" at bounding box center [751, 93] width 136 height 17
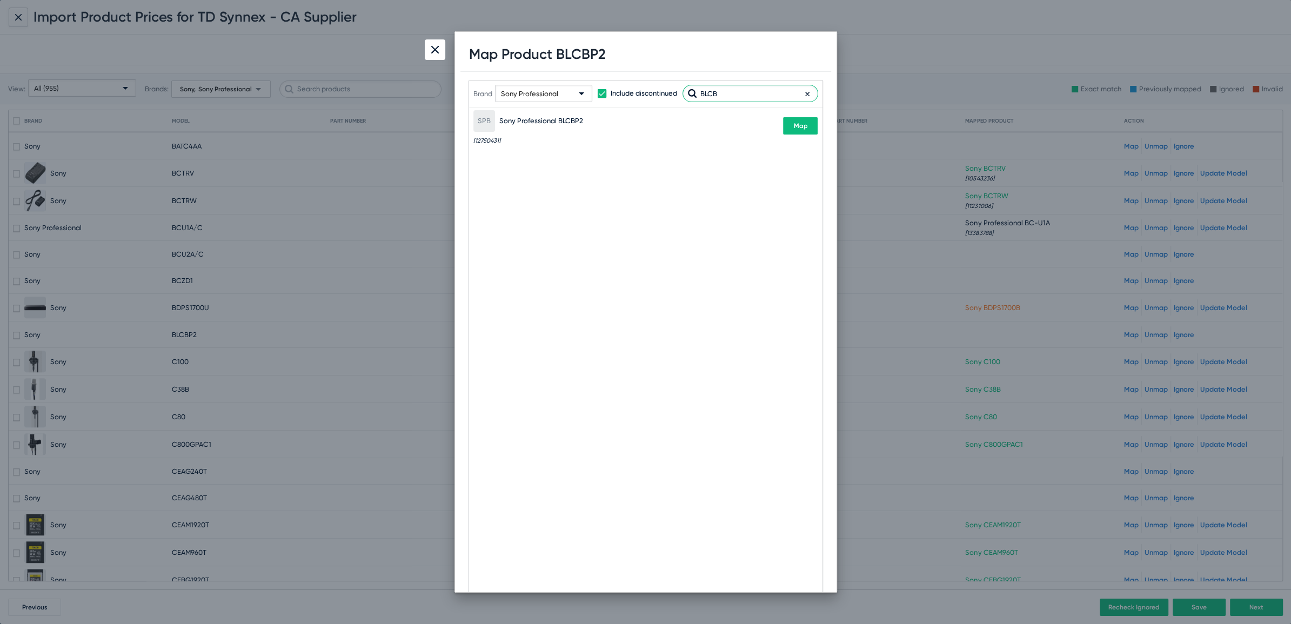
type input "BLCB"
click at [803, 129] on span "Map" at bounding box center [801, 126] width 14 height 8
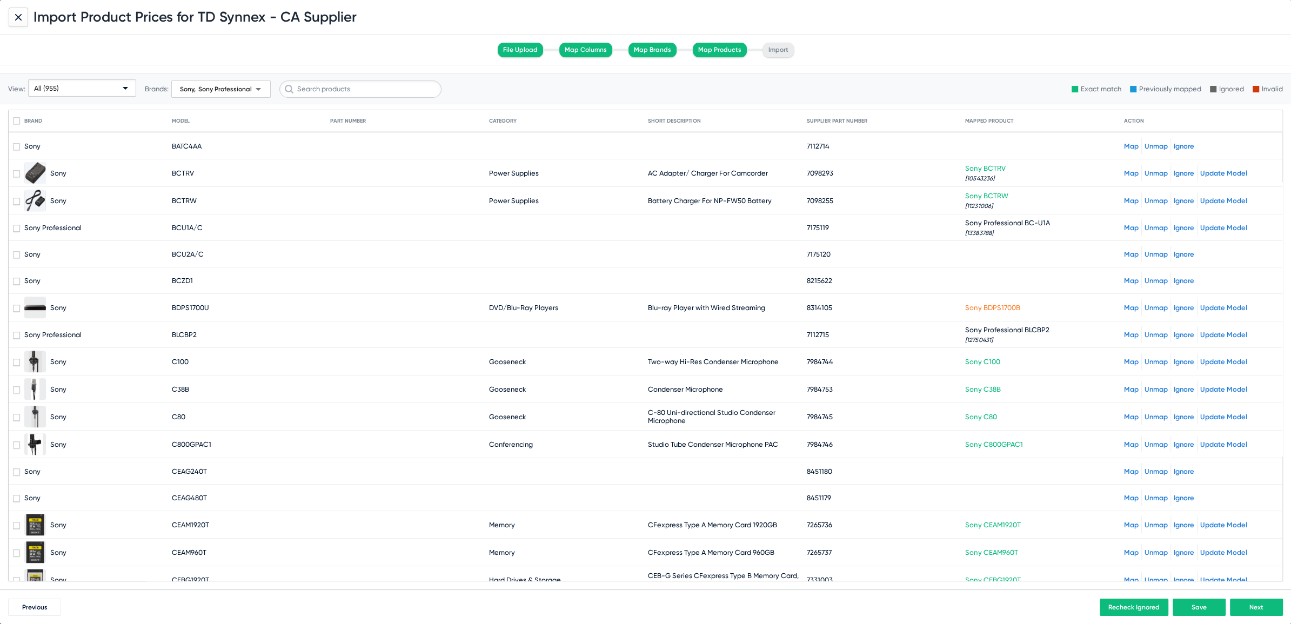
click at [1124, 277] on link "Map" at bounding box center [1131, 281] width 15 height 8
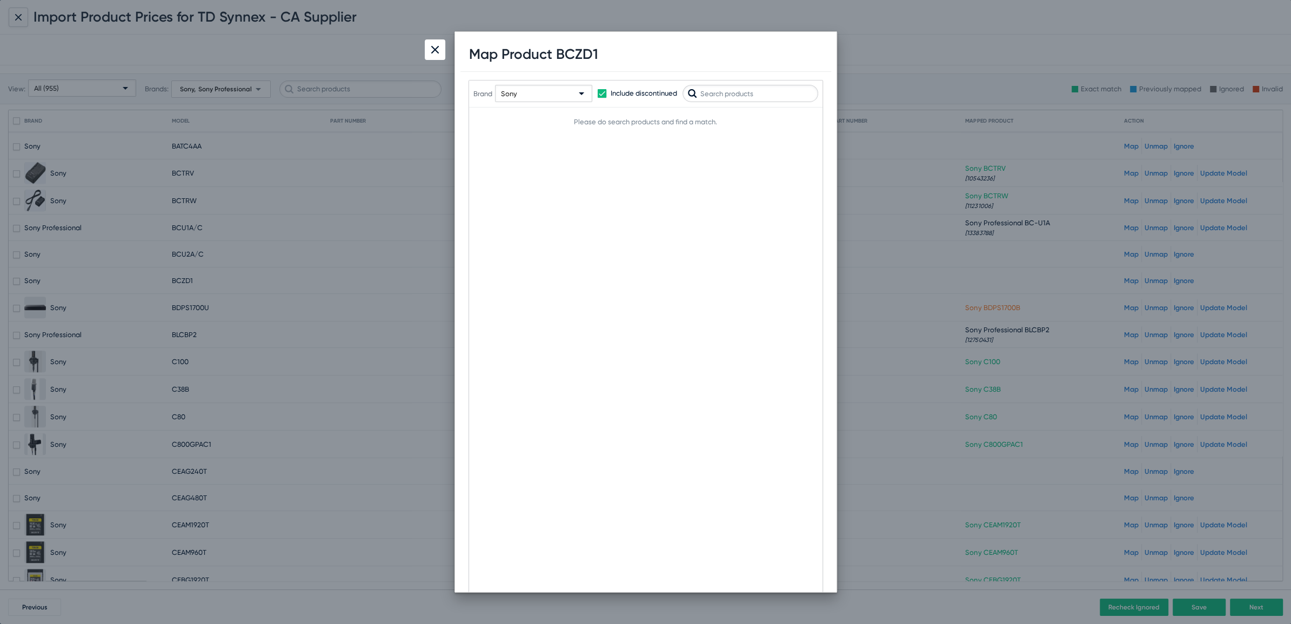
click at [723, 92] on input "text" at bounding box center [751, 93] width 136 height 17
type input "BCD"
click at [557, 93] on div "Sony" at bounding box center [539, 93] width 76 height 17
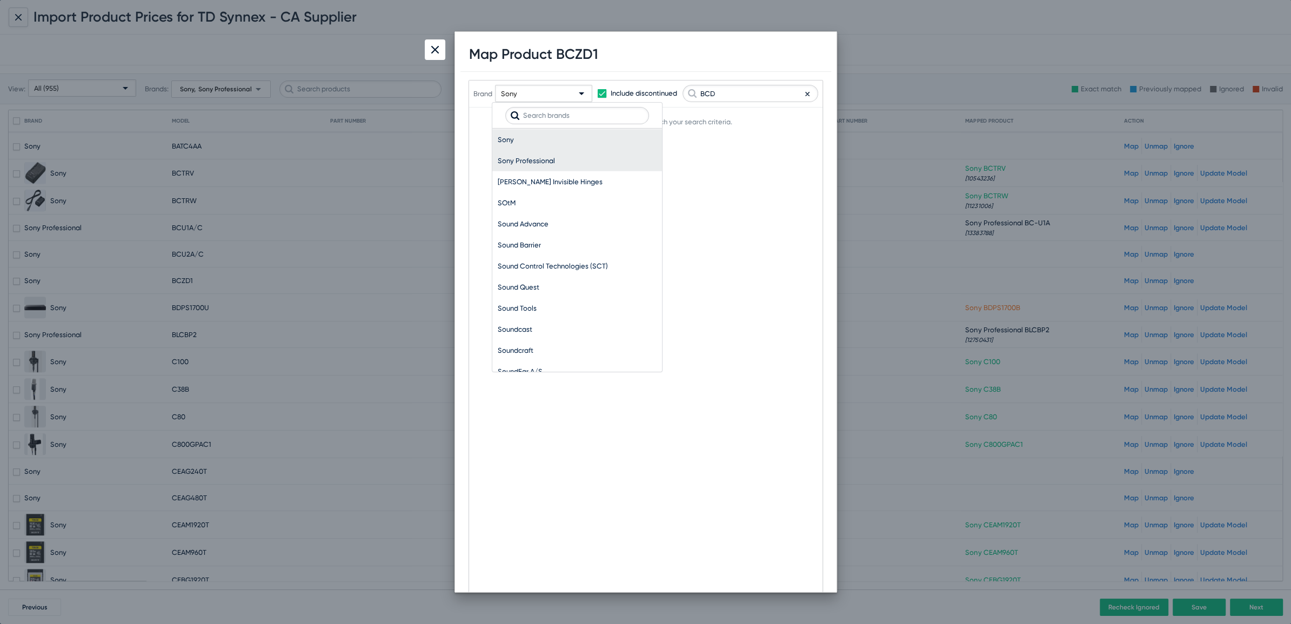
click at [526, 150] on span "Sony Professional" at bounding box center [577, 160] width 159 height 21
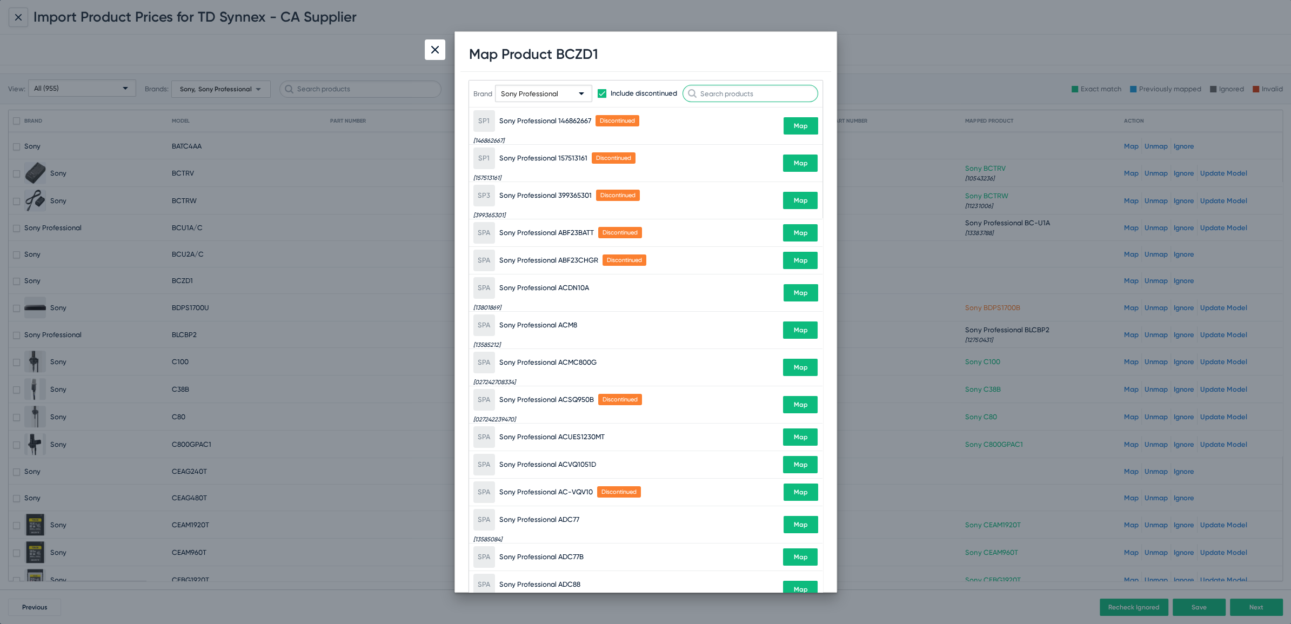
click at [737, 94] on input "text" at bounding box center [751, 93] width 136 height 17
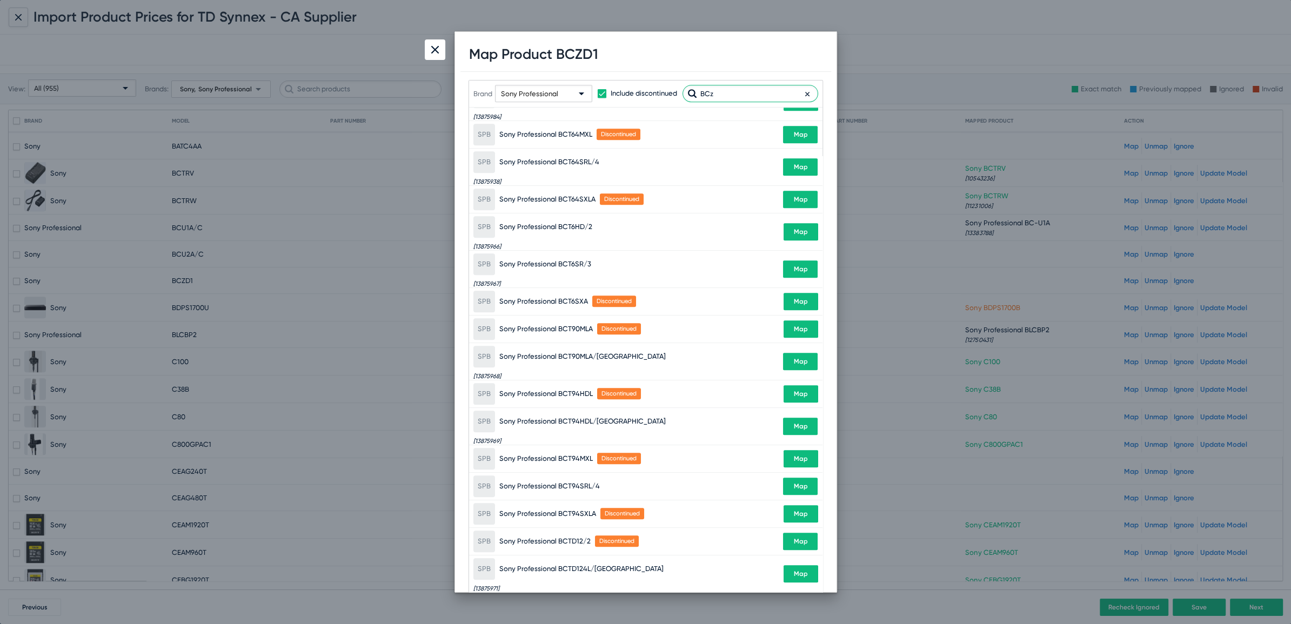
scroll to position [0, 0]
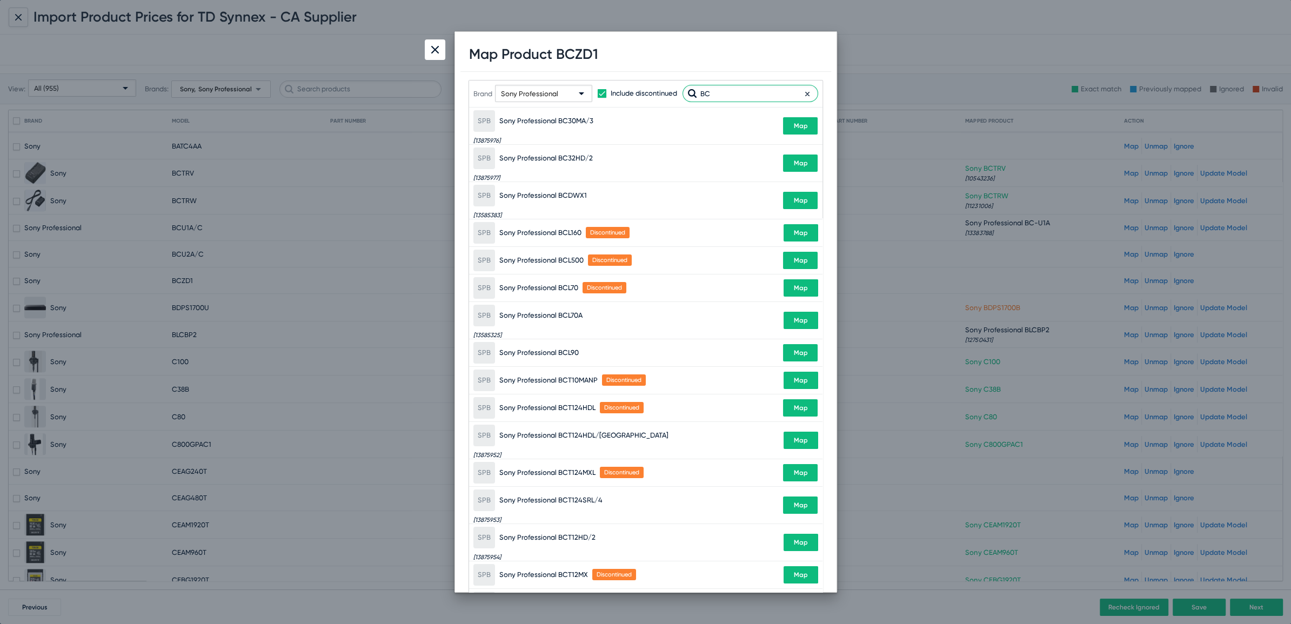
type input "BC"
click at [431, 53] on div at bounding box center [435, 49] width 21 height 21
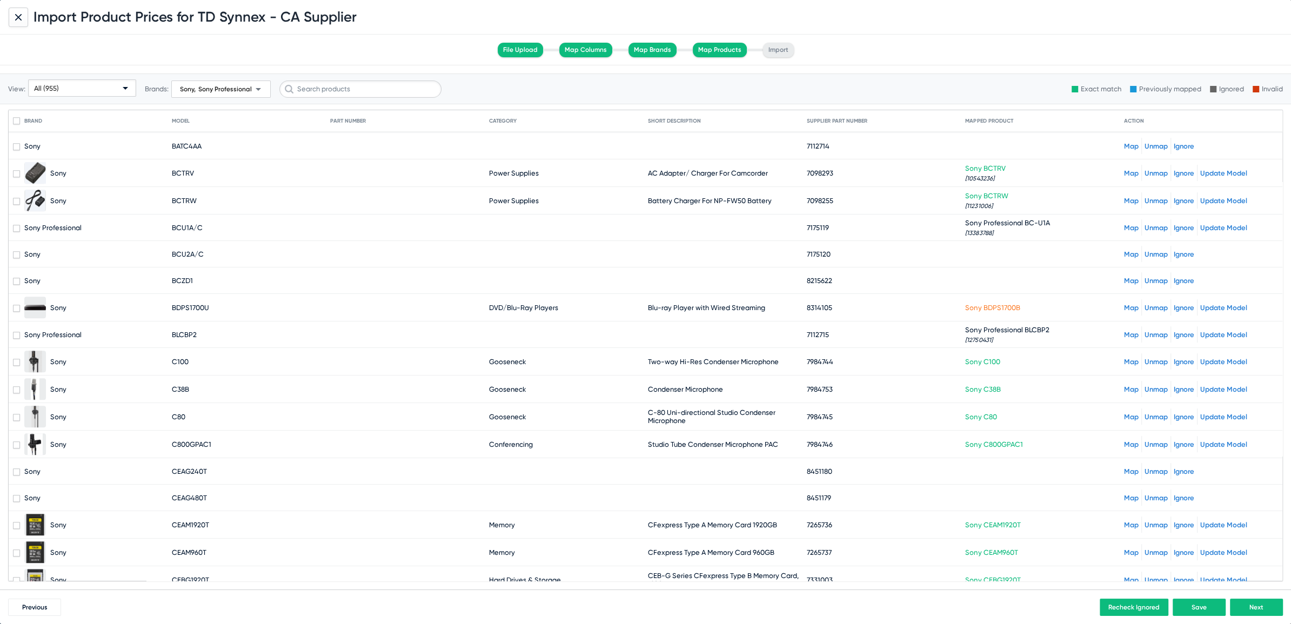
click at [1126, 250] on link "Map" at bounding box center [1131, 254] width 15 height 8
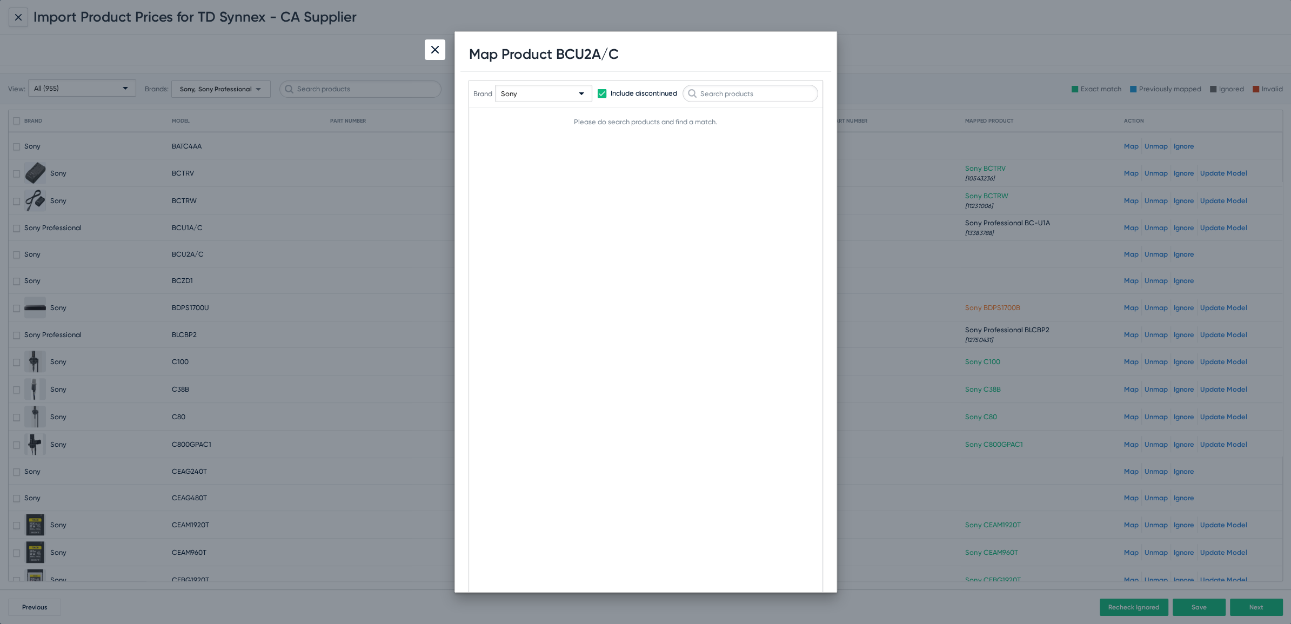
click at [544, 98] on div "Sony" at bounding box center [539, 93] width 76 height 17
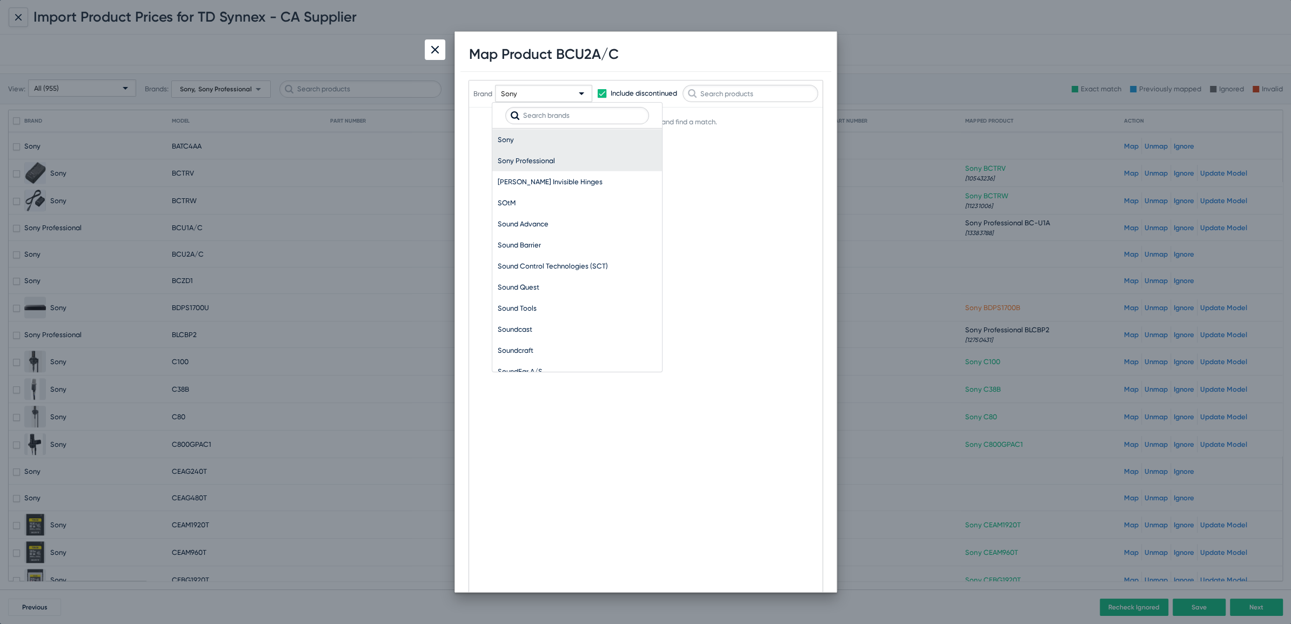
click at [531, 157] on span "Sony Professional" at bounding box center [577, 160] width 159 height 21
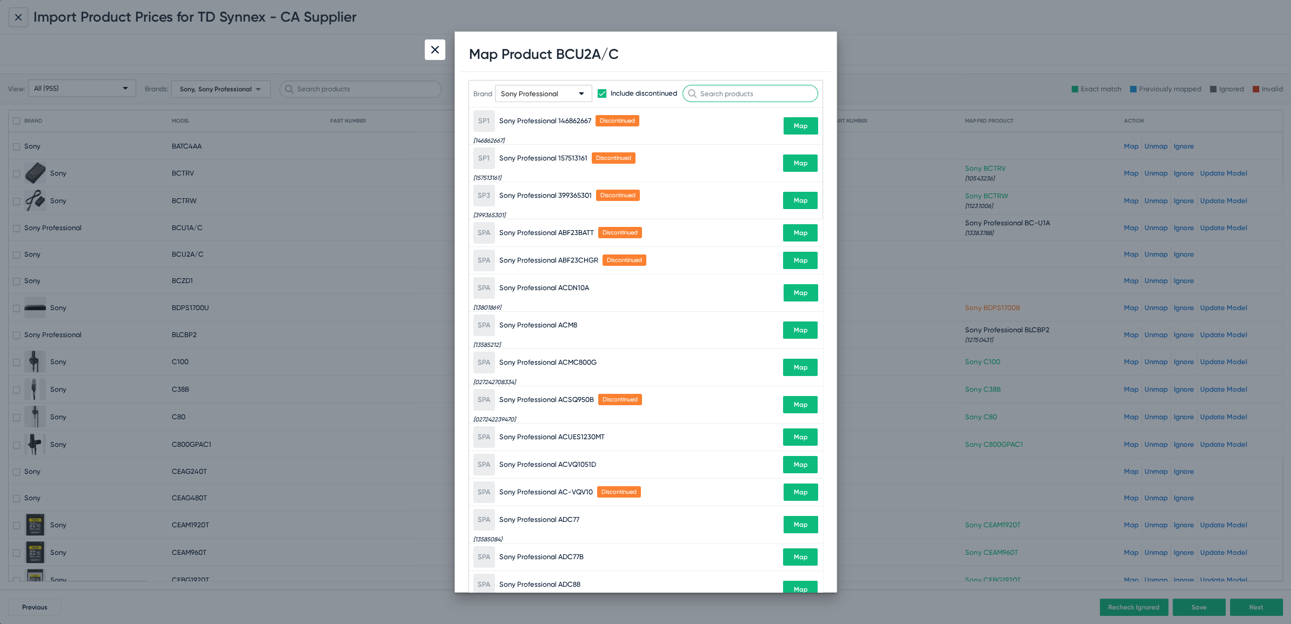
click at [747, 95] on input "text" at bounding box center [751, 93] width 136 height 17
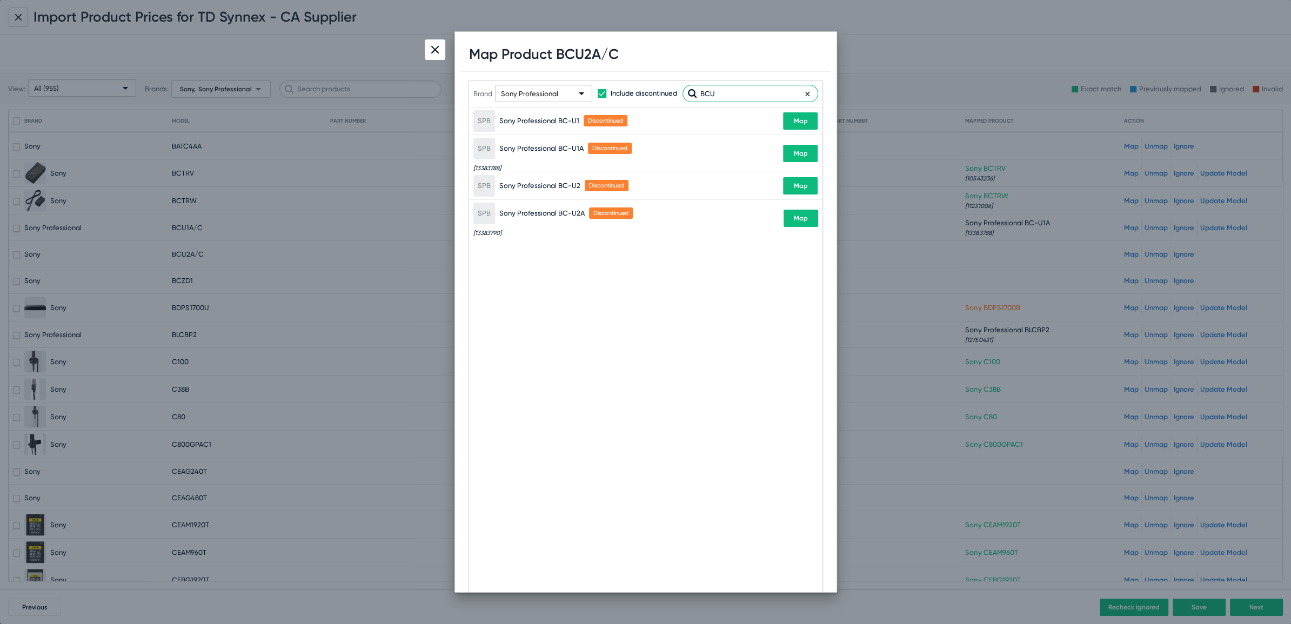
type input "BCU"
click at [805, 218] on span "Map" at bounding box center [801, 219] width 14 height 8
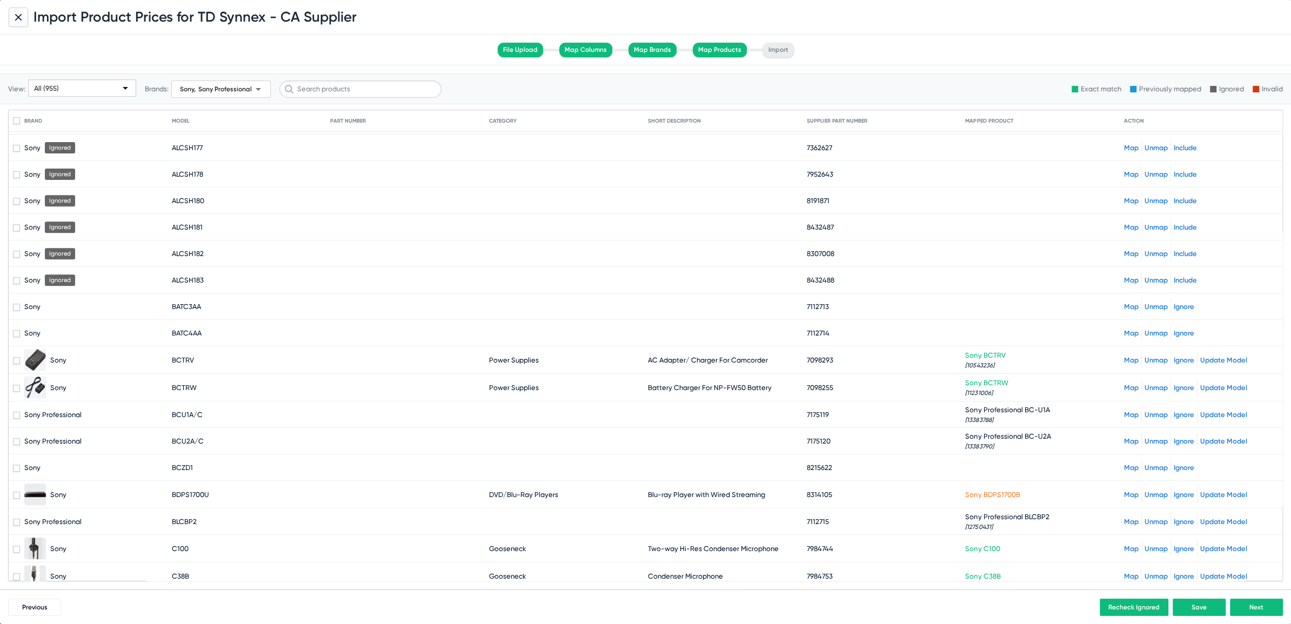
scroll to position [561, 0]
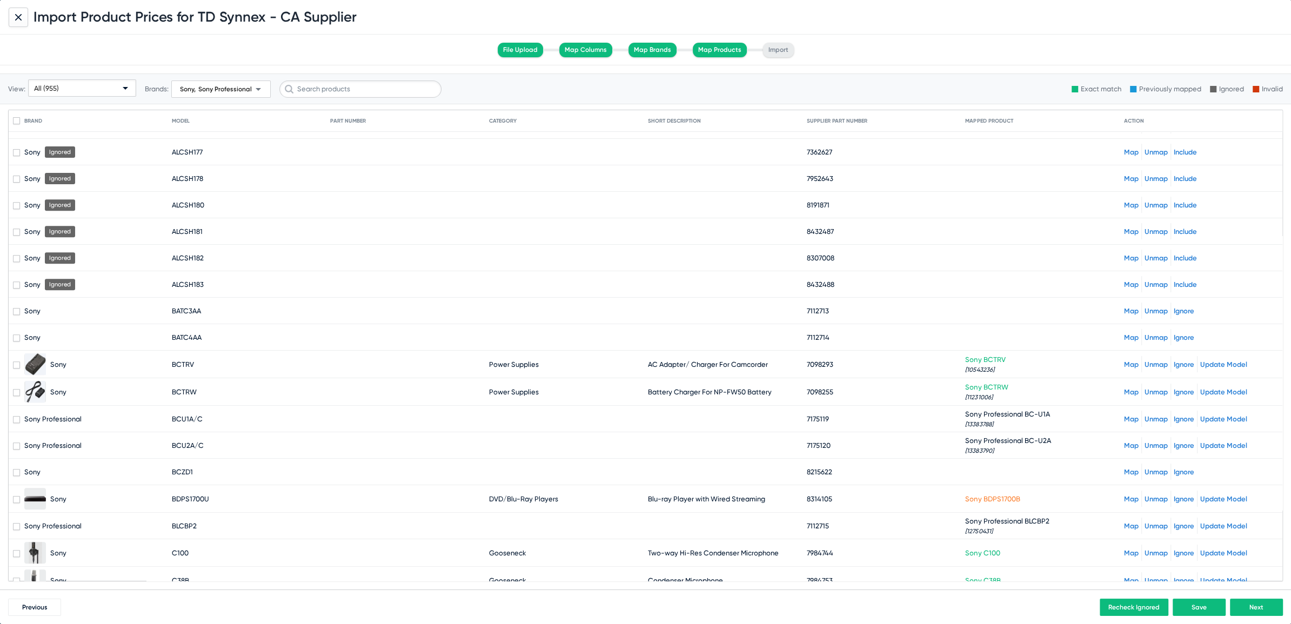
click at [1124, 307] on link "Map" at bounding box center [1131, 311] width 15 height 8
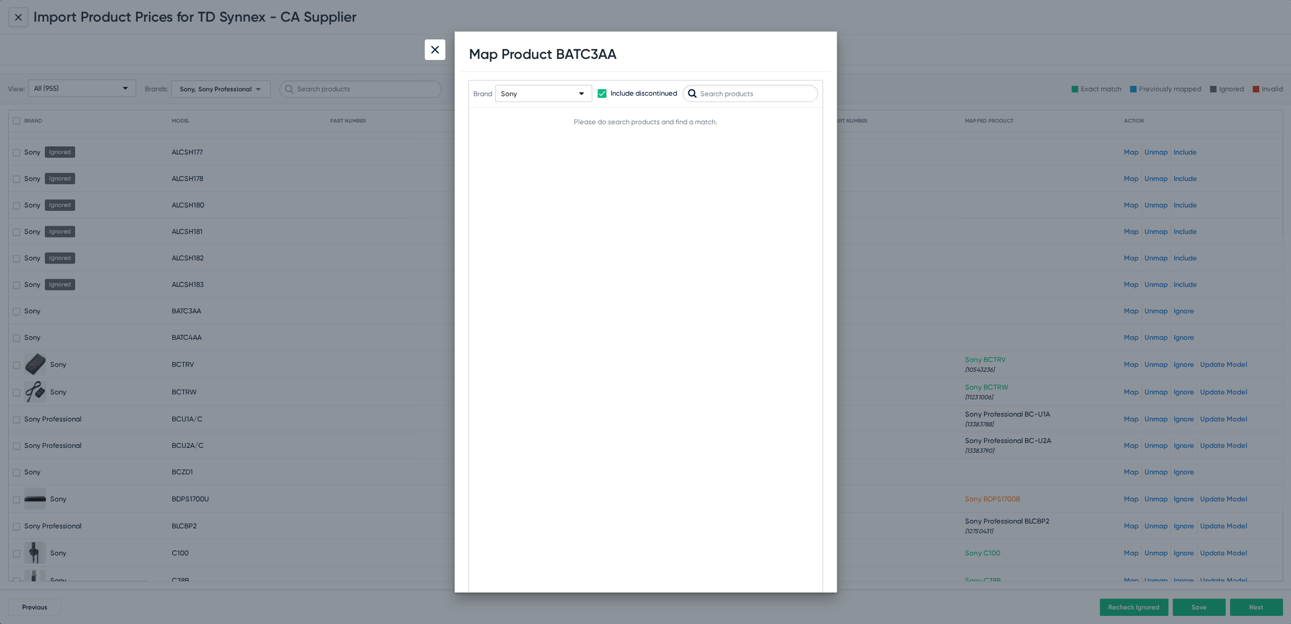
click at [751, 90] on input "text" at bounding box center [751, 93] width 136 height 17
type input "BAT"
click at [504, 97] on span "Sony" at bounding box center [509, 94] width 16 height 8
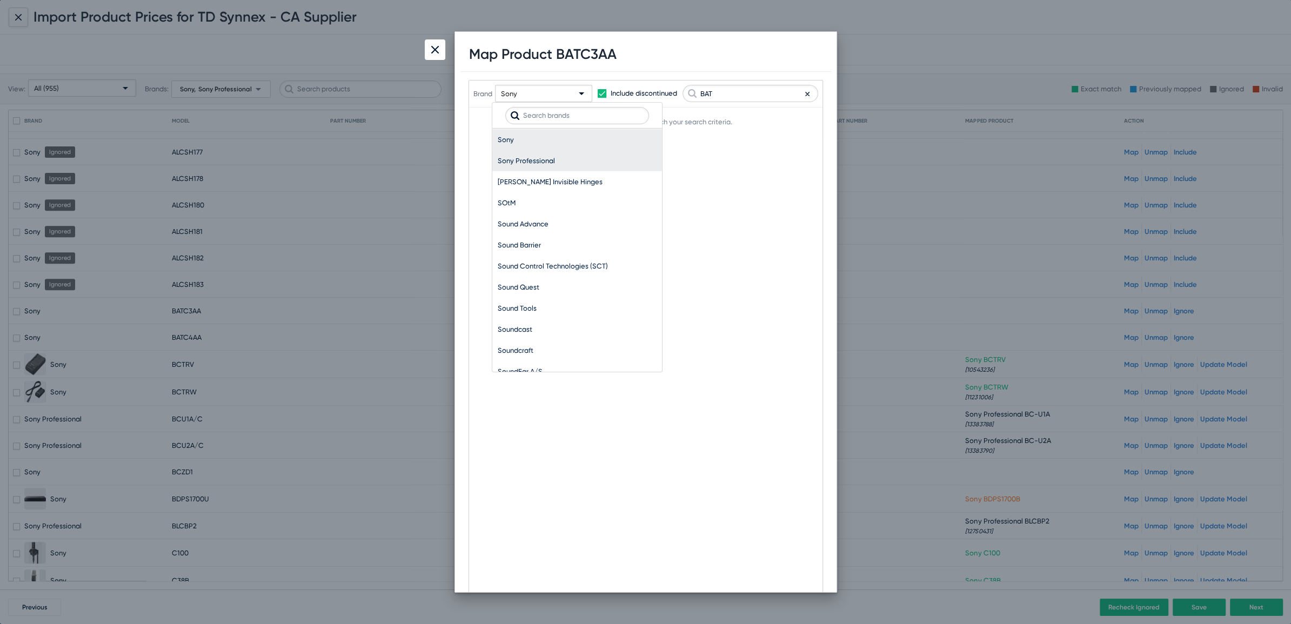
click at [523, 150] on span "Sony Professional" at bounding box center [577, 160] width 159 height 21
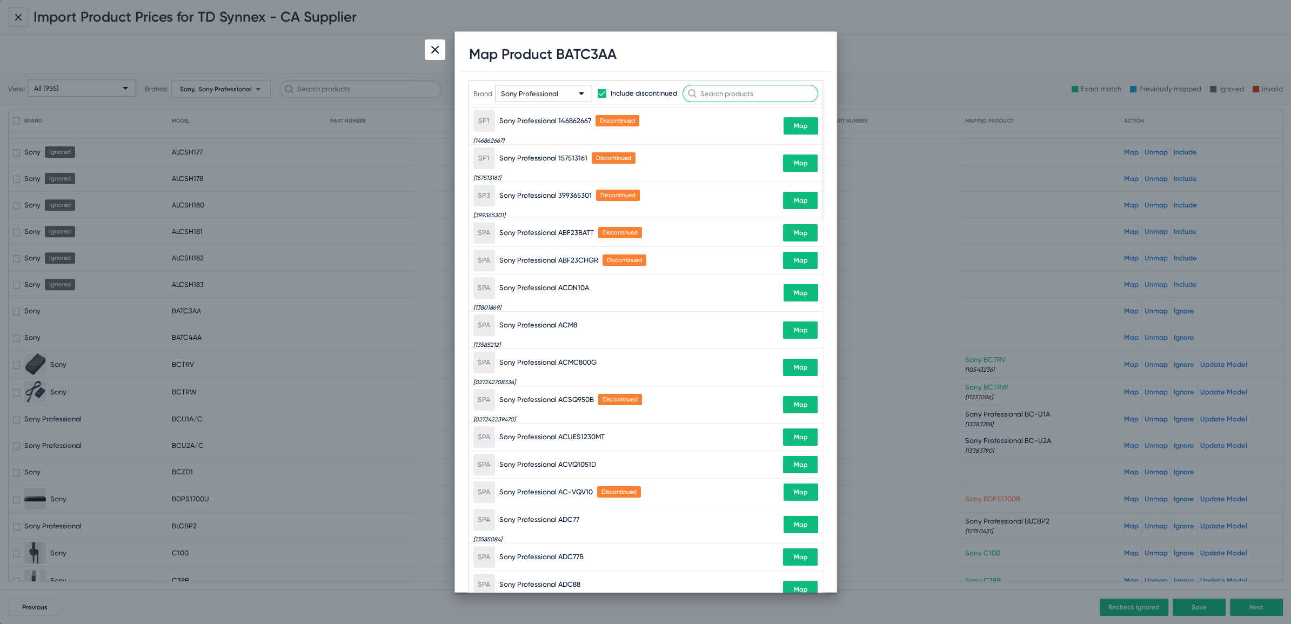
click at [727, 94] on input "text" at bounding box center [751, 93] width 136 height 17
type input "BAT"
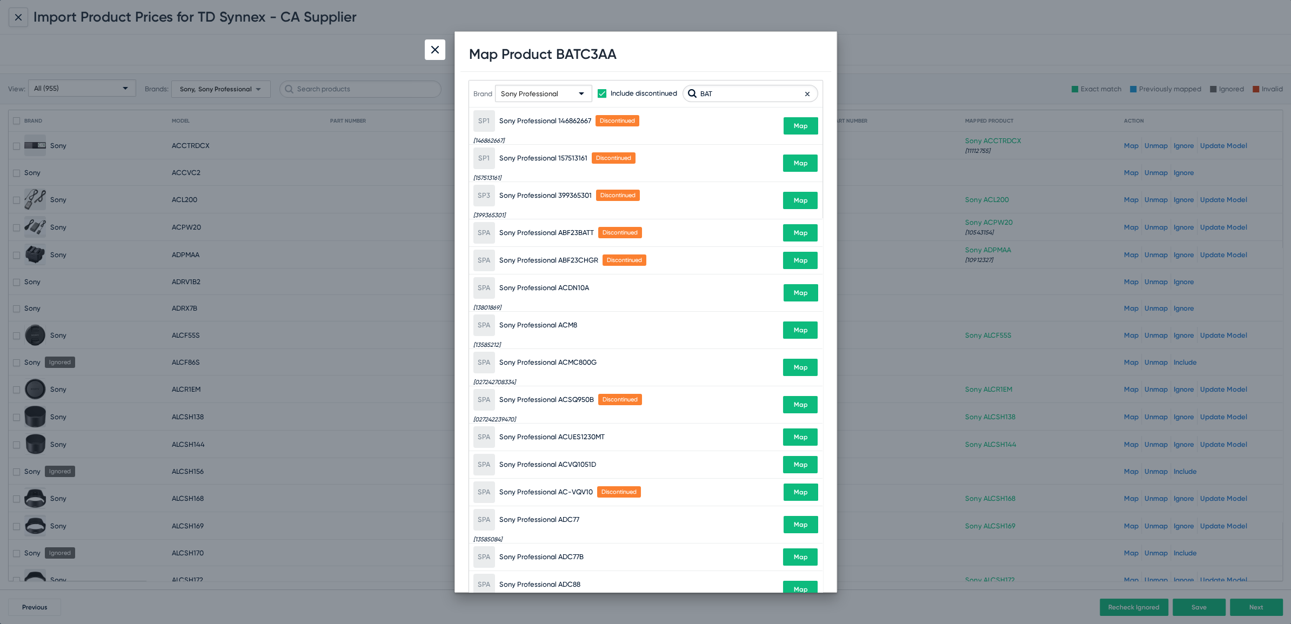
scroll to position [561, 0]
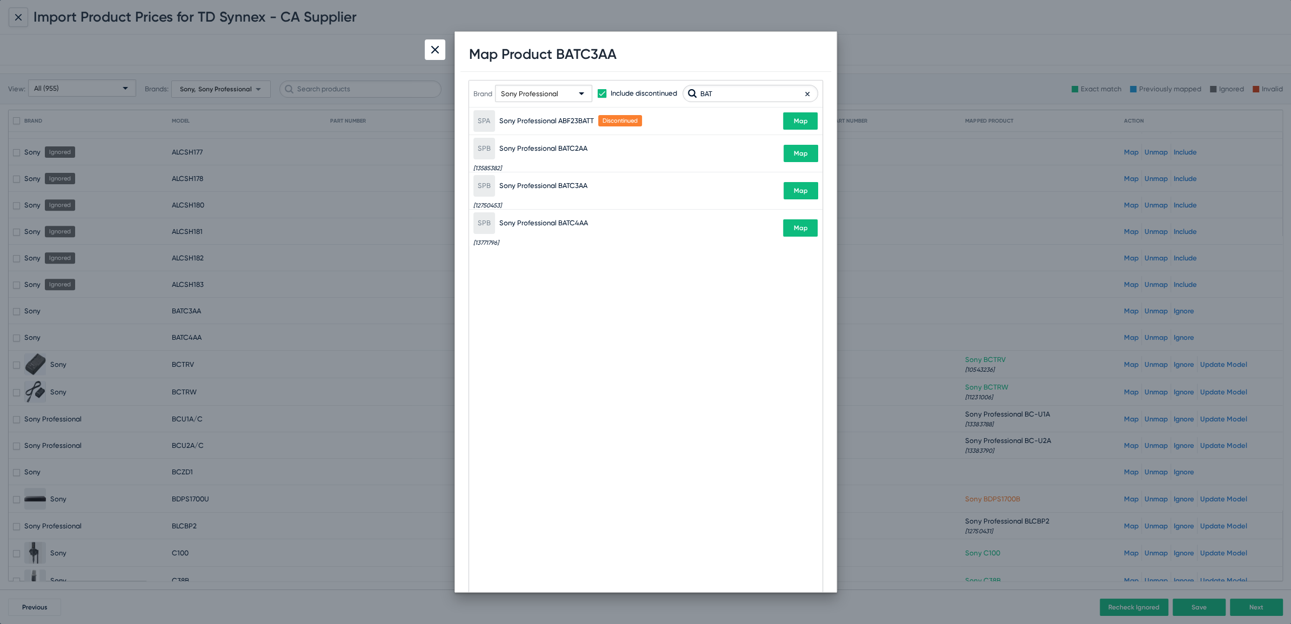
type input "BAT"
click at [800, 188] on span "Map" at bounding box center [801, 191] width 14 height 8
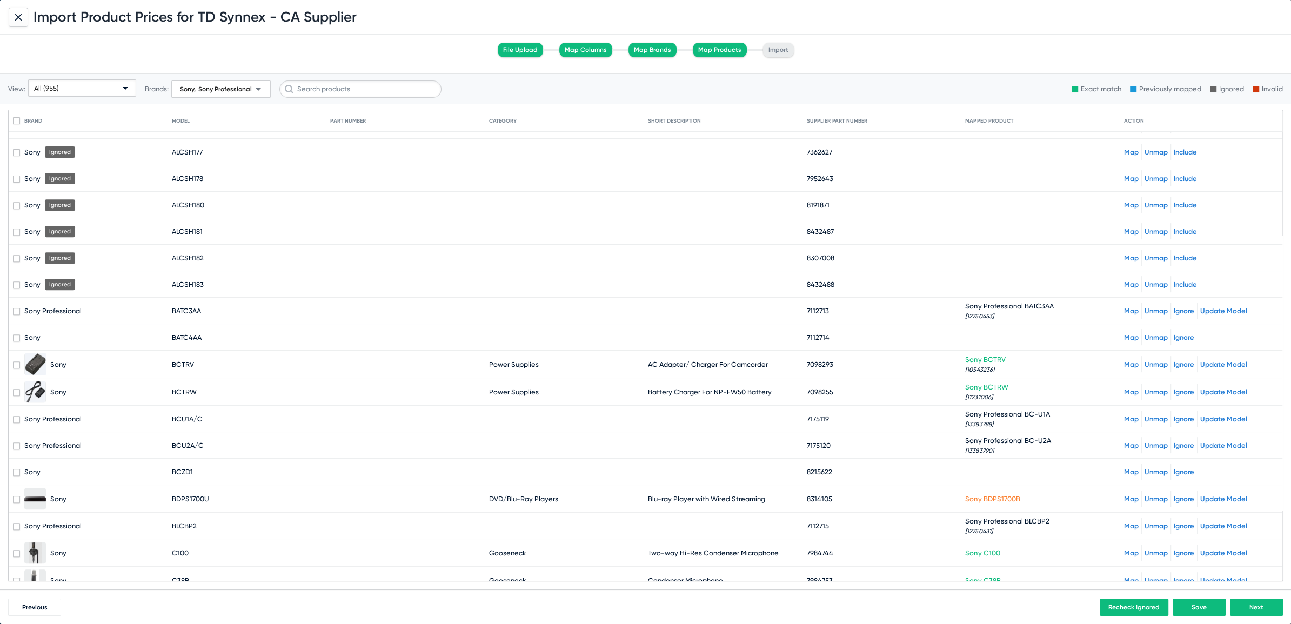
click at [1124, 334] on link "Map" at bounding box center [1131, 338] width 15 height 8
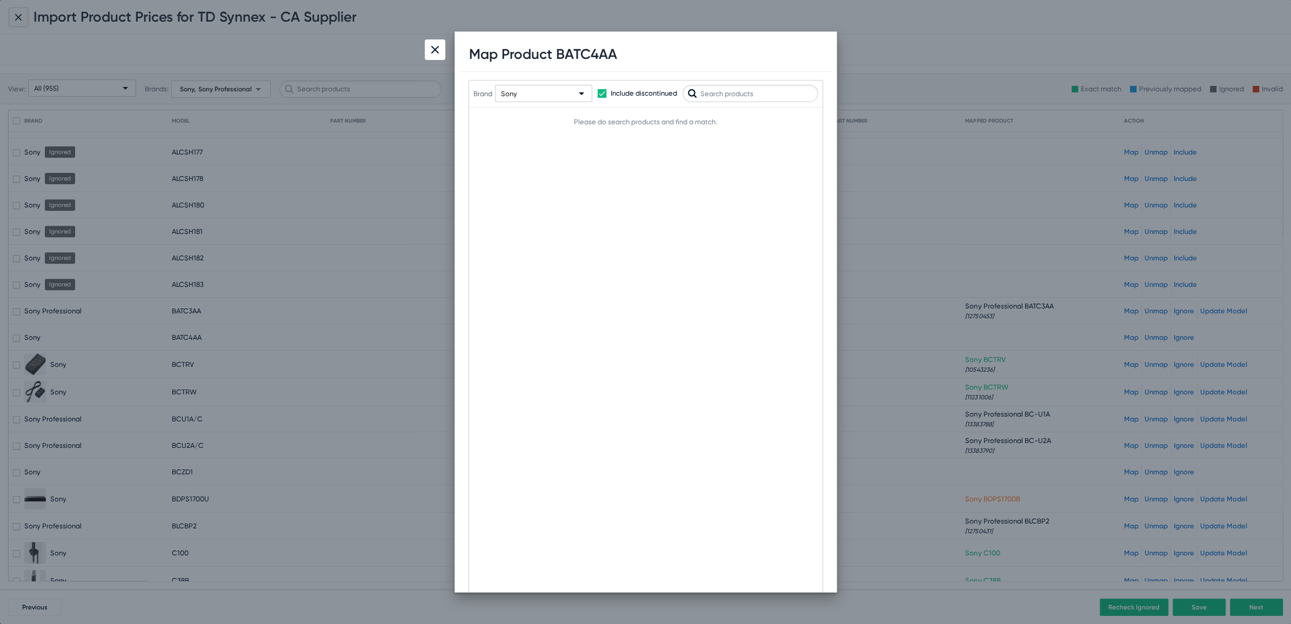
click at [559, 100] on div "Sony" at bounding box center [539, 93] width 76 height 17
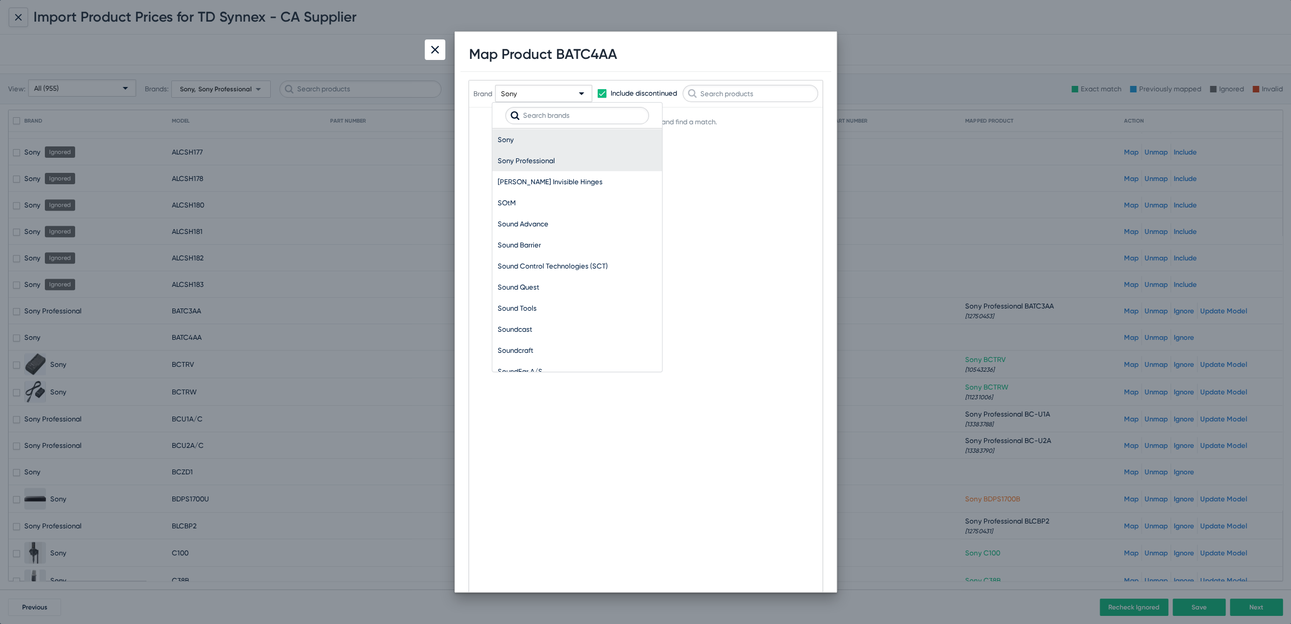
click at [527, 155] on span "Sony Professional" at bounding box center [577, 160] width 159 height 21
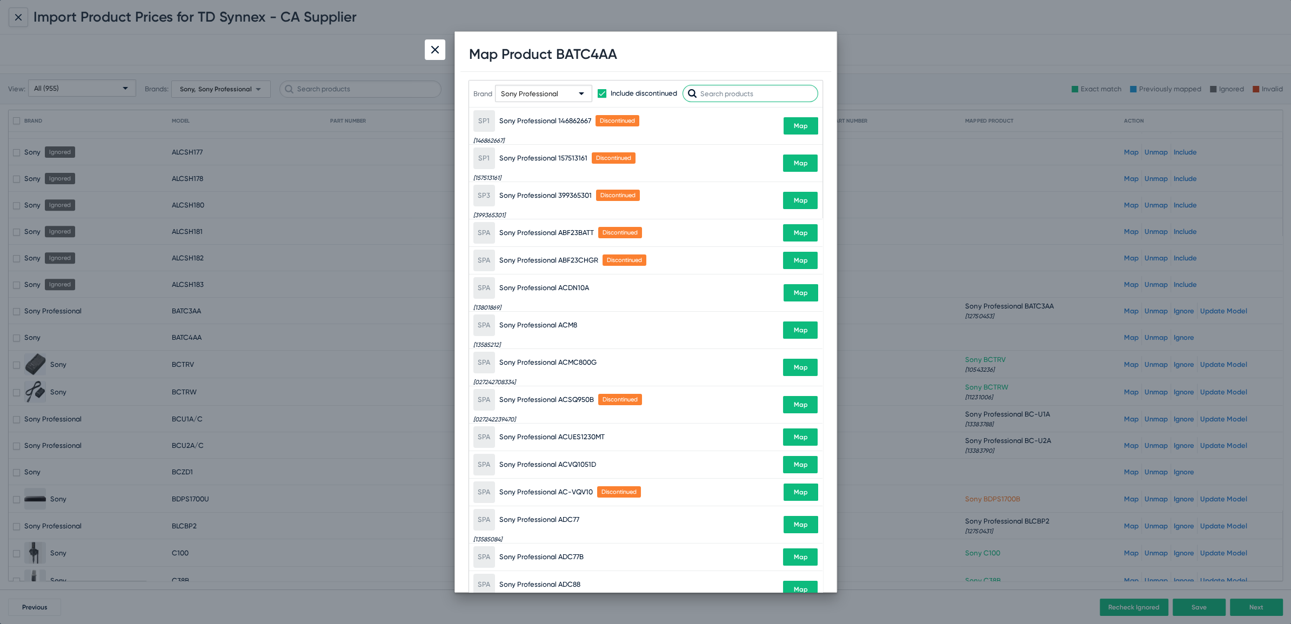
click at [696, 92] on input "text" at bounding box center [751, 93] width 136 height 17
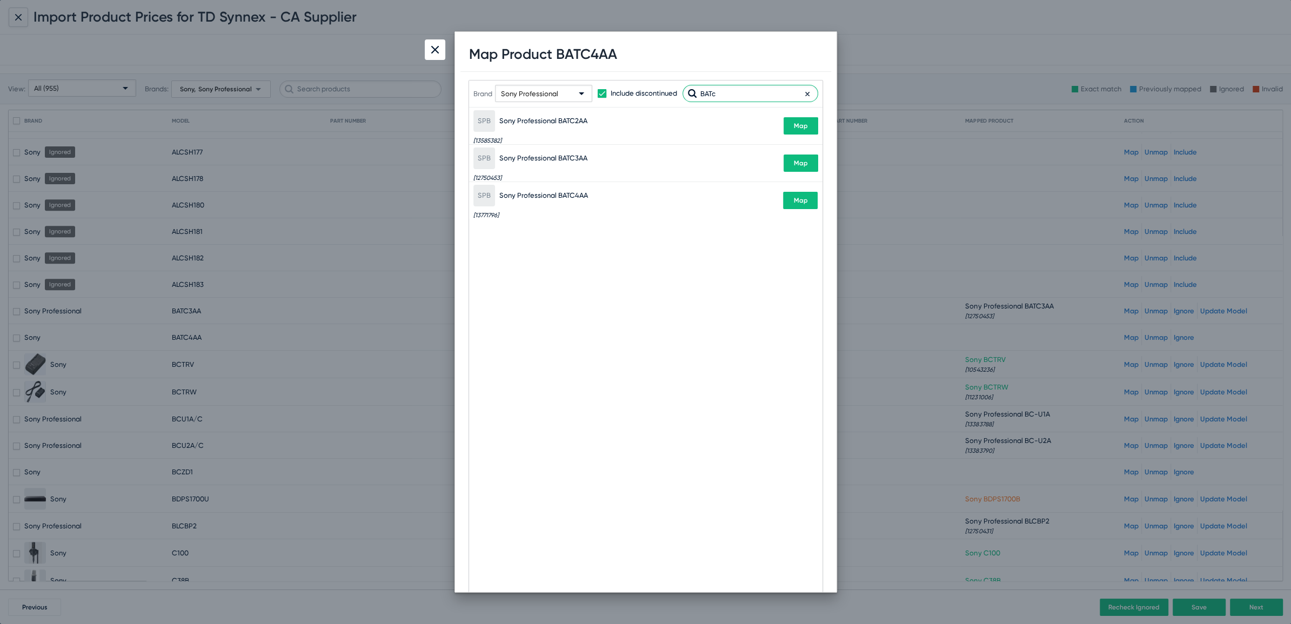
type input "BATc"
click at [803, 202] on span "Map" at bounding box center [801, 201] width 14 height 8
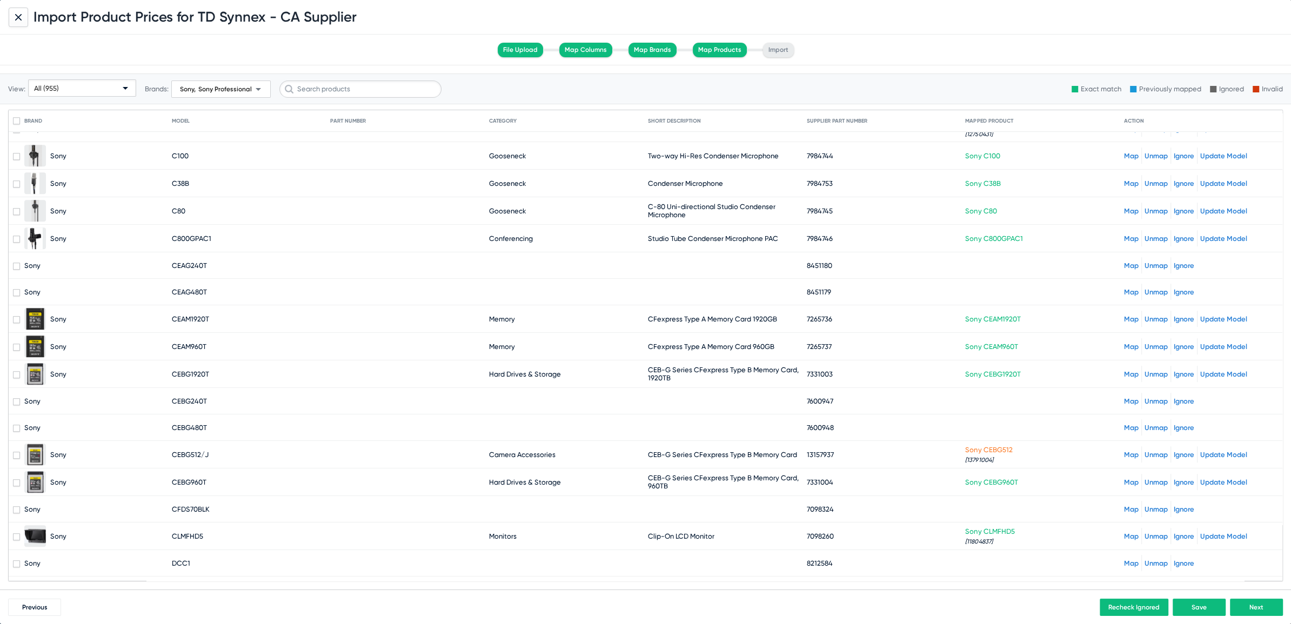
scroll to position [959, 0]
click at [1124, 261] on link "Map" at bounding box center [1131, 265] width 15 height 8
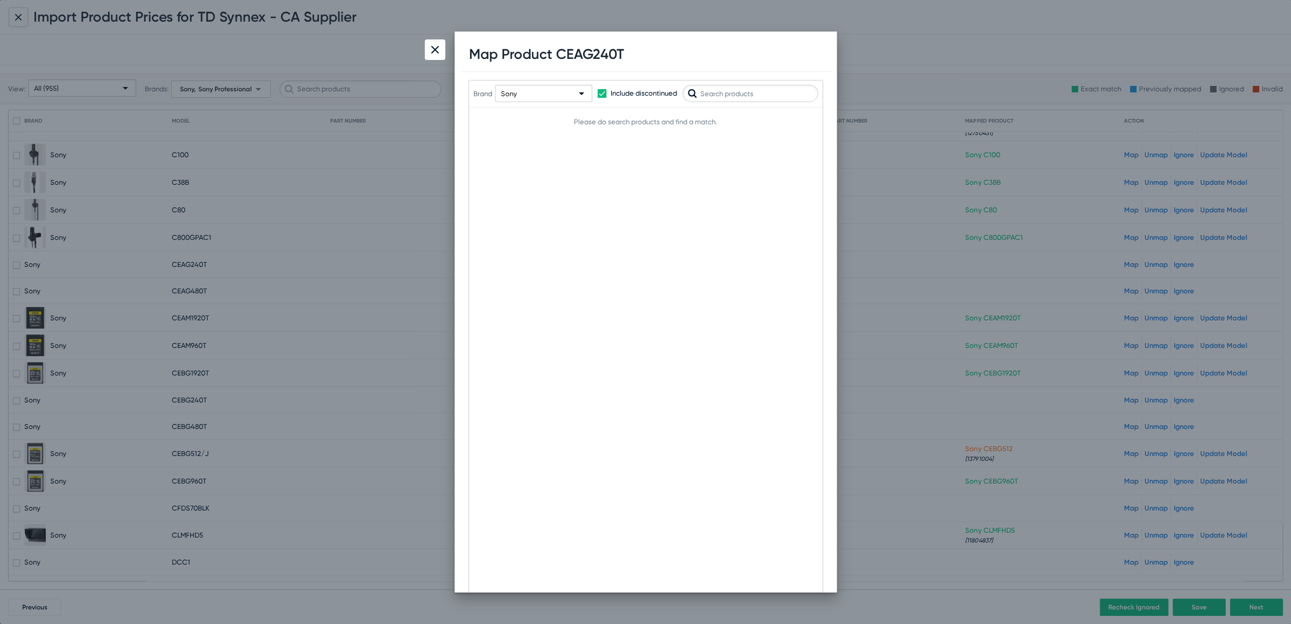
click at [731, 96] on input "text" at bounding box center [751, 93] width 136 height 17
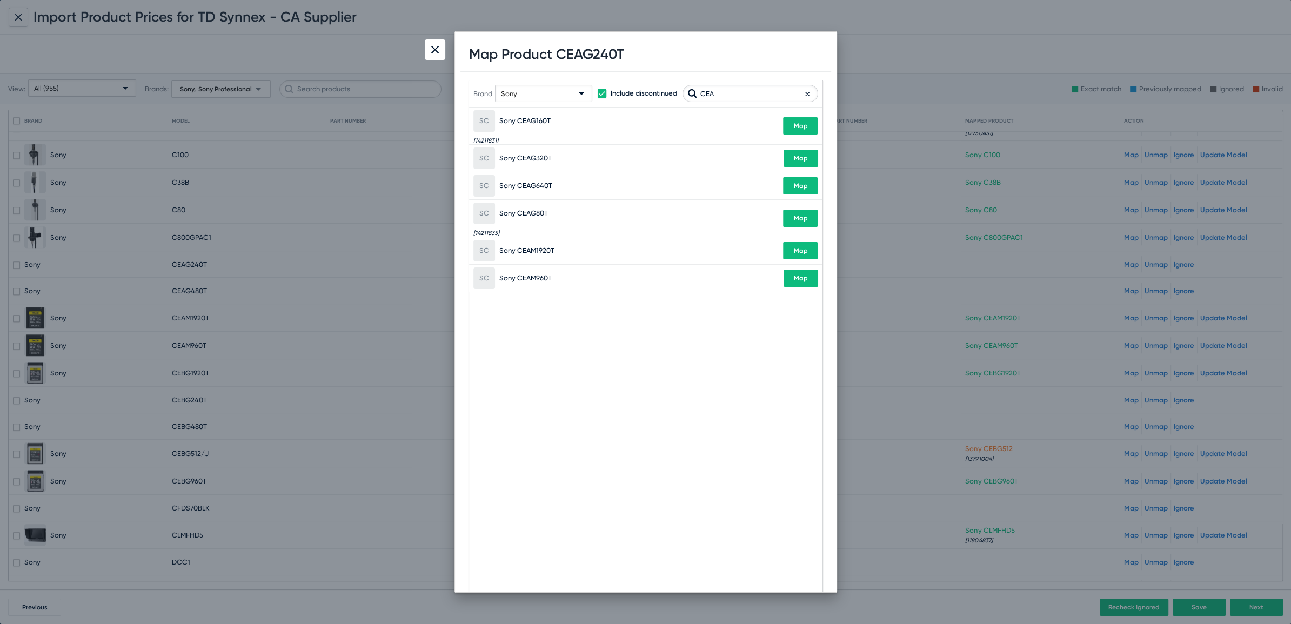
type input "CEA"
click at [521, 90] on div "Sony" at bounding box center [539, 93] width 76 height 17
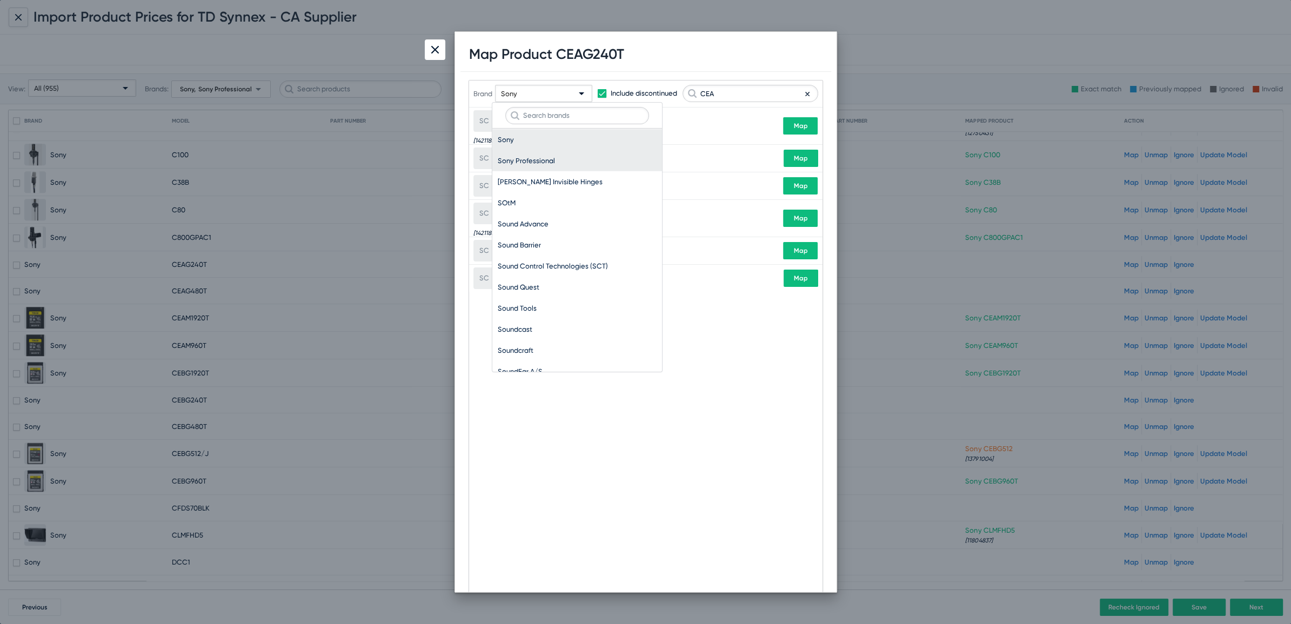
click at [535, 153] on span "Sony Professional" at bounding box center [577, 160] width 159 height 21
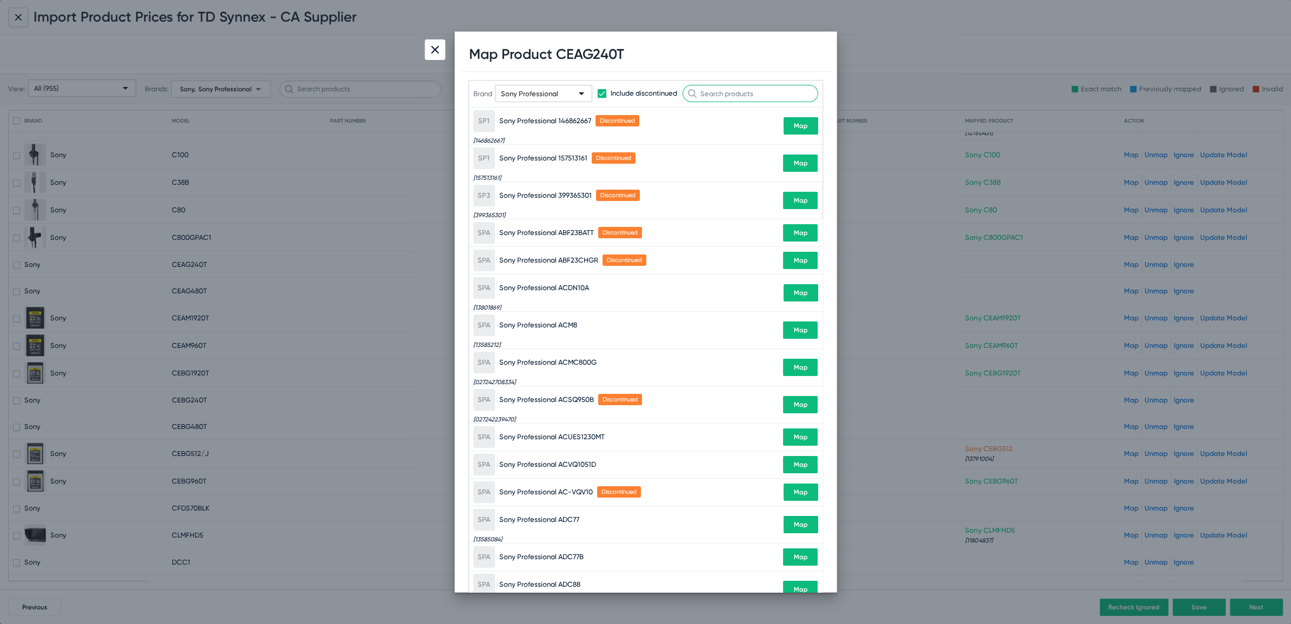
click at [741, 101] on input "text" at bounding box center [751, 93] width 136 height 17
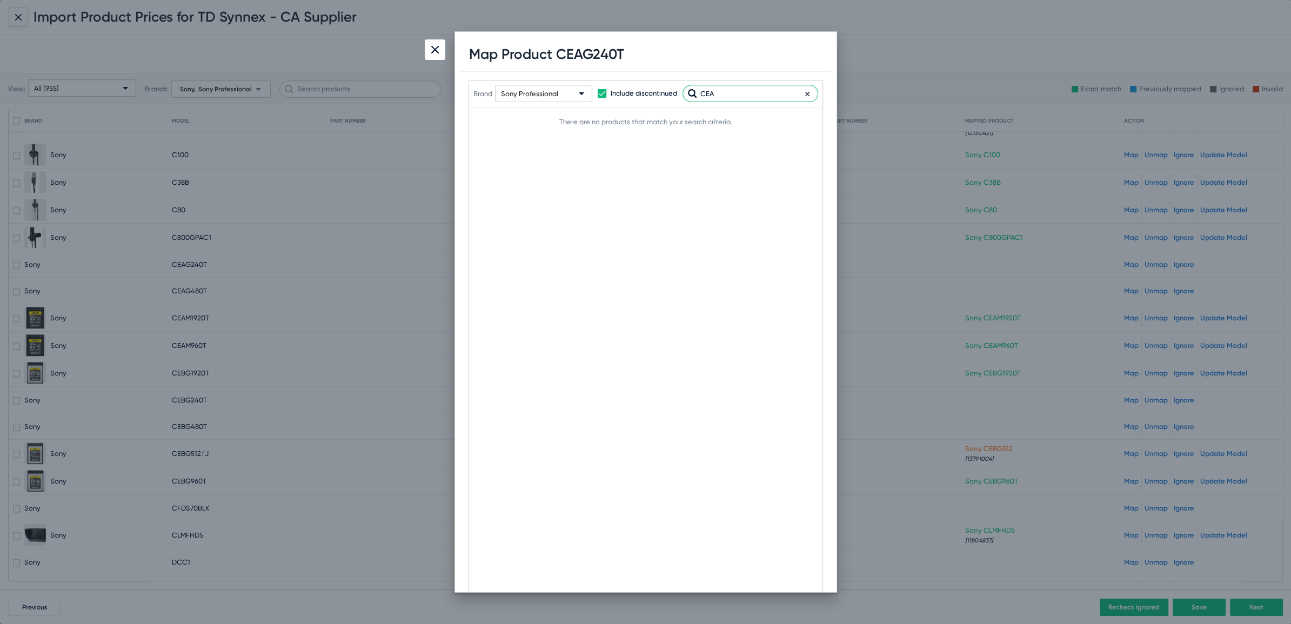
type input "CEA"
click at [432, 49] on img at bounding box center [435, 50] width 8 height 8
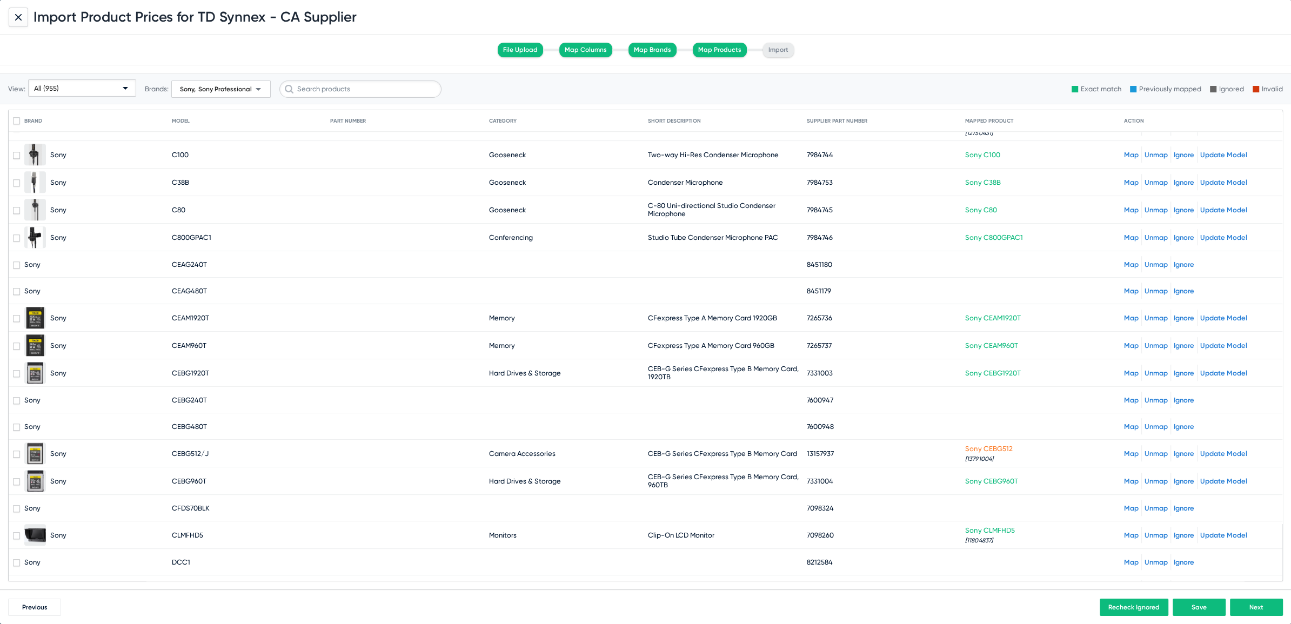
click at [1124, 396] on link "Map" at bounding box center [1131, 400] width 15 height 8
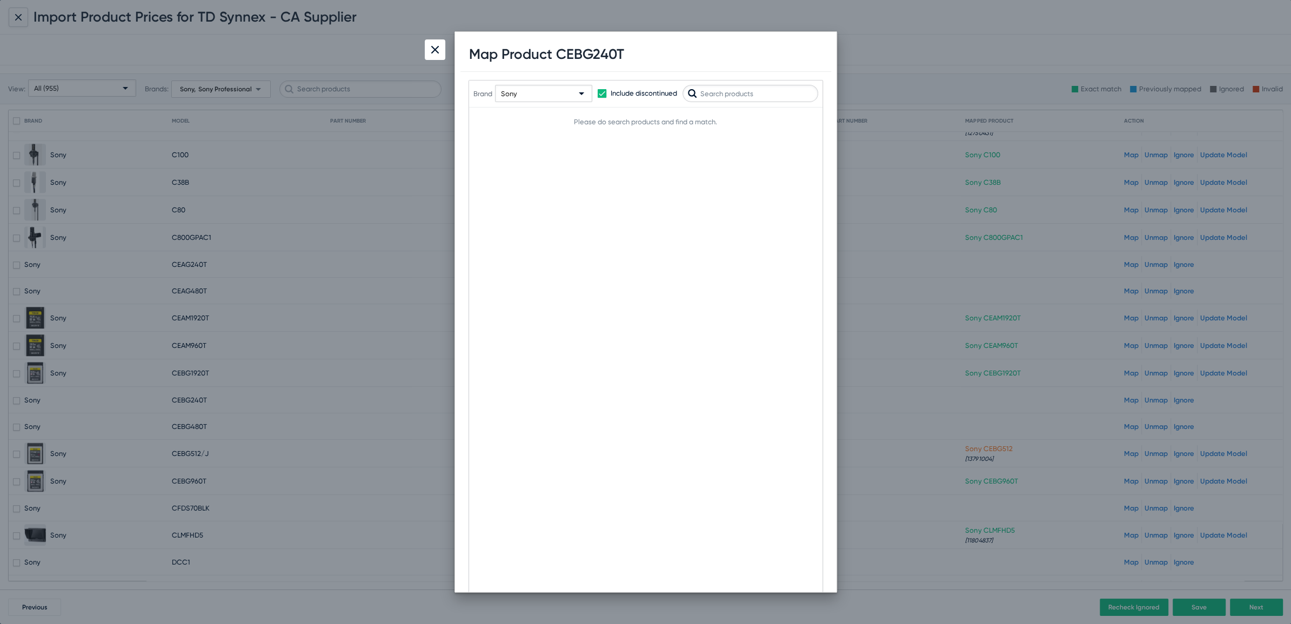
click at [589, 52] on h1 "Map Product CEBG240T" at bounding box center [546, 54] width 155 height 17
copy h1 "CEBG240T"
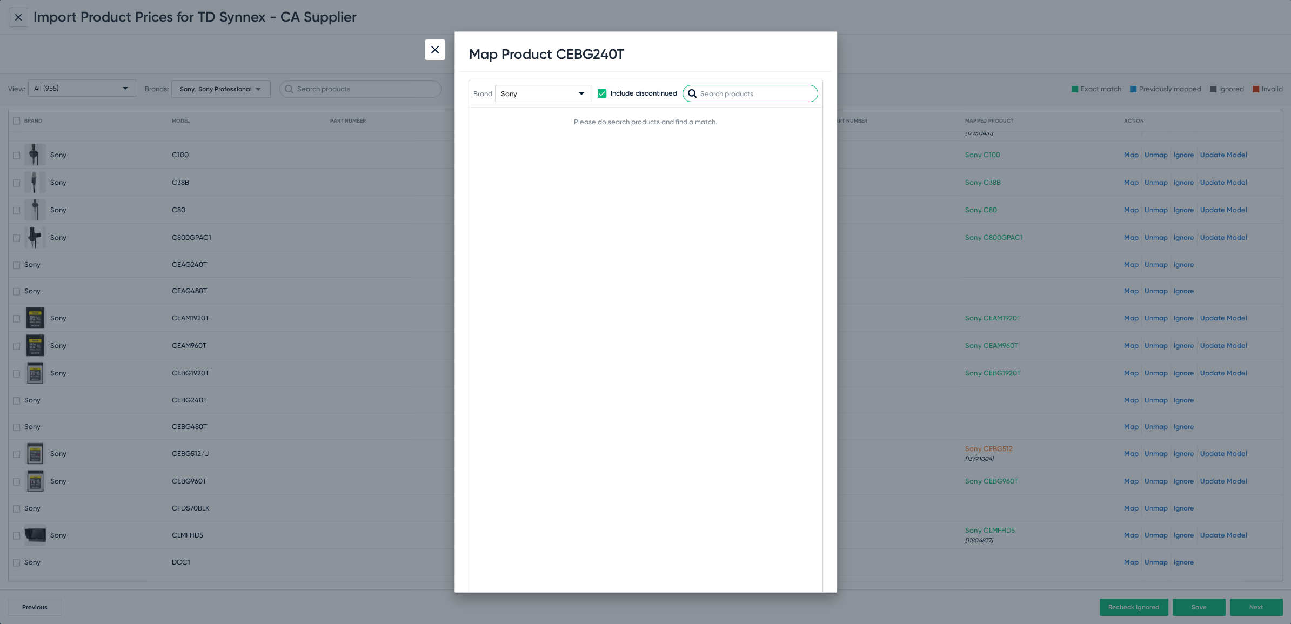
click at [734, 89] on input "text" at bounding box center [751, 93] width 136 height 17
paste input "CEBG240T"
type input "CEBG240T"
click at [512, 90] on span "Sony" at bounding box center [509, 94] width 16 height 8
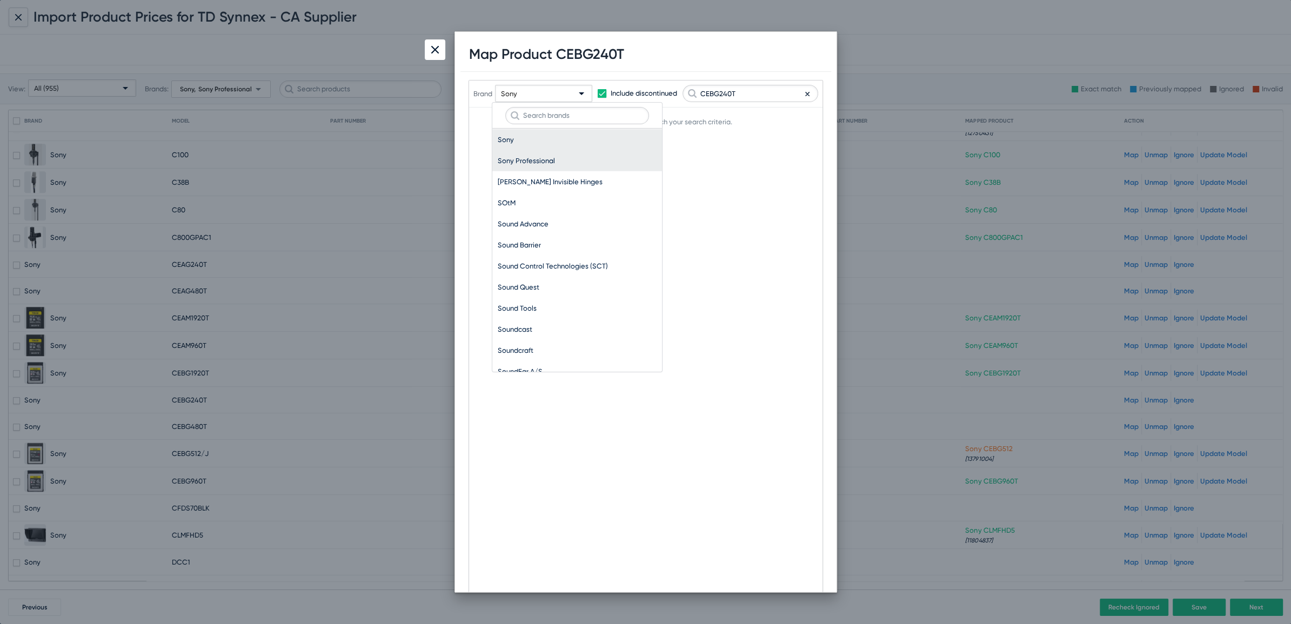
click at [512, 152] on span "Sony Professional" at bounding box center [577, 160] width 159 height 21
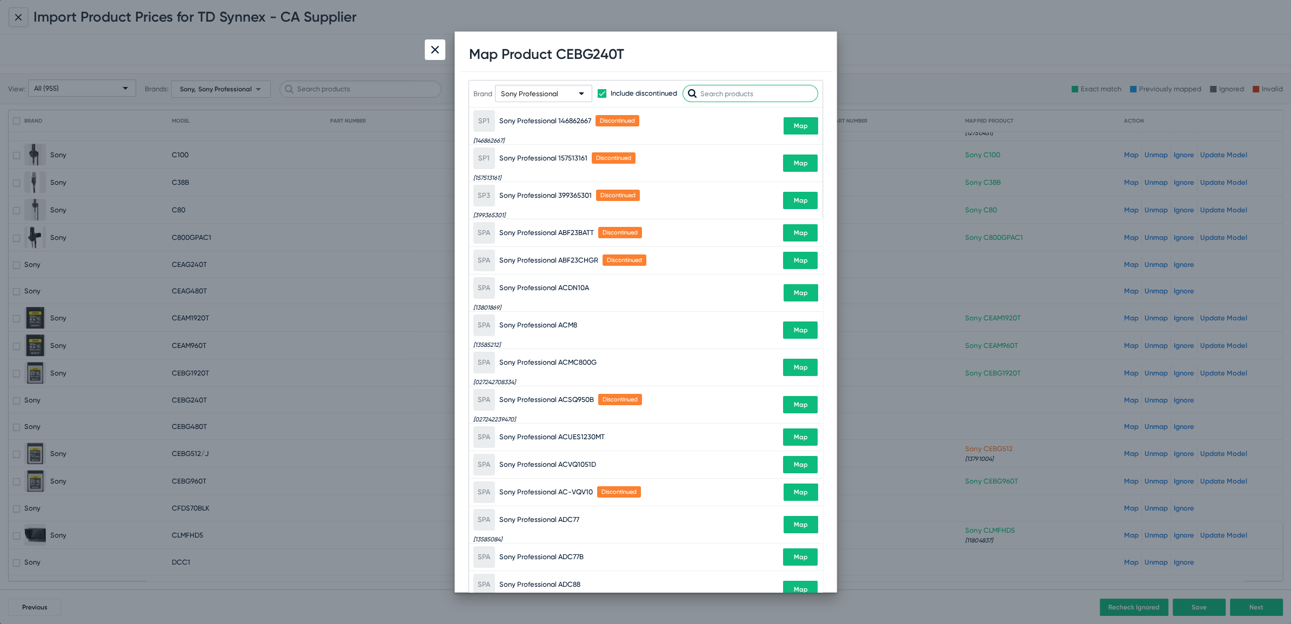
click at [747, 94] on input "text" at bounding box center [751, 93] width 136 height 17
paste input "CEBG240T"
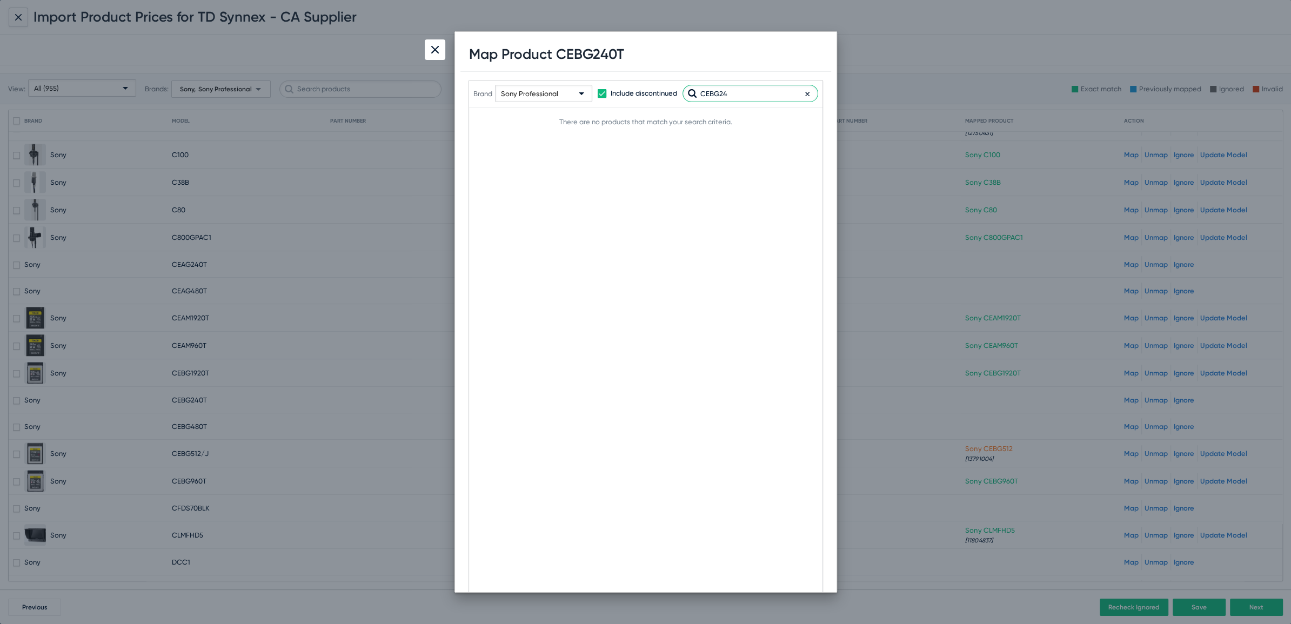
type input "CEBG24"
click at [435, 46] on img at bounding box center [435, 50] width 8 height 8
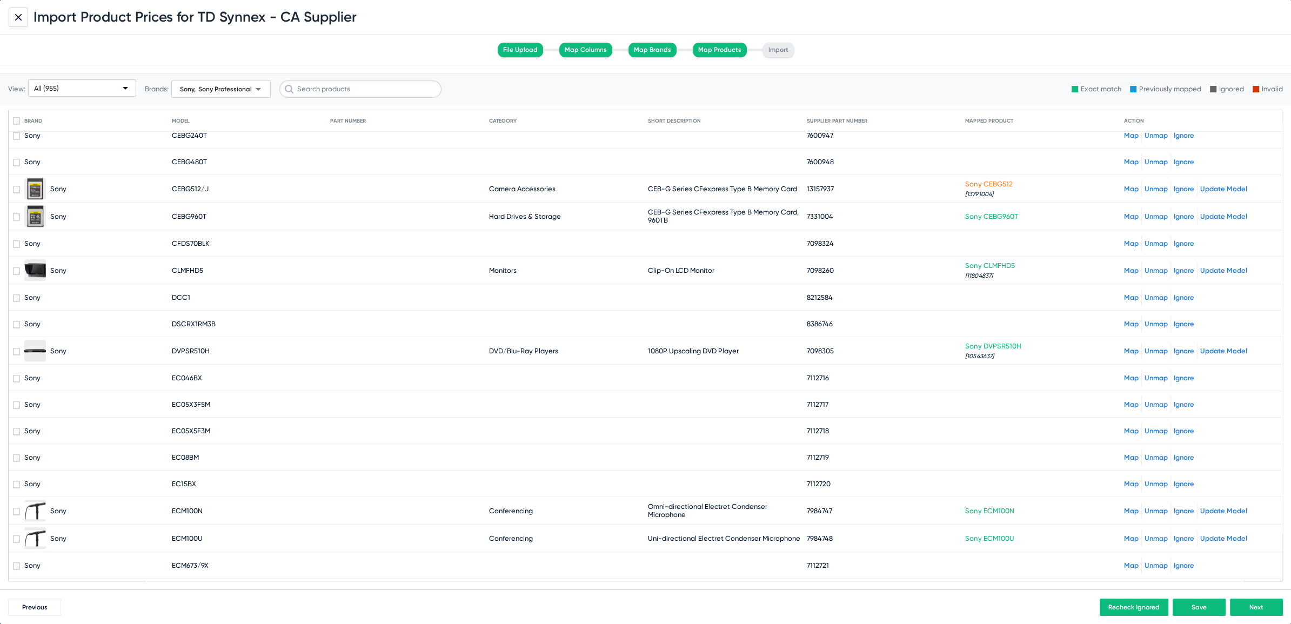
scroll to position [1224, 0]
click at [1124, 294] on link "Map" at bounding box center [1131, 298] width 15 height 8
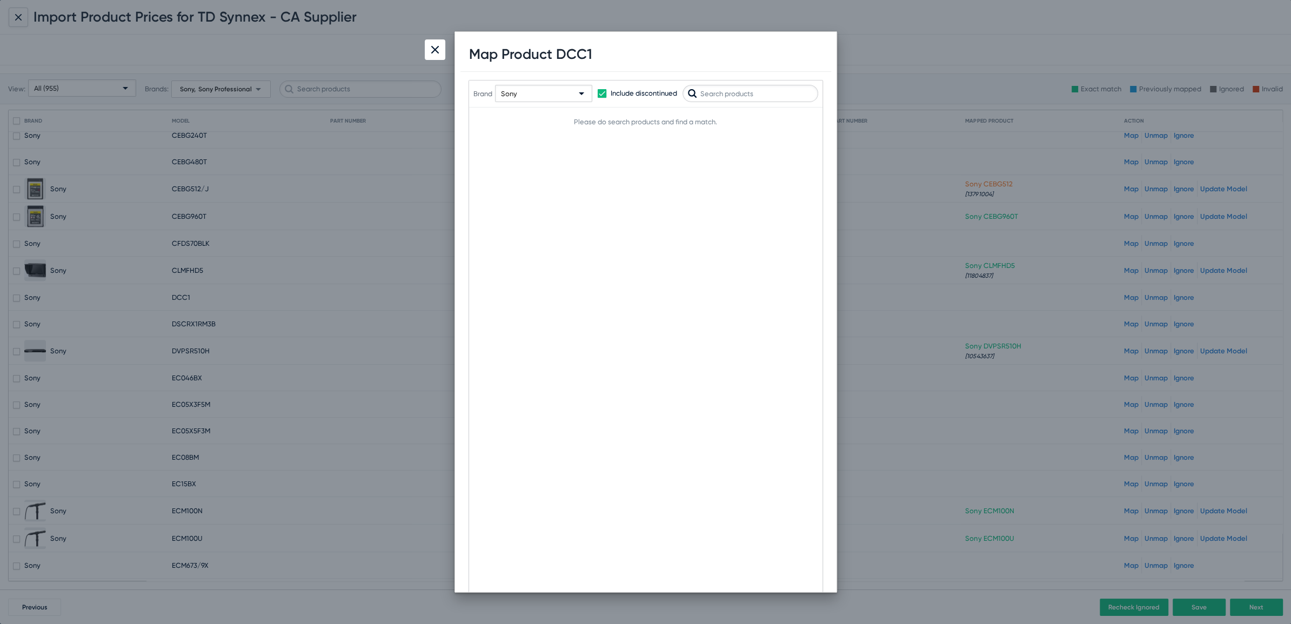
click at [730, 90] on input "text" at bounding box center [751, 93] width 136 height 17
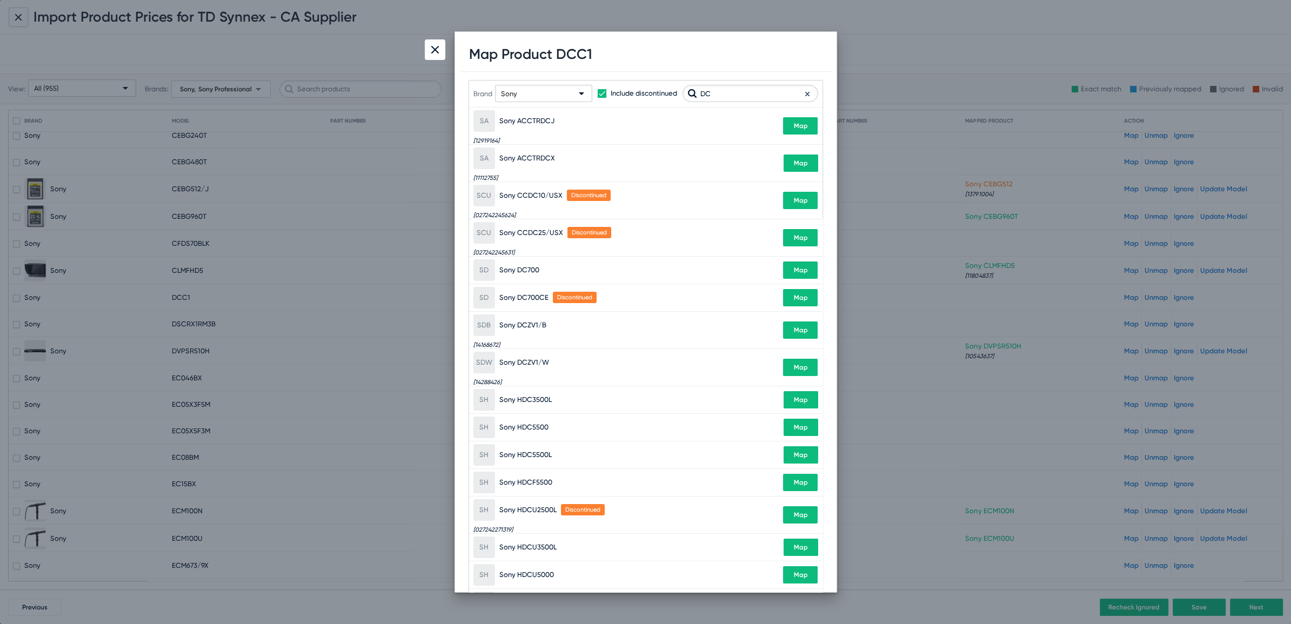
type input "DC"
click at [514, 97] on div "Sony" at bounding box center [539, 93] width 76 height 17
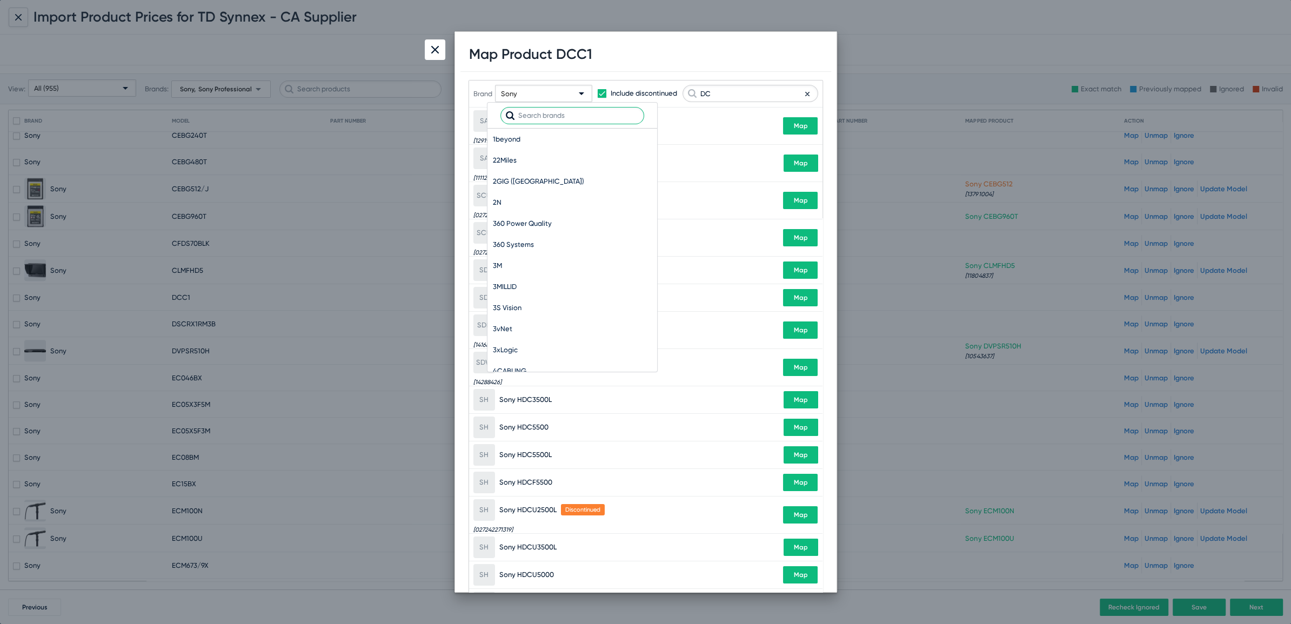
scroll to position [55508, 0]
click at [504, 152] on span "Sony Professional" at bounding box center [572, 160] width 159 height 21
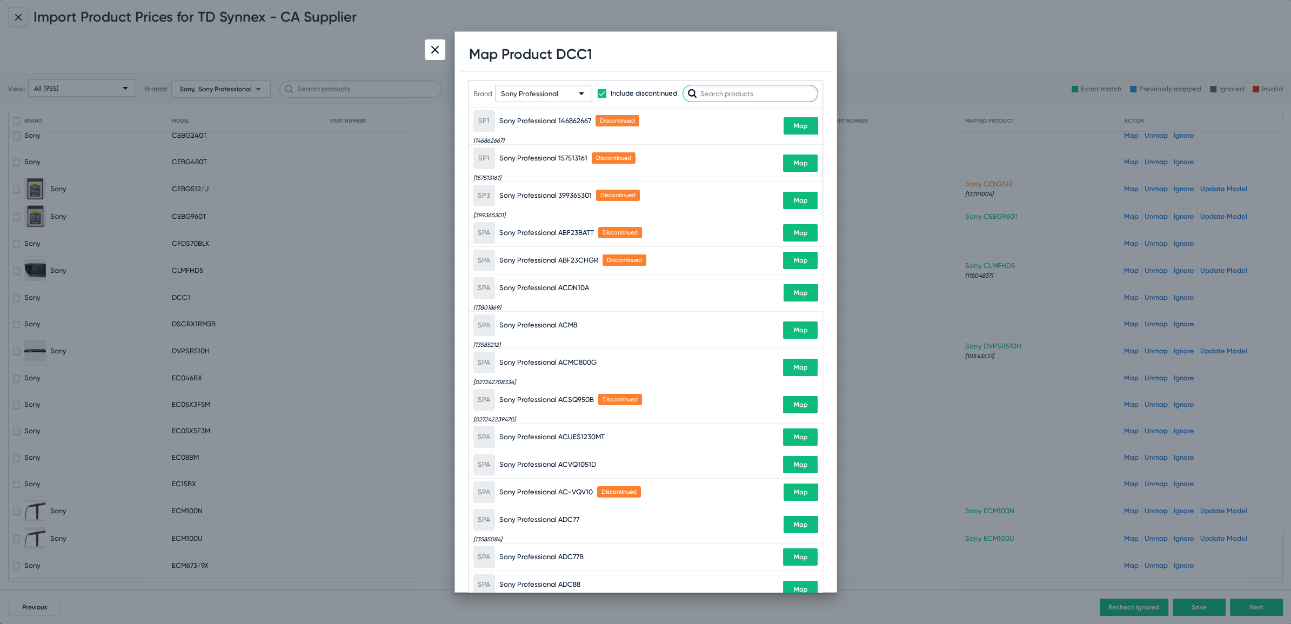
click at [716, 90] on input "text" at bounding box center [751, 93] width 136 height 17
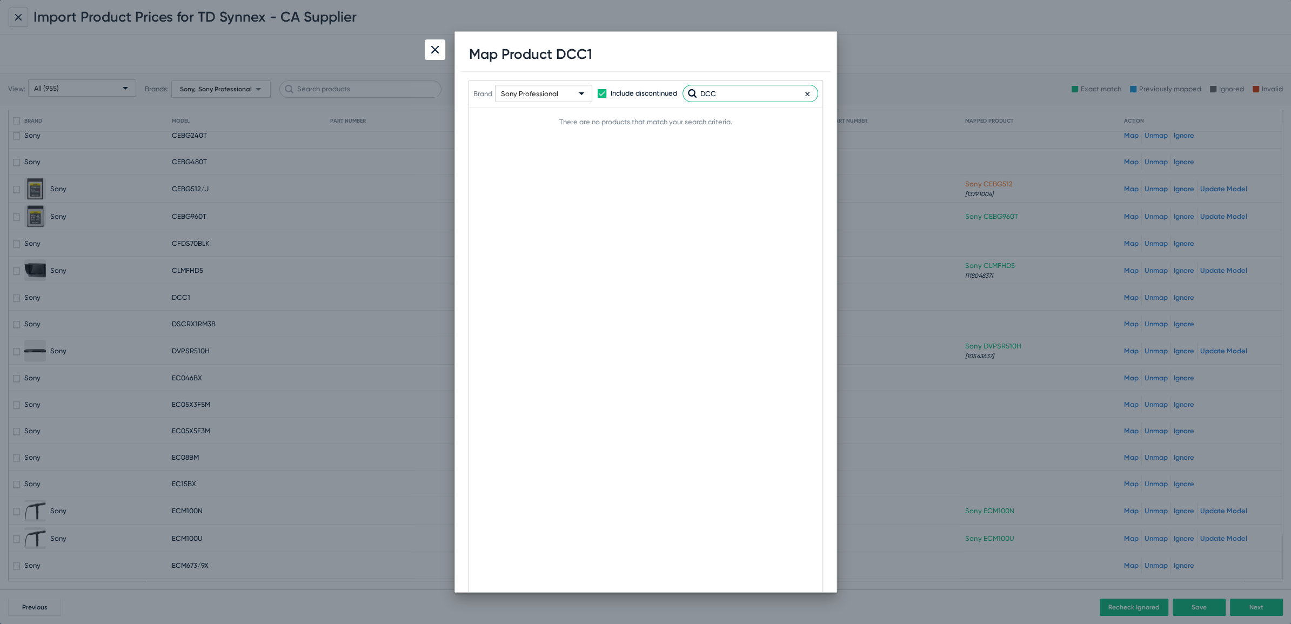
type input "DCC"
click at [425, 45] on div at bounding box center [435, 49] width 21 height 21
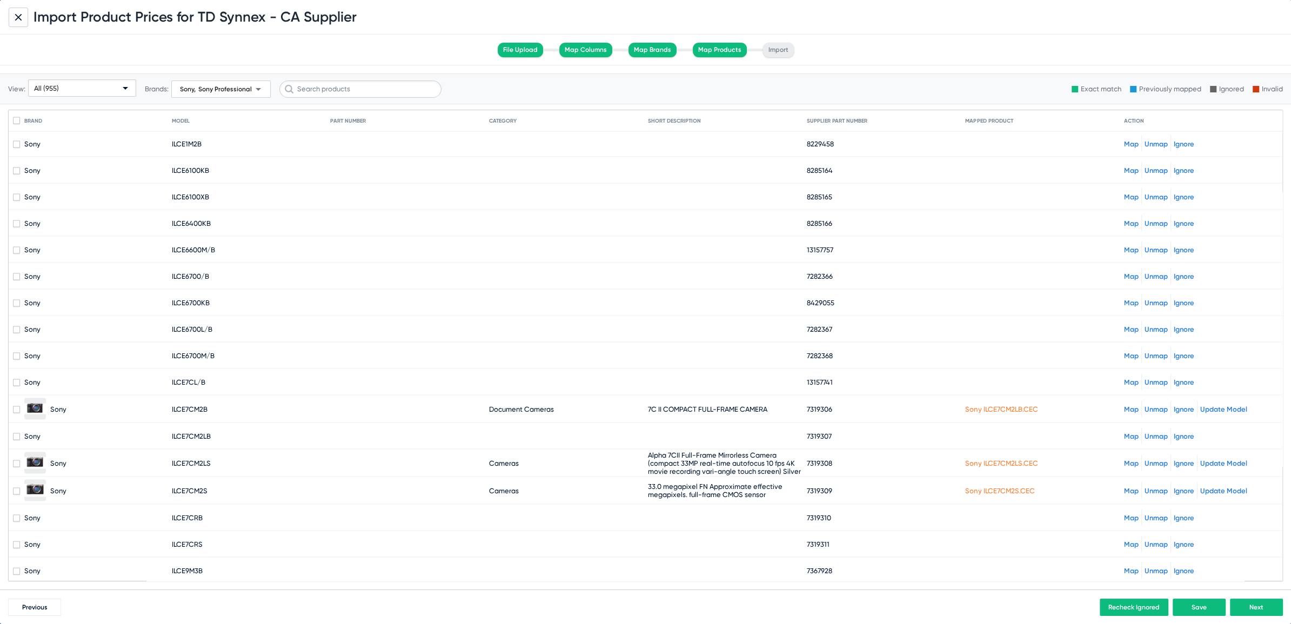
scroll to position [2802, 0]
click at [1261, 608] on span "Next" at bounding box center [1257, 608] width 14 height 8
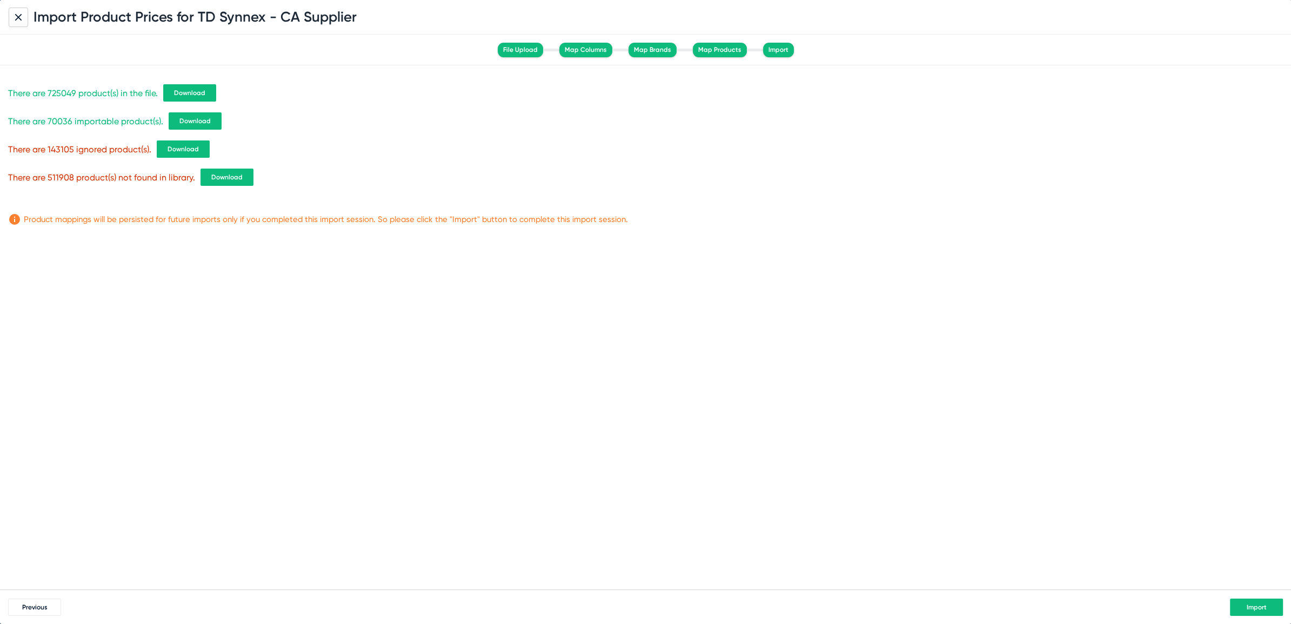
click at [216, 182] on button "Download" at bounding box center [227, 177] width 53 height 17
click at [913, 320] on div "There are 725049 product(s) in the file. Download There are 70036 importable pr…" at bounding box center [645, 327] width 1291 height 524
click at [1253, 605] on span "Import" at bounding box center [1257, 608] width 20 height 8
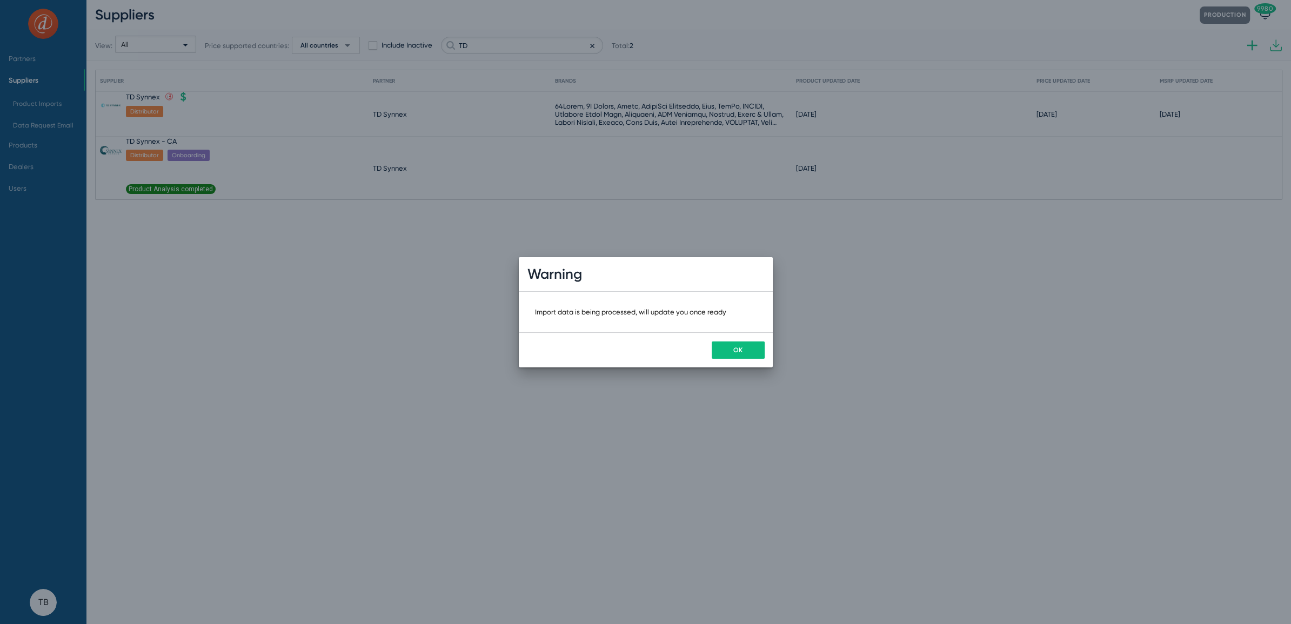
click at [731, 352] on button "OK" at bounding box center [738, 350] width 53 height 17
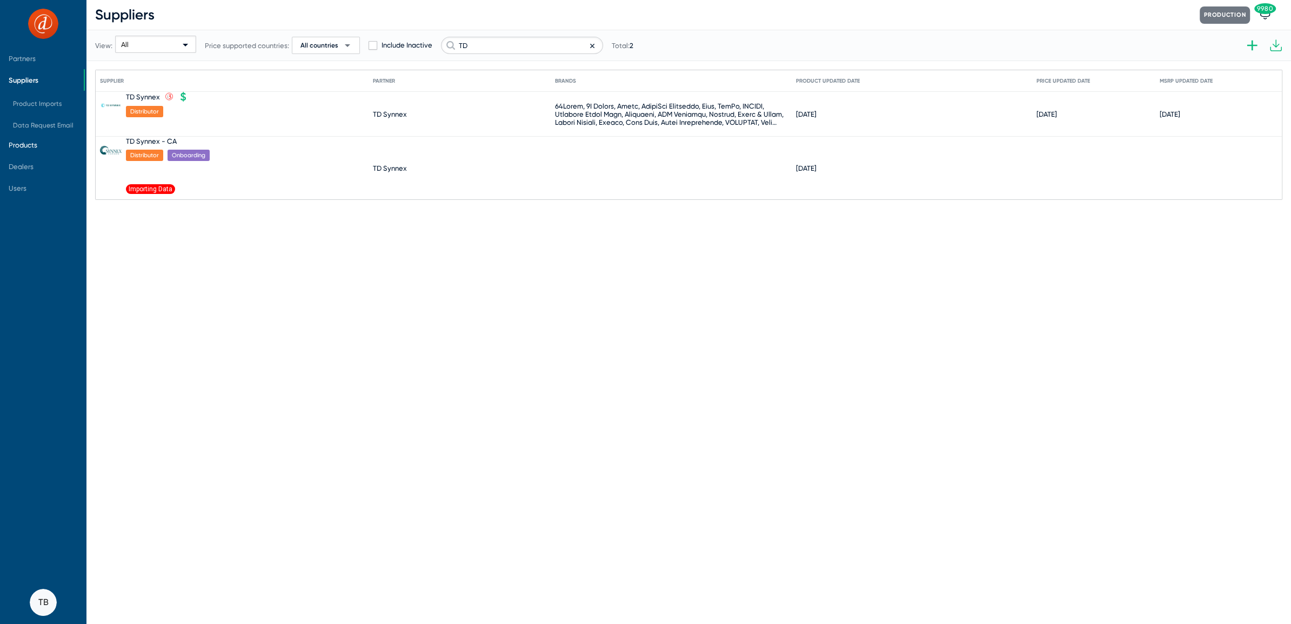
click at [19, 142] on span "Products" at bounding box center [23, 145] width 29 height 8
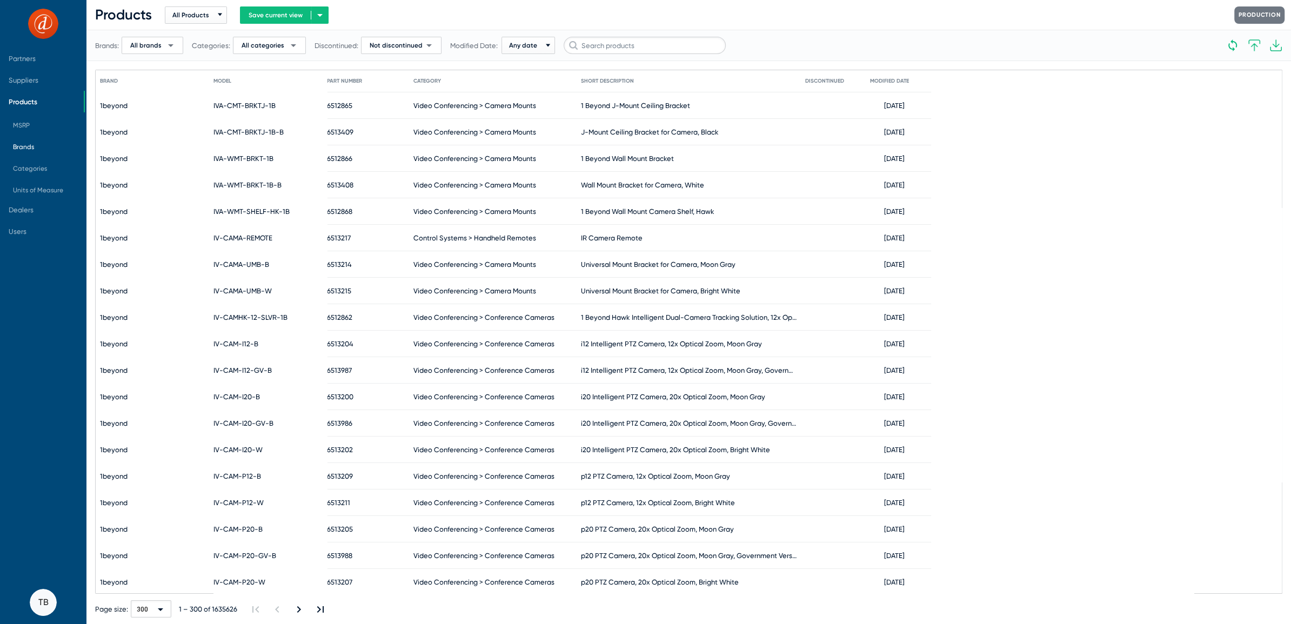
click at [28, 142] on span "Brands" at bounding box center [43, 146] width 79 height 17
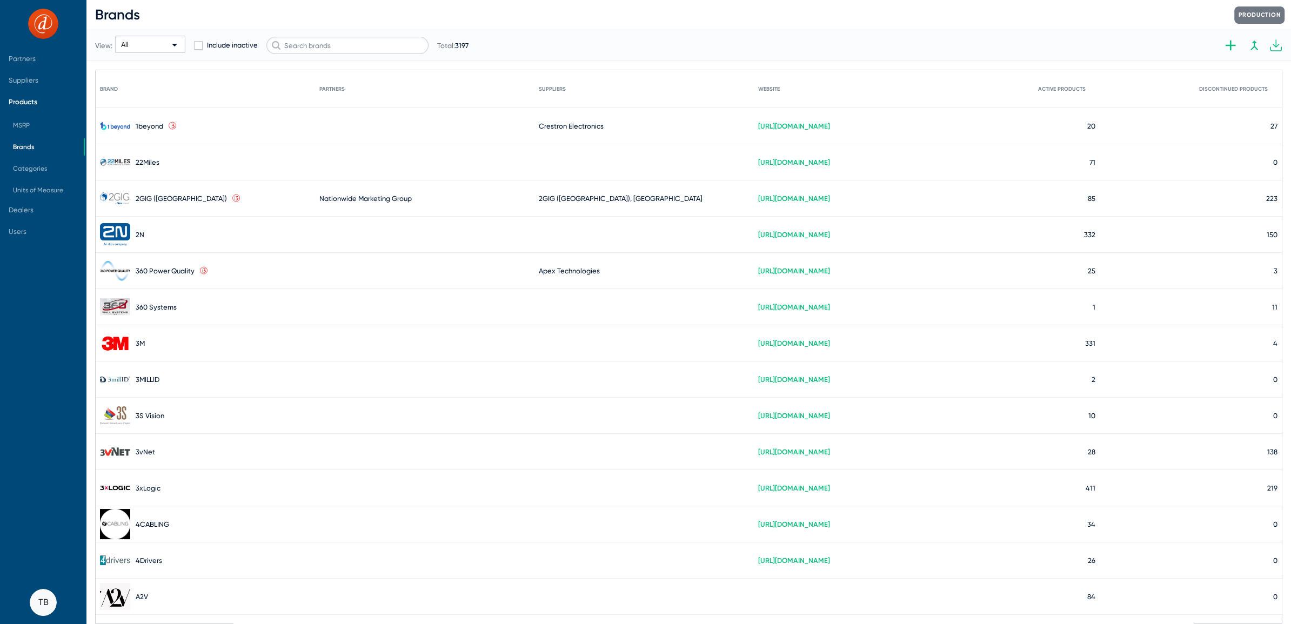
click at [344, 54] on div "View: All Include inactive Total: 3197" at bounding box center [658, 45] width 1127 height 53
click at [344, 50] on input "text" at bounding box center [347, 45] width 162 height 17
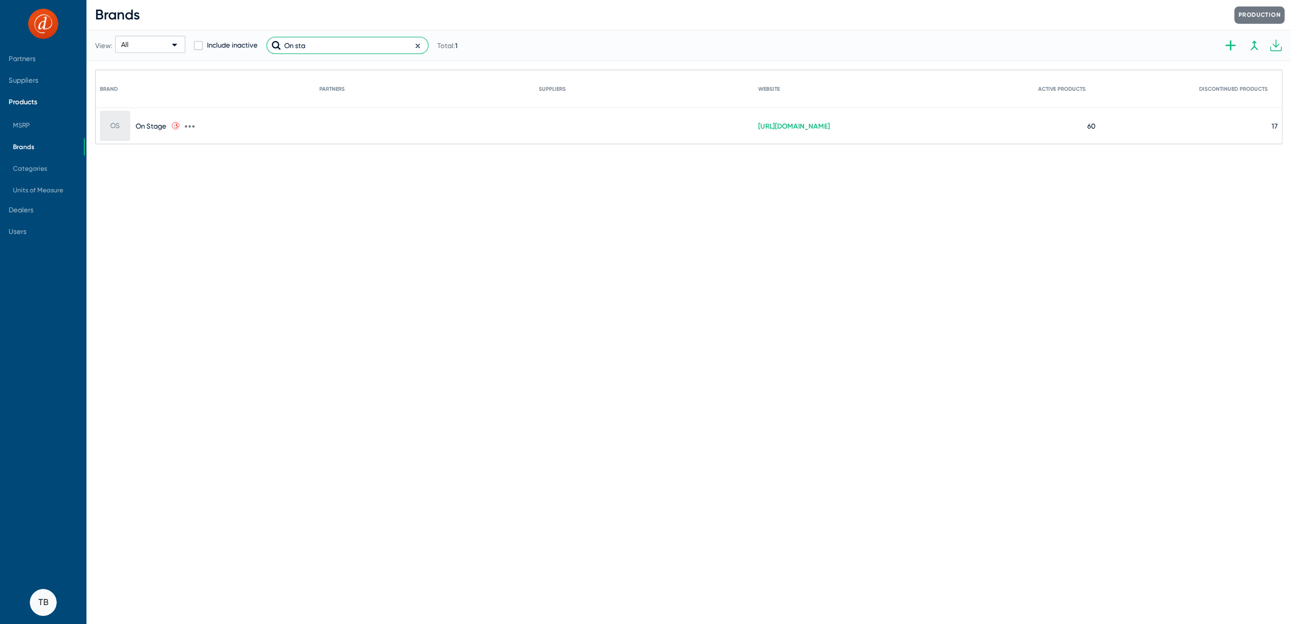
type input "On sta"
click at [185, 123] on icon at bounding box center [190, 127] width 10 height 10
click at [202, 137] on button "Edit" at bounding box center [244, 133] width 119 height 22
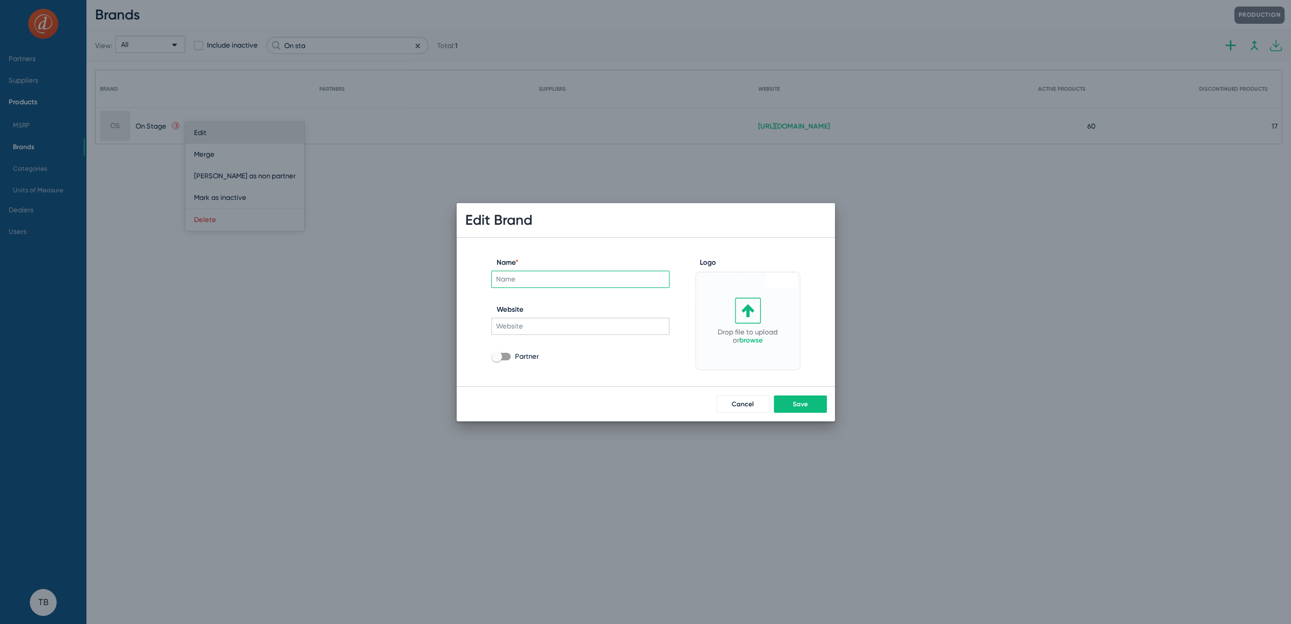
type input "On Stage"
type input "http://www.onstagestands.com"
checkbox input "true"
click at [507, 279] on input "On Stage" at bounding box center [580, 279] width 178 height 17
type input "On-Stage"
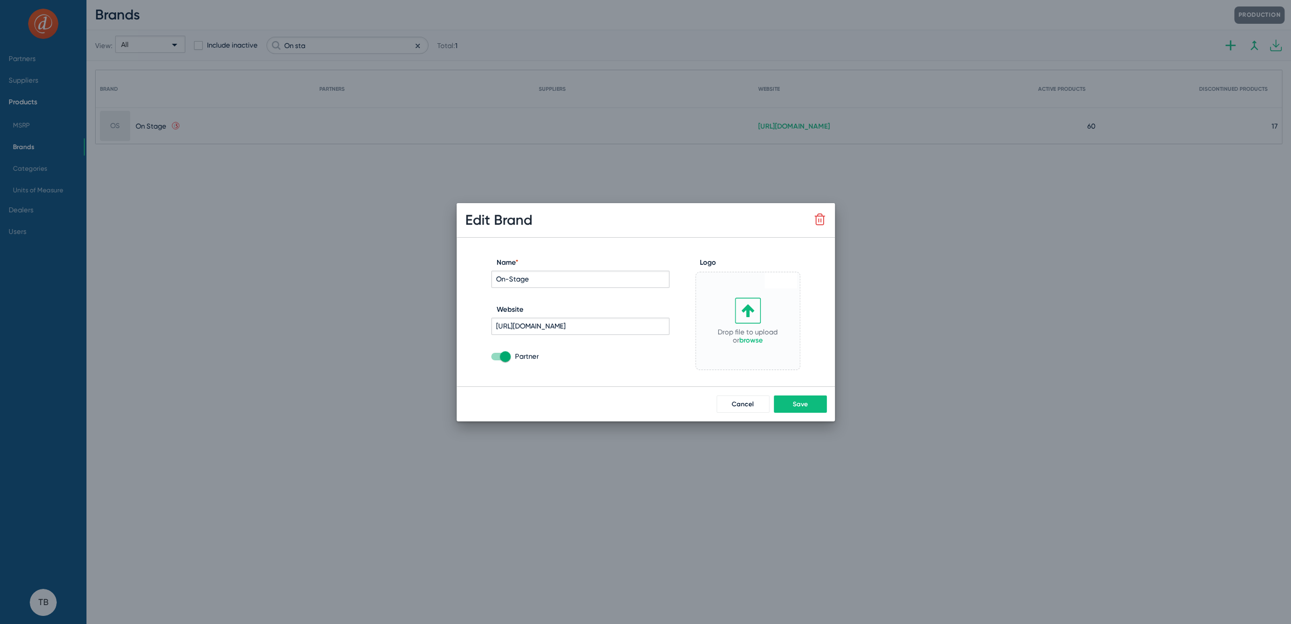
click at [812, 402] on button "Save" at bounding box center [800, 404] width 53 height 17
